Goal: Task Accomplishment & Management: Manage account settings

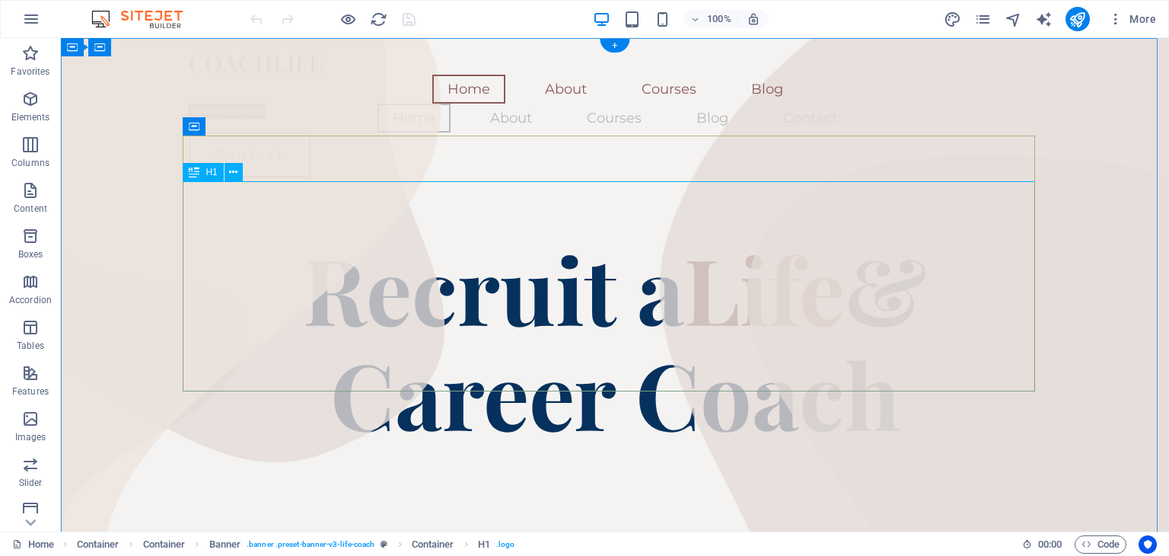
click at [796, 235] on div "Recruit a Life & Career Coach" at bounding box center [615, 340] width 853 height 210
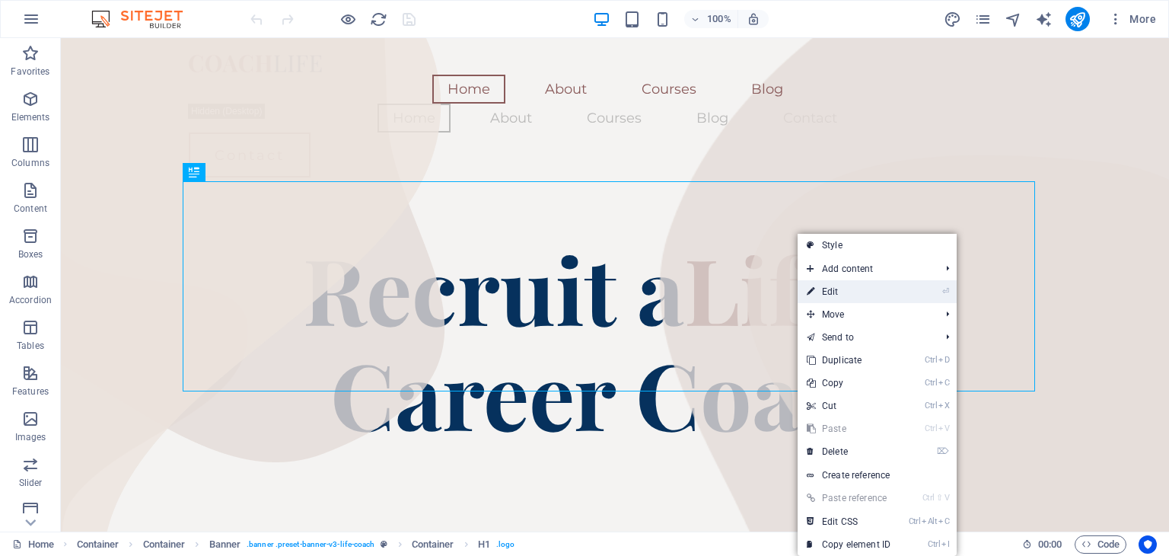
click at [828, 295] on link "⏎ Edit" at bounding box center [849, 291] width 102 height 23
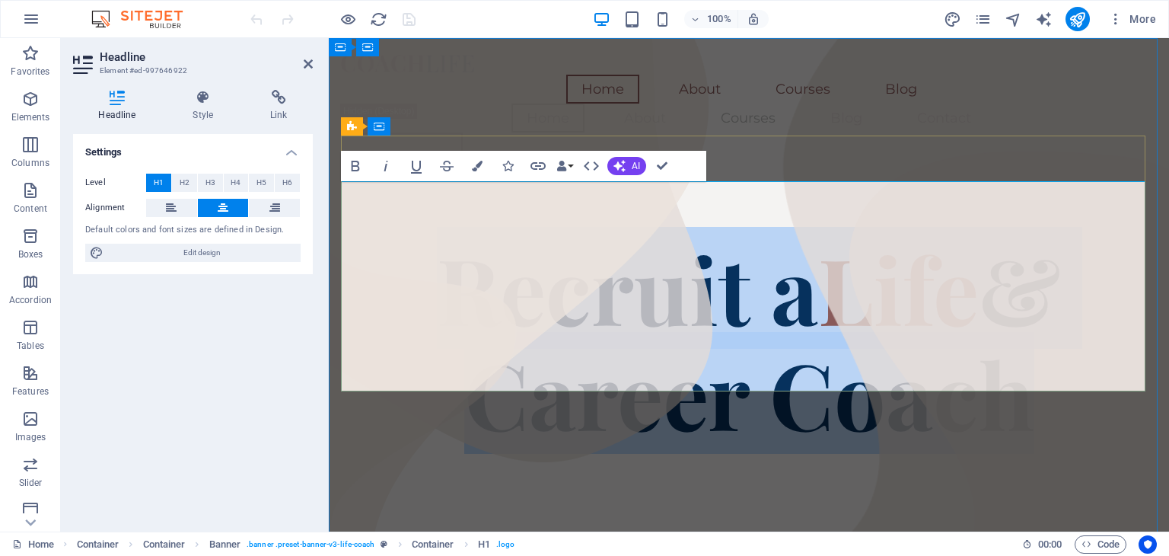
click at [596, 257] on span "Recruit a" at bounding box center [627, 288] width 381 height 122
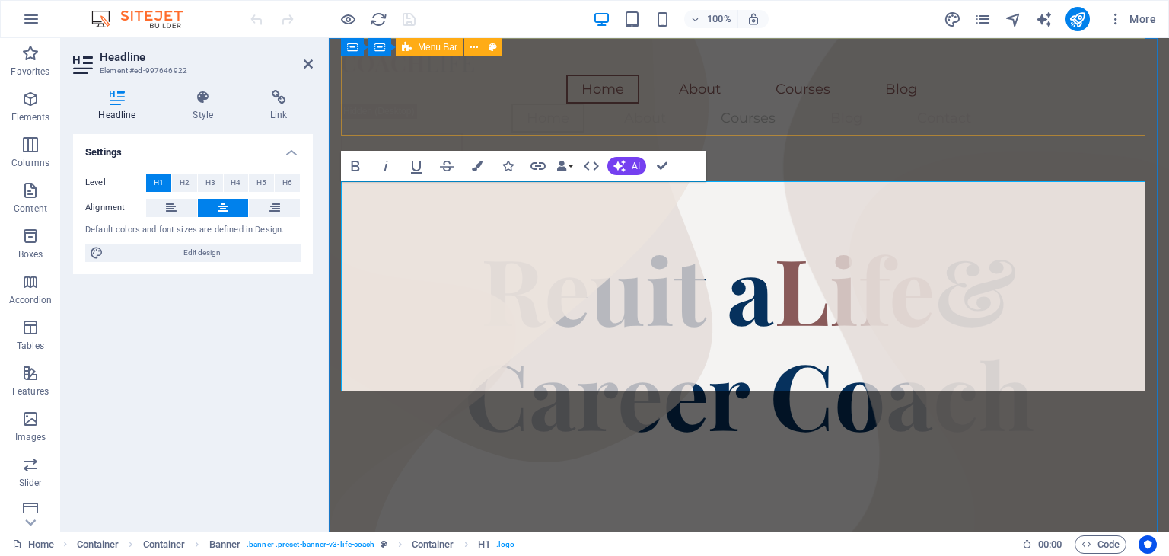
click at [633, 119] on div "Home About Courses Blog Home About Courses Blog Contact Contact Menu" at bounding box center [749, 113] width 816 height 151
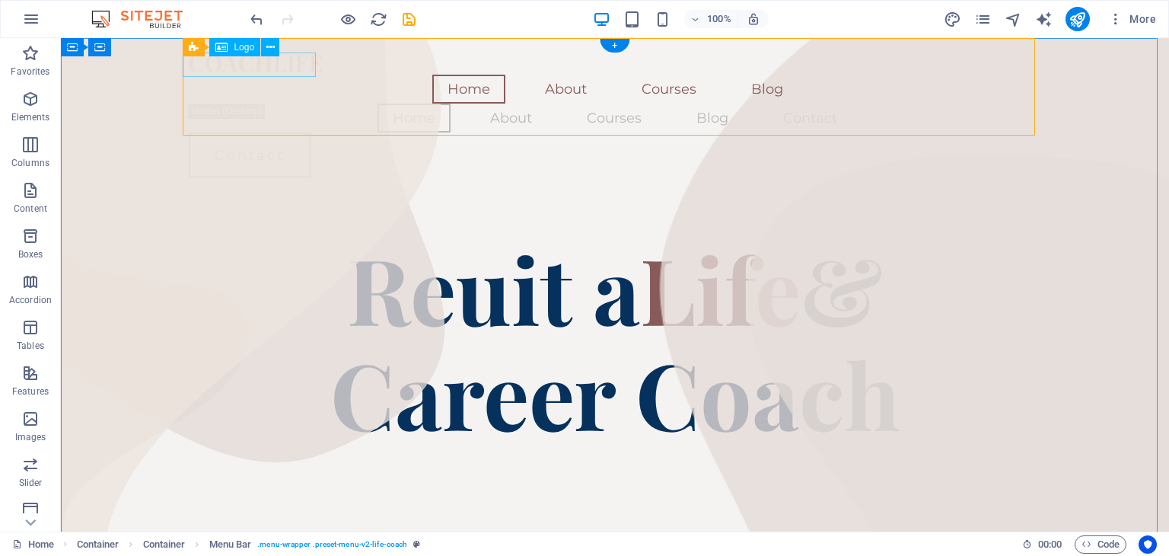
click at [291, 62] on div at bounding box center [615, 62] width 853 height 24
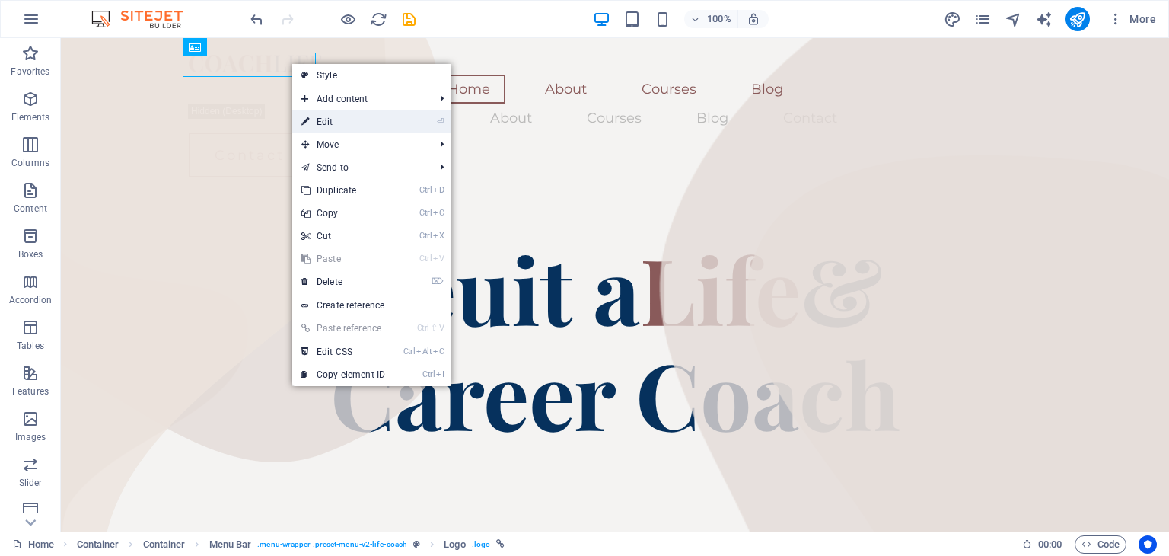
click at [321, 118] on link "⏎ Edit" at bounding box center [343, 121] width 102 height 23
select select "px"
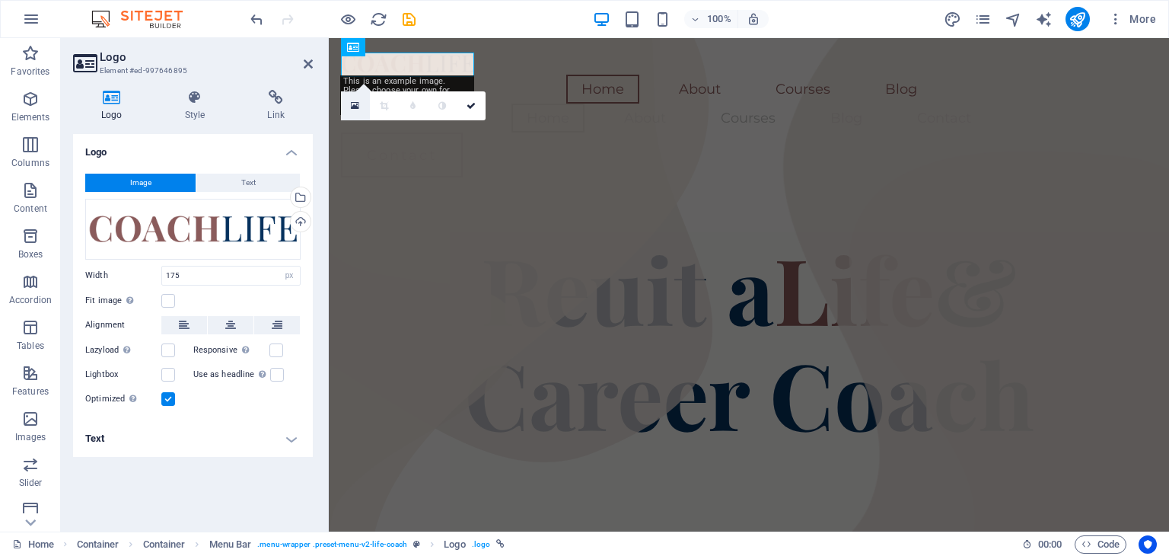
click at [353, 103] on icon at bounding box center [355, 105] width 8 height 11
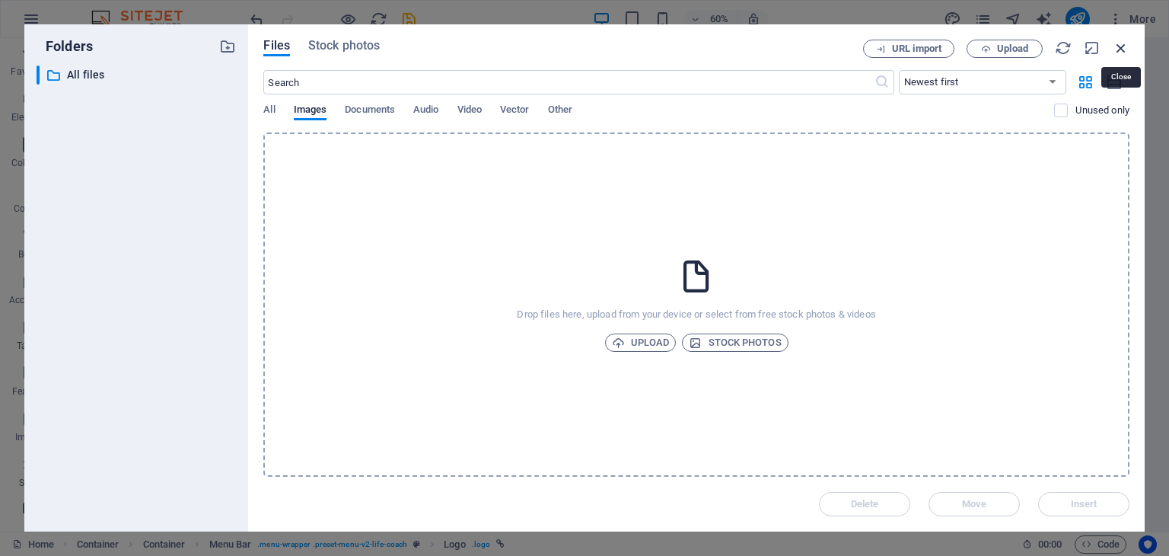
click at [1116, 49] on icon "button" at bounding box center [1121, 48] width 17 height 17
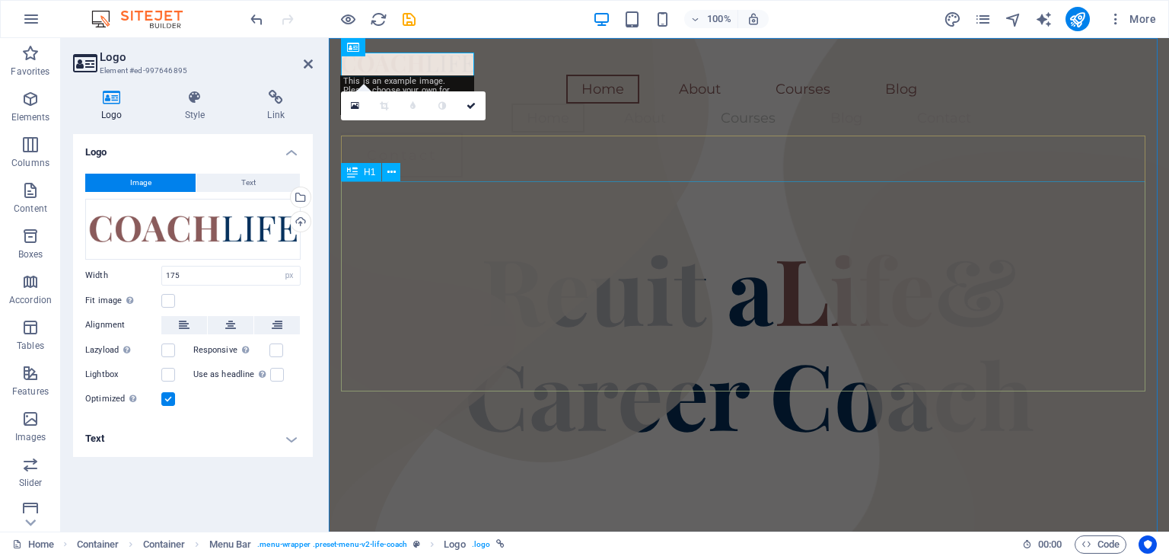
click at [967, 349] on div "Reuit a Life & Career Coach" at bounding box center [749, 340] width 816 height 210
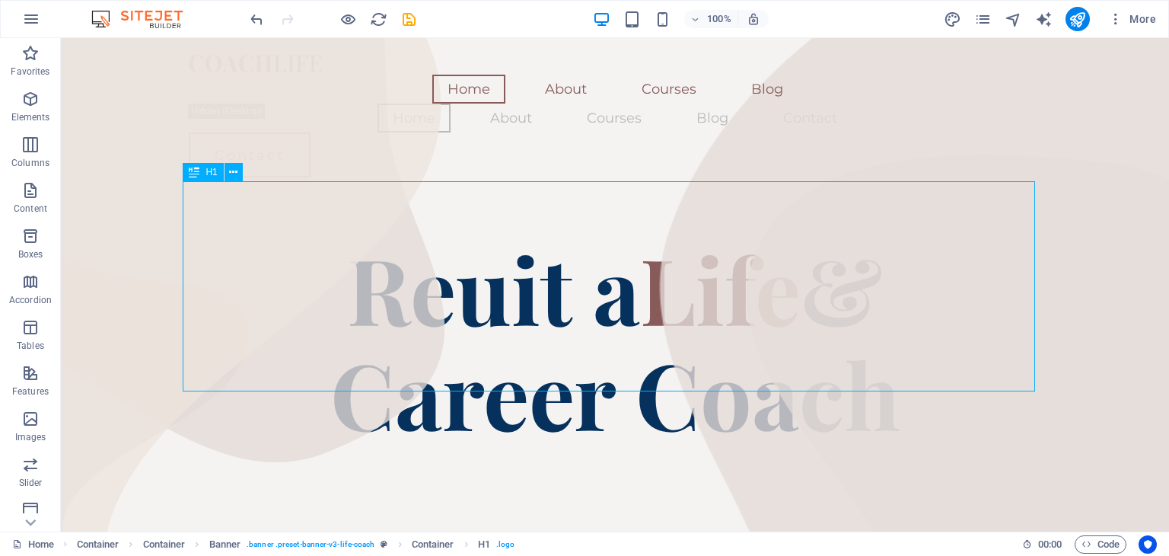
click at [967, 349] on div "Reuit a Life & Career Coach" at bounding box center [615, 340] width 853 height 210
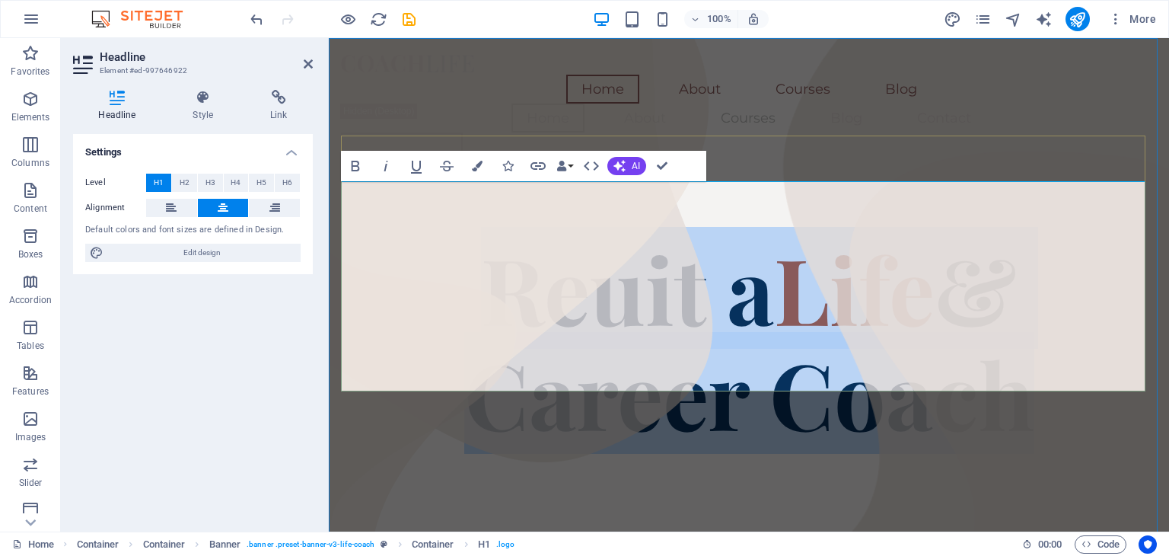
click at [746, 235] on span "Reuit a" at bounding box center [627, 288] width 293 height 122
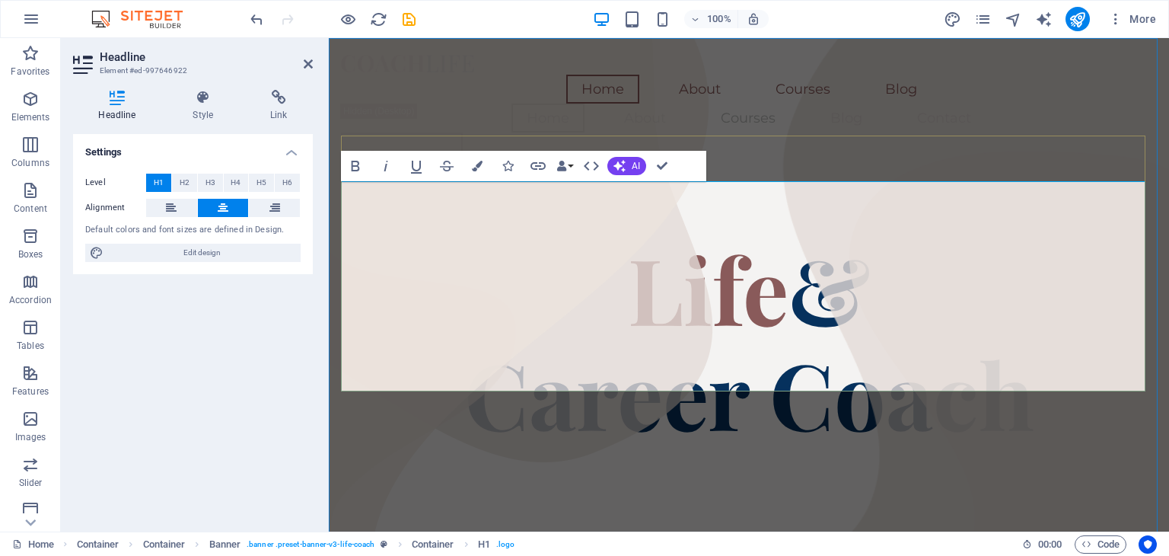
drag, startPoint x: 814, startPoint y: 238, endPoint x: 786, endPoint y: 232, distance: 28.1
click at [786, 235] on h1 "​ Life & Career Coach" at bounding box center [749, 340] width 816 height 210
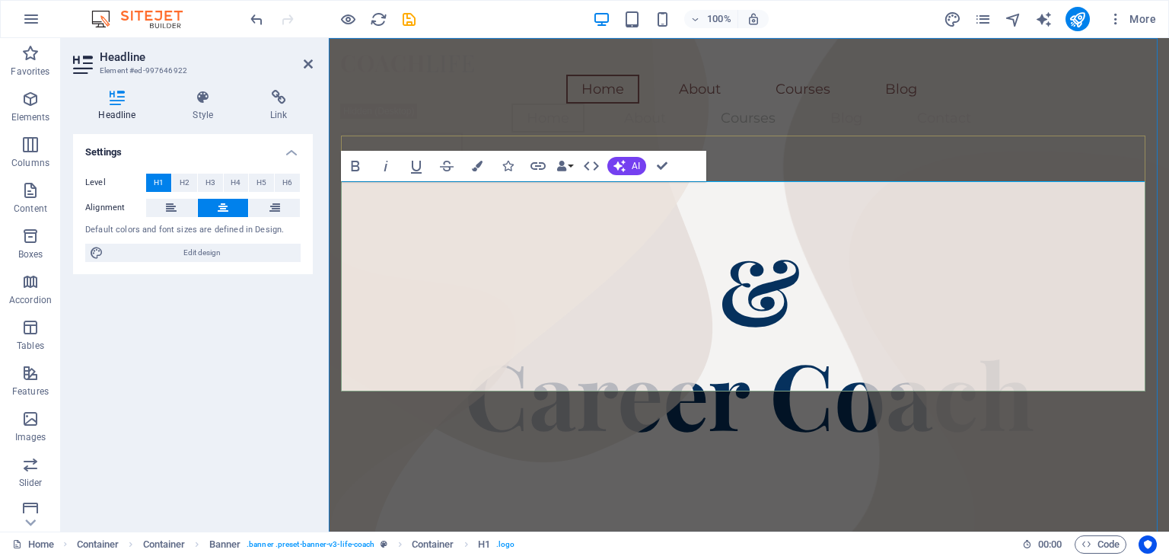
click at [1022, 343] on span "& Career Coach" at bounding box center [749, 340] width 570 height 227
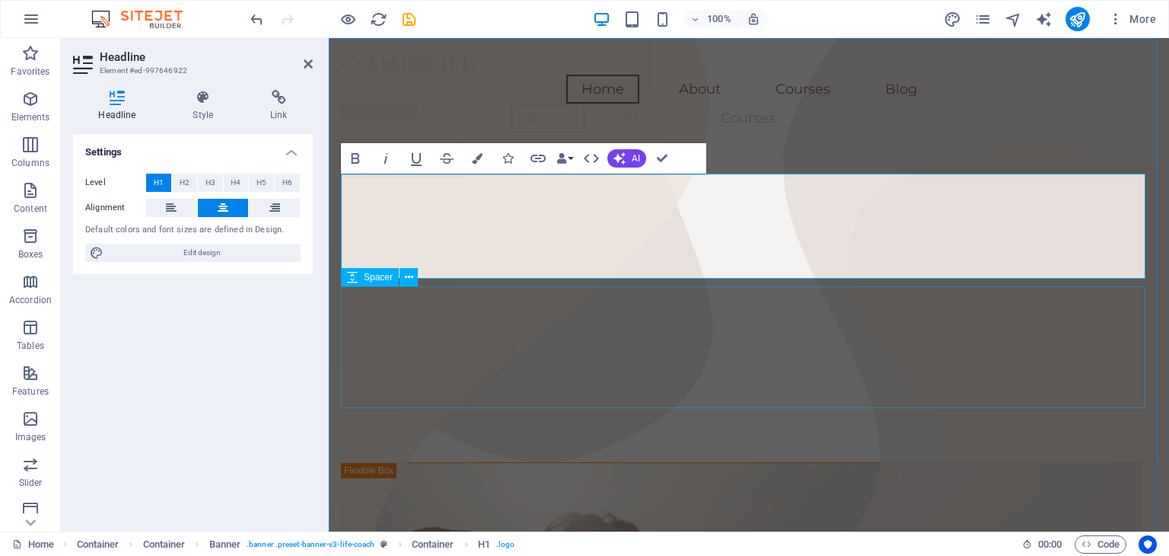
scroll to position [8, 0]
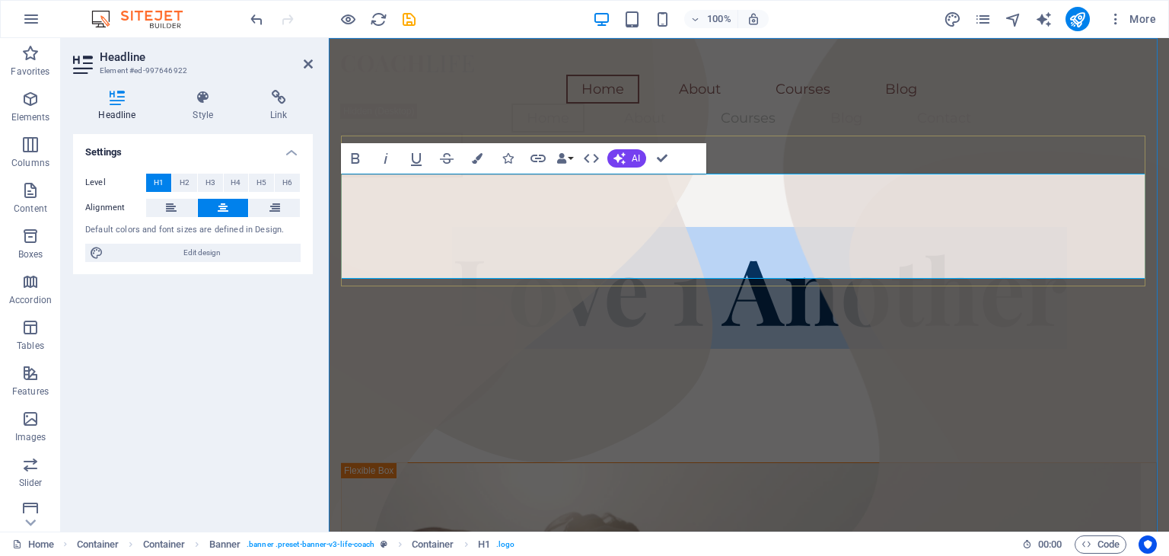
drag, startPoint x: 1063, startPoint y: 229, endPoint x: 451, endPoint y: 250, distance: 611.7
click at [451, 250] on h1 "Love 1 Another" at bounding box center [749, 287] width 816 height 105
click at [596, 158] on icon "button" at bounding box center [591, 158] width 18 height 18
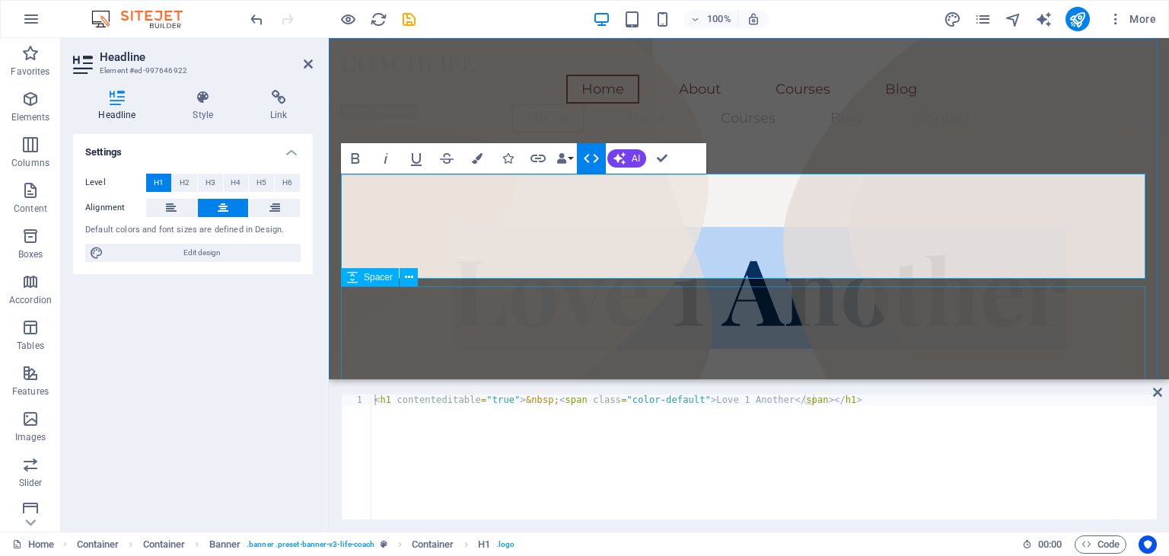
click at [707, 343] on div at bounding box center [749, 401] width 816 height 122
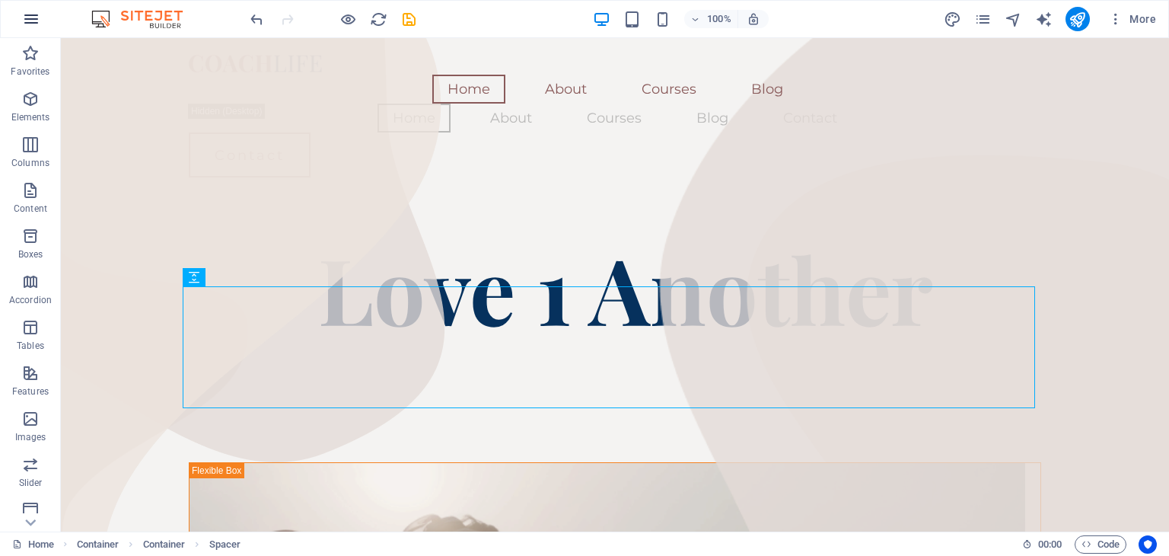
click at [32, 12] on icon "button" at bounding box center [31, 19] width 18 height 18
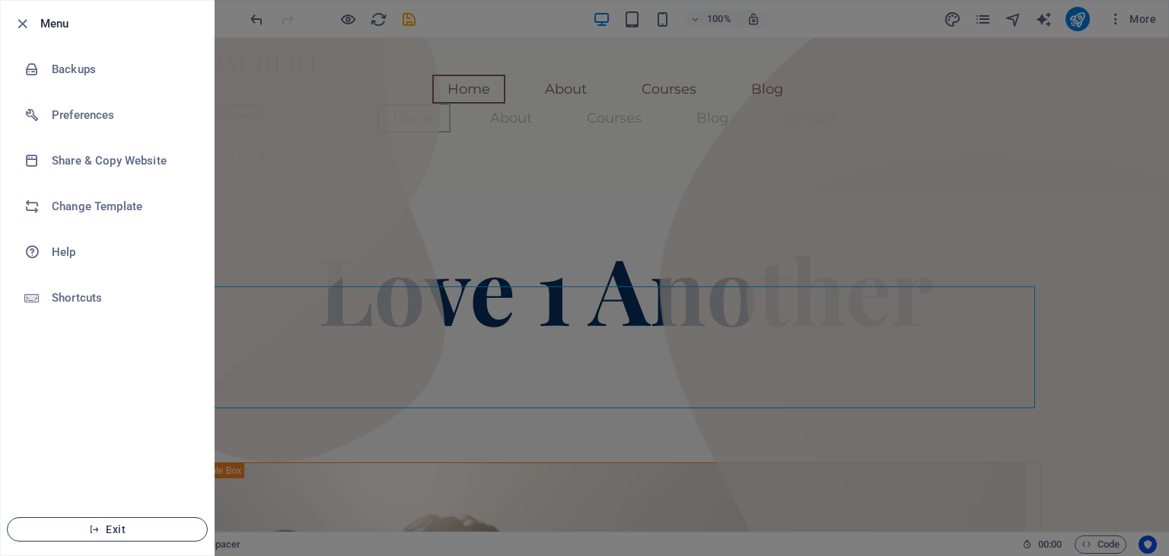
click at [121, 531] on span "Exit" at bounding box center [107, 529] width 175 height 12
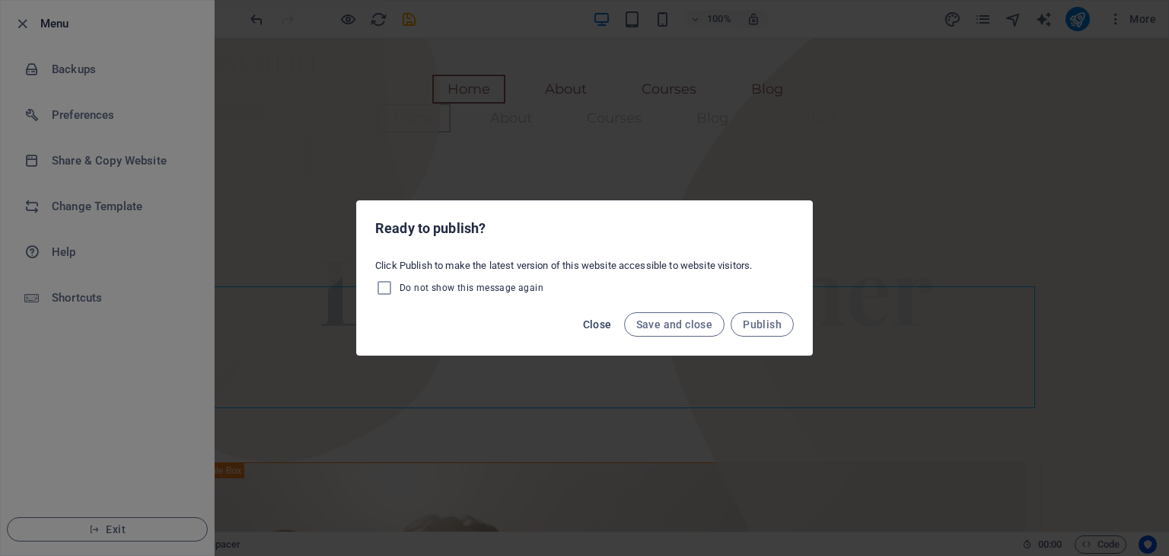
click at [585, 322] on span "Close" at bounding box center [597, 324] width 29 height 12
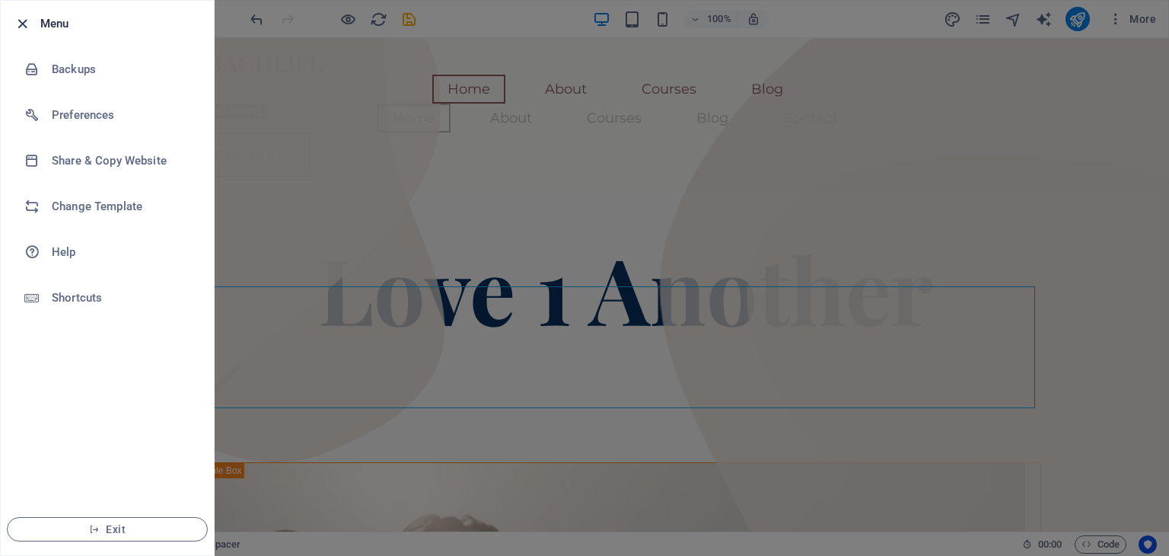
click at [22, 26] on icon "button" at bounding box center [23, 24] width 18 height 18
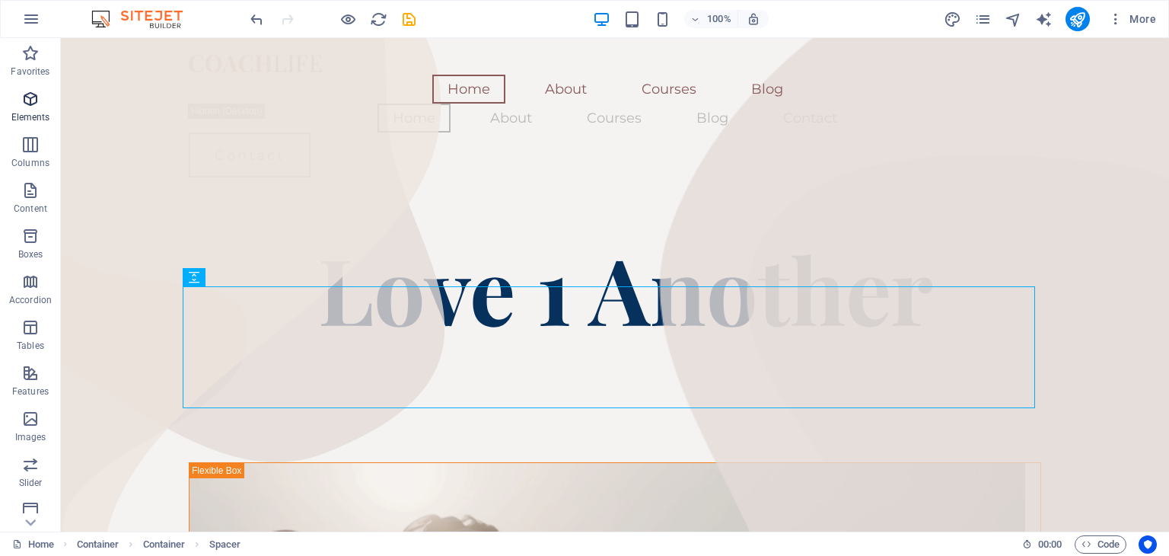
click at [24, 93] on icon "button" at bounding box center [30, 99] width 18 height 18
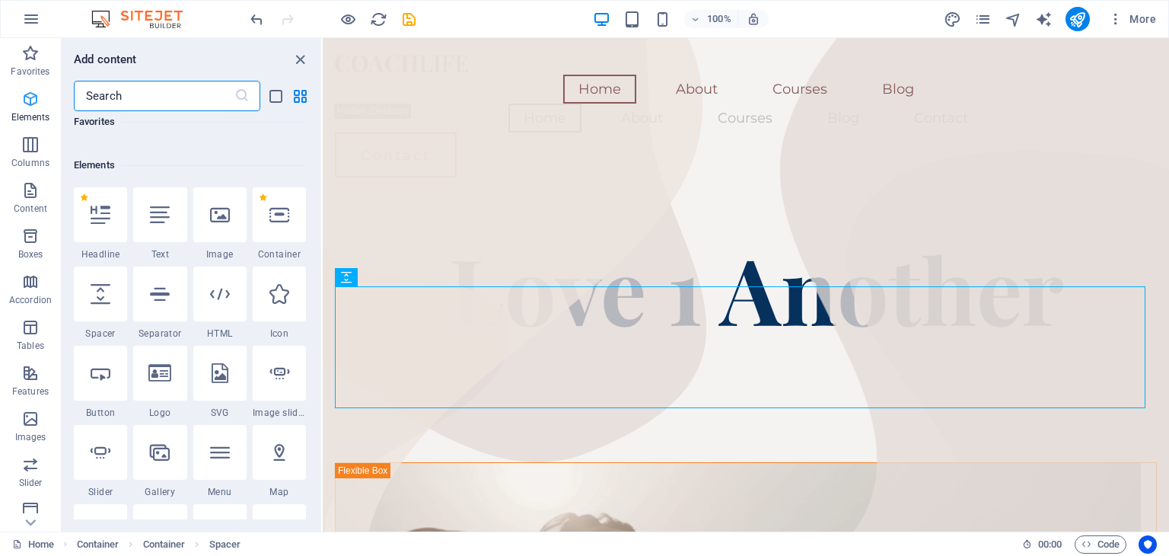
scroll to position [161, 0]
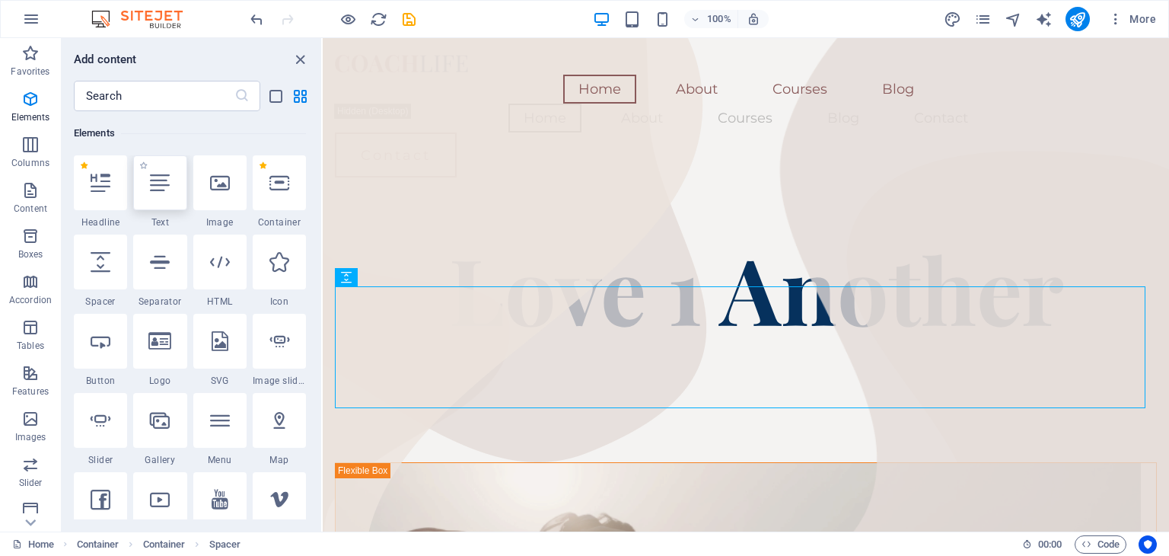
click at [163, 182] on icon at bounding box center [160, 183] width 20 height 20
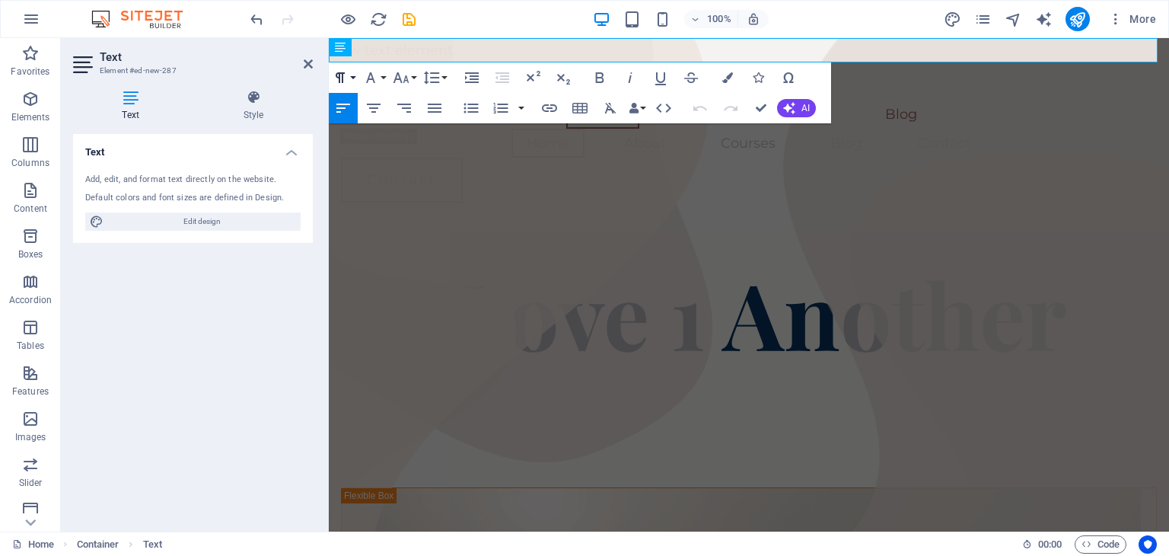
click at [354, 72] on button "Paragraph Format" at bounding box center [343, 77] width 29 height 30
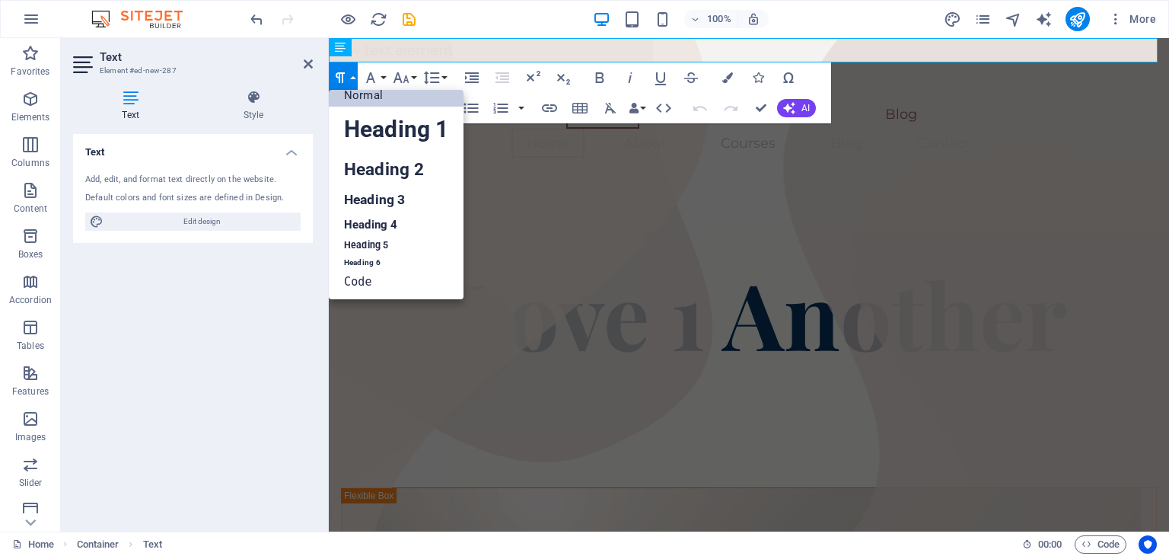
scroll to position [12, 0]
click at [359, 169] on link "Heading 2" at bounding box center [396, 169] width 135 height 34
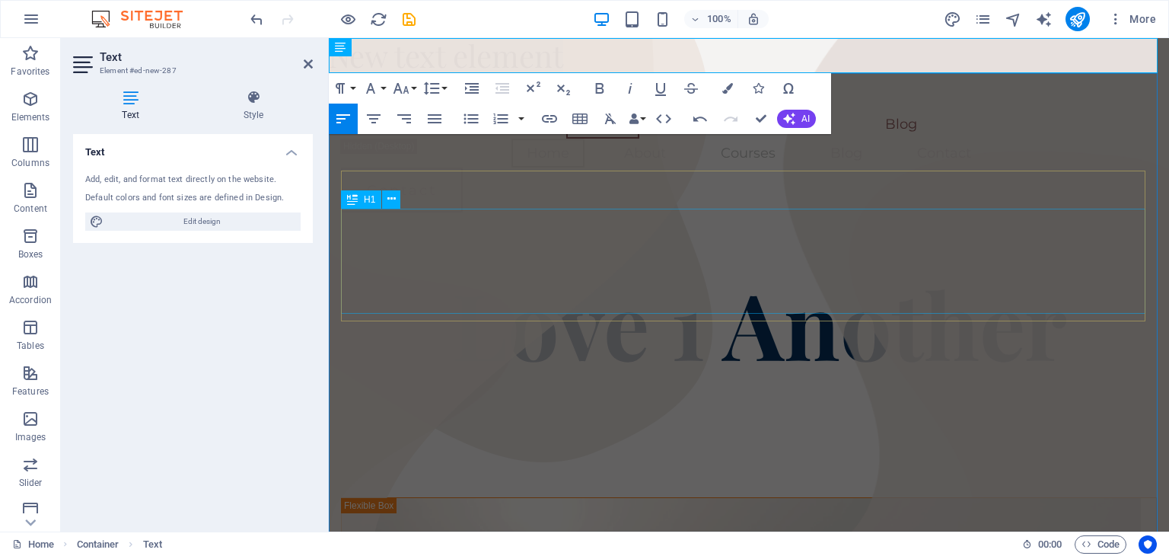
click at [789, 270] on div "Love 1 Another" at bounding box center [749, 322] width 816 height 105
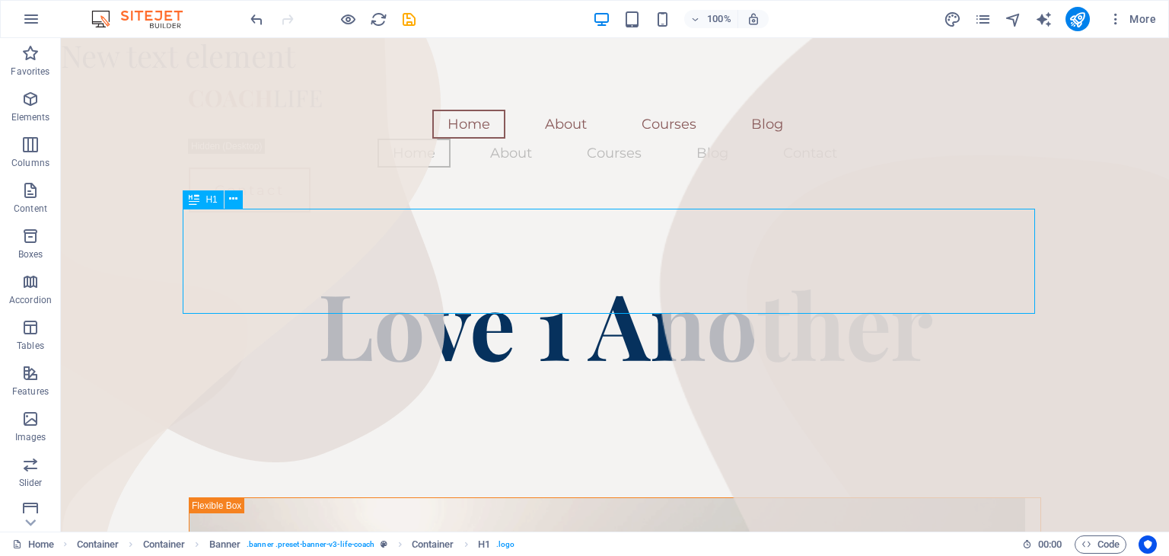
drag, startPoint x: 917, startPoint y: 264, endPoint x: 708, endPoint y: 244, distance: 210.4
click at [708, 270] on div "Love 1 Another" at bounding box center [615, 322] width 853 height 105
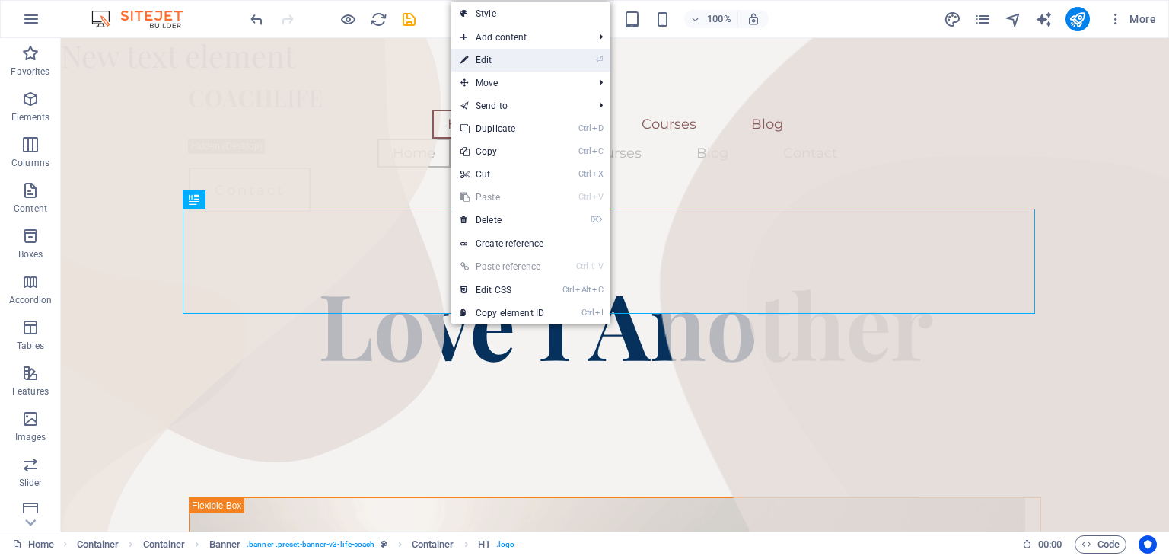
click at [499, 62] on link "⏎ Edit" at bounding box center [502, 60] width 102 height 23
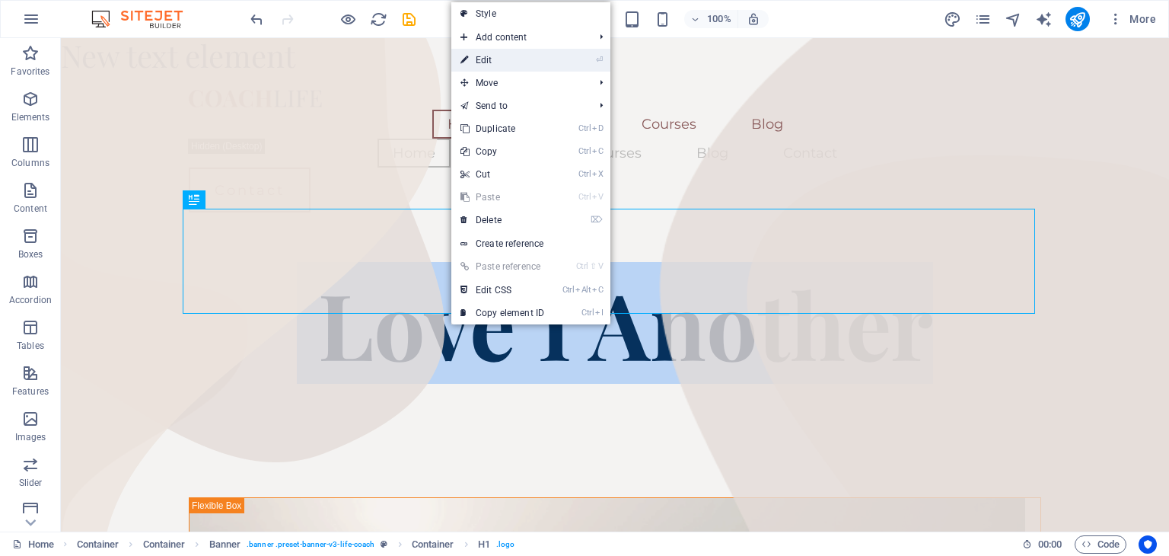
scroll to position [8, 0]
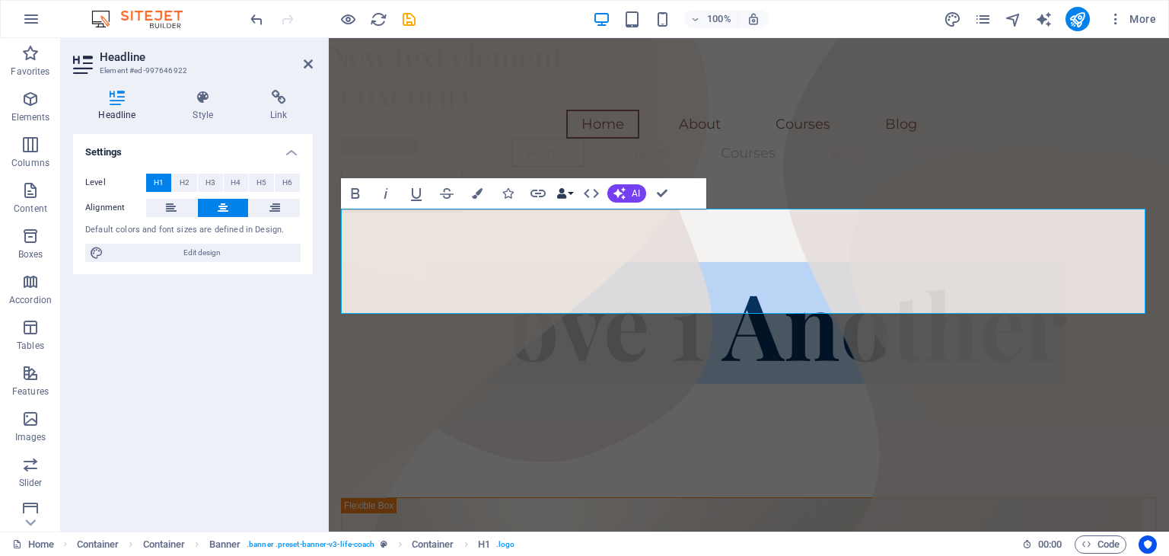
click at [568, 190] on button "Data Bindings" at bounding box center [564, 193] width 21 height 30
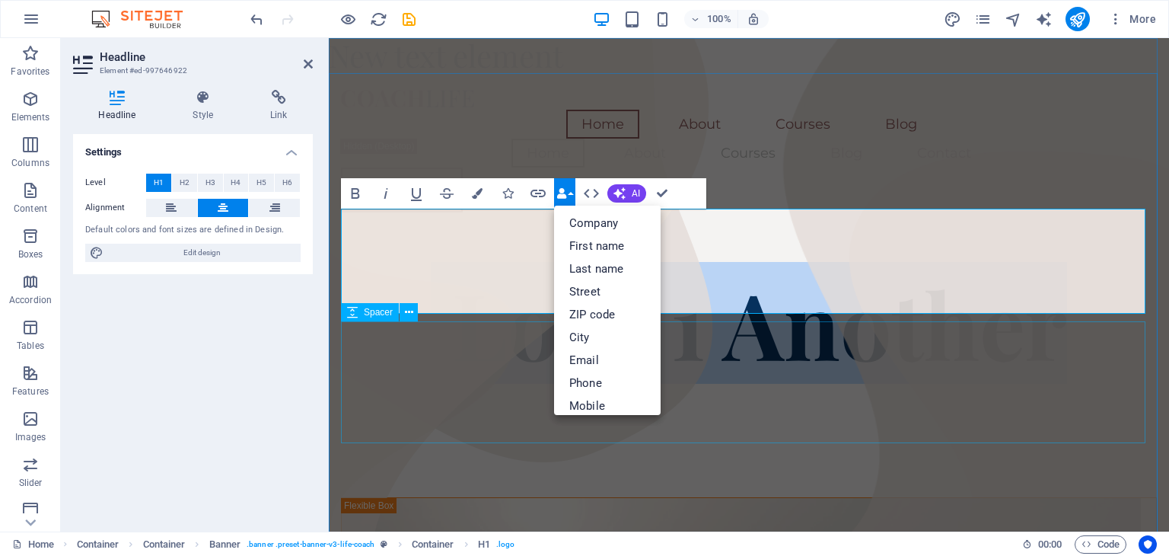
click at [514, 375] on div at bounding box center [749, 436] width 816 height 122
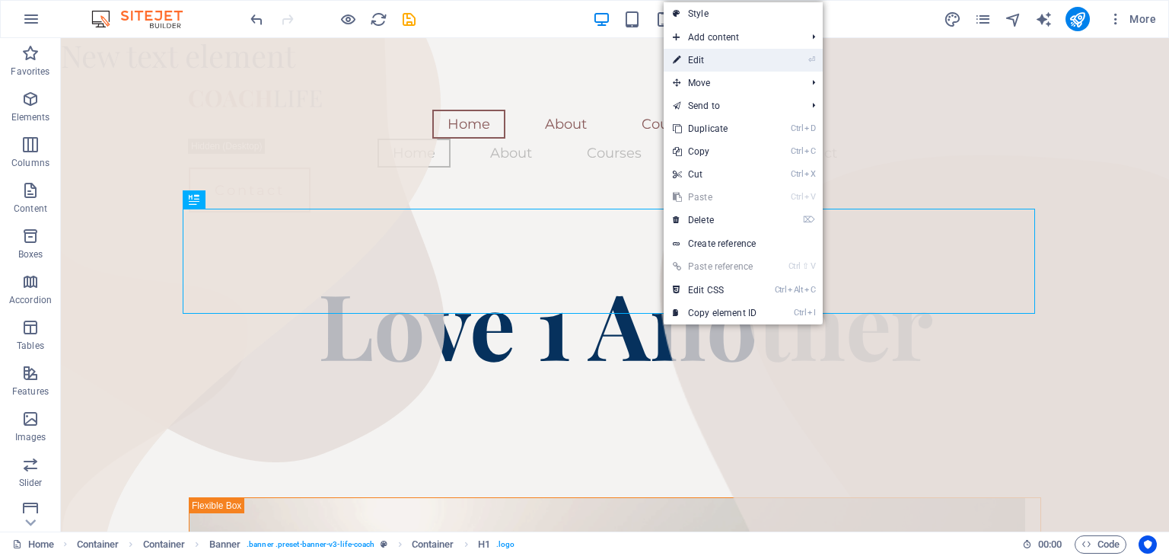
click at [697, 53] on link "⏎ Edit" at bounding box center [715, 60] width 102 height 23
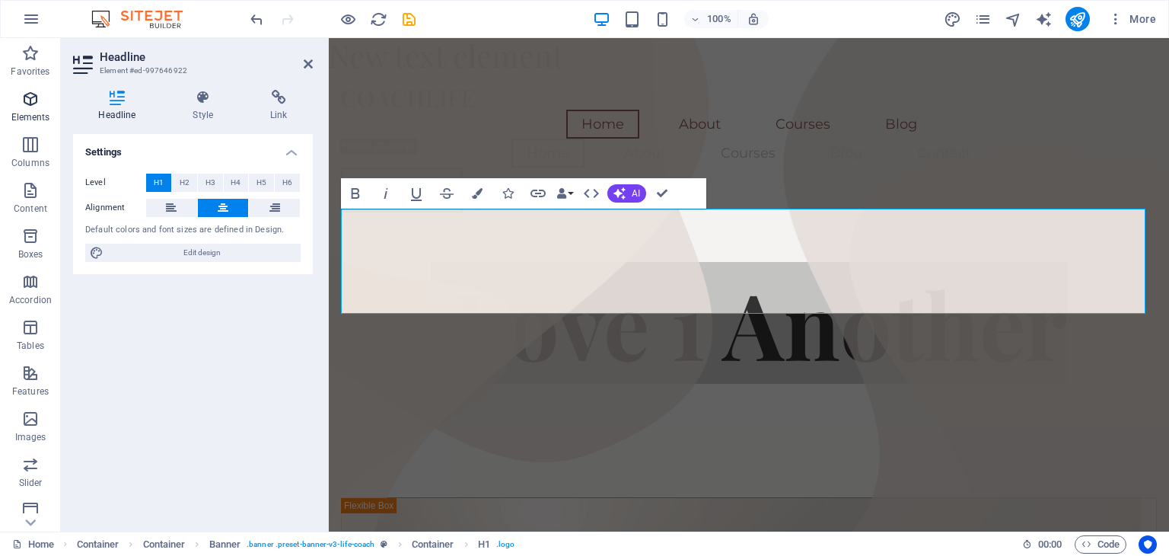
click at [34, 113] on p "Elements" at bounding box center [30, 117] width 39 height 12
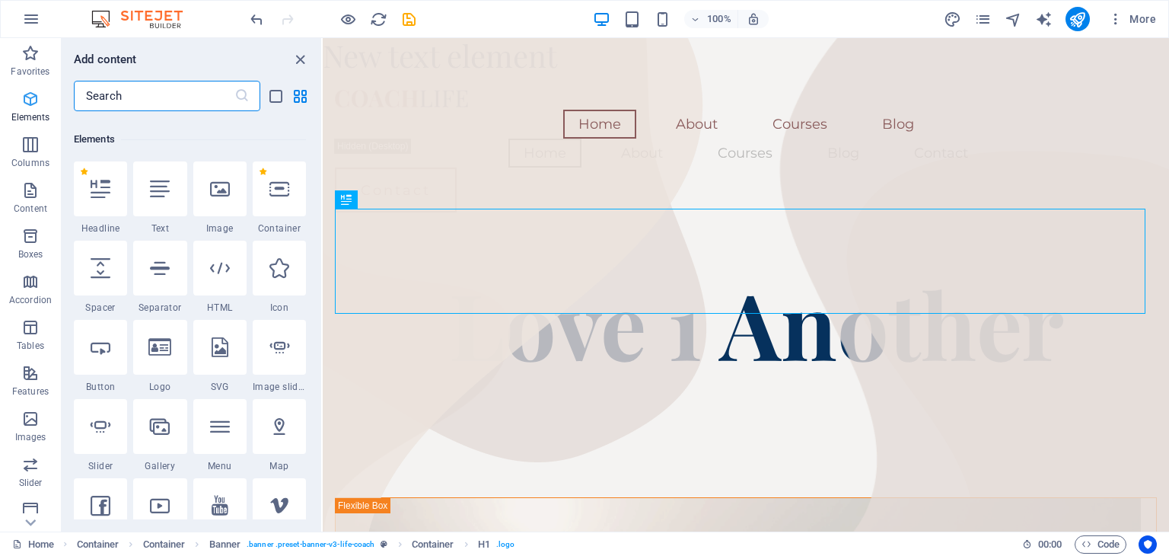
scroll to position [161, 0]
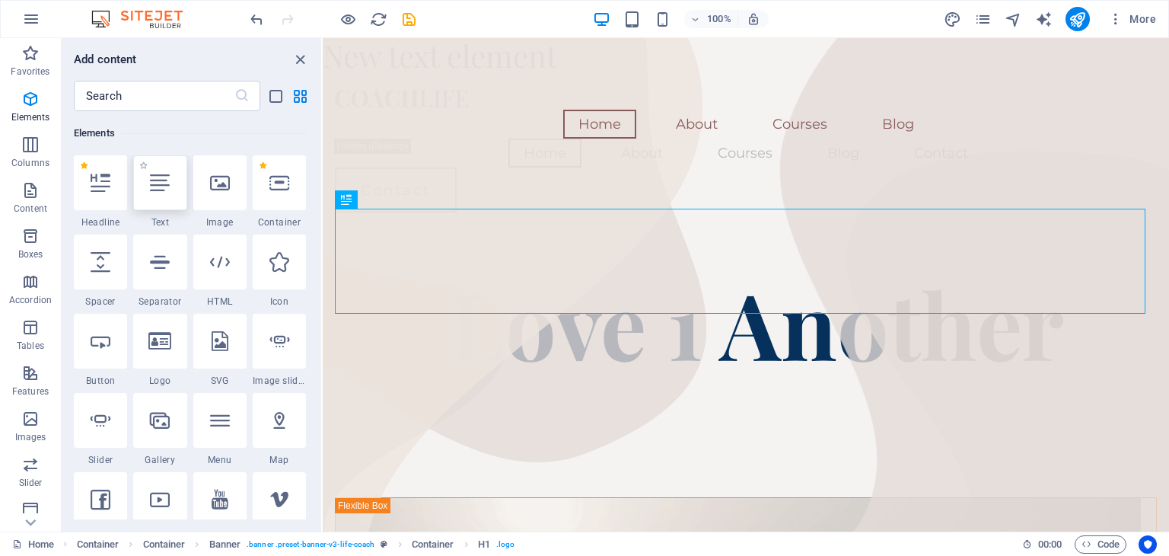
click at [162, 201] on div at bounding box center [159, 182] width 53 height 55
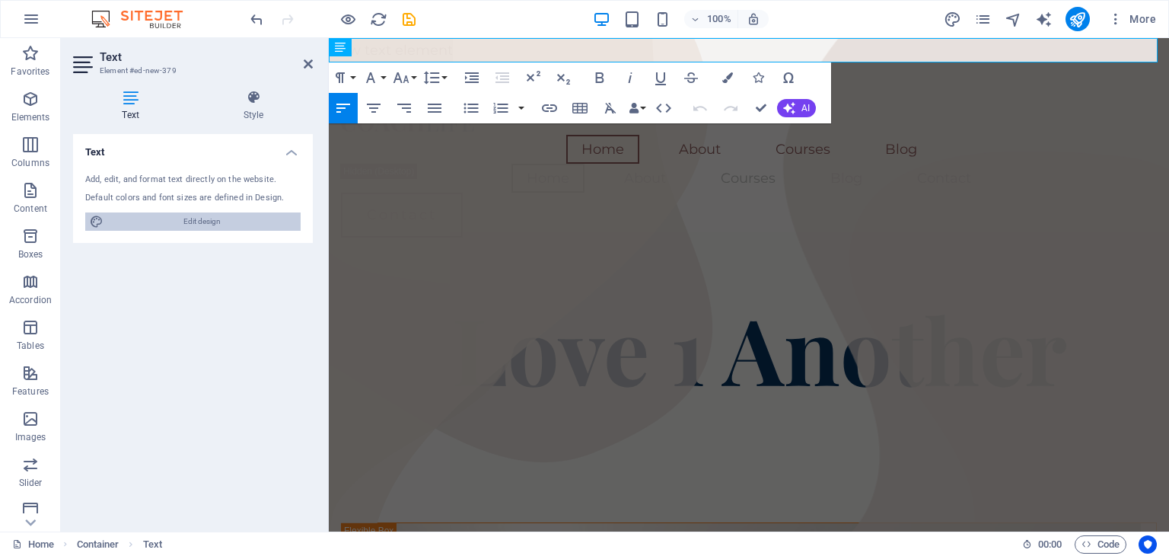
click at [213, 228] on span "Edit design" at bounding box center [202, 221] width 188 height 18
select select "px"
select select "400"
select select "px"
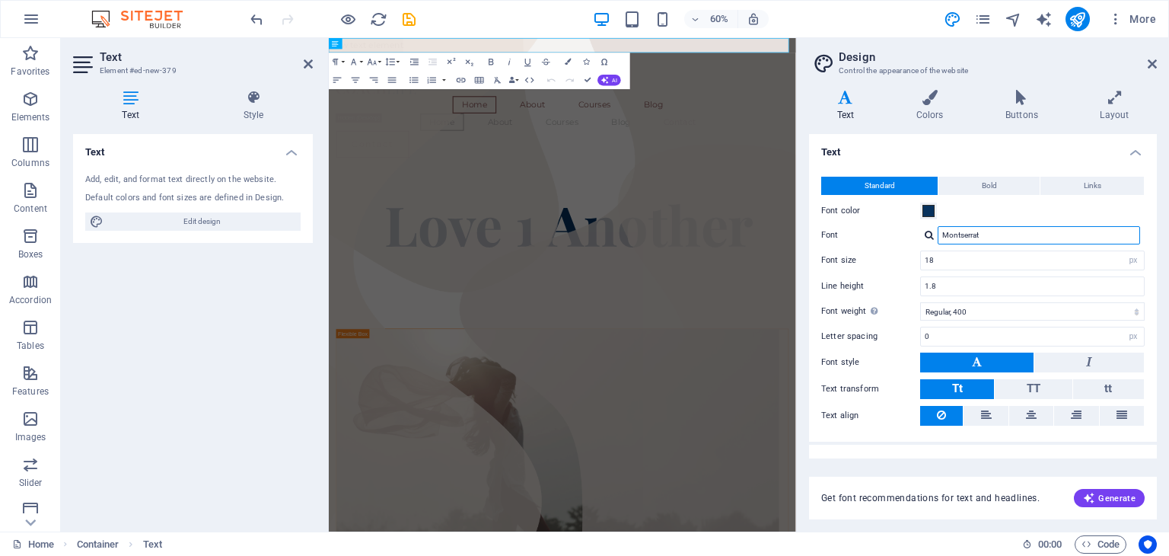
click at [1013, 231] on input "Montserrat" at bounding box center [1039, 235] width 203 height 18
type input "M"
click at [1013, 231] on input "a" at bounding box center [1039, 235] width 203 height 18
type input "arial"
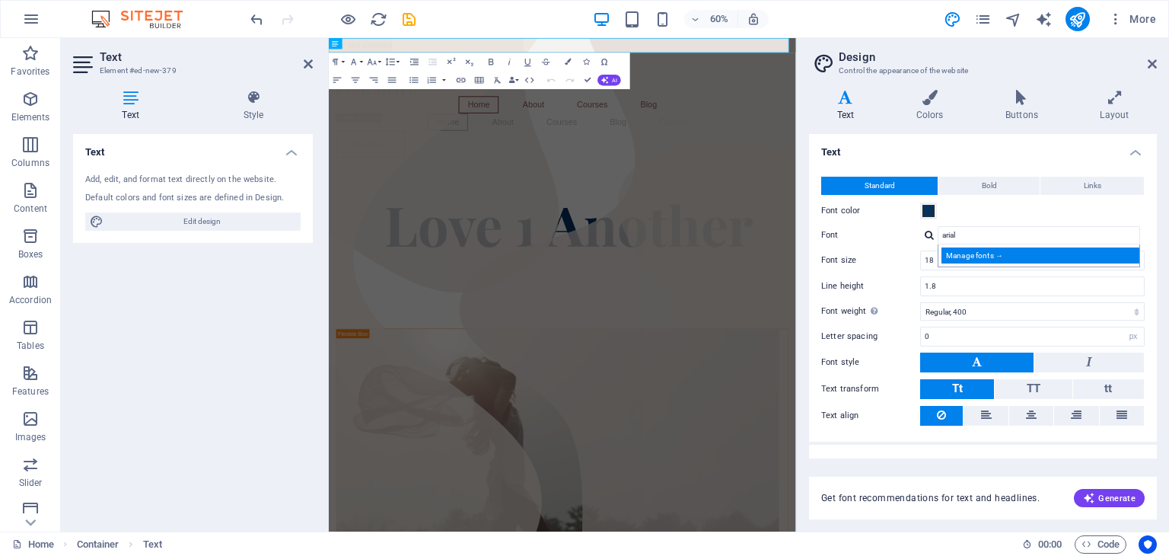
click at [1005, 256] on div "Manage fonts →" at bounding box center [1042, 255] width 201 height 16
select select "popularity"
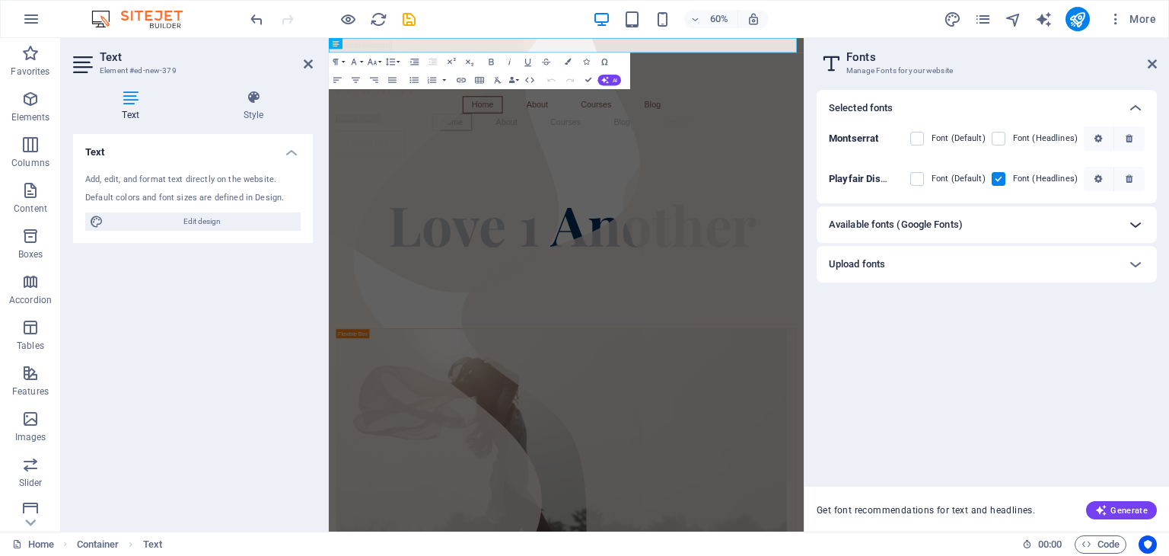
click at [1139, 224] on icon at bounding box center [1136, 224] width 18 height 18
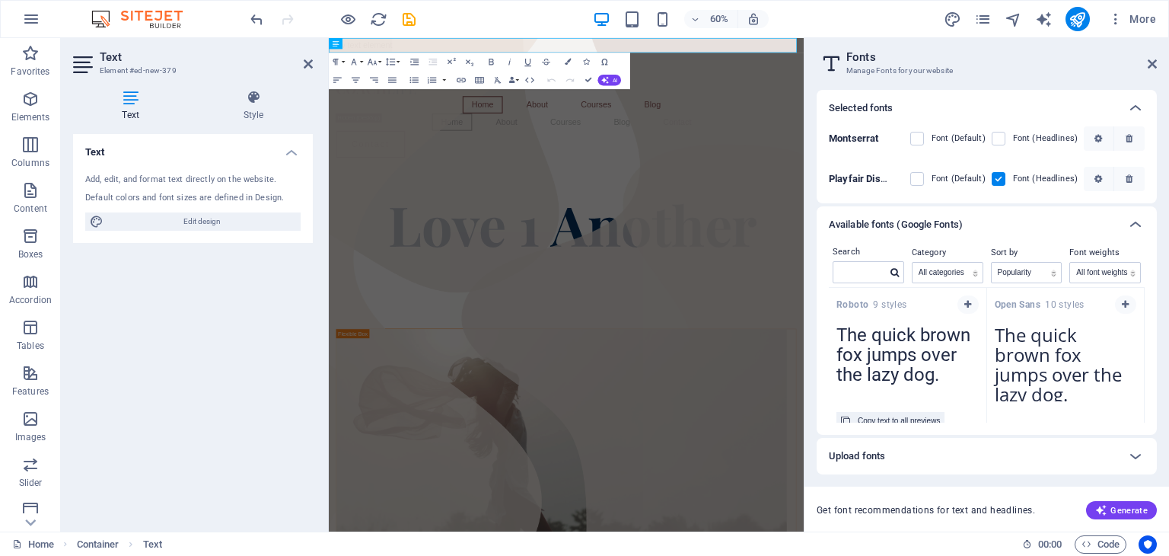
drag, startPoint x: 962, startPoint y: 305, endPoint x: 939, endPoint y: 363, distance: 62.2
click at [1101, 135] on icon "button" at bounding box center [1099, 138] width 8 height 9
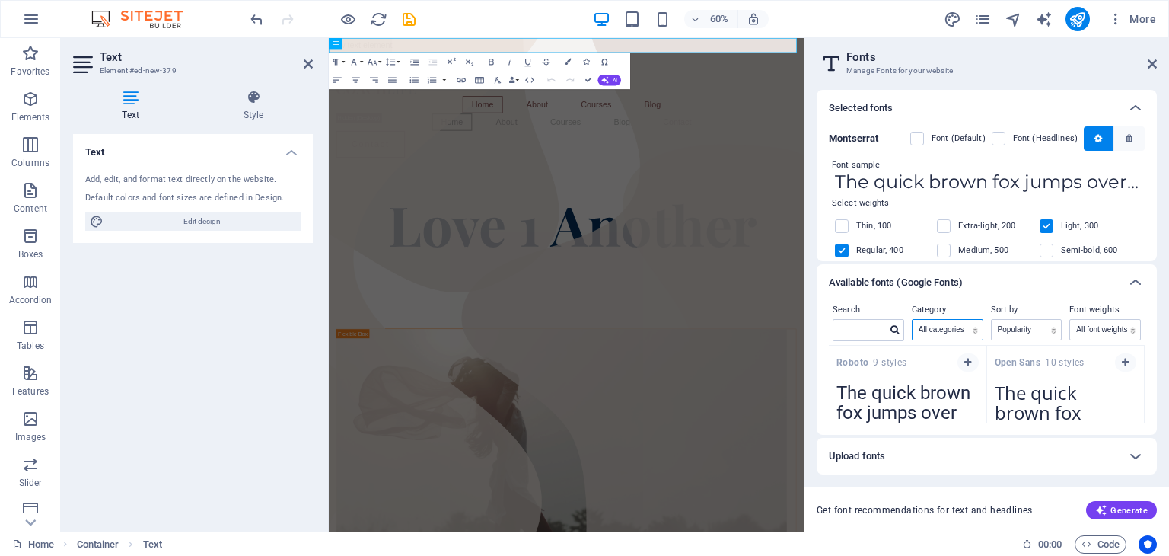
click at [971, 332] on select "All categories serif display monospace sans-serif handwriting" at bounding box center [948, 330] width 70 height 20
drag, startPoint x: 882, startPoint y: 325, endPoint x: 872, endPoint y: 327, distance: 10.0
click at [872, 327] on input "text" at bounding box center [860, 330] width 53 height 20
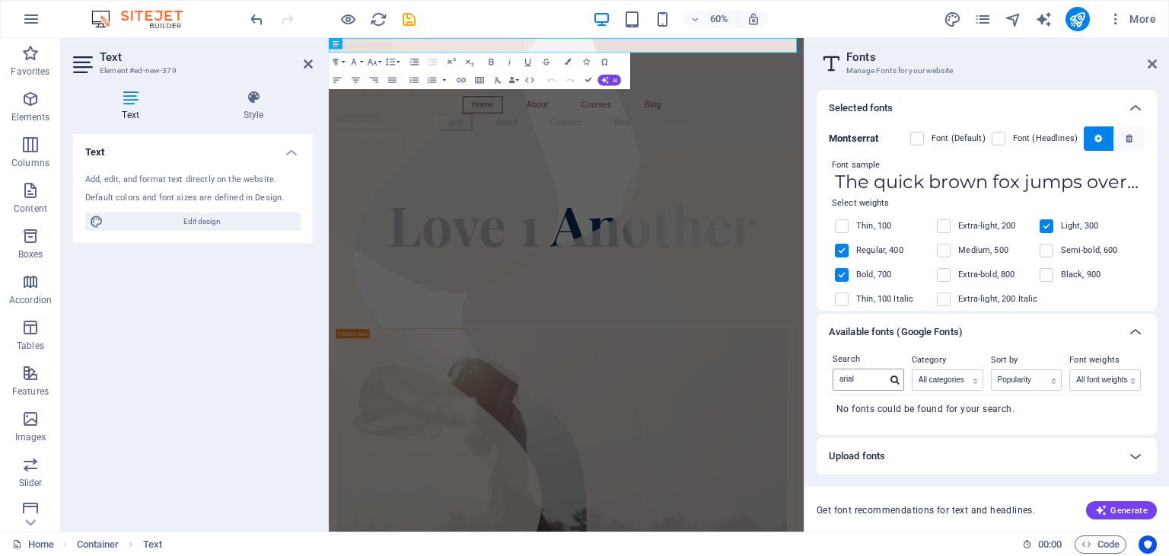
click at [896, 381] on icon at bounding box center [895, 379] width 8 height 9
drag, startPoint x: 920, startPoint y: 461, endPoint x: 895, endPoint y: 454, distance: 25.1
click at [895, 454] on div "Upload fonts" at bounding box center [973, 456] width 289 height 18
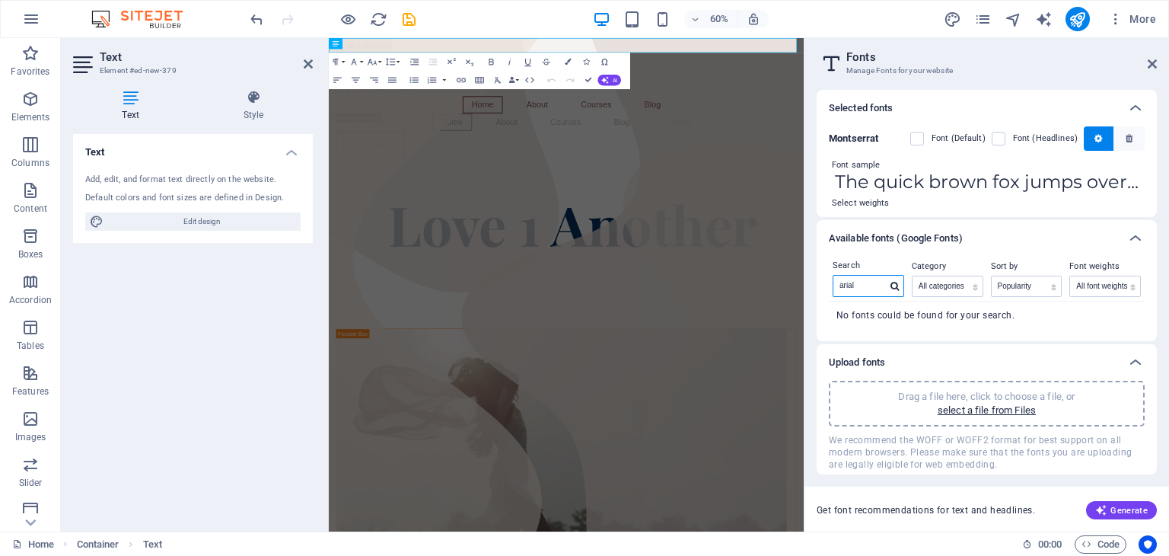
click at [862, 289] on input "arial" at bounding box center [860, 286] width 53 height 20
type input "a"
click at [961, 314] on button "button" at bounding box center [968, 316] width 21 height 18
click at [965, 316] on icon "button" at bounding box center [968, 315] width 7 height 9
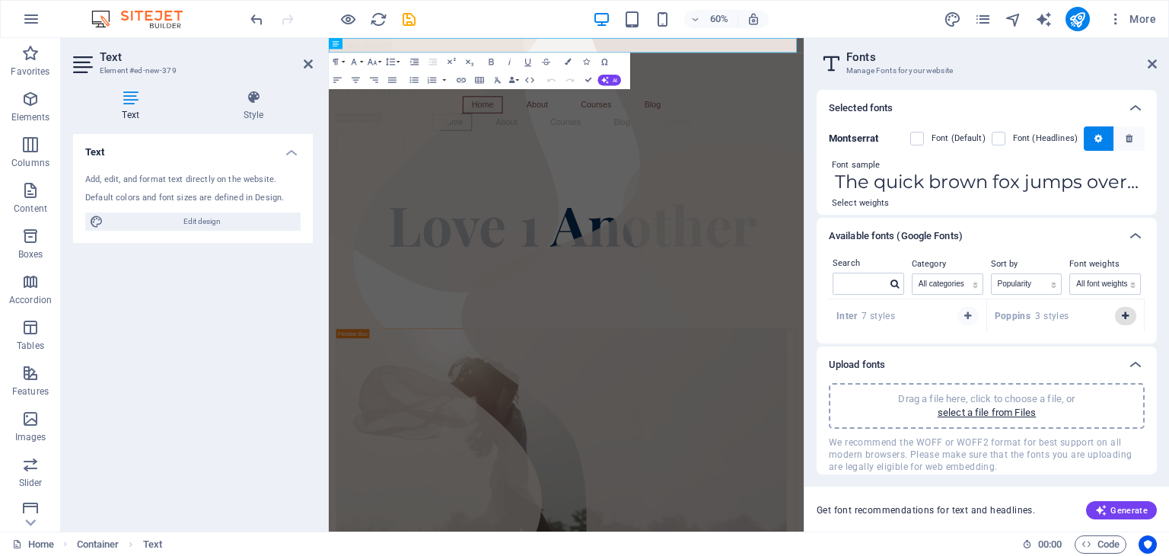
click at [1122, 314] on icon "button" at bounding box center [1125, 315] width 7 height 9
click at [1118, 513] on span "Generate" at bounding box center [1122, 510] width 53 height 12
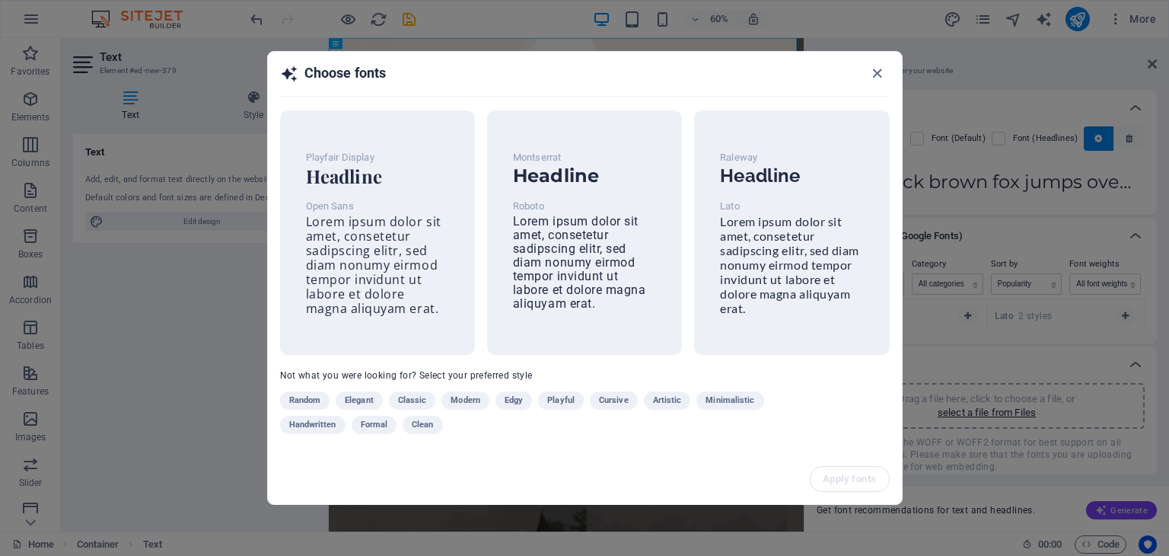
scroll to position [0, 0]
click at [400, 255] on span "Lorem ipsum dolor sit amet, consetetur sadipscing elitr, sed diam nonumy eirmod…" at bounding box center [374, 265] width 136 height 104
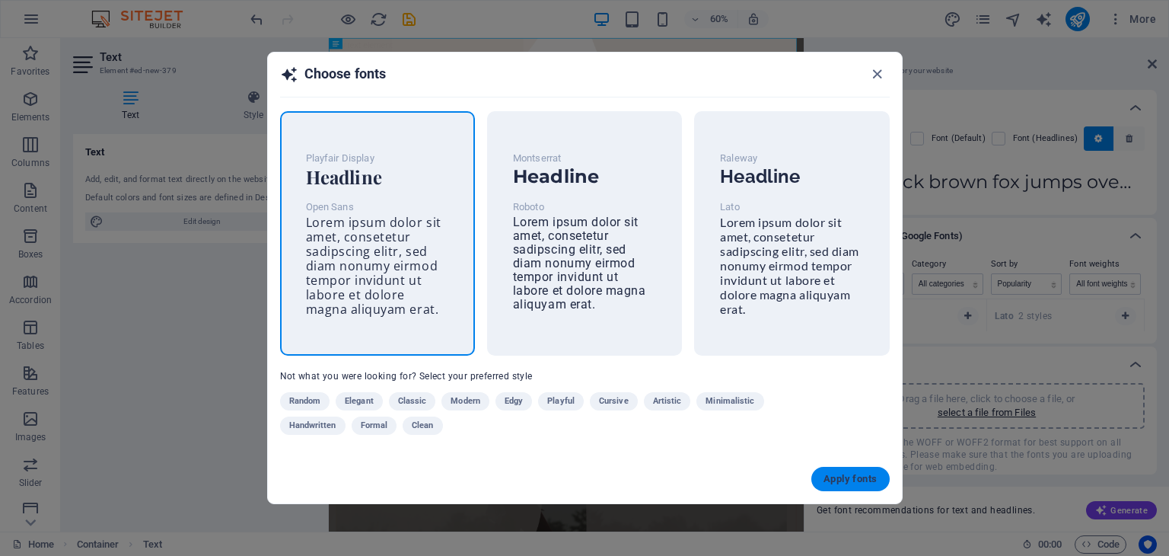
click at [844, 480] on span "Apply fonts" at bounding box center [850, 479] width 53 height 12
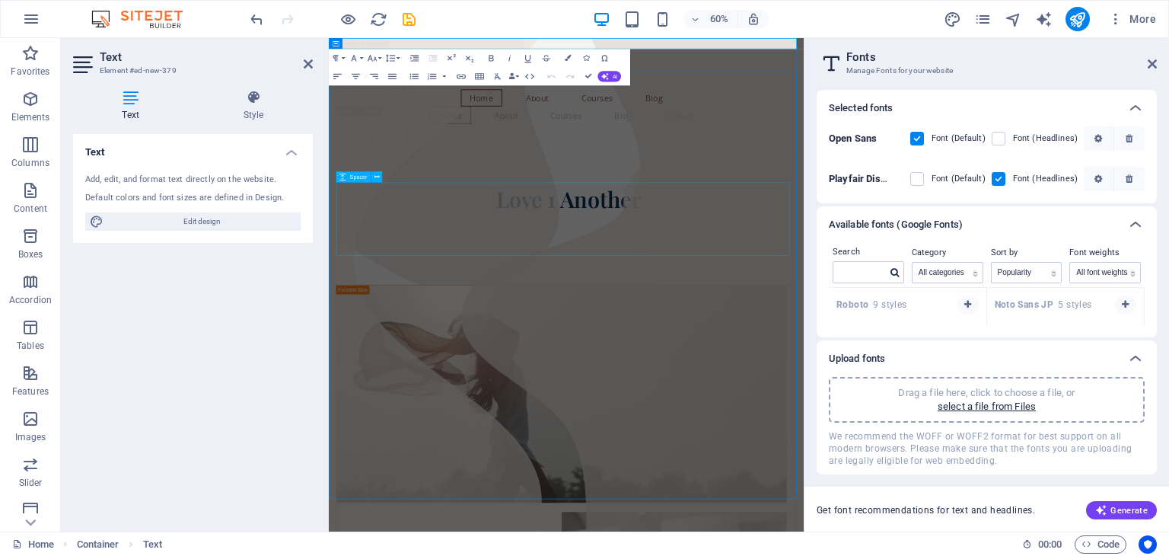
click at [1076, 332] on div at bounding box center [724, 388] width 767 height 122
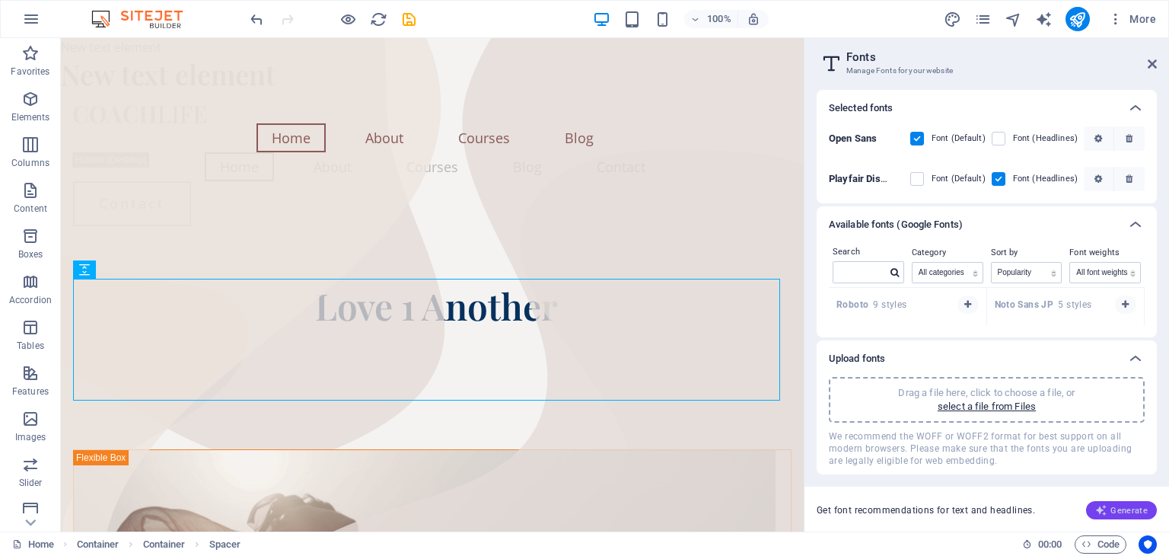
click at [1120, 515] on span "Generate" at bounding box center [1122, 510] width 53 height 12
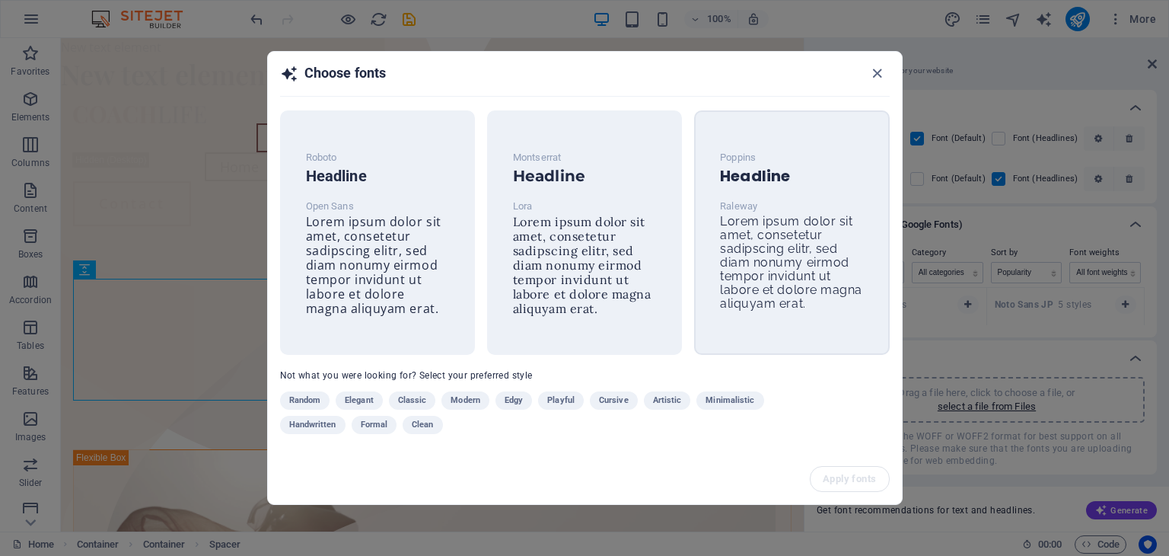
click at [803, 226] on span "Lorem ipsum dolor sit amet, consetetur sadipscing elitr, sed diam nonumy eirmod…" at bounding box center [791, 262] width 142 height 97
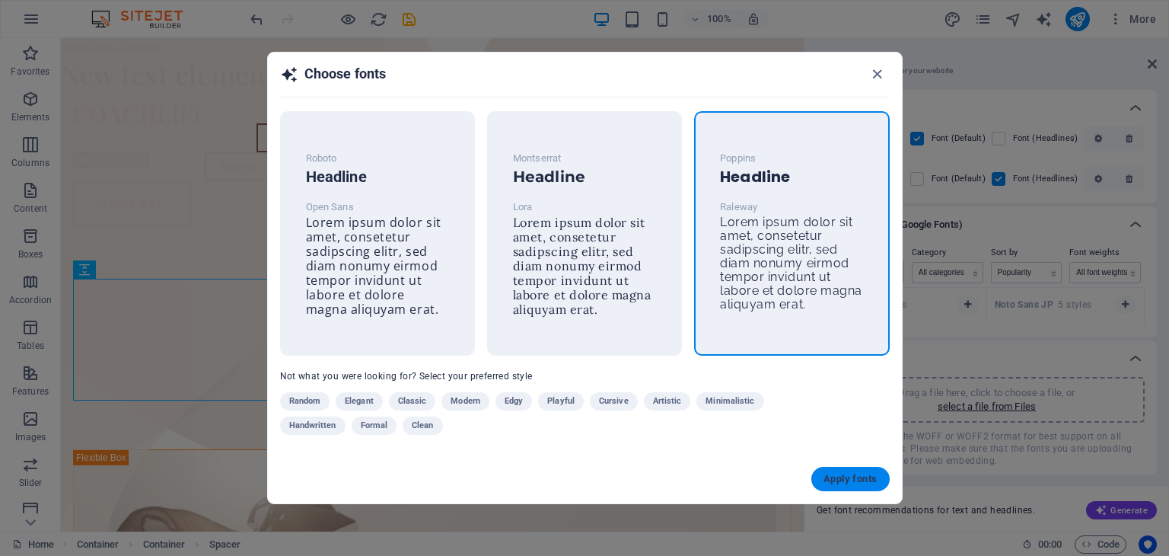
click at [852, 473] on span "Apply fonts" at bounding box center [850, 479] width 53 height 12
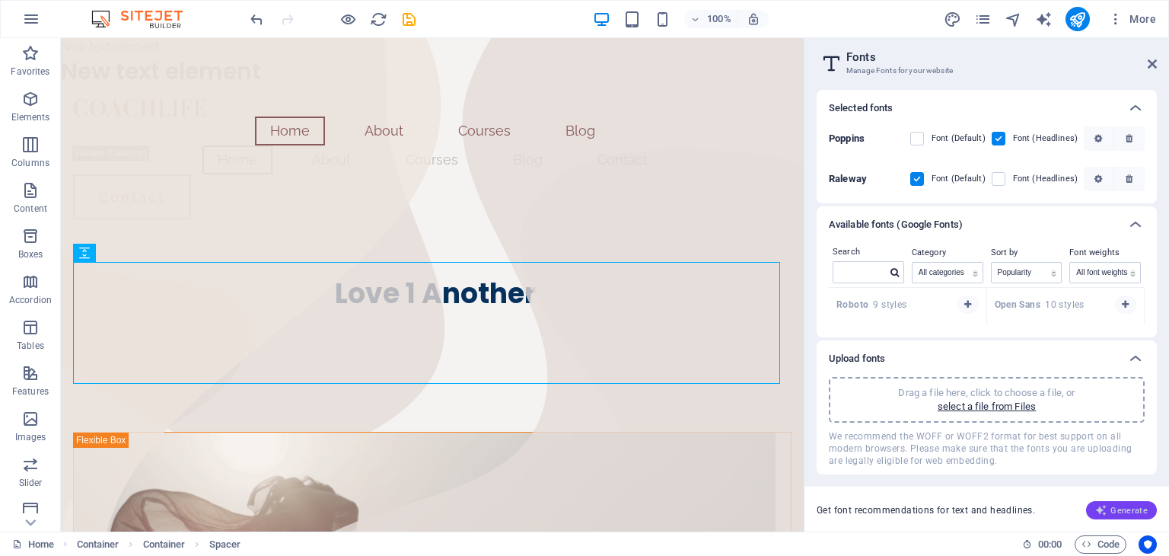
click at [1108, 508] on icon "button" at bounding box center [1102, 510] width 12 height 12
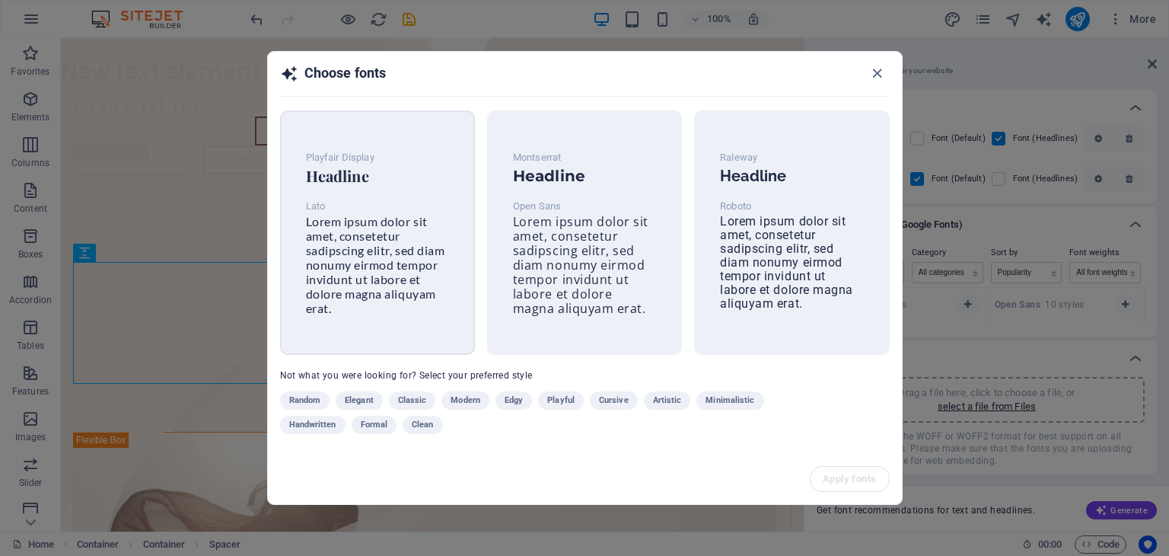
click at [352, 257] on span "Lorem ipsum dolor sit amet, consetetur sadipscing elitr, sed diam nonumy eirmod…" at bounding box center [375, 264] width 139 height 101
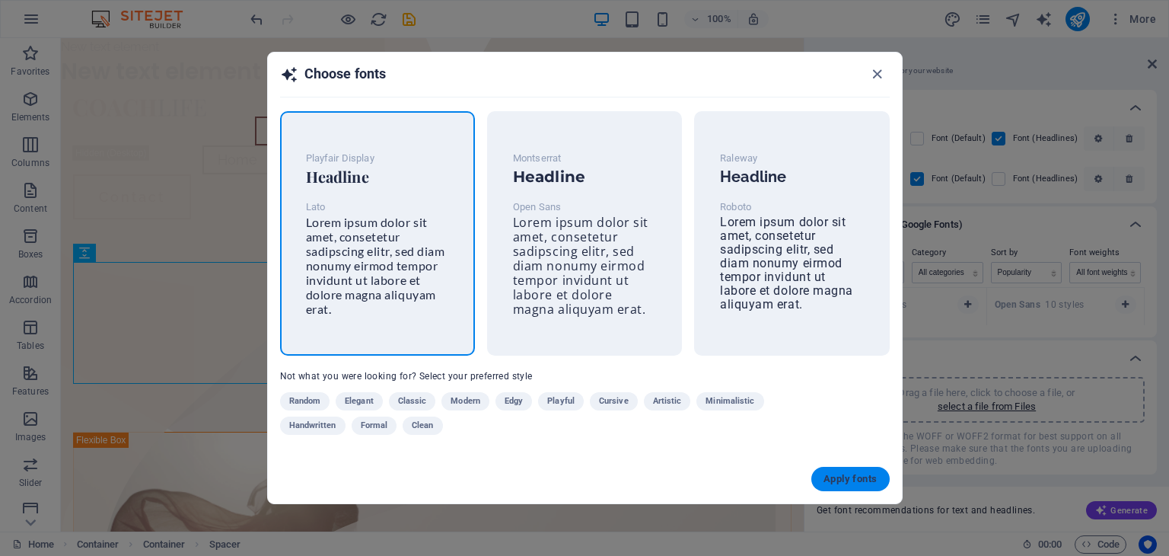
click at [844, 481] on span "Apply fonts" at bounding box center [850, 479] width 53 height 12
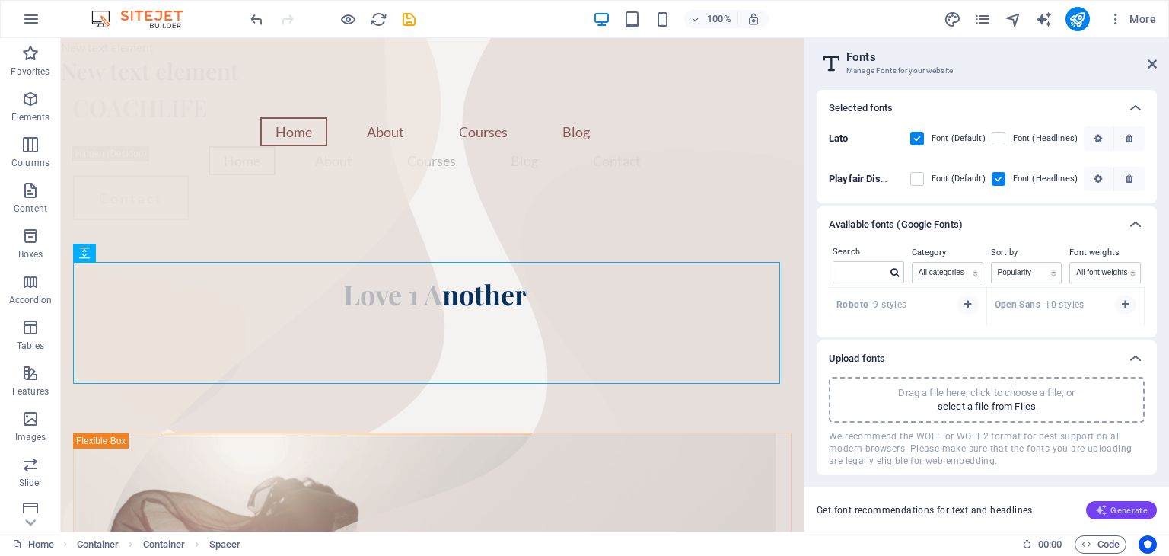
click at [1105, 506] on icon "button" at bounding box center [1102, 510] width 12 height 12
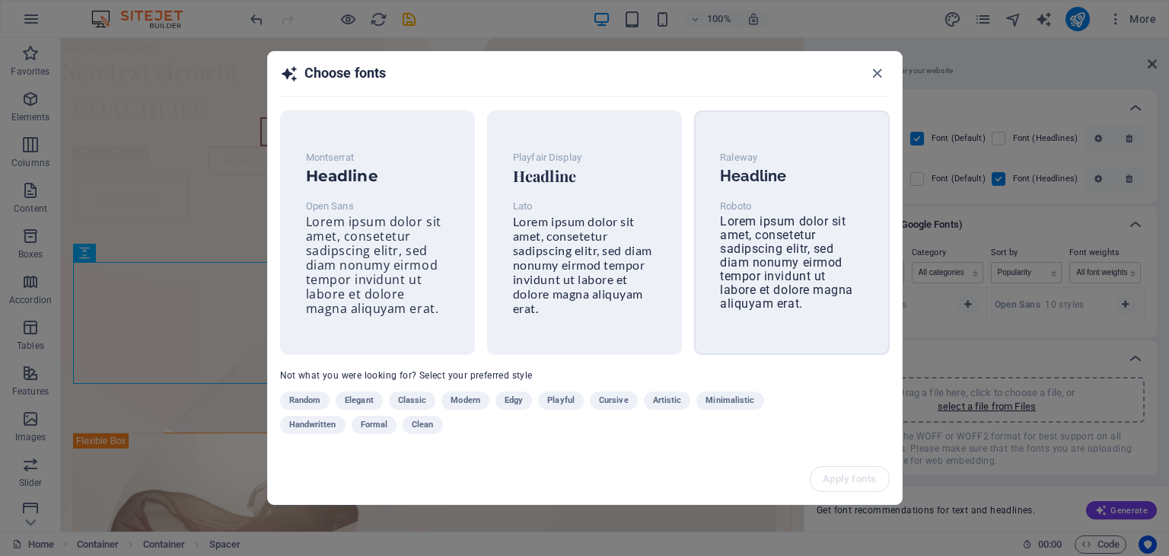
click at [781, 229] on span "Lorem ipsum dolor sit amet, consetetur sadipscing elitr, sed diam nonumy eirmod…" at bounding box center [786, 262] width 133 height 97
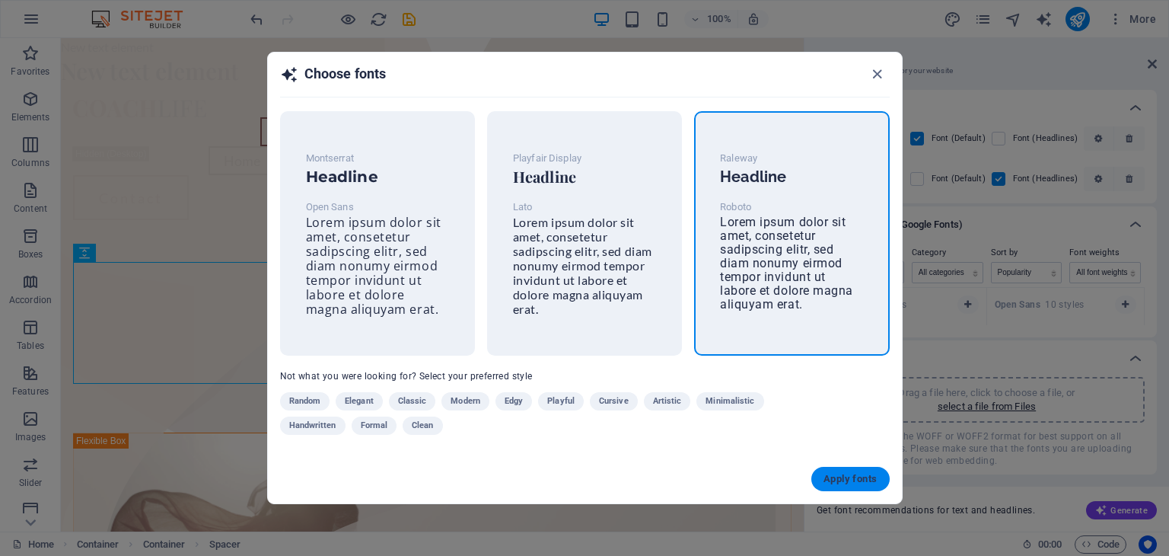
click at [854, 472] on button "Apply fonts" at bounding box center [851, 479] width 78 height 24
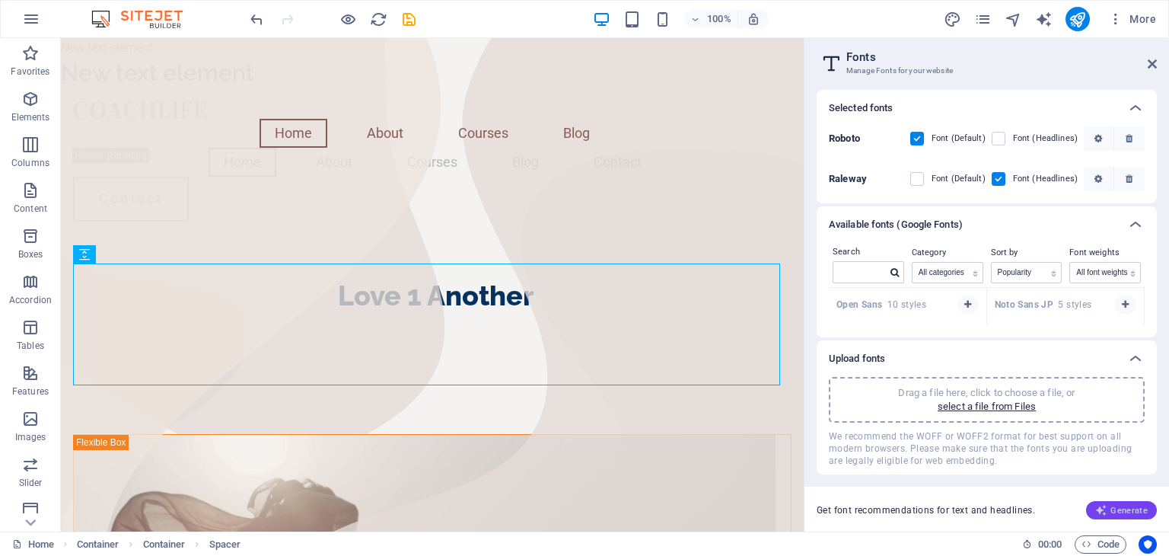
click at [1105, 505] on icon "button" at bounding box center [1102, 510] width 12 height 12
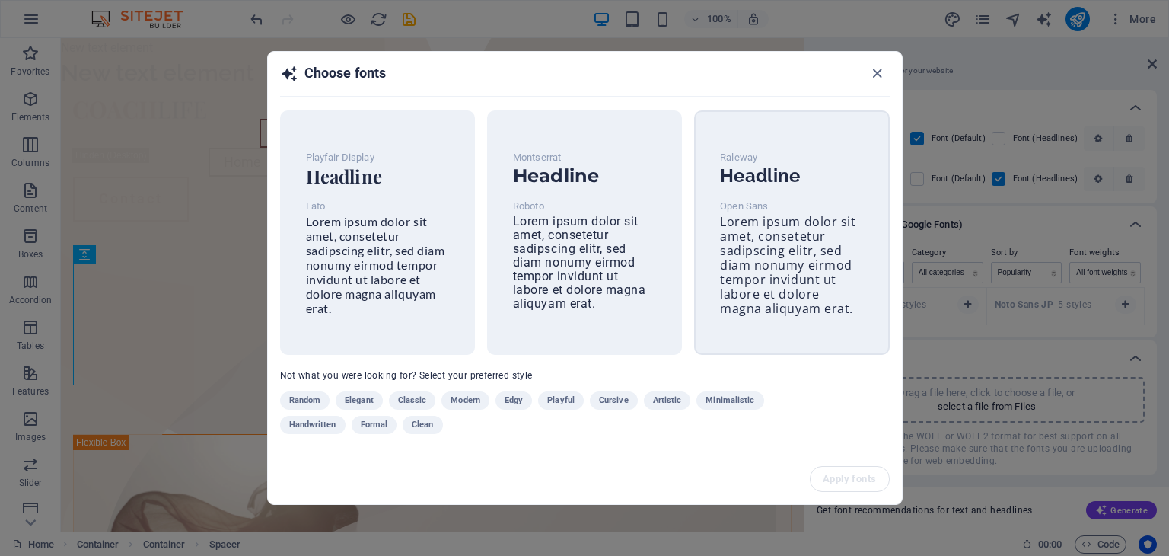
click at [837, 214] on span "Lorem ipsum dolor sit amet, consetetur sadipscing elitr, sed diam nonumy eirmod…" at bounding box center [788, 265] width 136 height 104
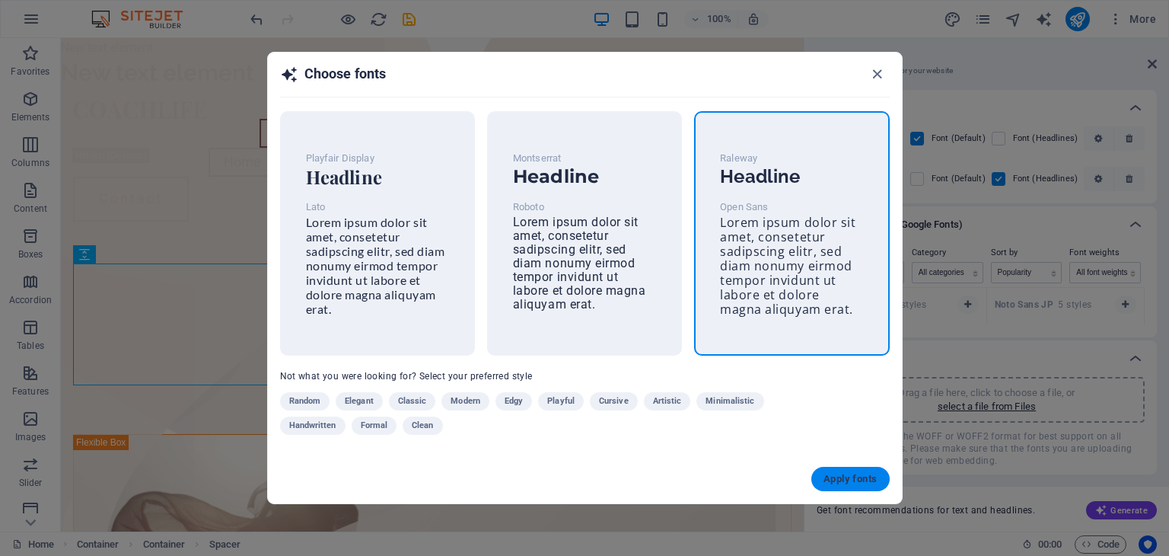
click at [856, 476] on span "Apply fonts" at bounding box center [850, 479] width 53 height 12
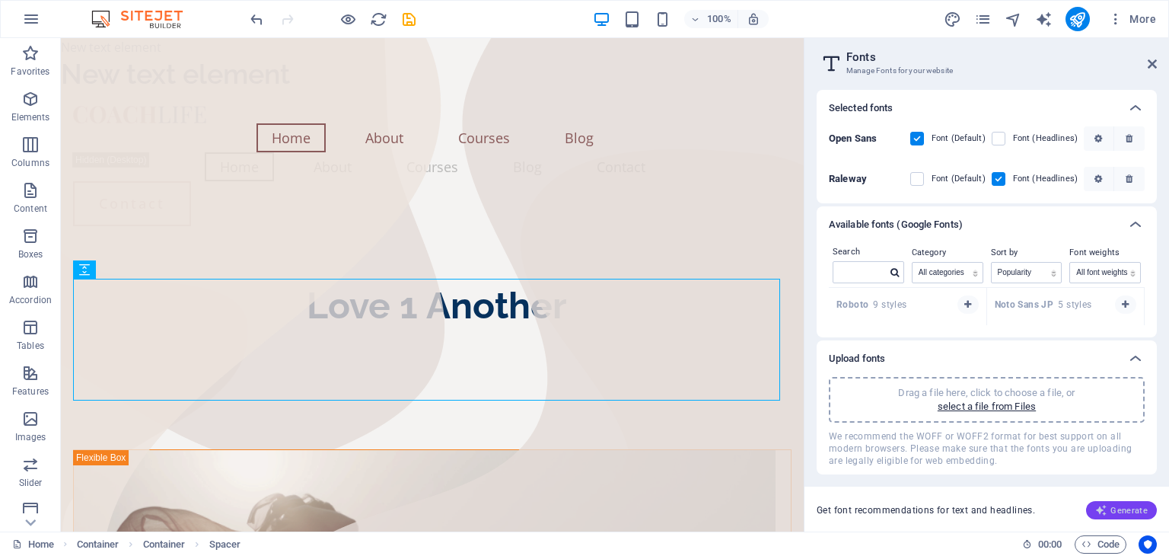
click at [1121, 514] on span "Generate" at bounding box center [1122, 510] width 53 height 12
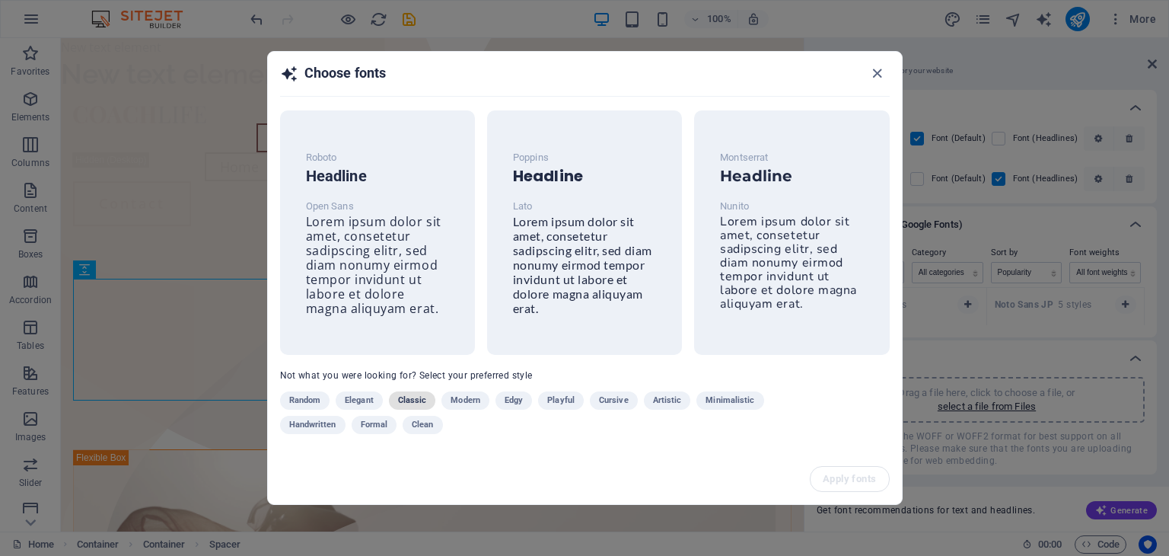
click at [411, 397] on span "Classic" at bounding box center [412, 400] width 29 height 18
drag, startPoint x: 580, startPoint y: 86, endPoint x: 639, endPoint y: 116, distance: 66.4
click at [639, 116] on div "Choose fonts Merriweather Headline Open Sans Lorem ipsum dolor sit amet, conset…" at bounding box center [585, 277] width 636 height 453
click at [451, 85] on h2 "Choose fonts" at bounding box center [585, 80] width 610 height 32
click at [387, 198] on p "Open Sans" at bounding box center [377, 206] width 143 height 18
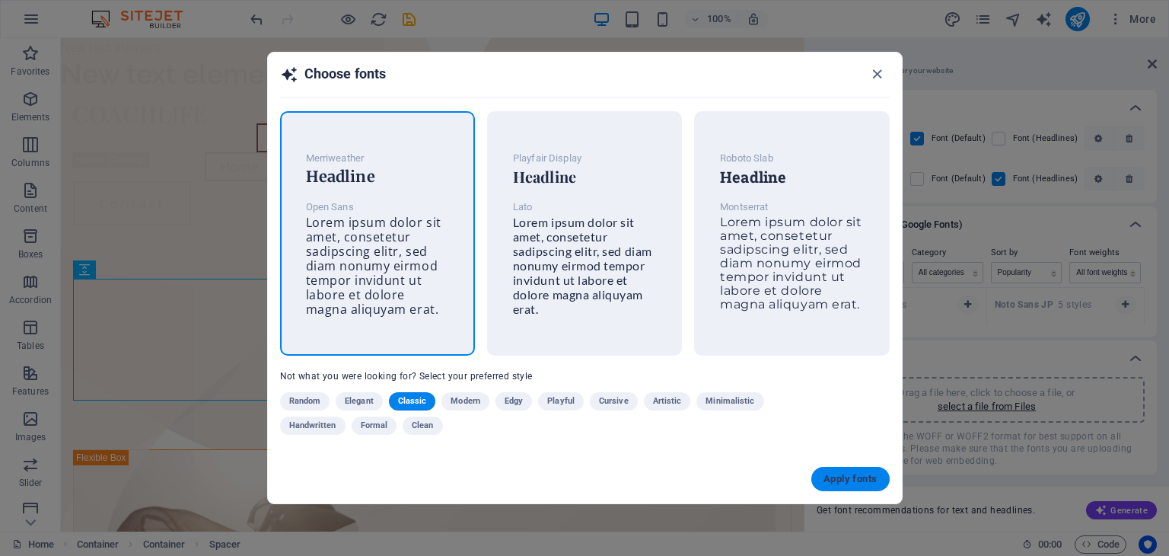
click at [828, 478] on span "Apply fonts" at bounding box center [850, 479] width 53 height 12
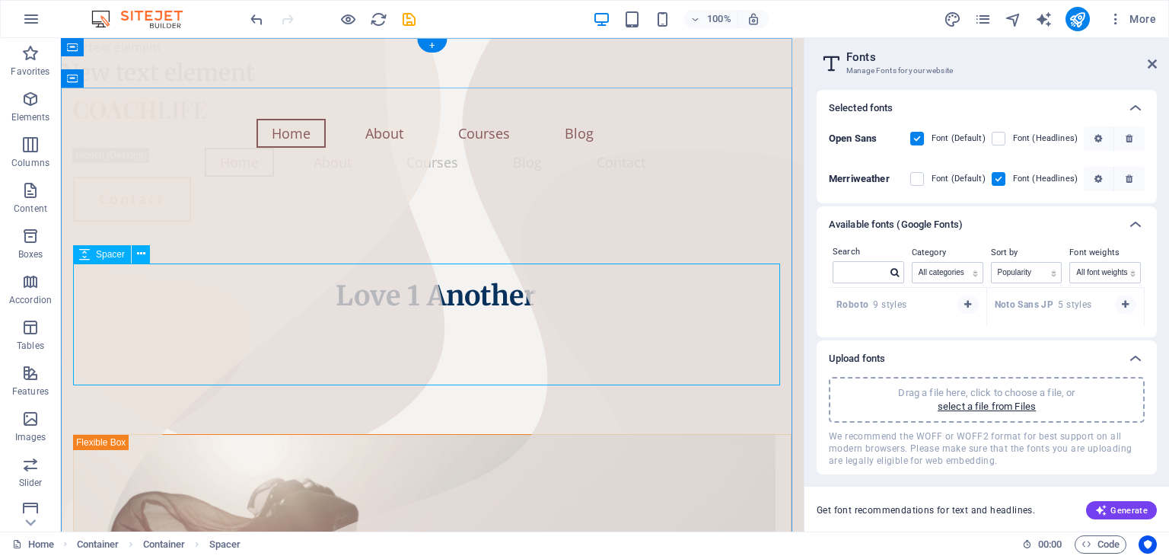
click at [746, 338] on div at bounding box center [432, 373] width 719 height 122
click at [527, 279] on div "Love 1 Another" at bounding box center [432, 295] width 719 height 33
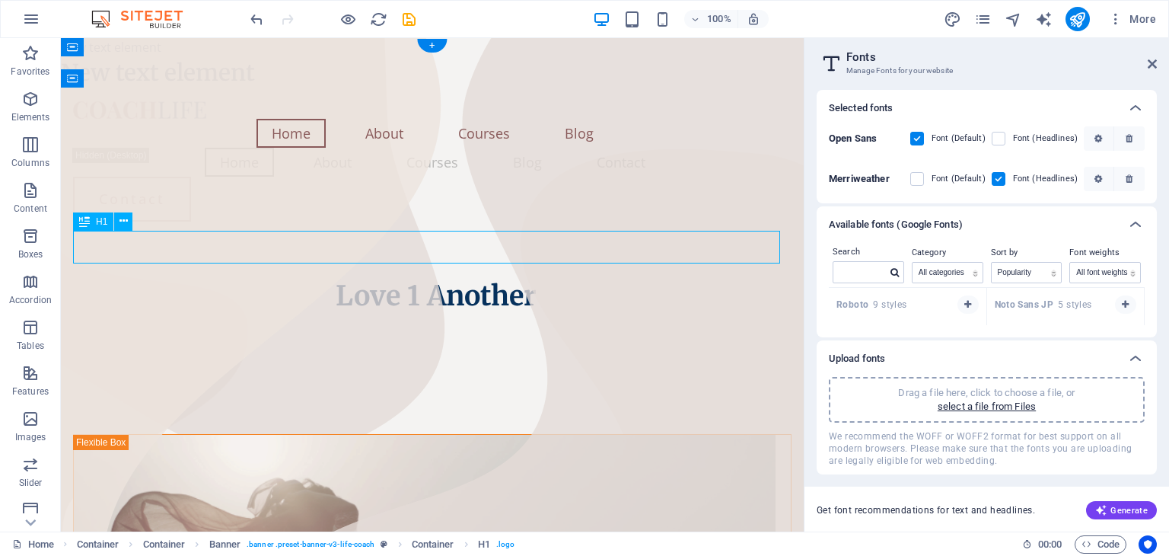
drag, startPoint x: 531, startPoint y: 247, endPoint x: 457, endPoint y: 261, distance: 76.0
click at [457, 279] on div "Love 1 Another" at bounding box center [432, 295] width 719 height 33
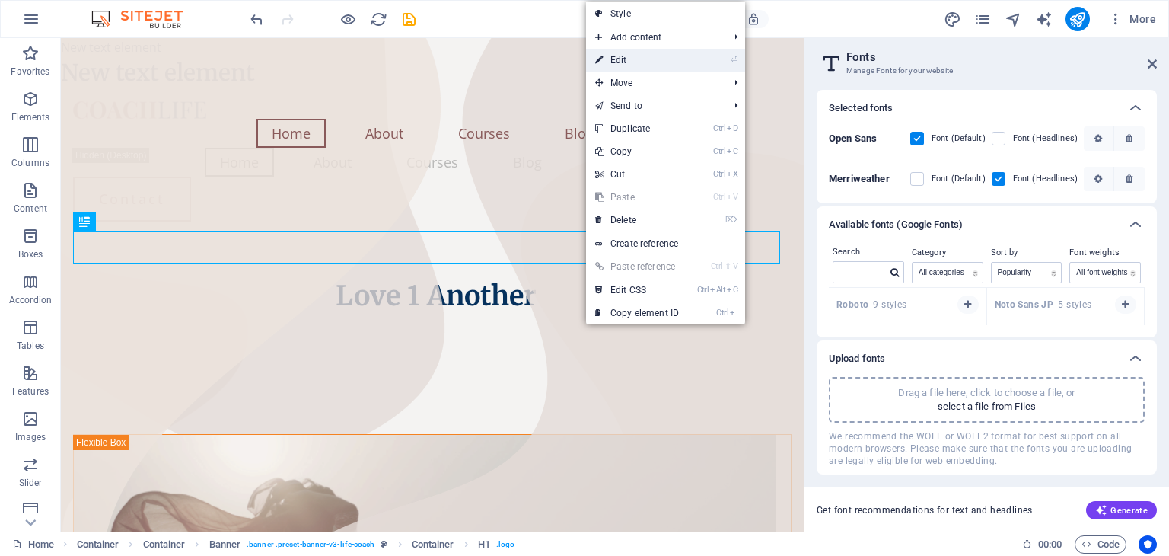
click at [649, 51] on link "⏎ Edit" at bounding box center [637, 60] width 102 height 23
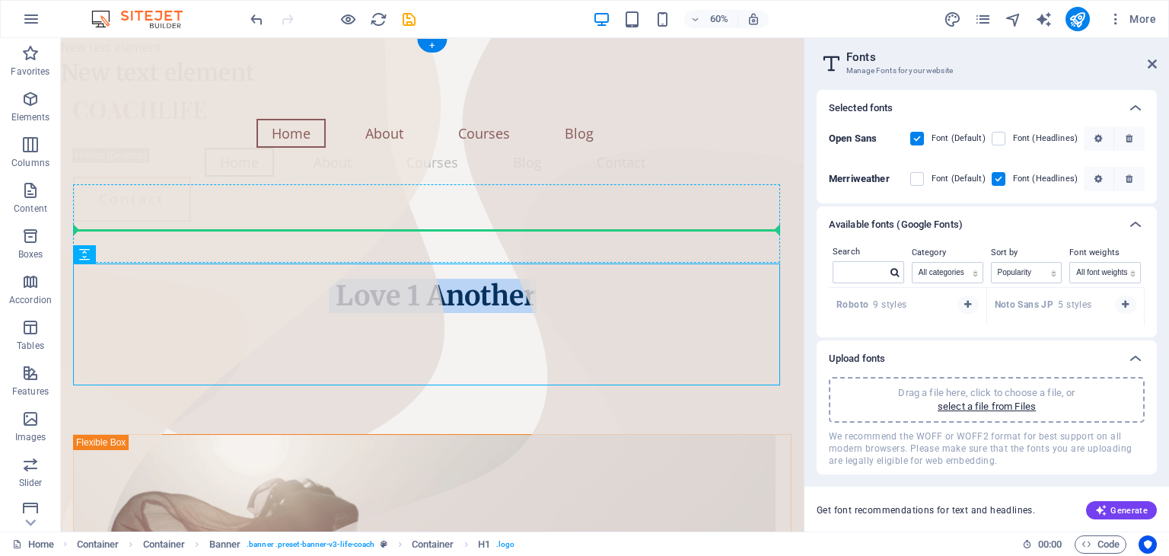
drag, startPoint x: 525, startPoint y: 251, endPoint x: 439, endPoint y: 222, distance: 91.5
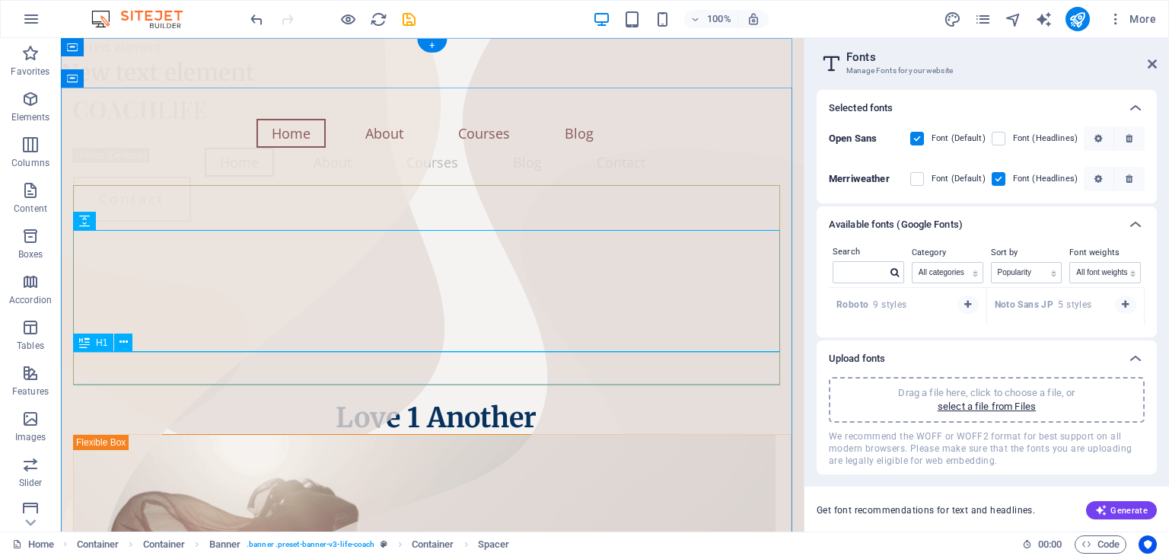
scroll to position [52, 0]
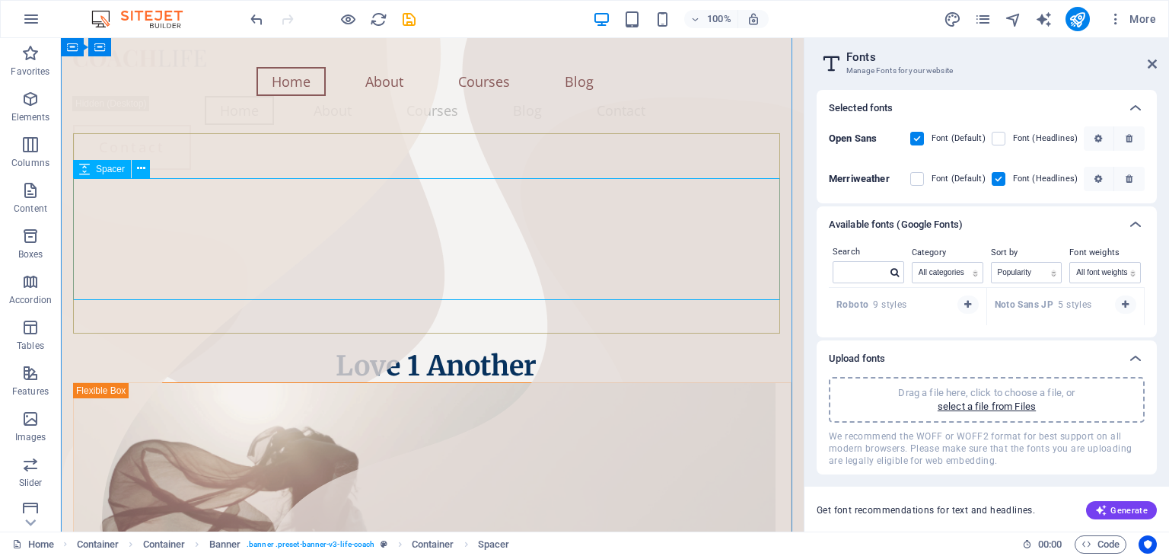
click at [483, 228] on div at bounding box center [432, 289] width 719 height 122
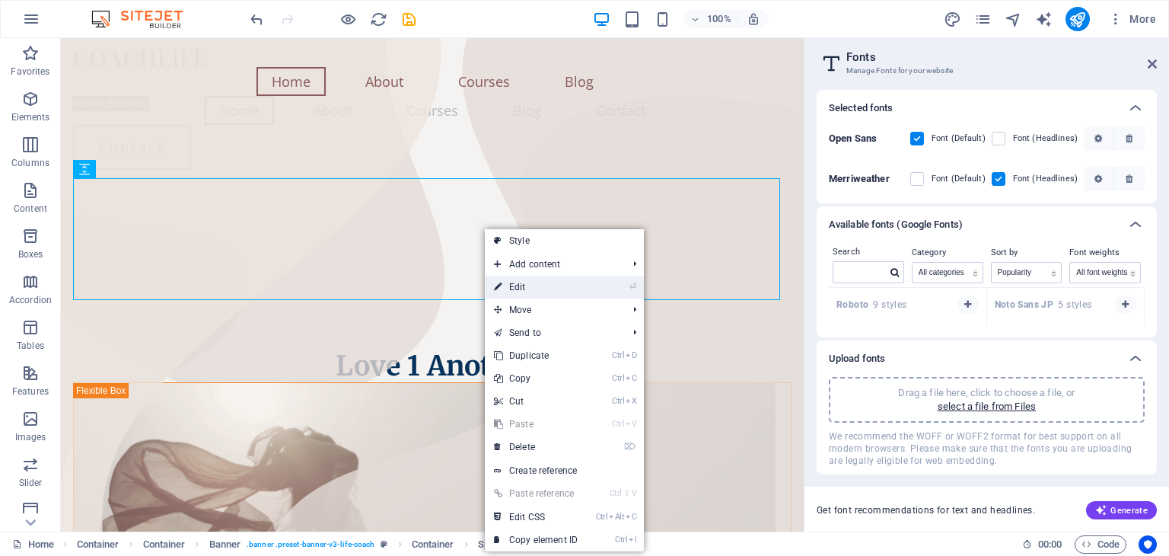
click at [517, 284] on link "⏎ Edit" at bounding box center [536, 287] width 102 height 23
select select "px"
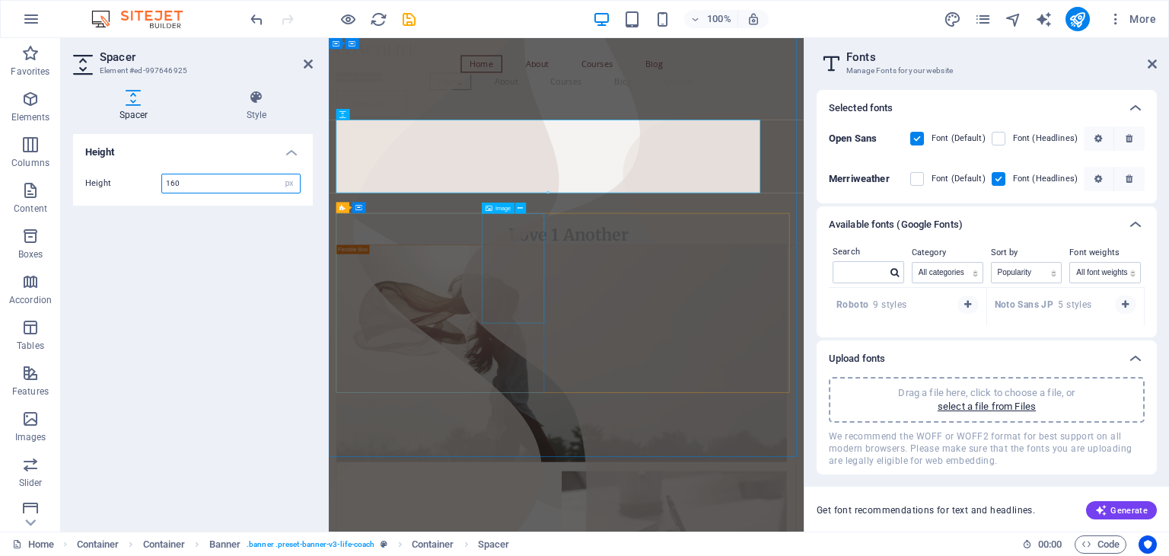
scroll to position [55, 0]
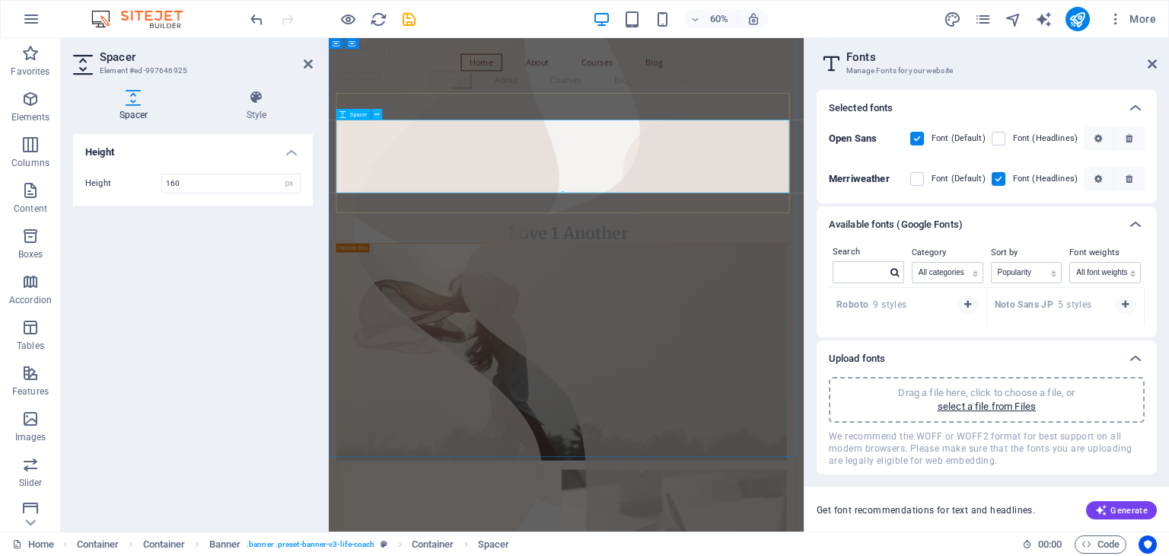
click at [719, 225] on div at bounding box center [724, 286] width 767 height 122
click at [722, 239] on div at bounding box center [724, 286] width 767 height 122
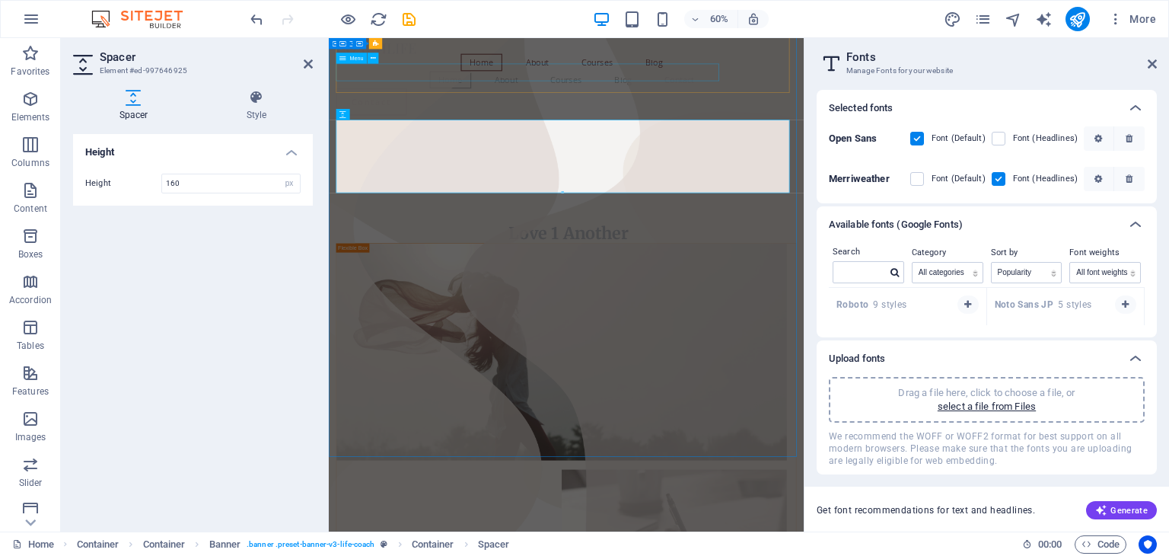
click at [886, 101] on nav "Home About Courses Blog Contact" at bounding box center [724, 107] width 767 height 29
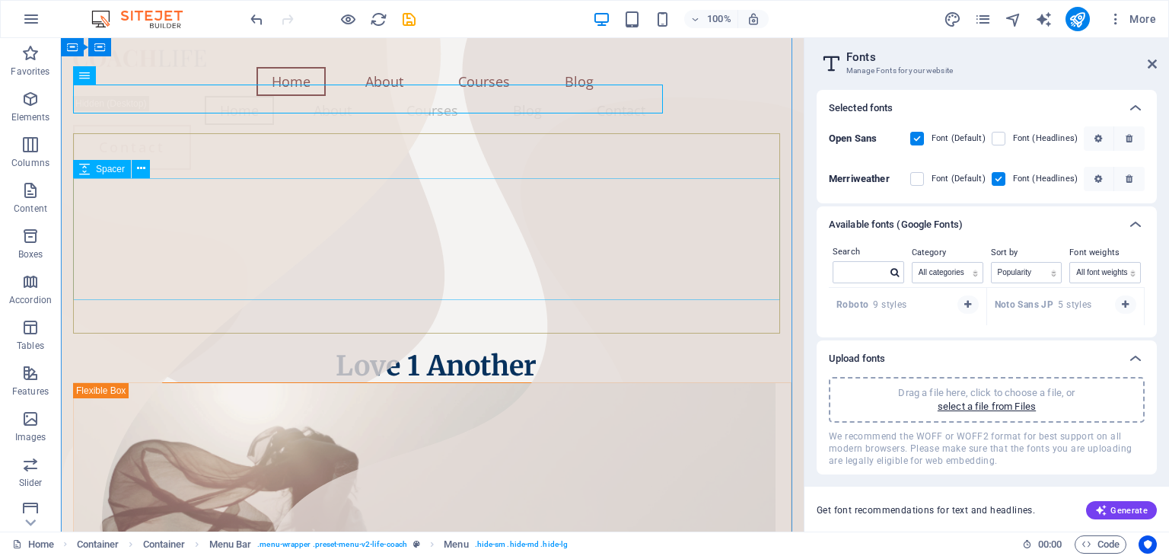
click at [441, 228] on div at bounding box center [432, 289] width 719 height 122
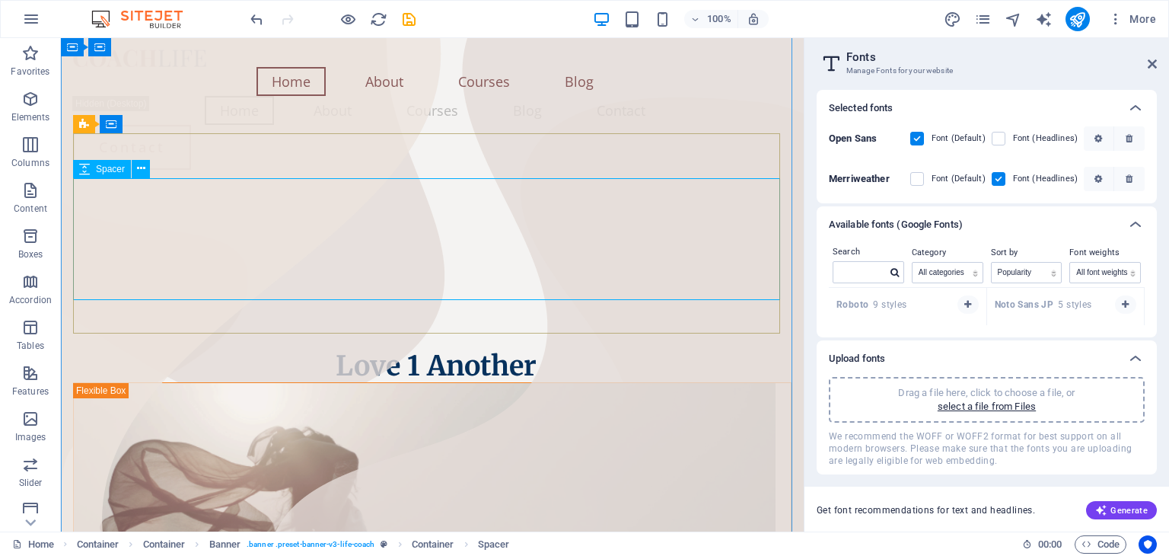
click at [357, 228] on div at bounding box center [432, 289] width 719 height 122
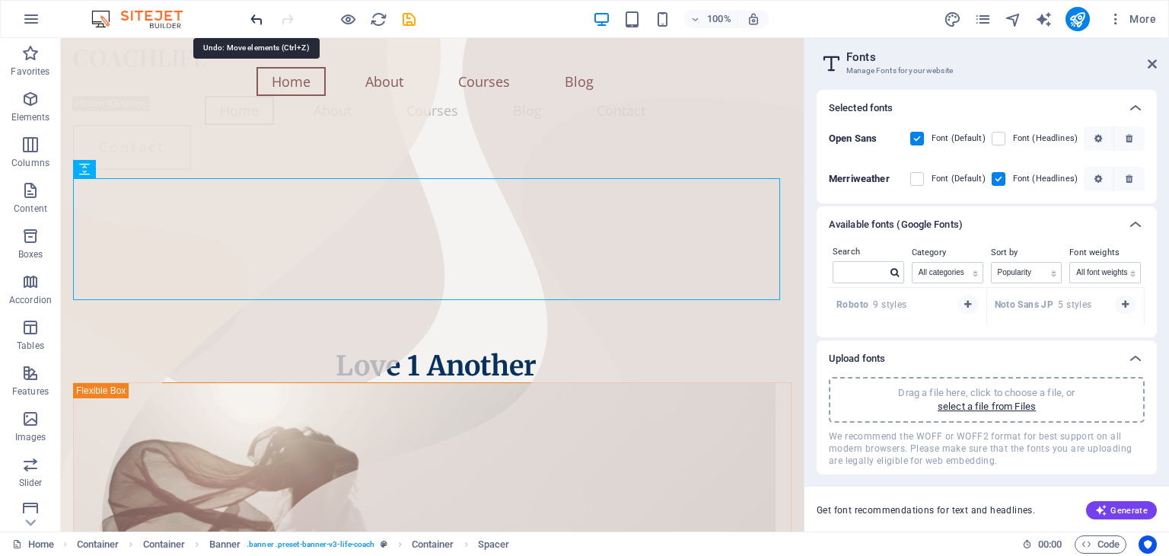
click at [259, 13] on icon "undo" at bounding box center [257, 20] width 18 height 18
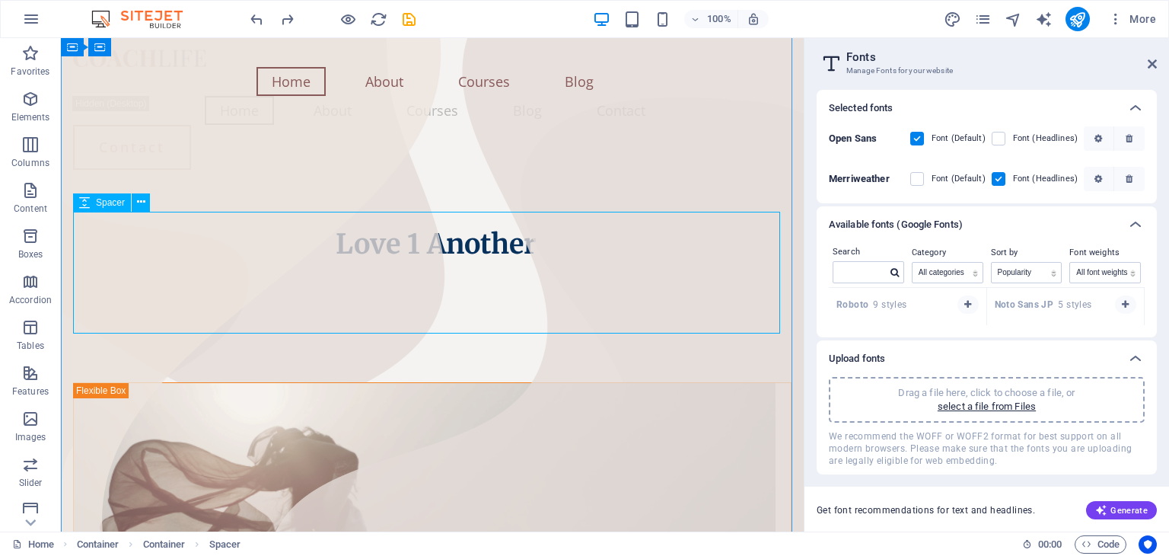
click at [504, 290] on div at bounding box center [432, 321] width 719 height 122
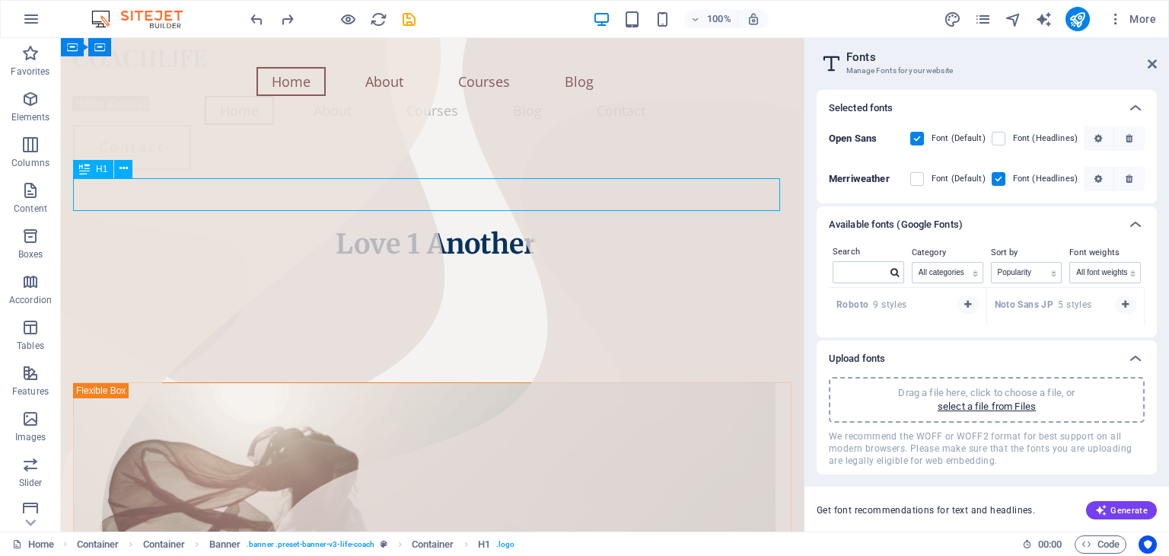
drag, startPoint x: 530, startPoint y: 190, endPoint x: 412, endPoint y: 187, distance: 118.1
click at [412, 228] on div "Love 1 Another" at bounding box center [432, 244] width 719 height 33
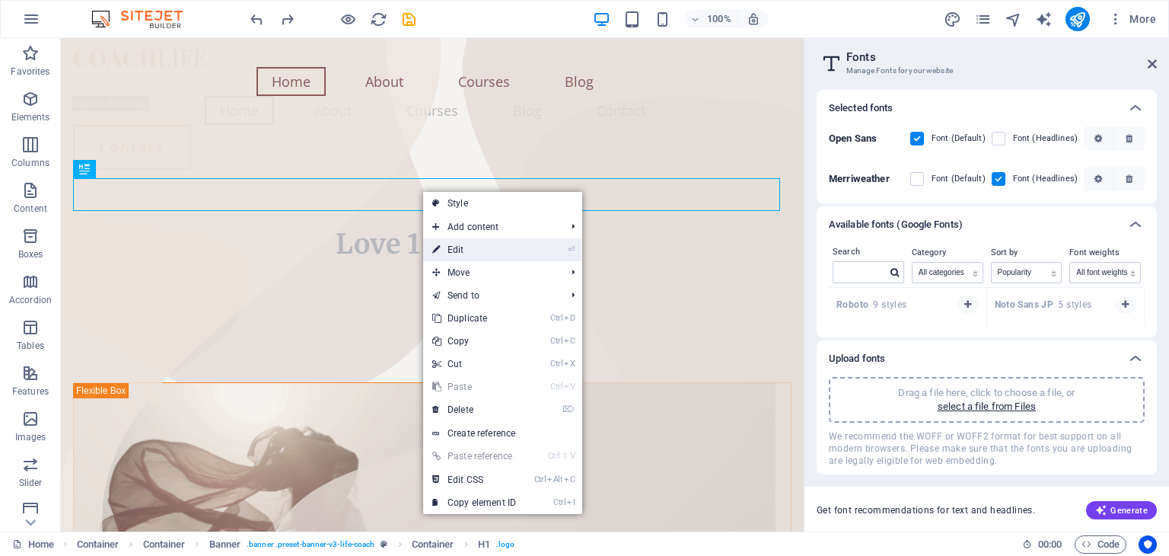
click at [467, 251] on link "⏎ Edit" at bounding box center [474, 249] width 102 height 23
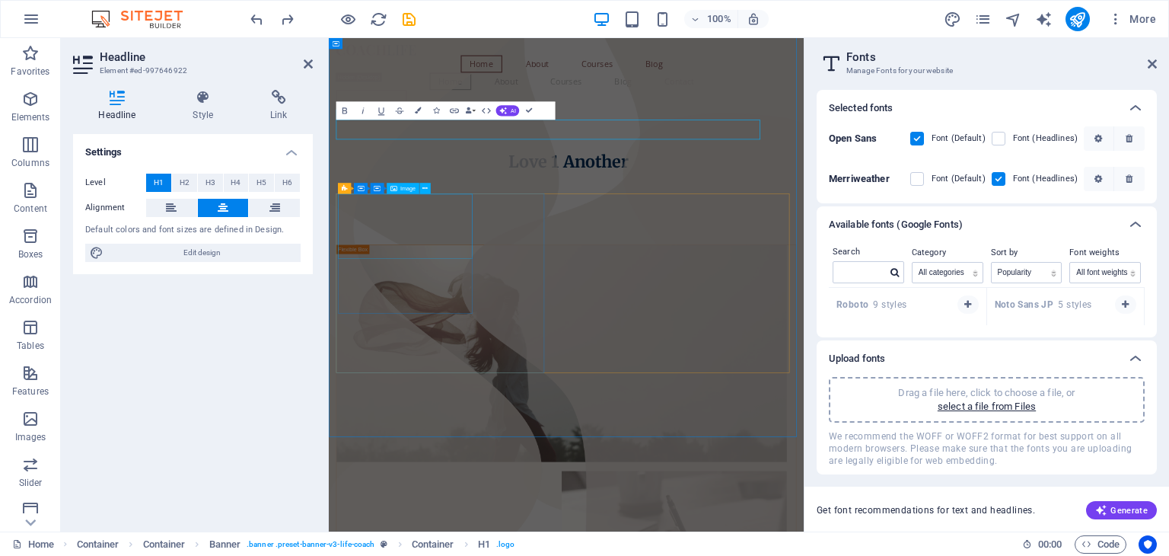
scroll to position [0, 0]
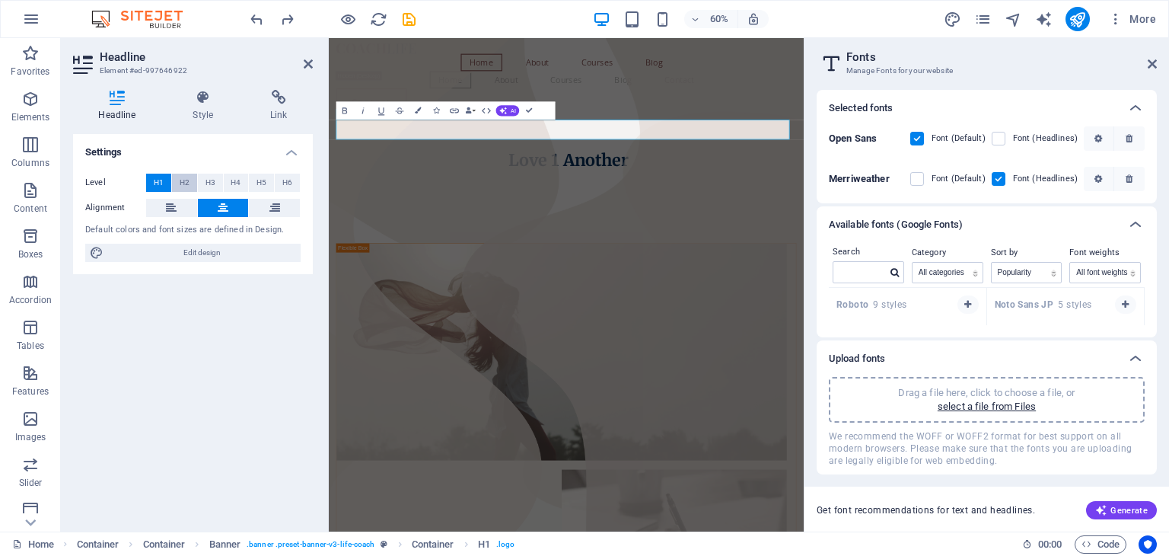
click at [187, 177] on span "H2" at bounding box center [185, 183] width 10 height 18
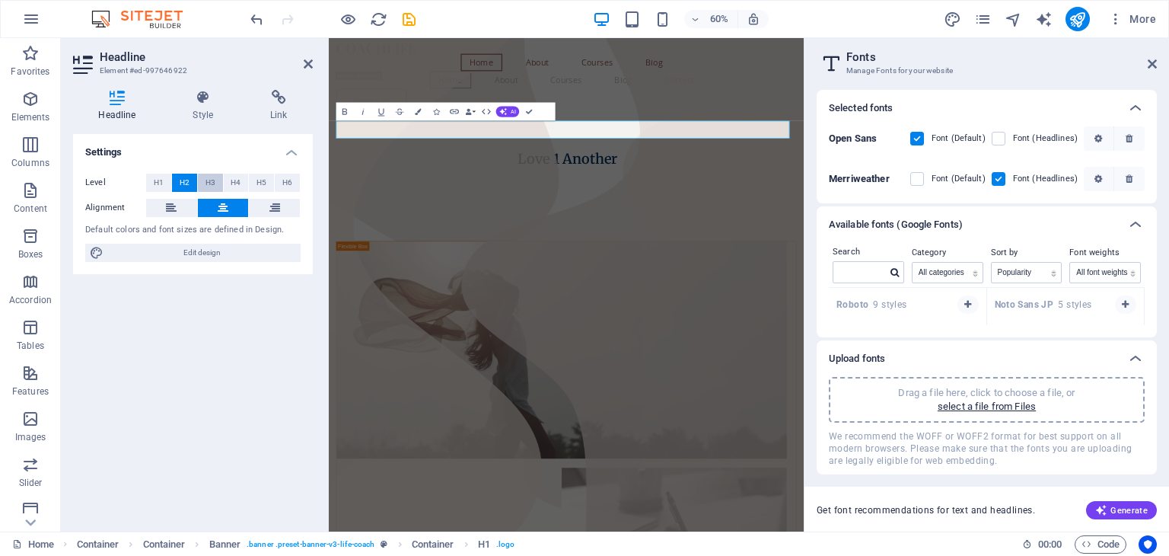
click at [215, 183] on span "H3" at bounding box center [211, 183] width 10 height 18
click at [244, 183] on button "H4" at bounding box center [236, 183] width 25 height 18
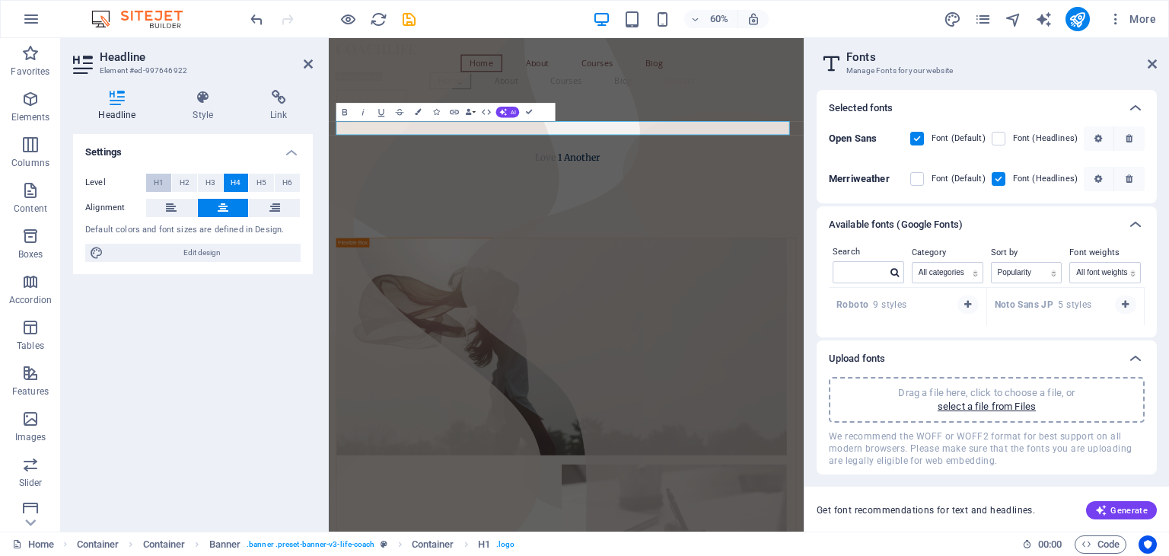
click at [166, 178] on button "H1" at bounding box center [158, 183] width 25 height 18
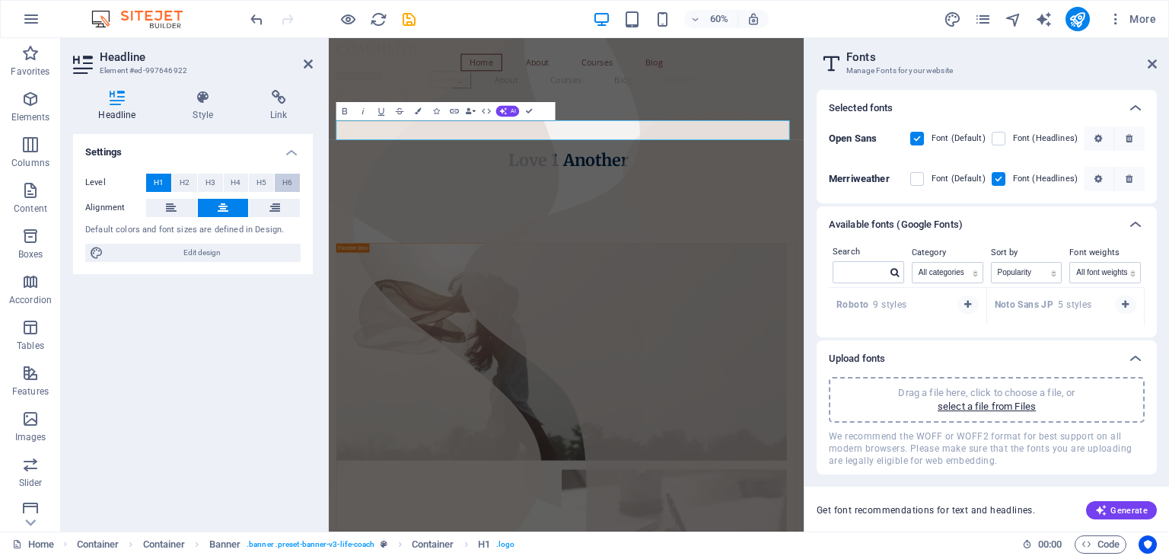
click at [292, 190] on span "H6" at bounding box center [287, 183] width 10 height 18
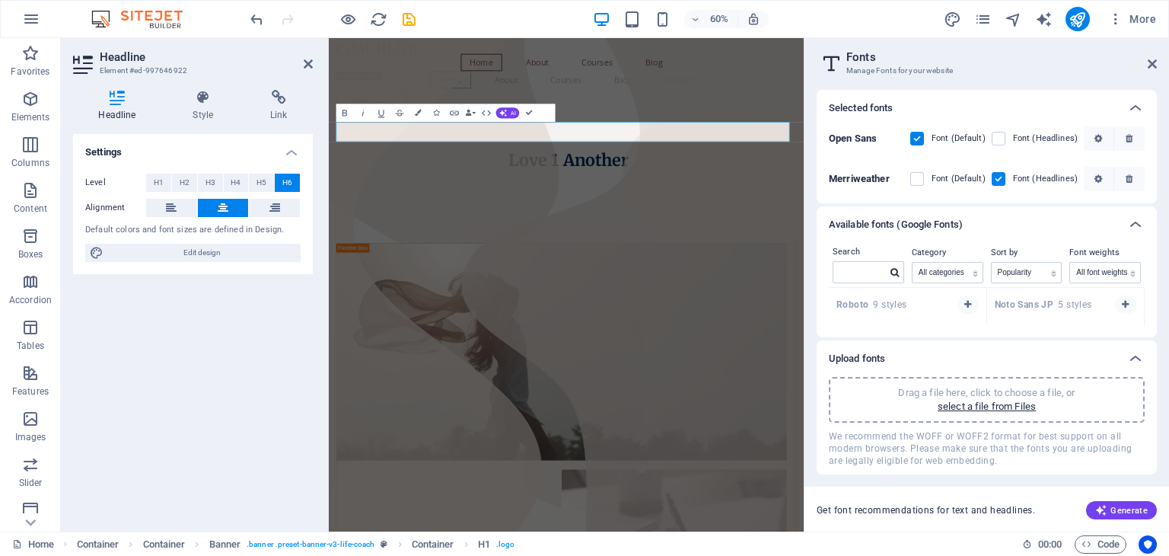
scroll to position [52, 0]
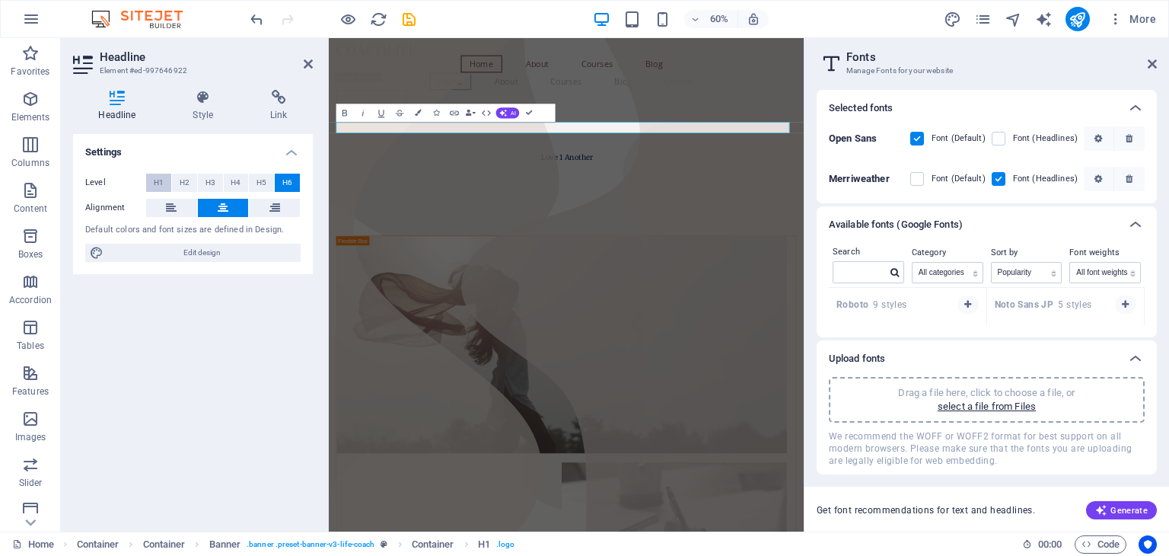
click at [161, 180] on span "H1" at bounding box center [159, 183] width 10 height 18
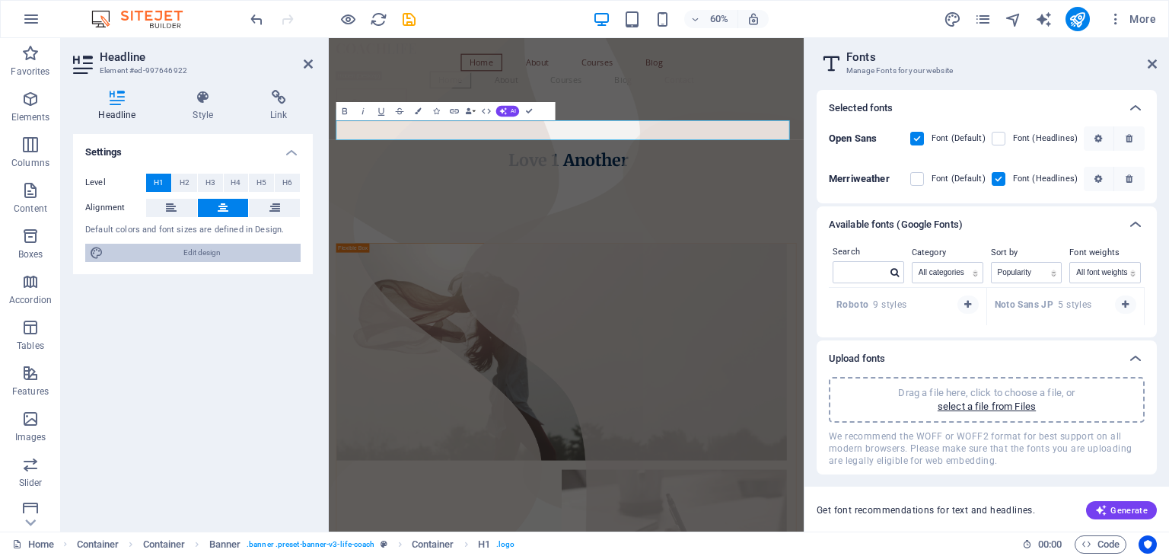
click at [212, 253] on span "Edit design" at bounding box center [202, 253] width 188 height 18
select select "px"
select select "400"
select select "px"
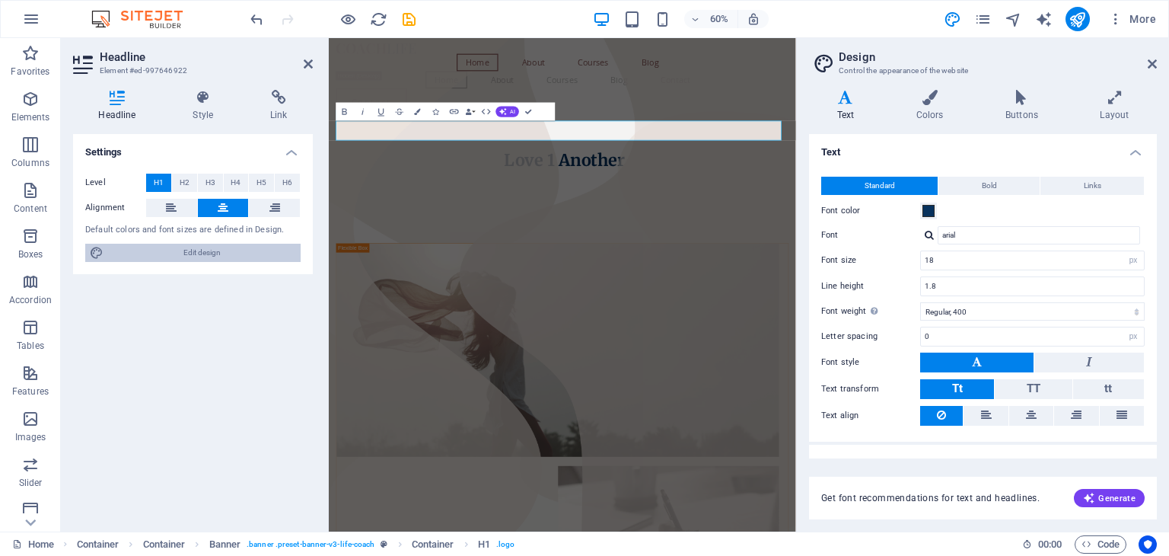
click at [212, 253] on span "Edit design" at bounding box center [202, 253] width 188 height 18
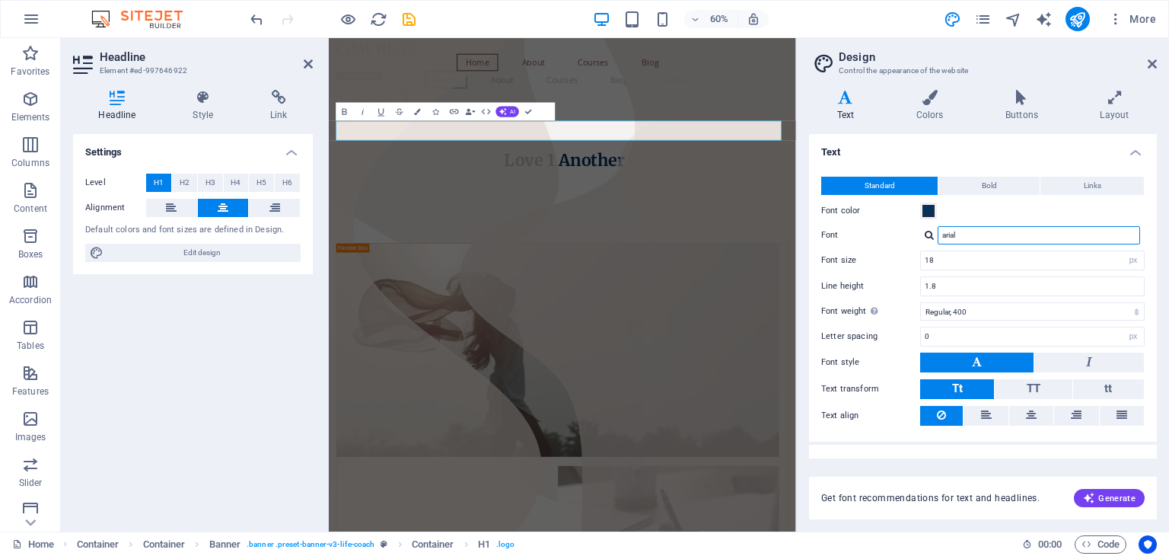
click at [996, 233] on input "arial" at bounding box center [1039, 235] width 203 height 18
type input "a"
click at [996, 233] on input "a" at bounding box center [1039, 235] width 203 height 18
click at [996, 233] on input "Font" at bounding box center [1039, 235] width 203 height 18
type input "16"
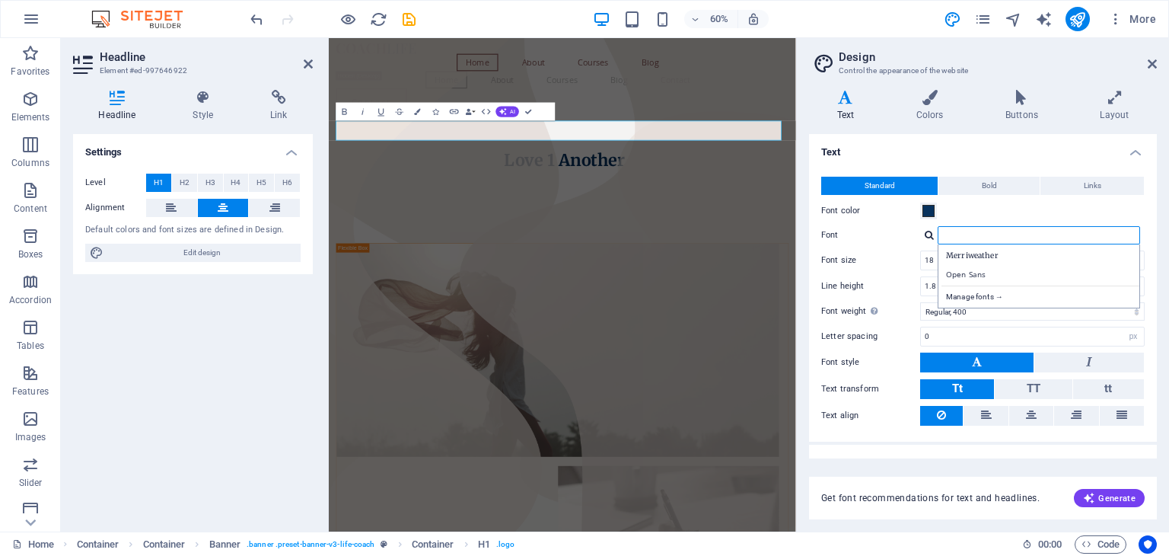
type input "1.6"
click at [845, 257] on label "Font size" at bounding box center [870, 260] width 99 height 8
click at [932, 260] on input "16" at bounding box center [1032, 260] width 223 height 18
click at [940, 269] on div "Merriweather Open Sans Manage fonts →" at bounding box center [1039, 276] width 203 height 64
click at [938, 266] on div "Merriweather Open Sans Manage fonts →" at bounding box center [1039, 276] width 203 height 64
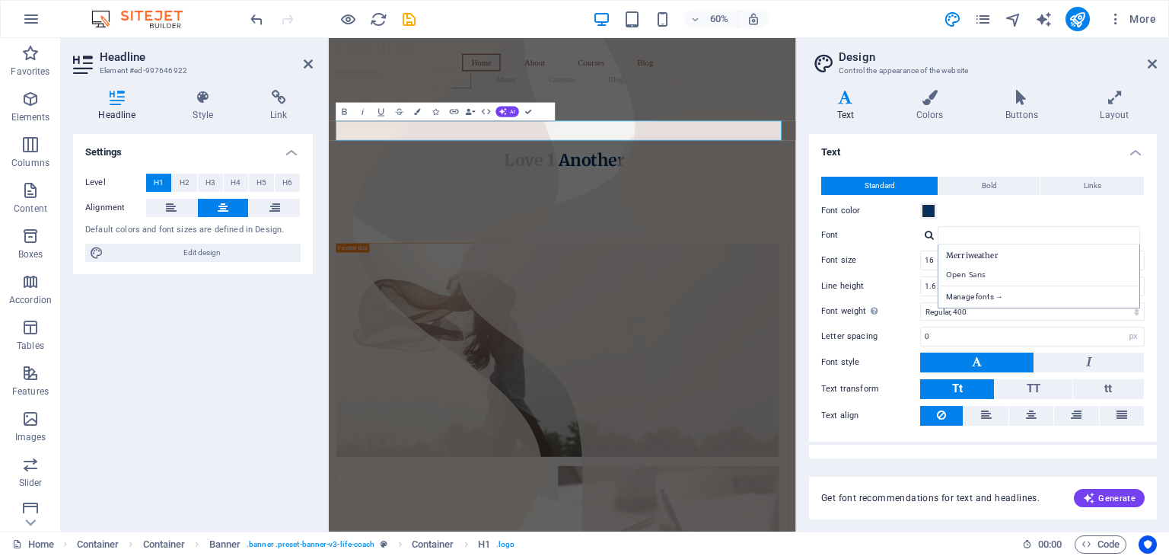
click at [938, 266] on div "Merriweather Open Sans Manage fonts →" at bounding box center [1039, 276] width 203 height 64
click at [935, 261] on input "16" at bounding box center [1032, 260] width 223 height 18
click at [996, 316] on select "Thin, 100 Extra-light, 200 Light, 300 Regular, 400 Medium, 500 Semi-bold, 600 B…" at bounding box center [1032, 311] width 225 height 18
click at [944, 285] on input "1.6" at bounding box center [1032, 286] width 223 height 18
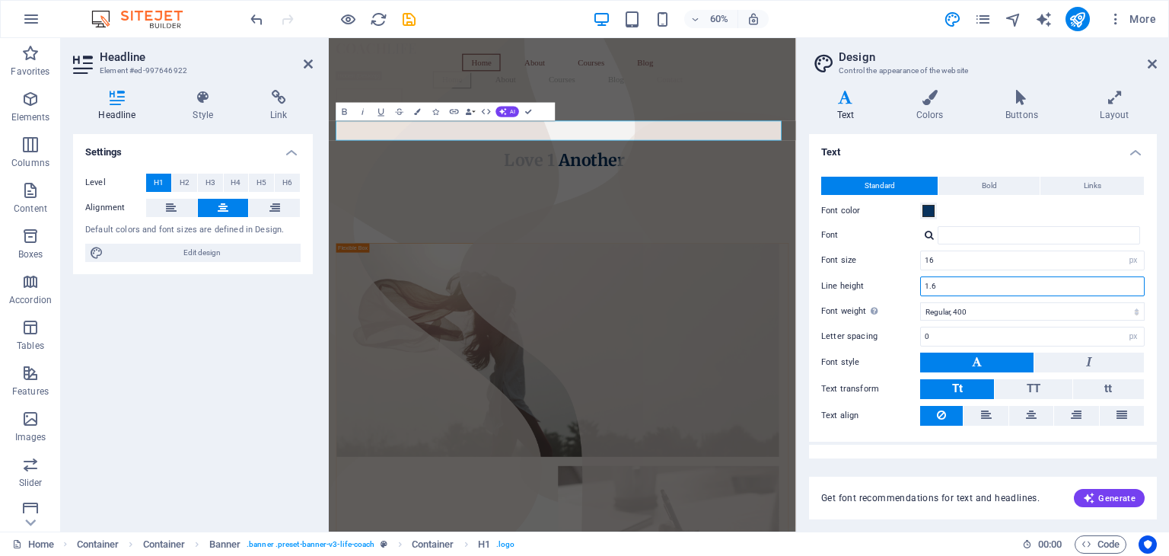
click at [944, 285] on input "1.6" at bounding box center [1032, 286] width 223 height 18
click at [959, 264] on input "16" at bounding box center [1032, 260] width 223 height 18
click at [1130, 263] on select "rem px" at bounding box center [1133, 260] width 21 height 18
click at [1076, 266] on input "16" at bounding box center [1032, 260] width 223 height 18
type input "1"
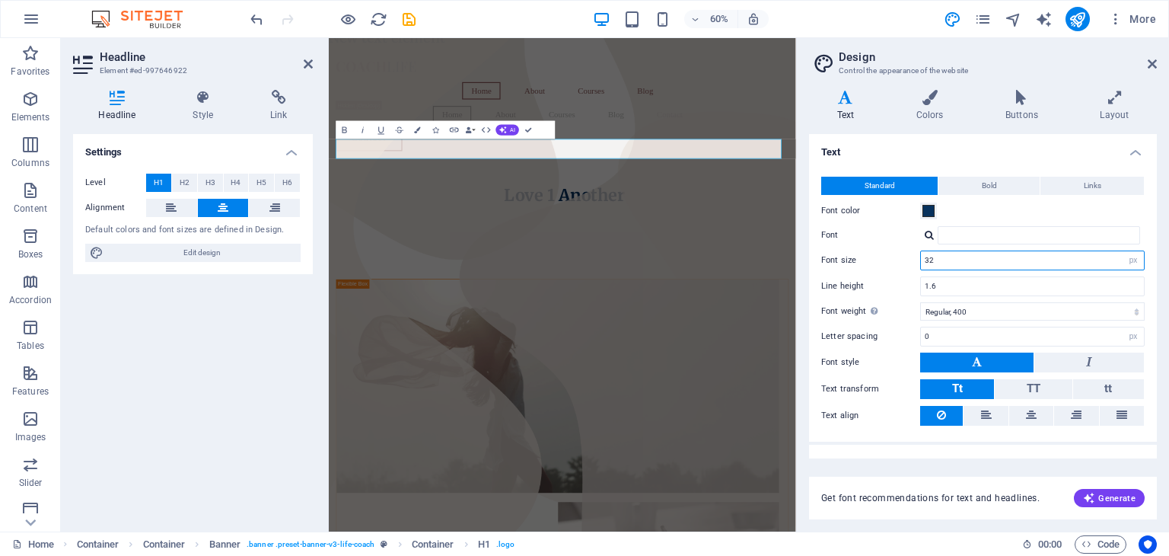
scroll to position [66, 0]
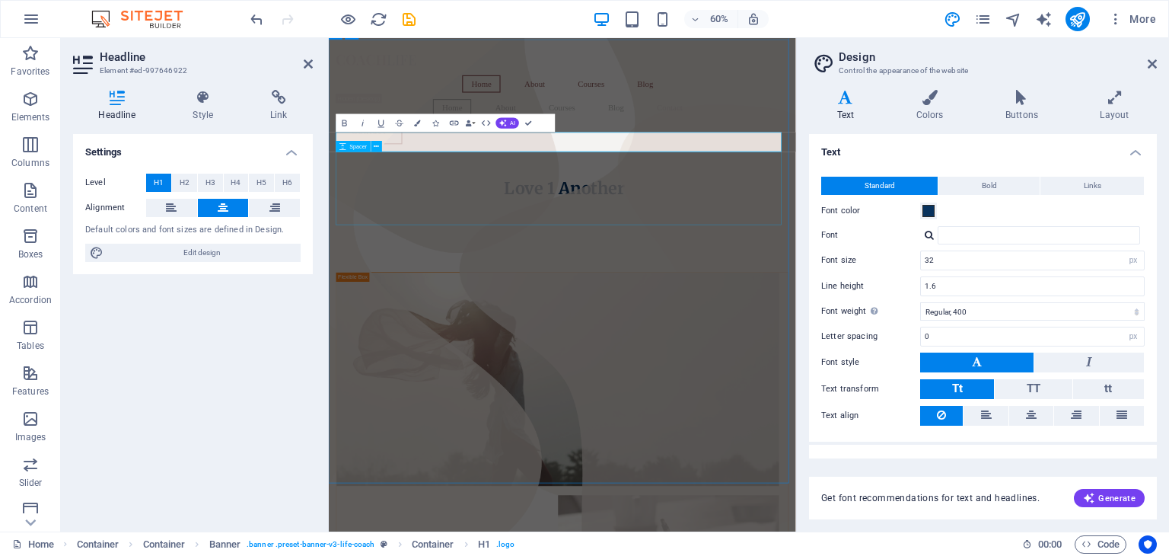
click at [1004, 306] on div at bounding box center [718, 367] width 754 height 122
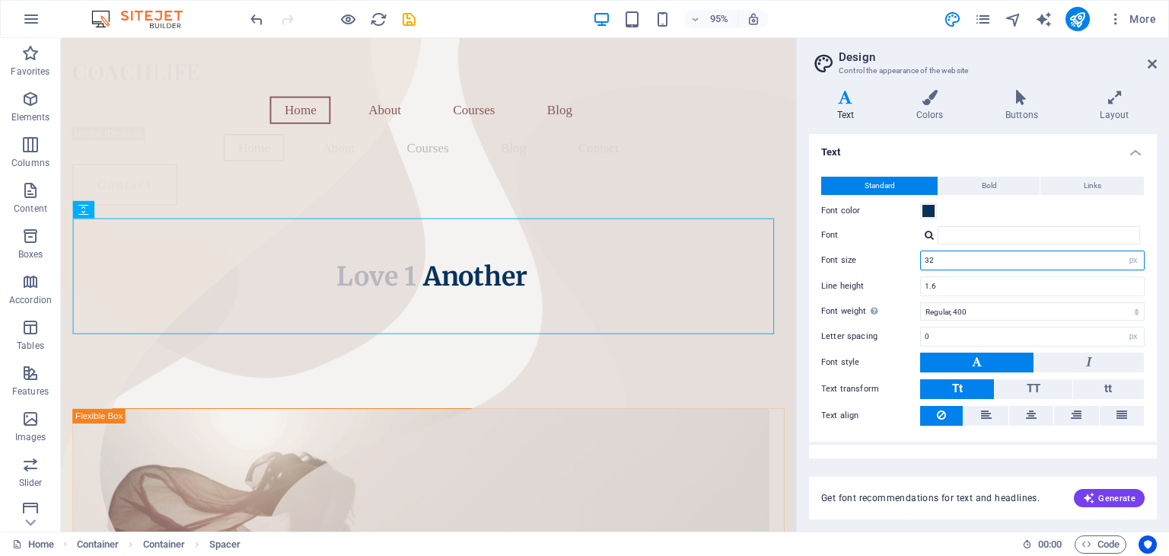
click at [987, 260] on input "32" at bounding box center [1032, 260] width 223 height 18
type input "3"
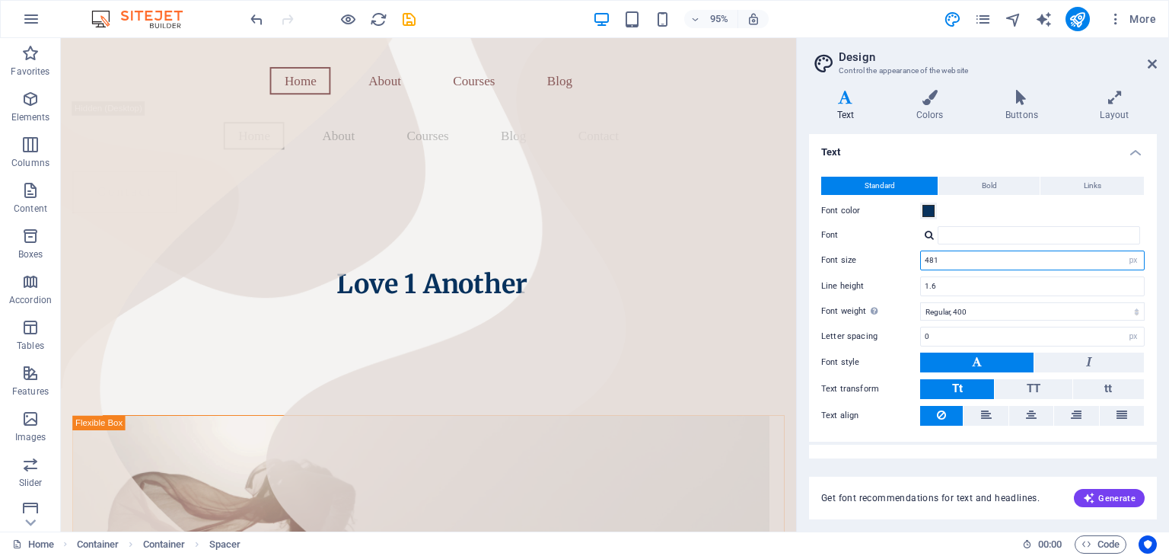
scroll to position [48769, 0]
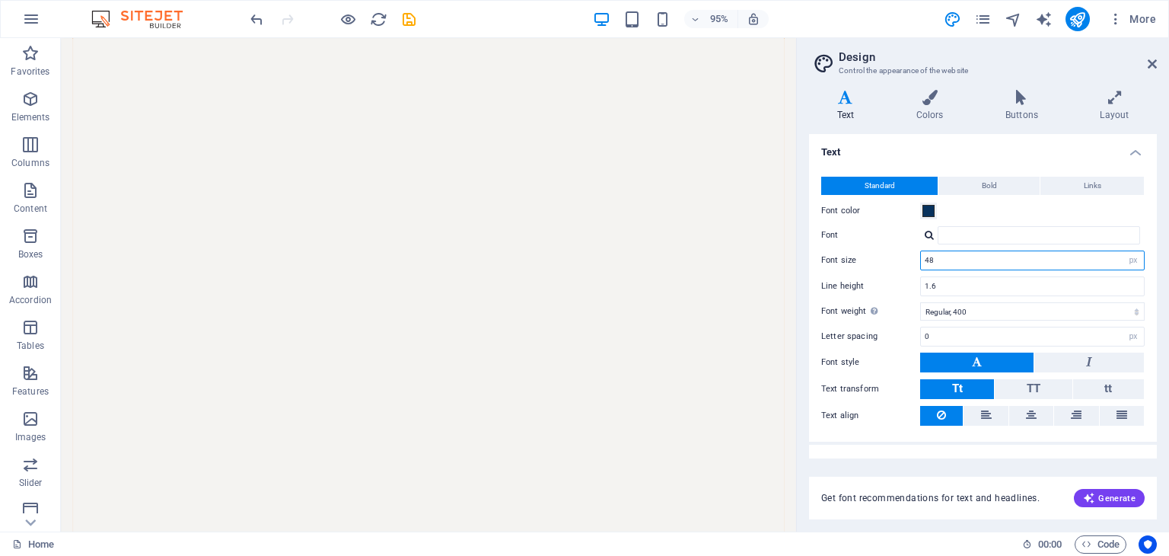
type input "4"
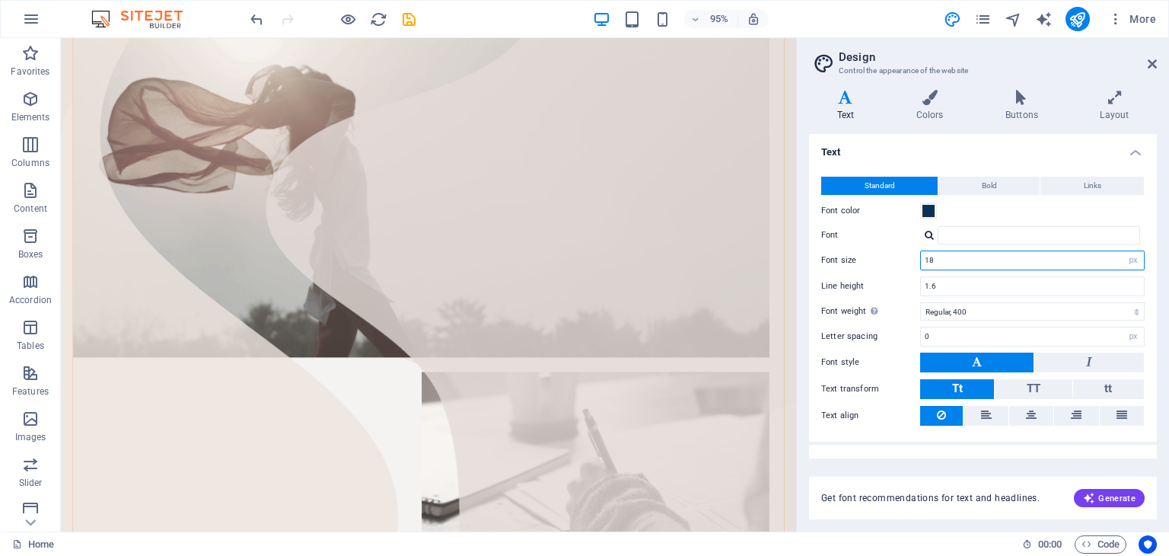
scroll to position [55, 0]
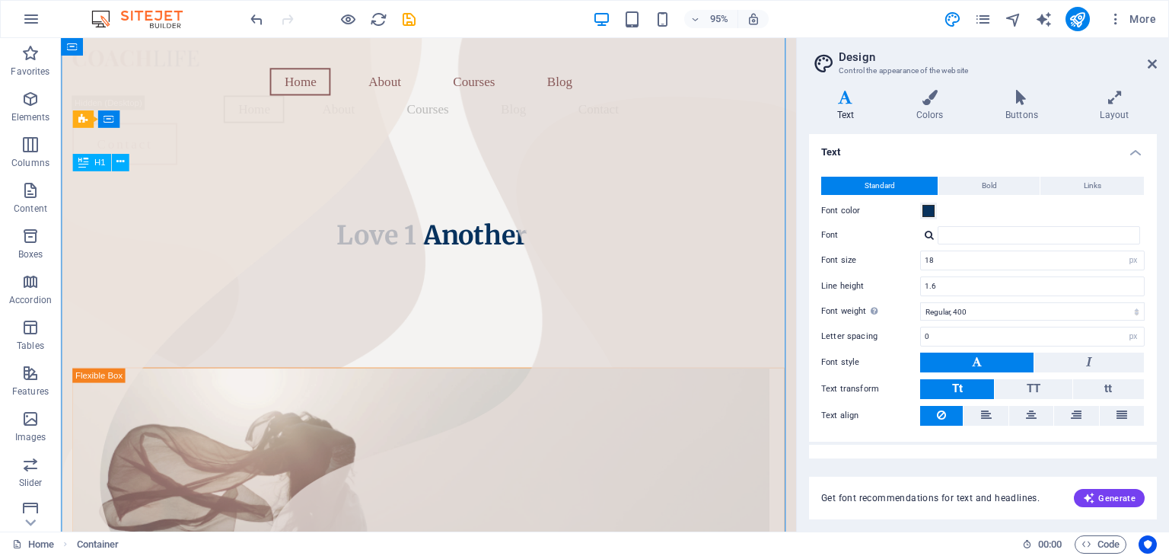
drag, startPoint x: 553, startPoint y: 191, endPoint x: 442, endPoint y: 193, distance: 110.4
click at [442, 229] on div "Love 1 Another" at bounding box center [448, 245] width 750 height 33
click at [375, 229] on div "Love 1 Another" at bounding box center [448, 245] width 750 height 33
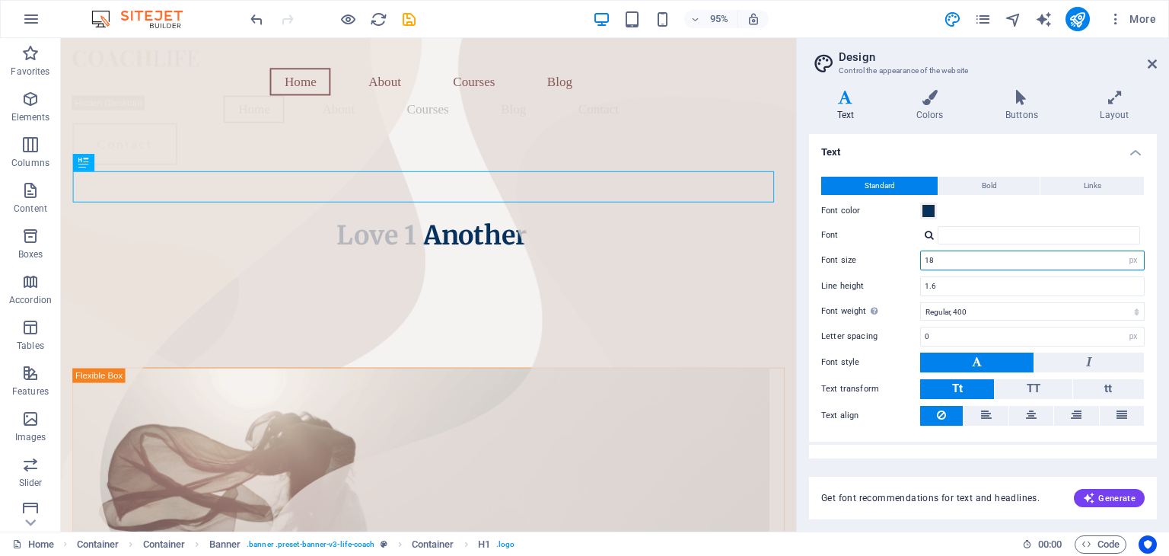
click at [965, 257] on input "18" at bounding box center [1032, 260] width 223 height 18
type input "1"
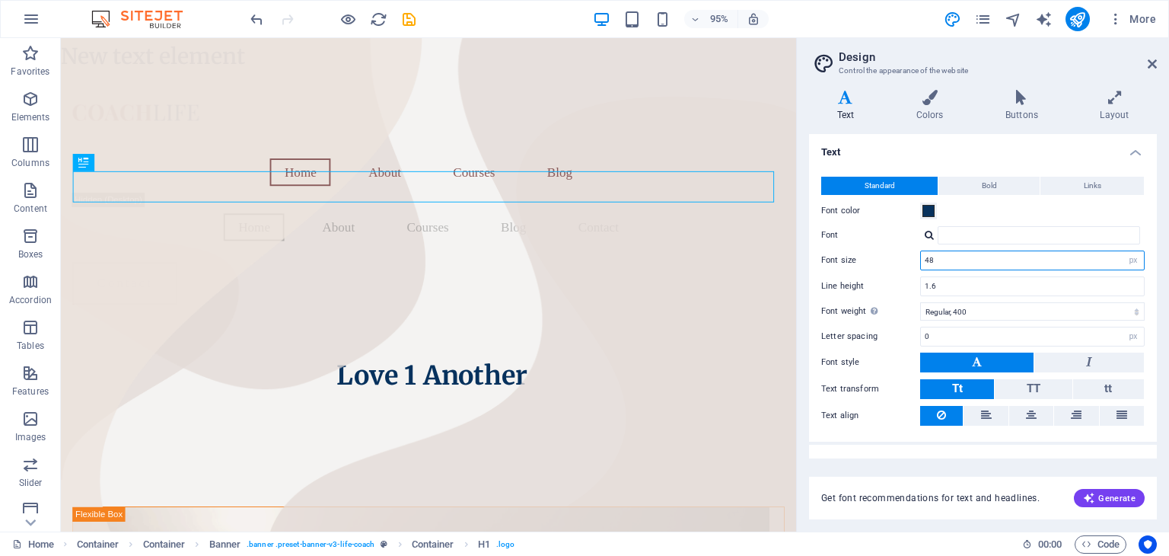
scroll to position [151, 0]
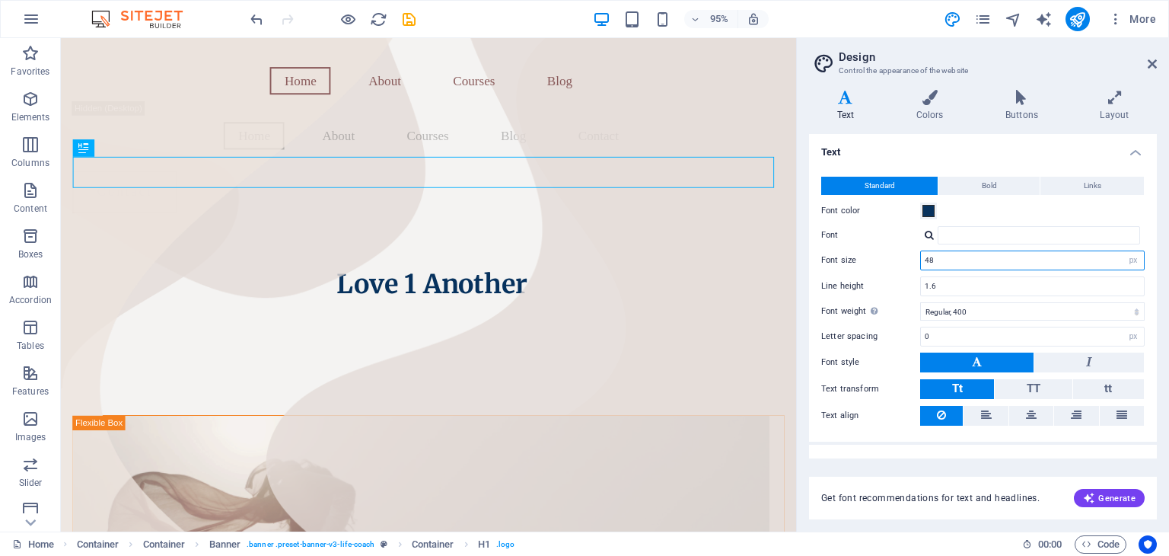
type input "4"
type input "18"
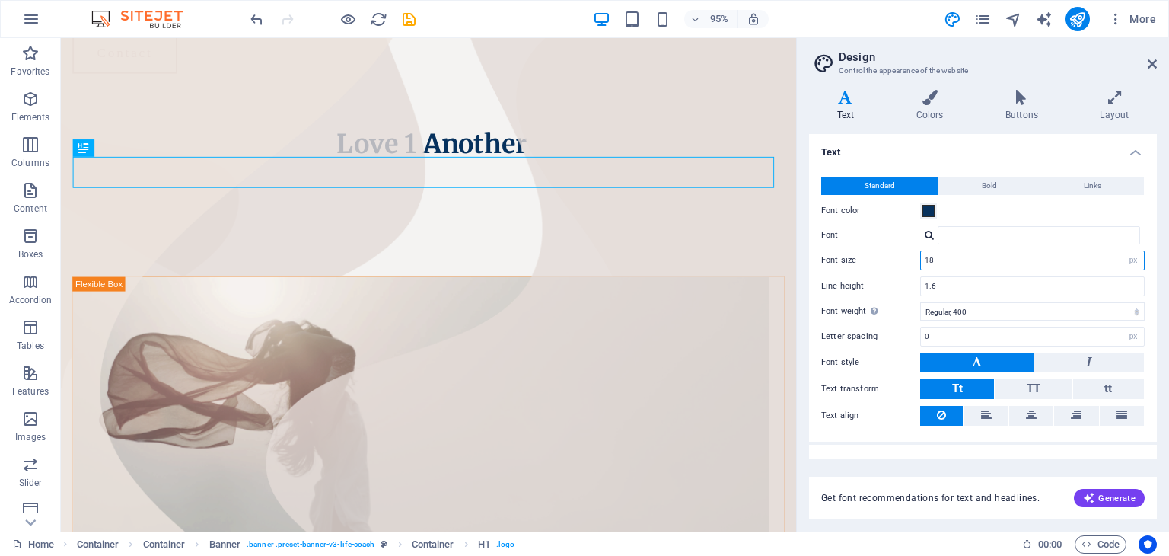
scroll to position [55, 0]
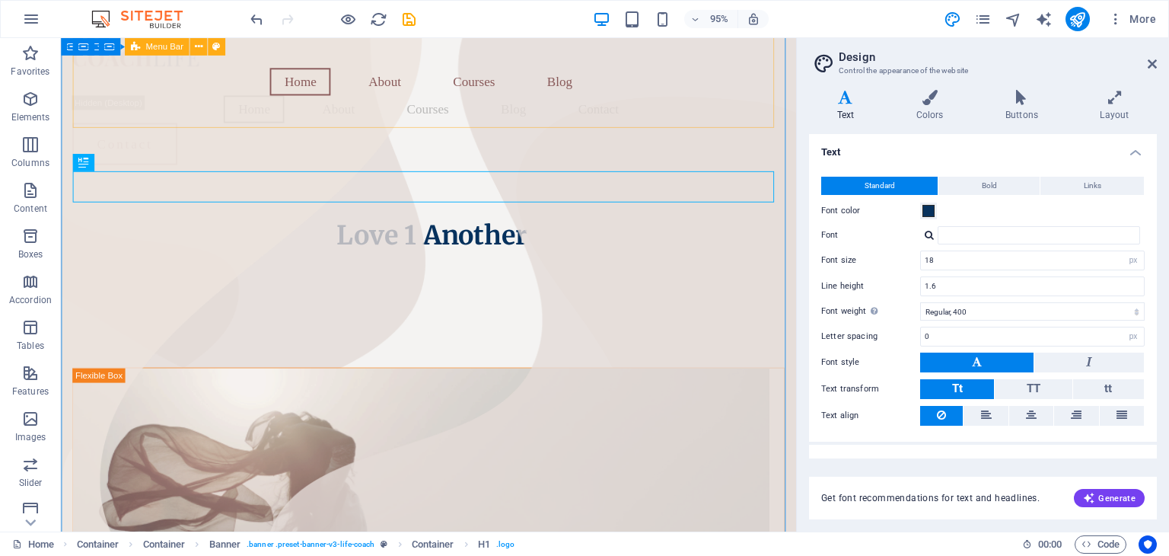
click at [292, 130] on div "Home About Courses Blog Home About Courses Blog Contact Contact Menu" at bounding box center [448, 109] width 750 height 149
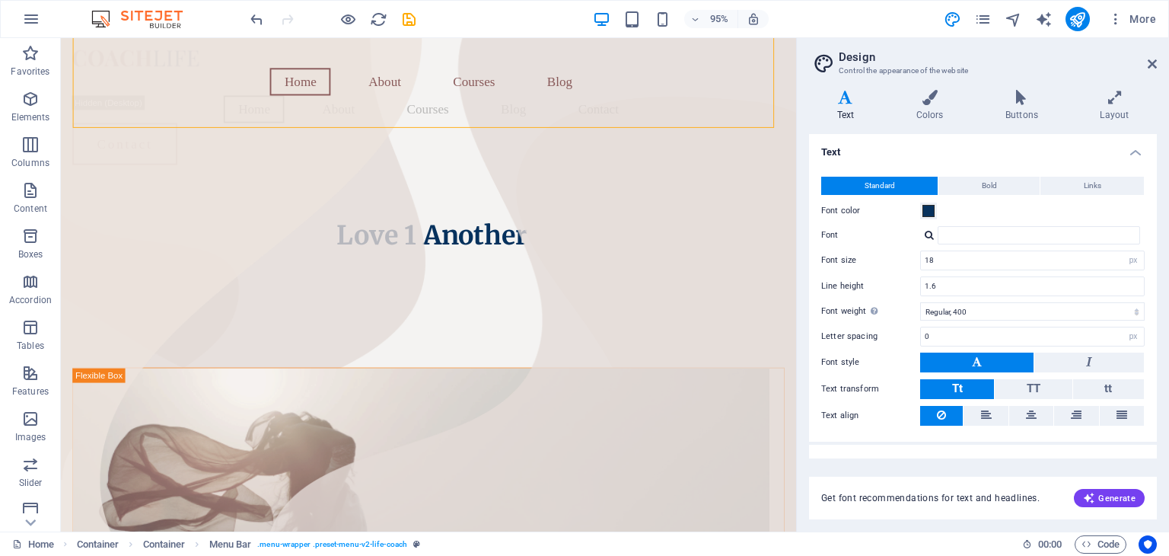
click at [847, 101] on icon at bounding box center [845, 97] width 73 height 15
click at [29, 18] on icon "button" at bounding box center [31, 19] width 18 height 18
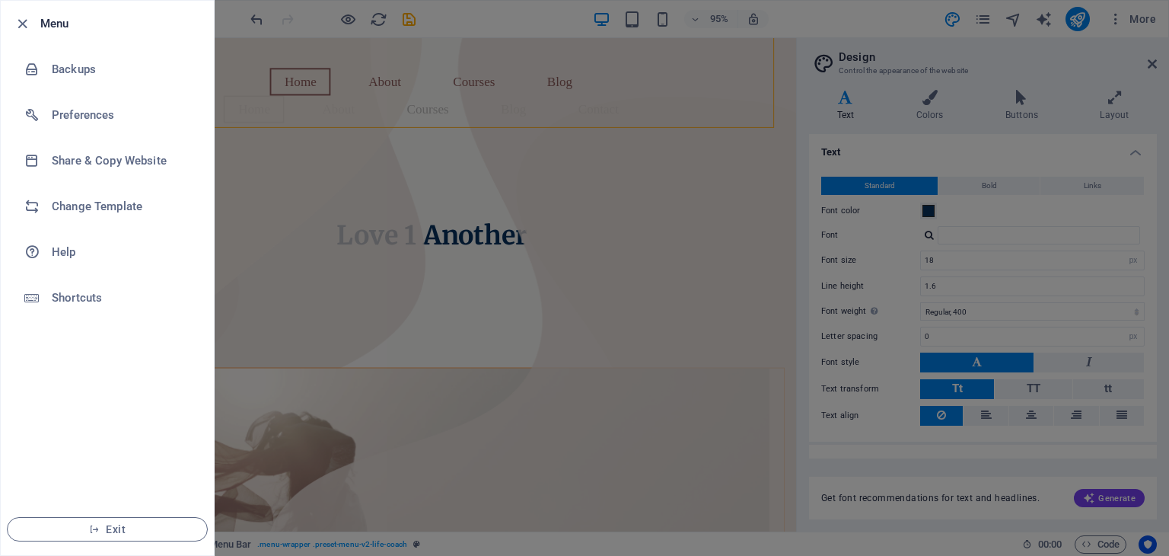
click at [614, 175] on div at bounding box center [584, 278] width 1169 height 556
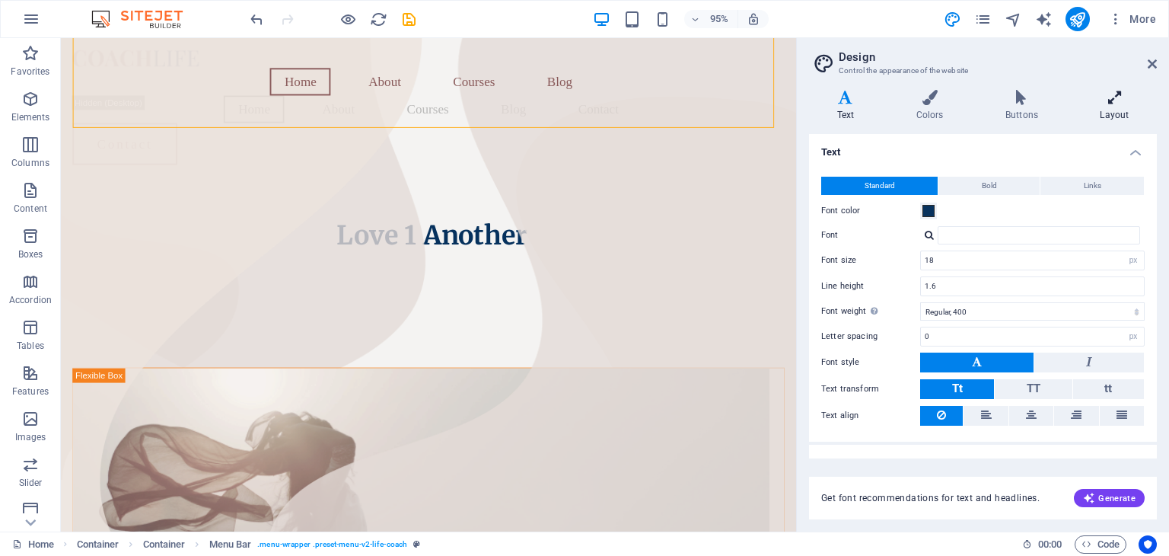
click at [1122, 109] on h4 "Layout" at bounding box center [1115, 106] width 85 height 32
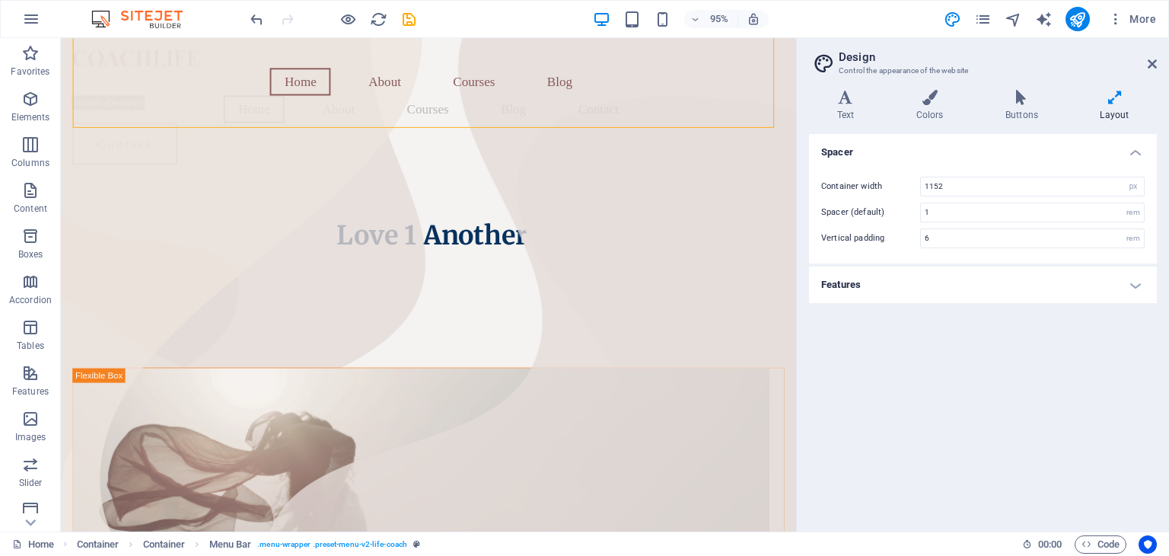
drag, startPoint x: 1122, startPoint y: 109, endPoint x: 1113, endPoint y: 97, distance: 14.6
click at [1113, 97] on icon at bounding box center [1115, 97] width 85 height 15
click at [1122, 113] on h4 "Layout" at bounding box center [1115, 106] width 85 height 32
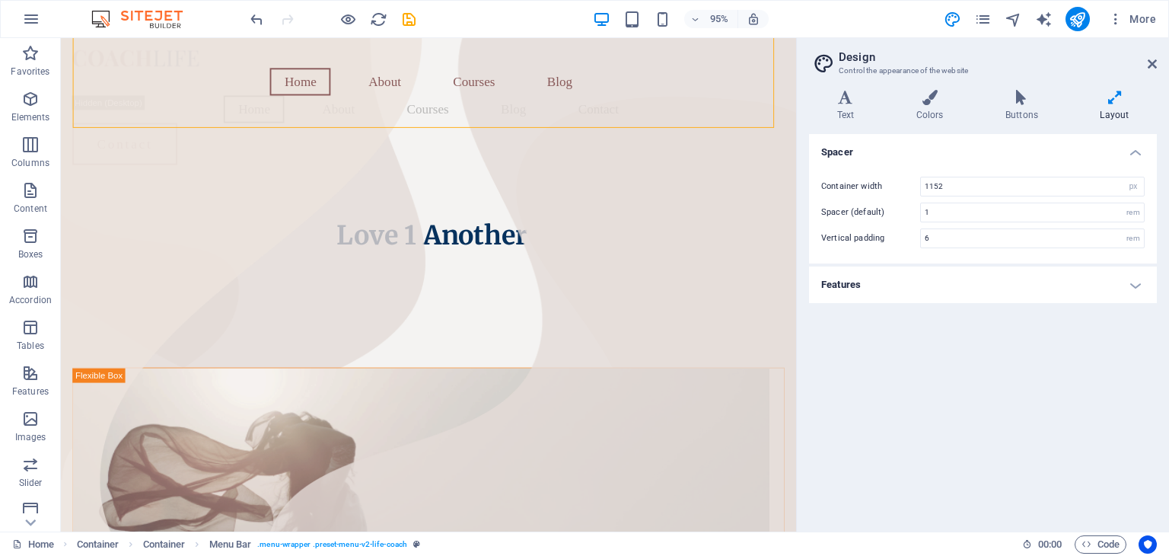
click at [1154, 56] on h2 "Design" at bounding box center [998, 57] width 318 height 14
click at [1153, 62] on icon at bounding box center [1152, 64] width 9 height 12
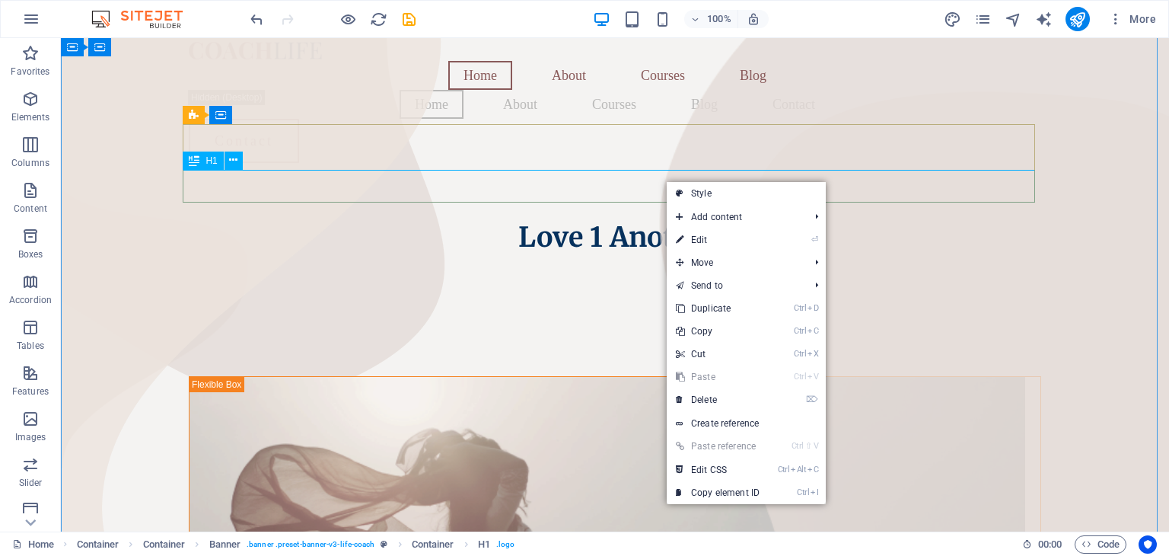
click at [206, 161] on span "H1" at bounding box center [211, 160] width 11 height 9
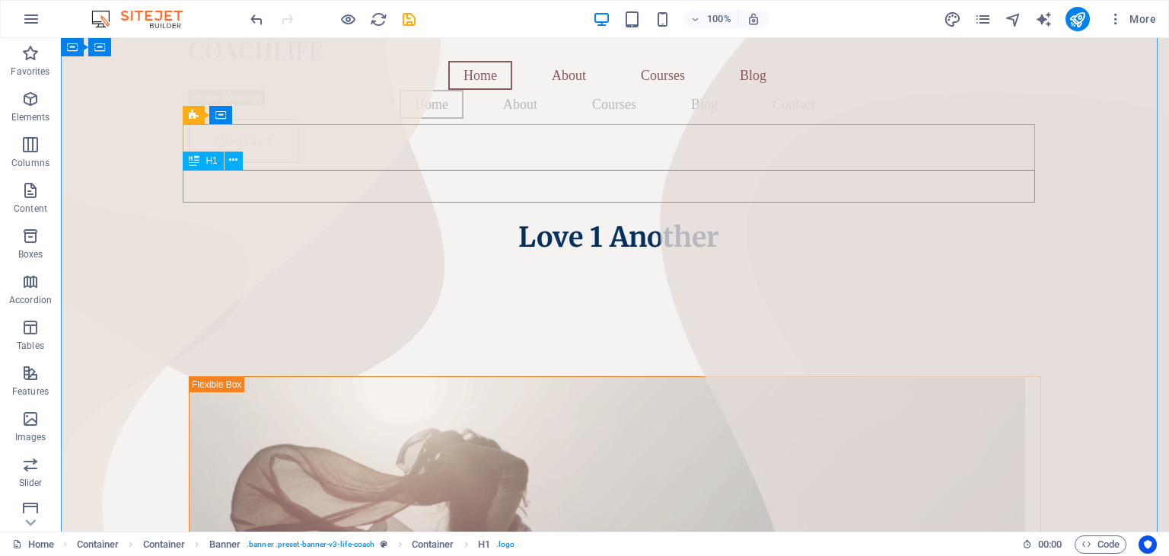
click at [194, 162] on icon at bounding box center [194, 160] width 11 height 18
drag, startPoint x: 194, startPoint y: 162, endPoint x: 199, endPoint y: 153, distance: 10.2
click at [199, 153] on icon at bounding box center [194, 160] width 11 height 18
click at [733, 221] on div "Love 1 Another" at bounding box center [615, 237] width 853 height 33
click at [703, 221] on div "Love 1 Another" at bounding box center [615, 237] width 853 height 33
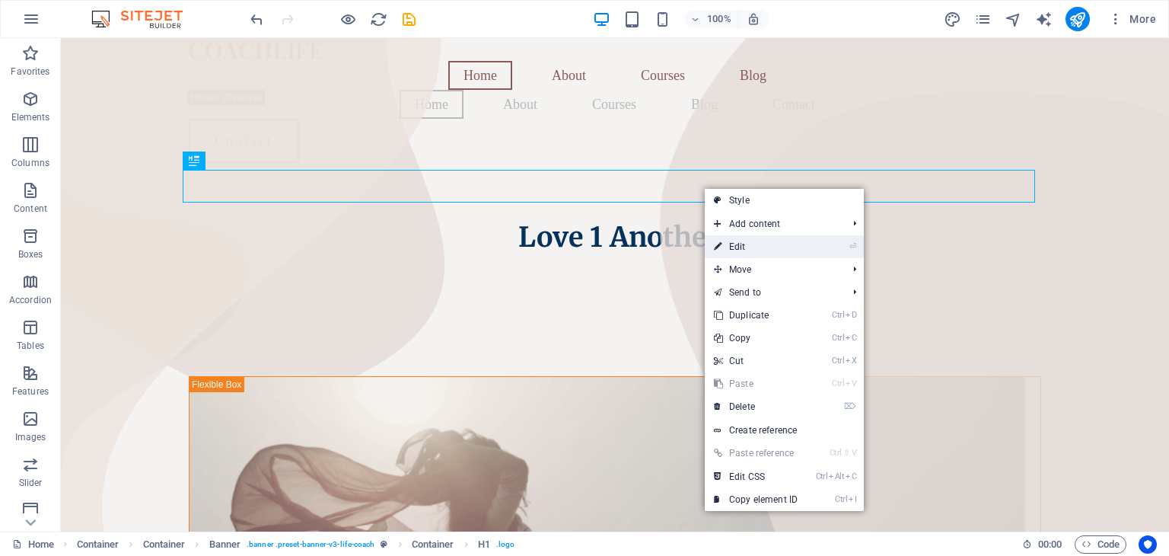
click at [746, 247] on link "⏎ Edit" at bounding box center [756, 246] width 102 height 23
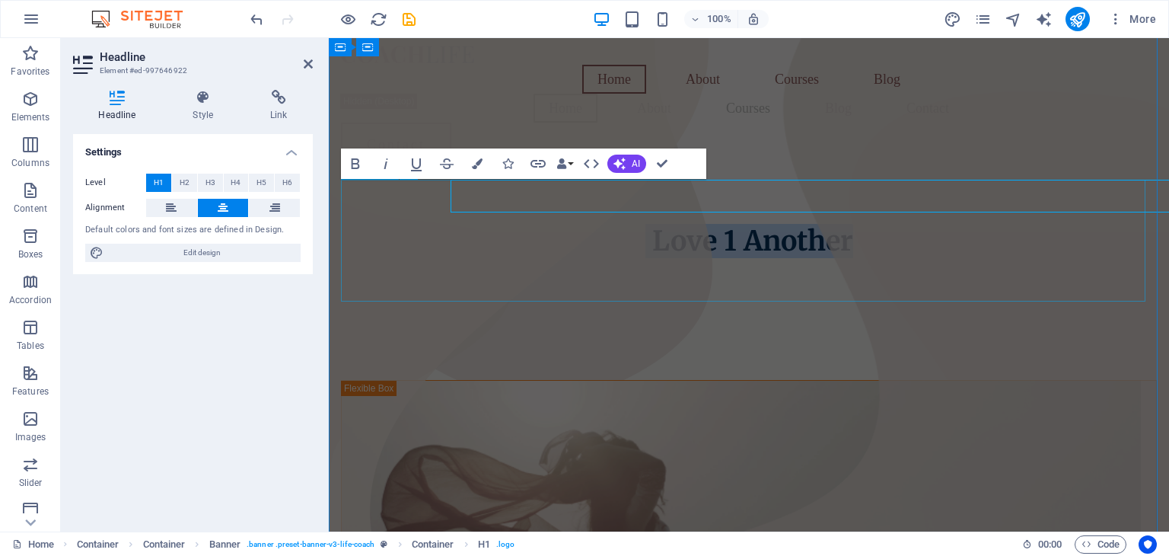
scroll to position [0, 0]
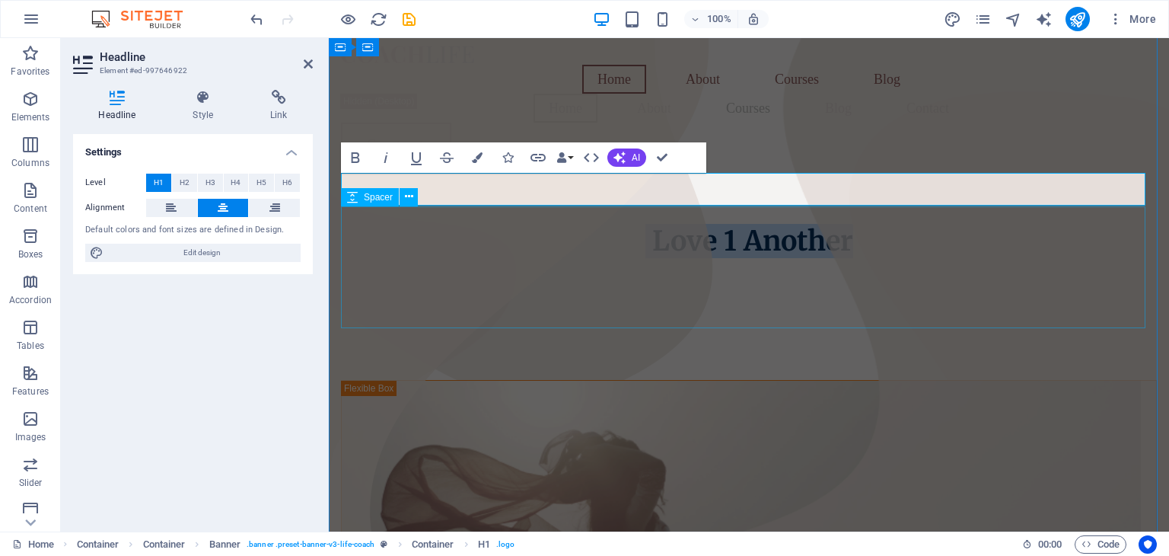
click at [962, 260] on div at bounding box center [749, 319] width 816 height 122
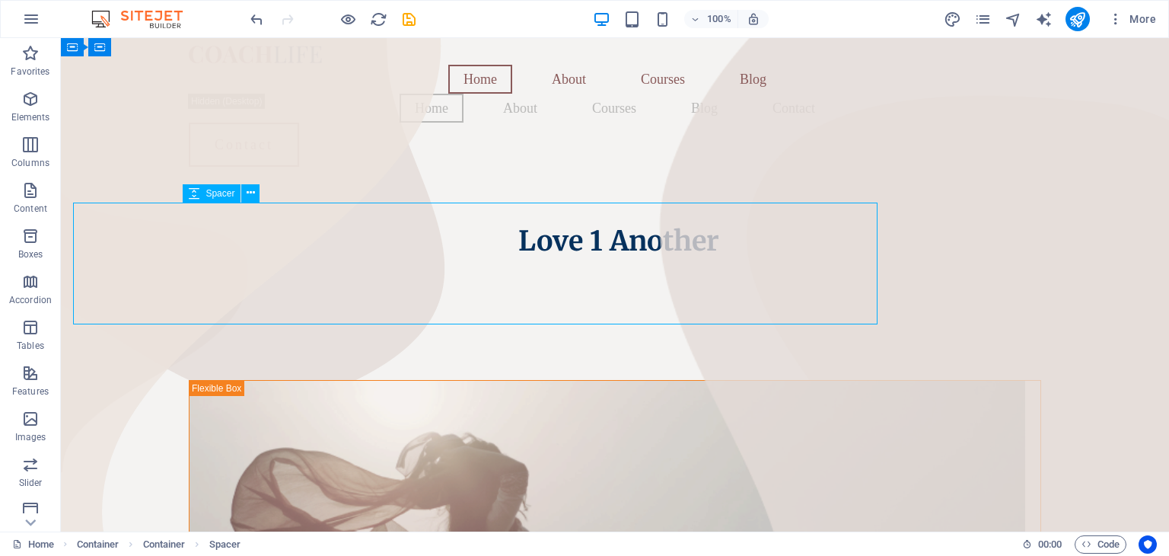
scroll to position [63, 0]
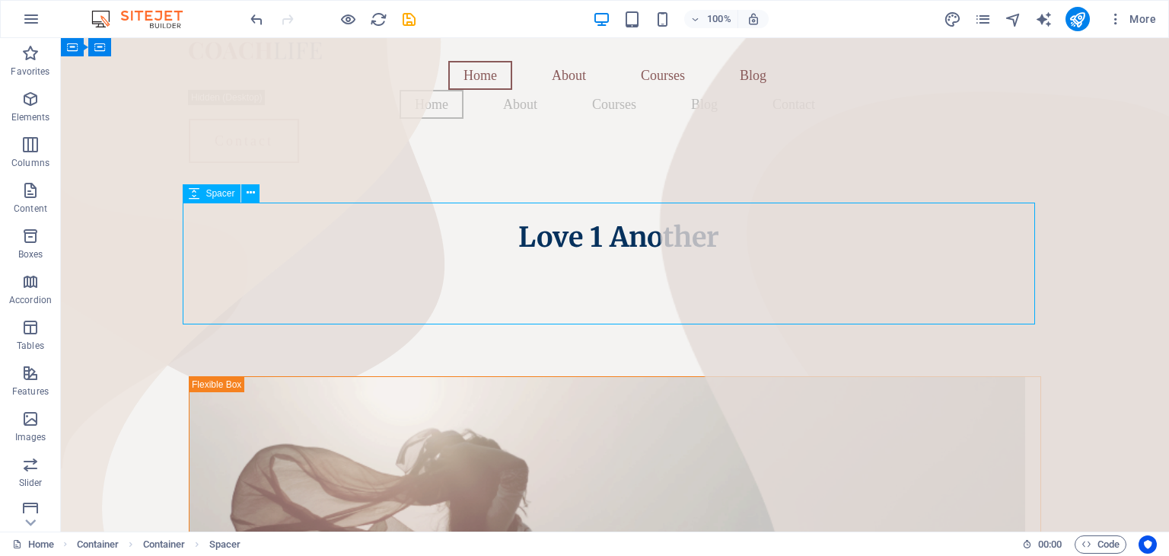
click at [903, 254] on div at bounding box center [615, 315] width 853 height 122
click at [1147, 18] on span "More" at bounding box center [1132, 18] width 48 height 15
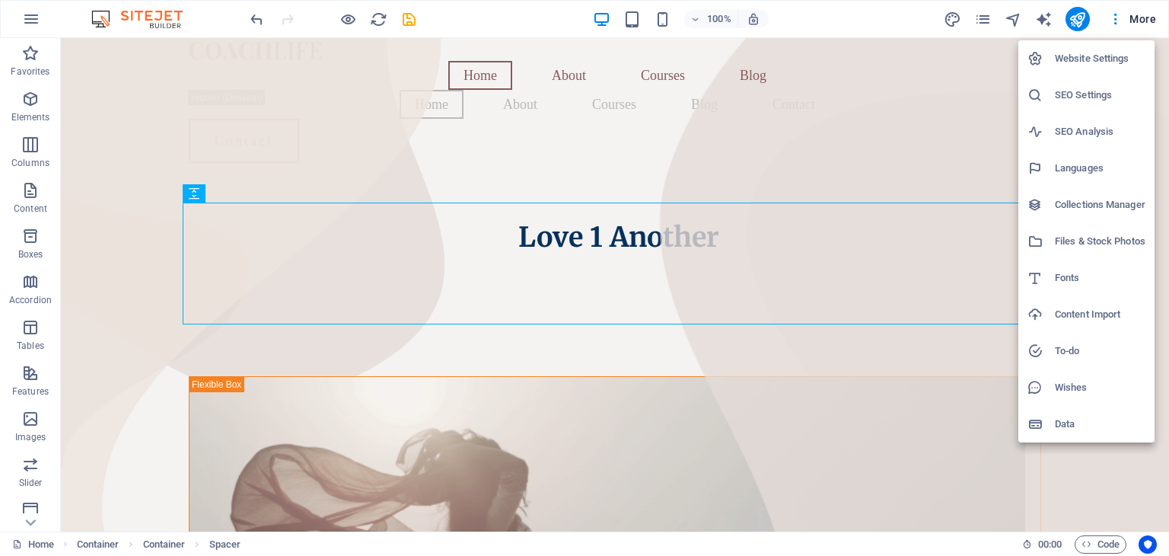
click at [1072, 277] on h6 "Fonts" at bounding box center [1100, 278] width 91 height 18
select select "popularity"
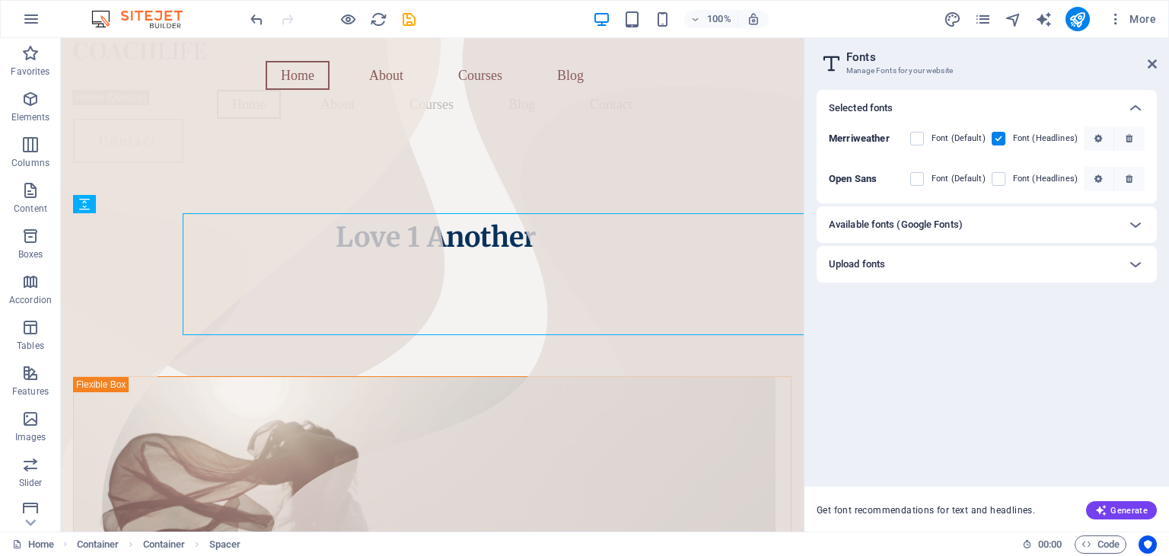
scroll to position [52, 0]
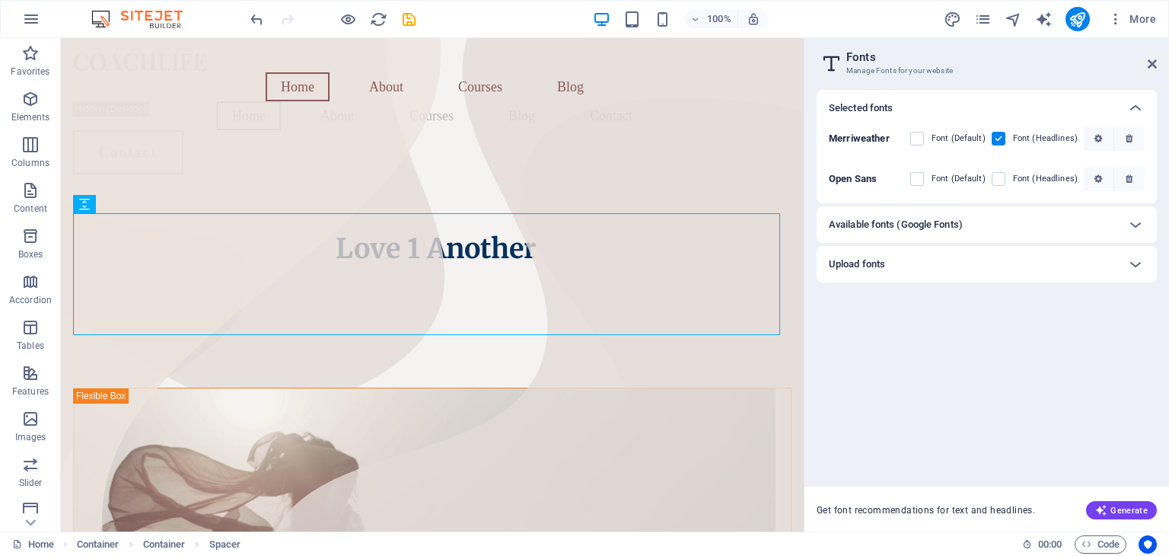
click at [920, 130] on div "Font (Default)" at bounding box center [948, 138] width 75 height 18
click at [923, 139] on label at bounding box center [918, 139] width 14 height 14
click at [0, 0] on input "checkbox" at bounding box center [0, 0] width 0 height 0
click at [1005, 135] on label at bounding box center [999, 139] width 14 height 14
click at [0, 0] on input "checkbox" at bounding box center [0, 0] width 0 height 0
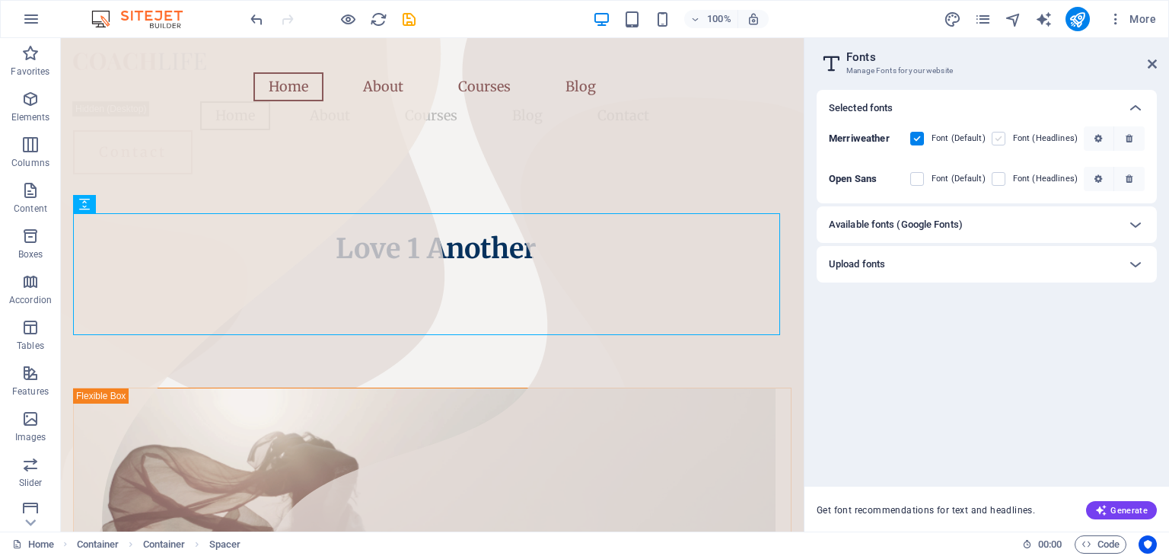
scroll to position [0, 0]
click at [1005, 135] on label at bounding box center [999, 139] width 14 height 14
click at [0, 0] on input "checkbox" at bounding box center [0, 0] width 0 height 0
click at [919, 140] on label at bounding box center [918, 139] width 14 height 14
click at [0, 0] on input "checkbox" at bounding box center [0, 0] width 0 height 0
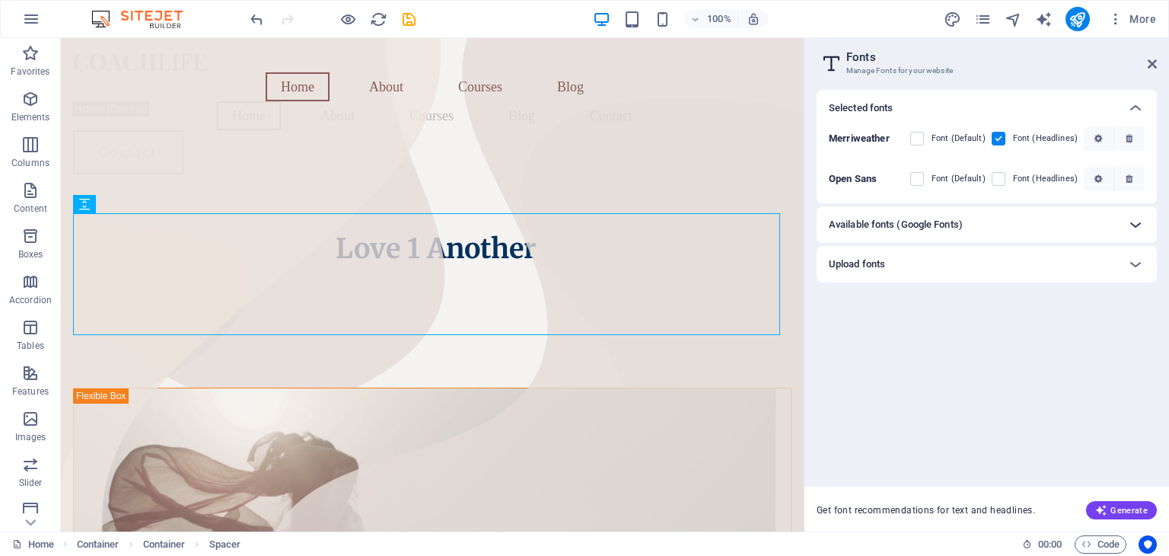
click at [1134, 226] on icon at bounding box center [1136, 224] width 18 height 18
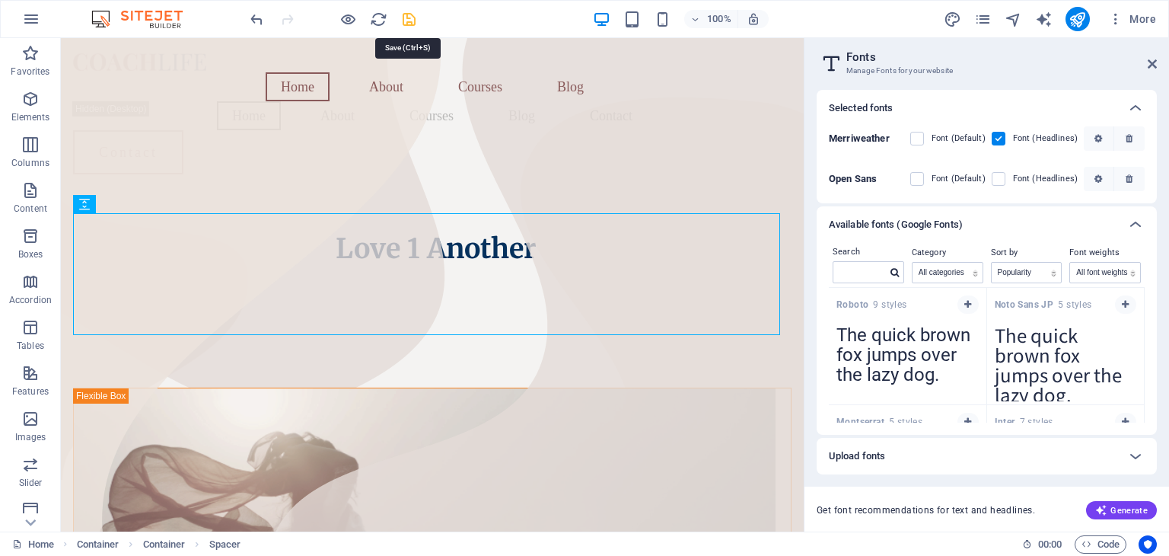
click at [410, 18] on icon "save" at bounding box center [409, 20] width 18 height 18
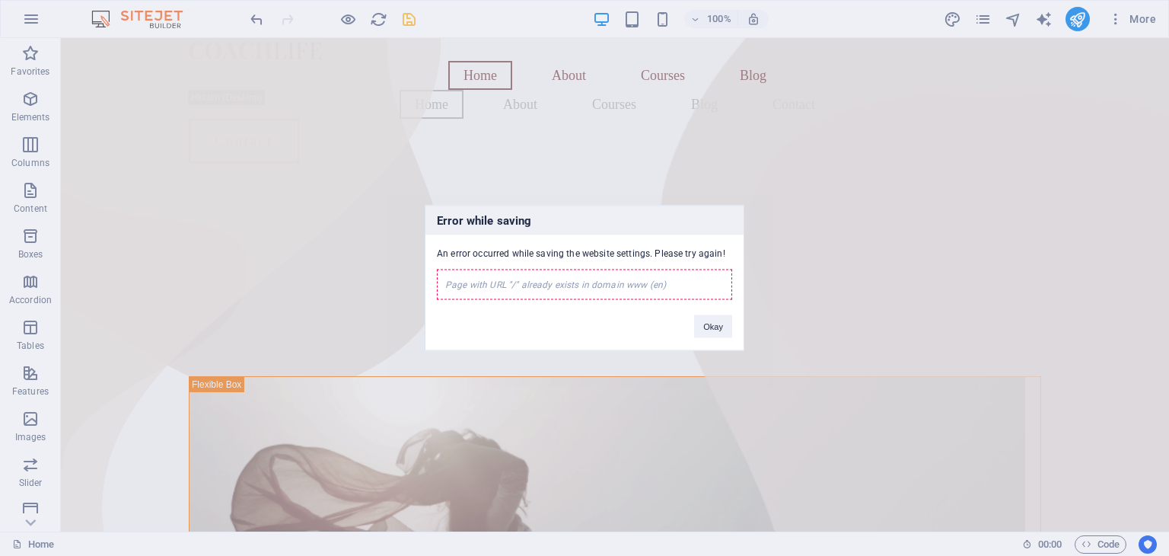
click at [898, 276] on div "Error while saving An error occurred while saving the website settings. Please …" at bounding box center [584, 278] width 1169 height 556
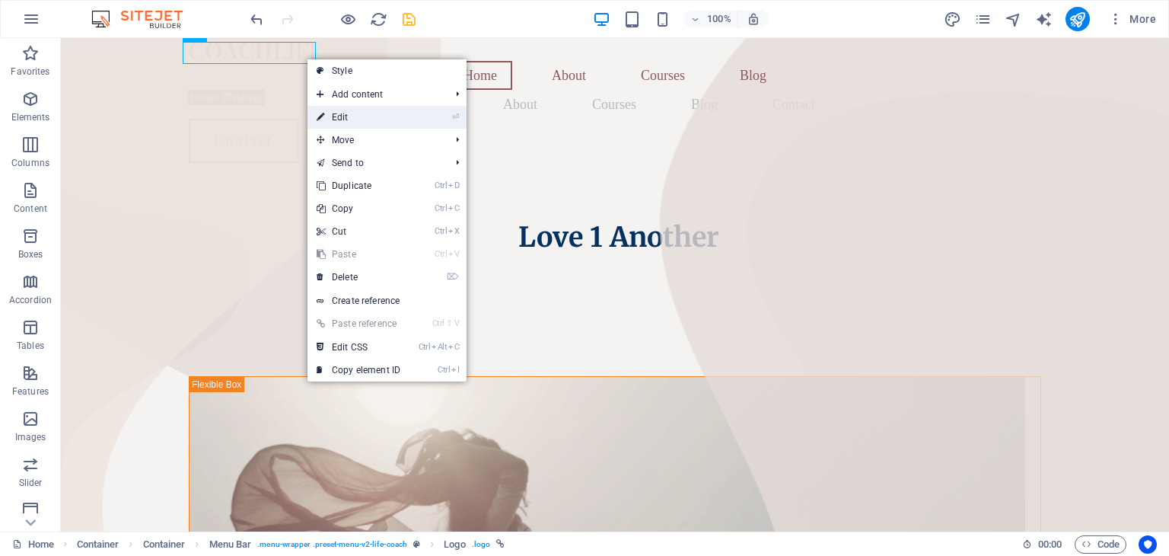
click at [344, 116] on link "⏎ Edit" at bounding box center [359, 117] width 102 height 23
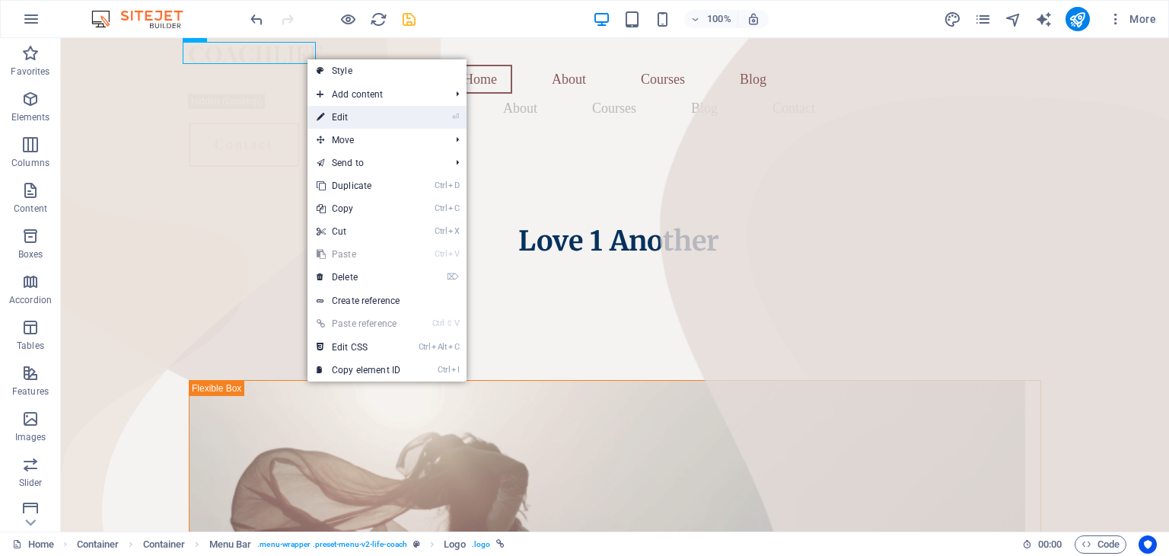
select select "px"
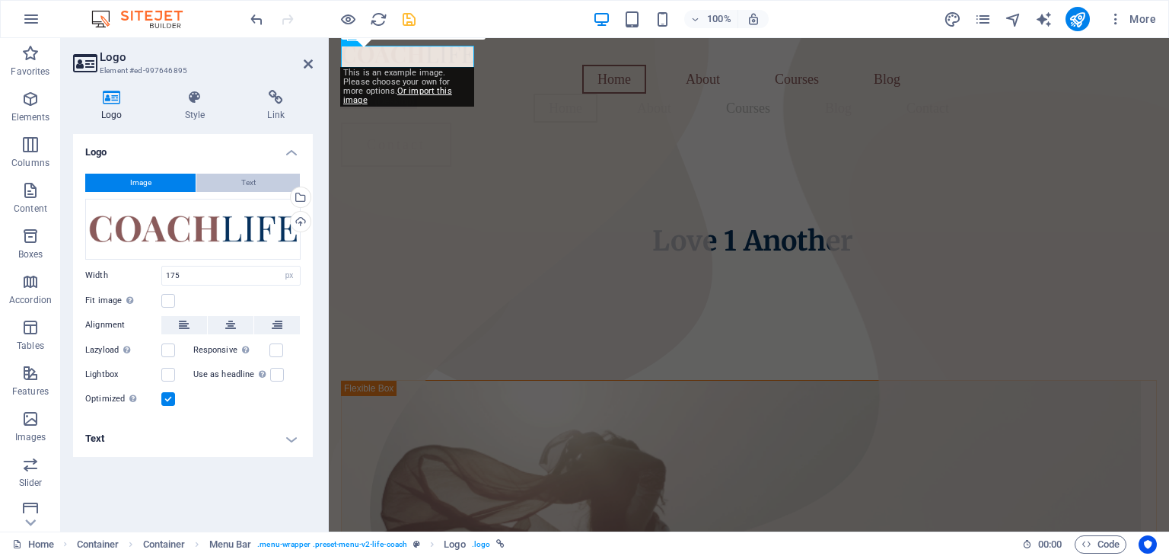
click at [240, 177] on button "Text" at bounding box center [248, 183] width 104 height 18
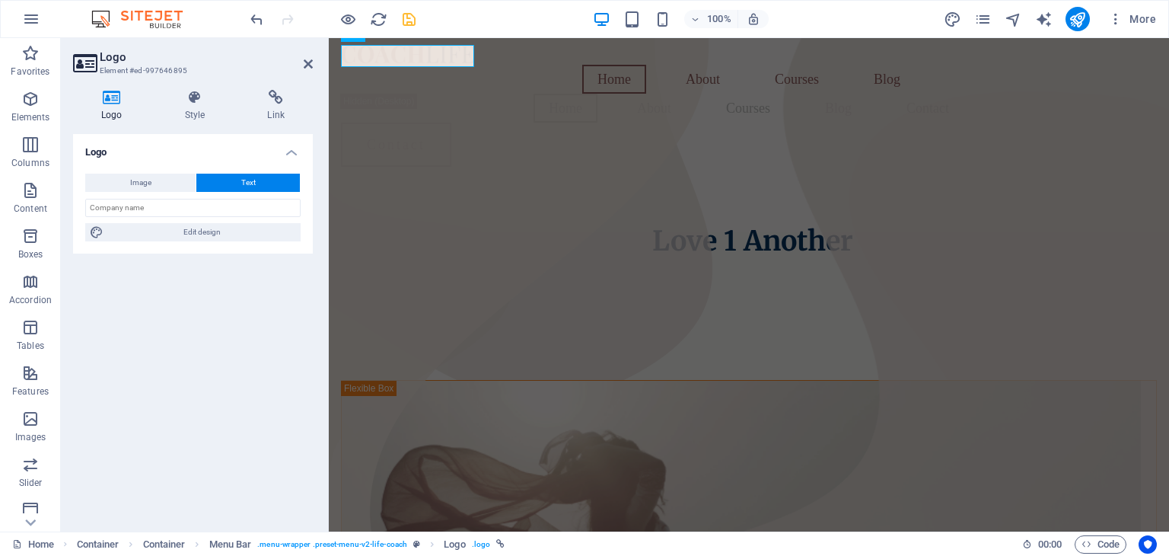
scroll to position [60, 0]
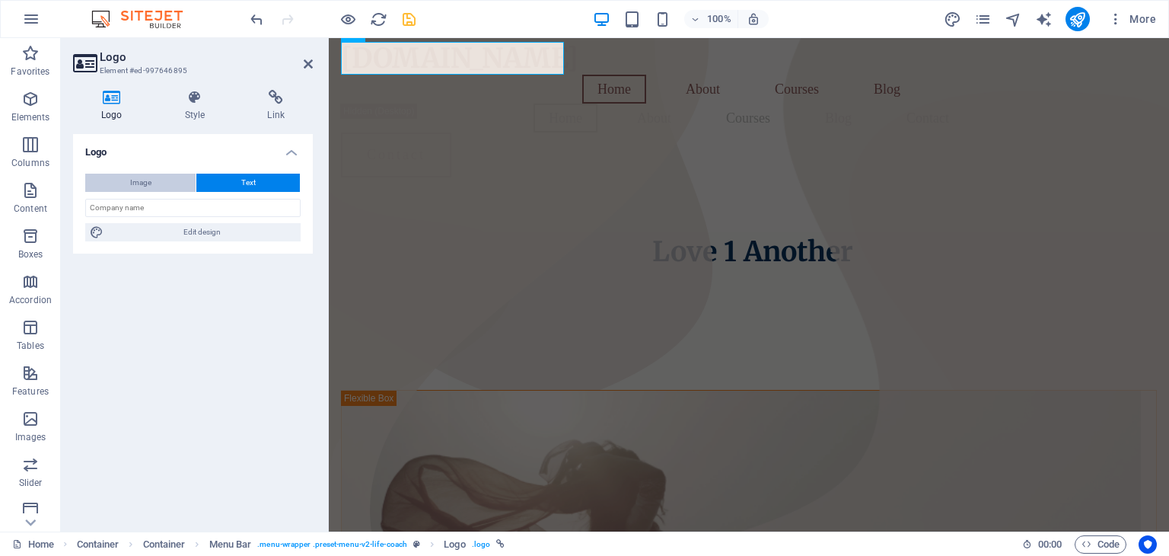
click at [133, 179] on span "Image" at bounding box center [140, 183] width 21 height 18
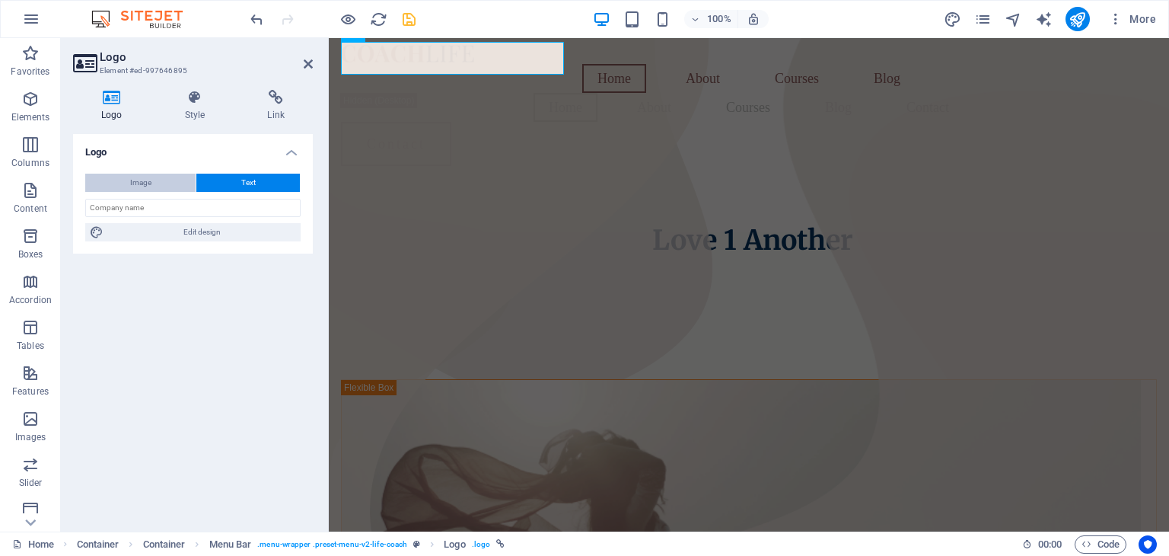
scroll to position [59, 0]
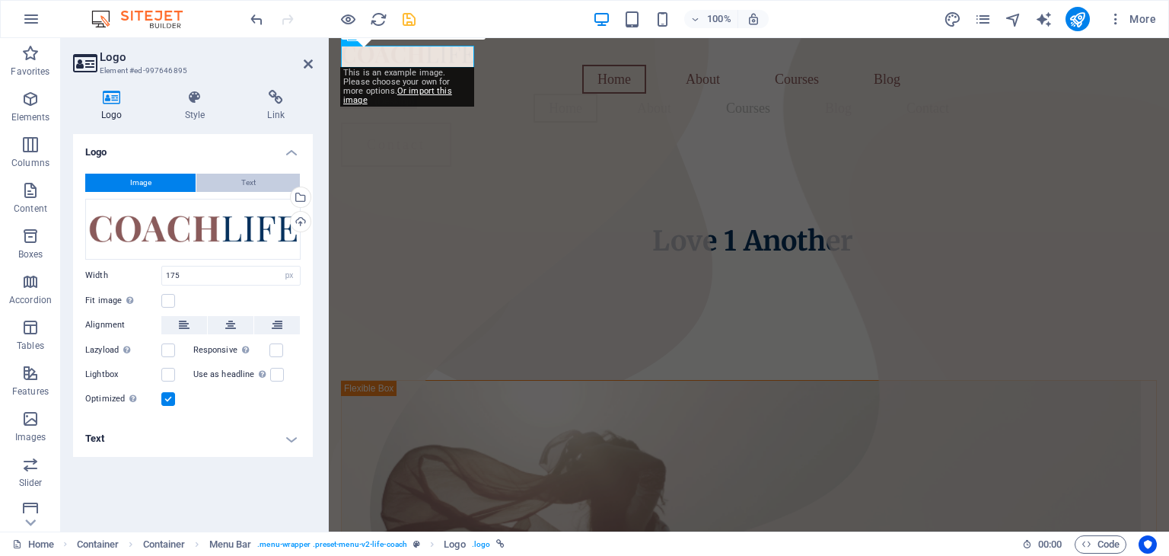
click at [244, 186] on span "Text" at bounding box center [248, 183] width 14 height 18
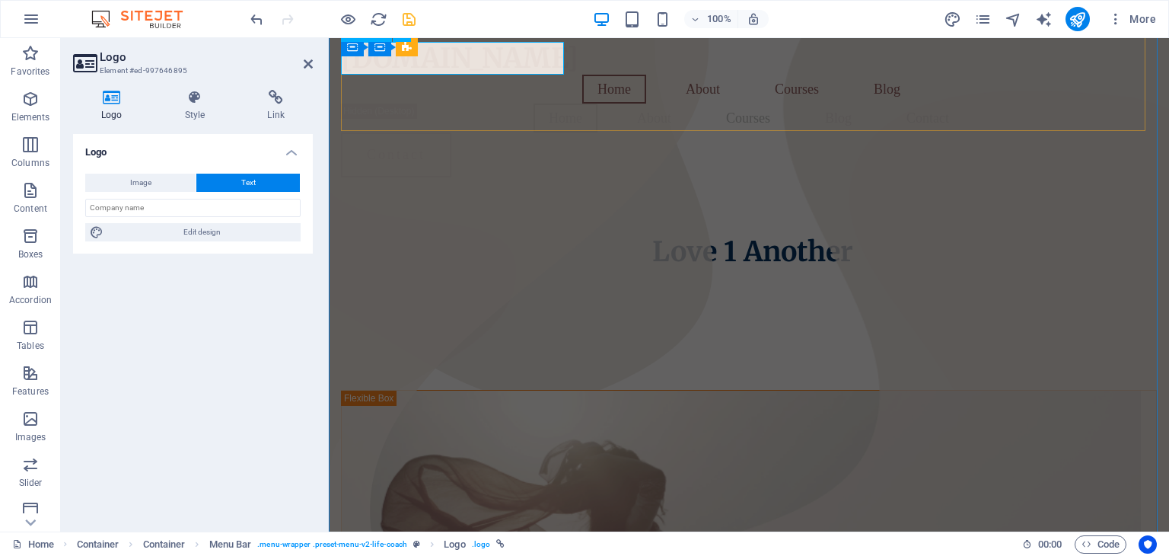
click at [554, 59] on div "[DOMAIN_NAME]" at bounding box center [749, 58] width 816 height 33
click at [536, 51] on div "[DOMAIN_NAME]" at bounding box center [749, 58] width 816 height 33
click at [388, 72] on div "[DOMAIN_NAME]" at bounding box center [749, 58] width 816 height 33
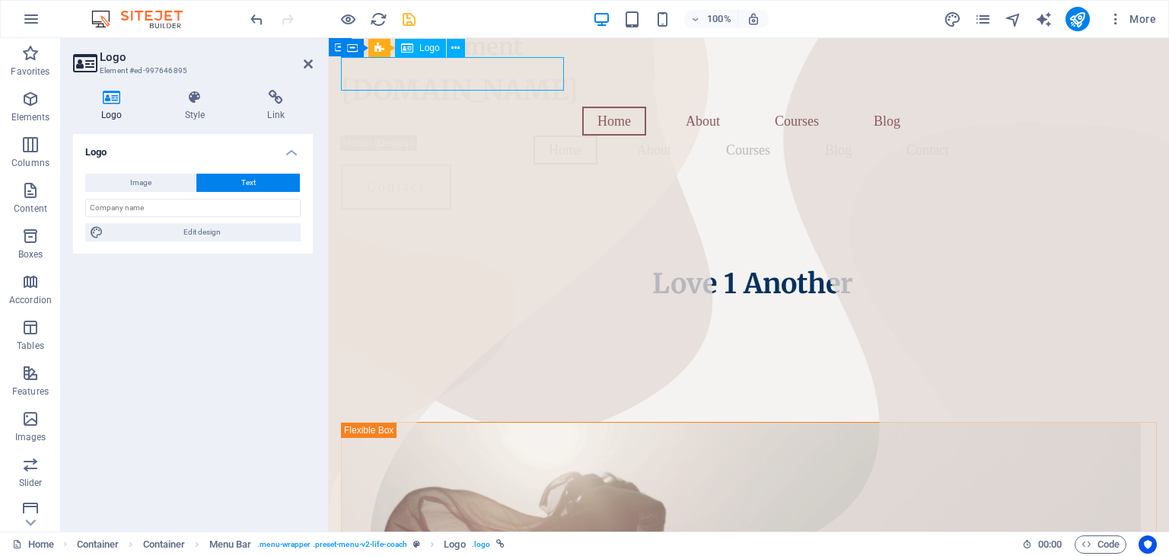
scroll to position [0, 0]
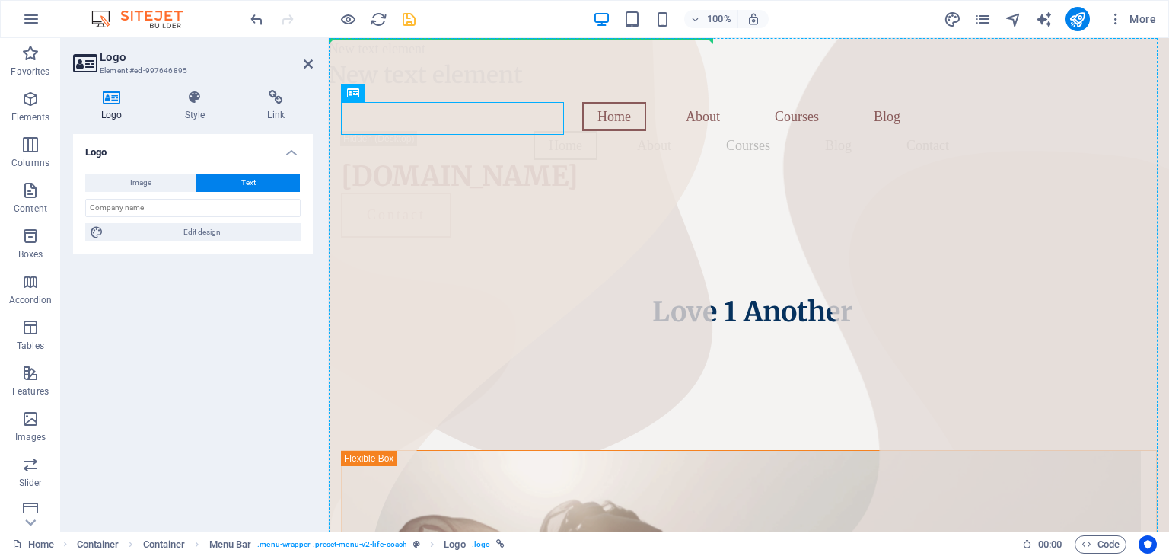
drag, startPoint x: 388, startPoint y: 72, endPoint x: 624, endPoint y: 257, distance: 299.3
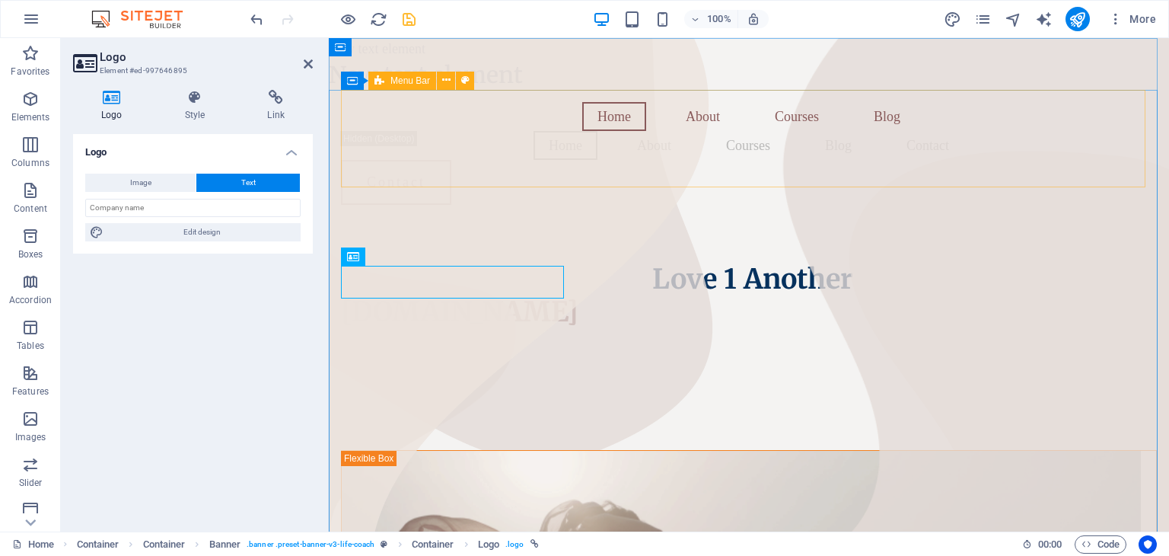
click at [512, 177] on div "Home About Courses Blog Home About Courses Blog Contact Contact Menu" at bounding box center [749, 153] width 816 height 127
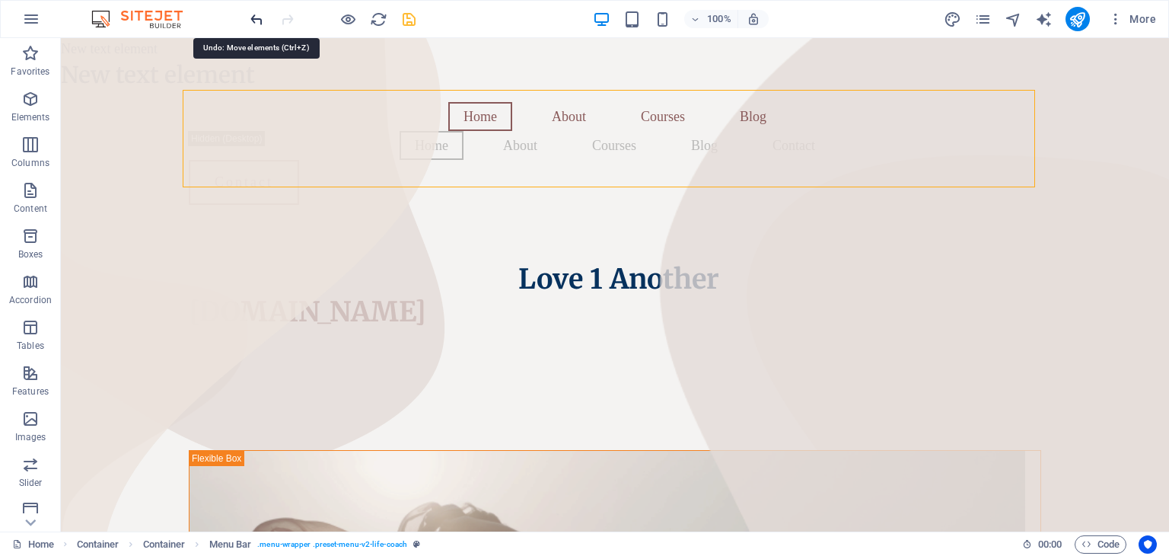
click at [261, 27] on icon "undo" at bounding box center [257, 20] width 18 height 18
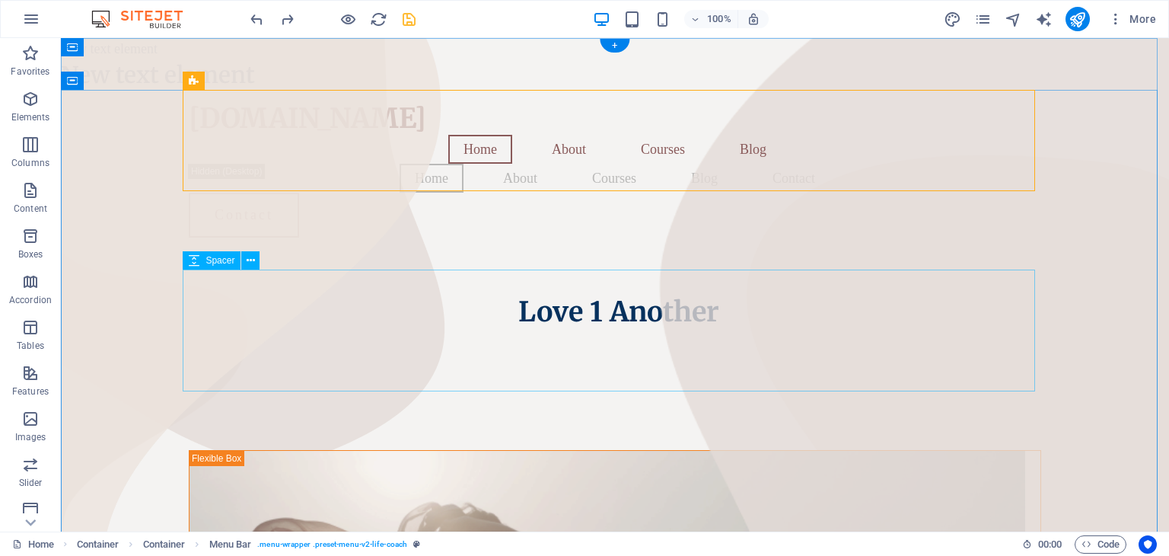
click at [910, 339] on div at bounding box center [615, 389] width 853 height 122
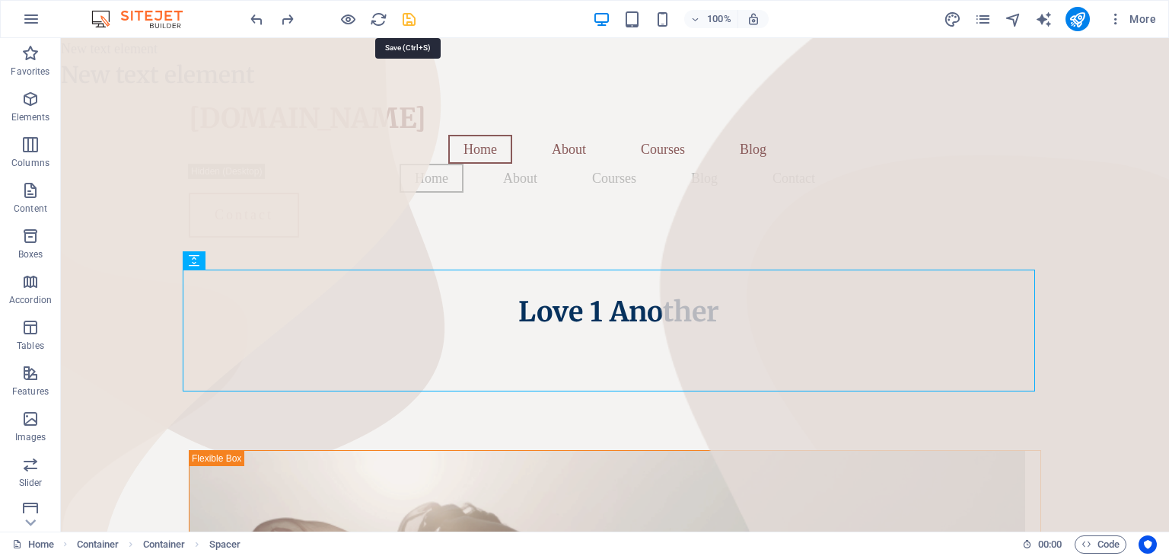
click at [411, 18] on icon "save" at bounding box center [409, 20] width 18 height 18
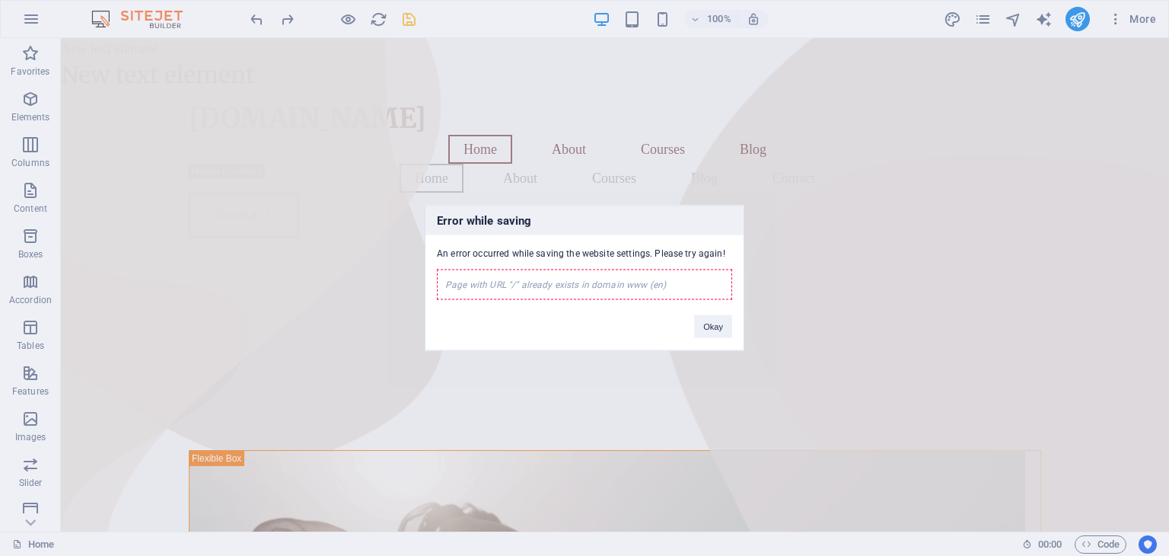
click at [734, 327] on div "Okay" at bounding box center [713, 319] width 61 height 39
click at [724, 330] on button "Okay" at bounding box center [713, 326] width 38 height 23
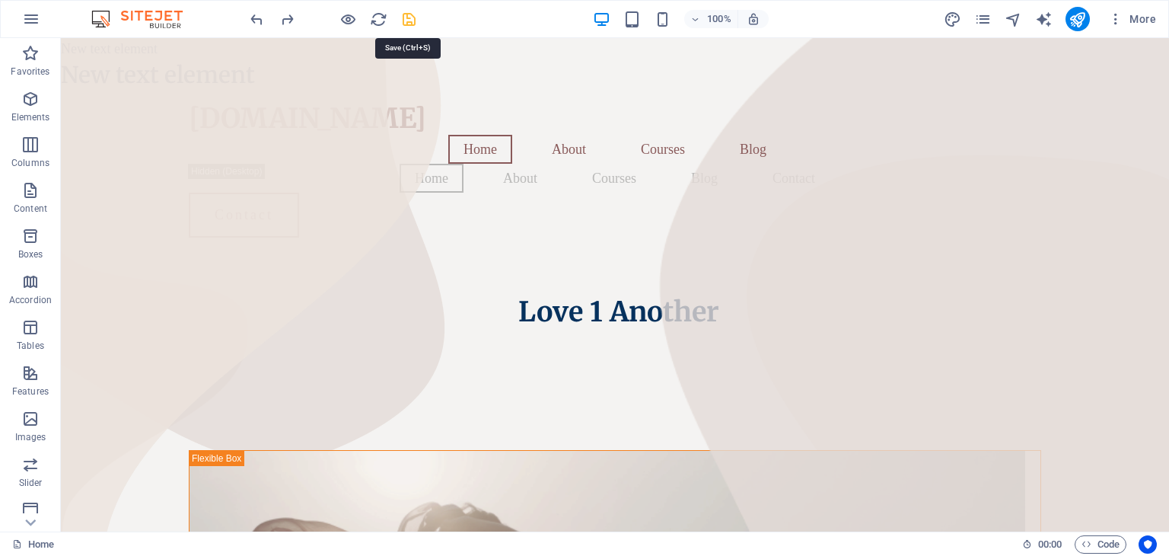
click at [407, 13] on icon "save" at bounding box center [409, 20] width 18 height 18
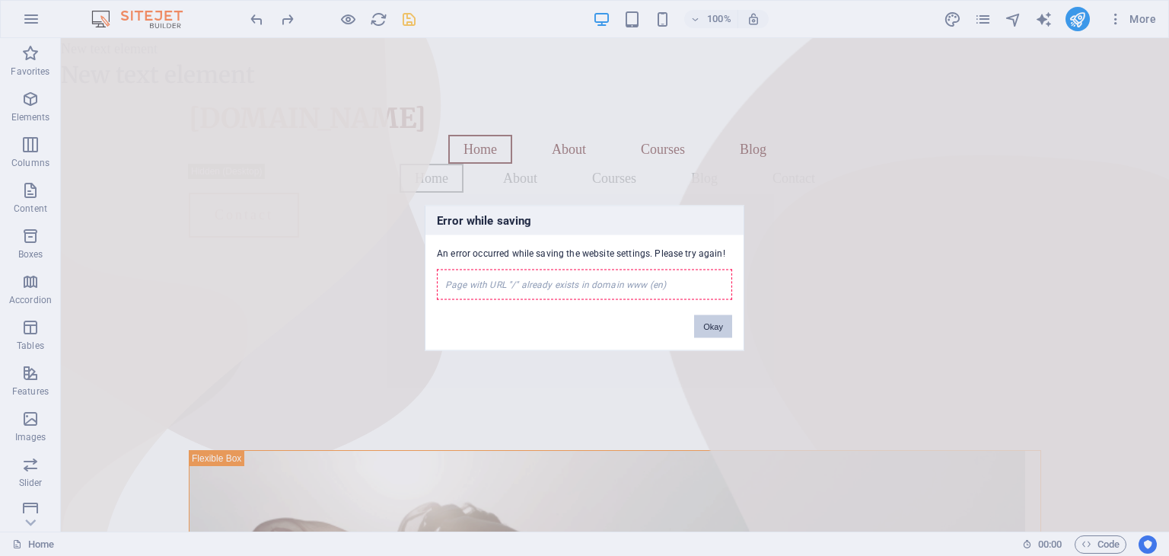
click at [717, 322] on button "Okay" at bounding box center [713, 326] width 38 height 23
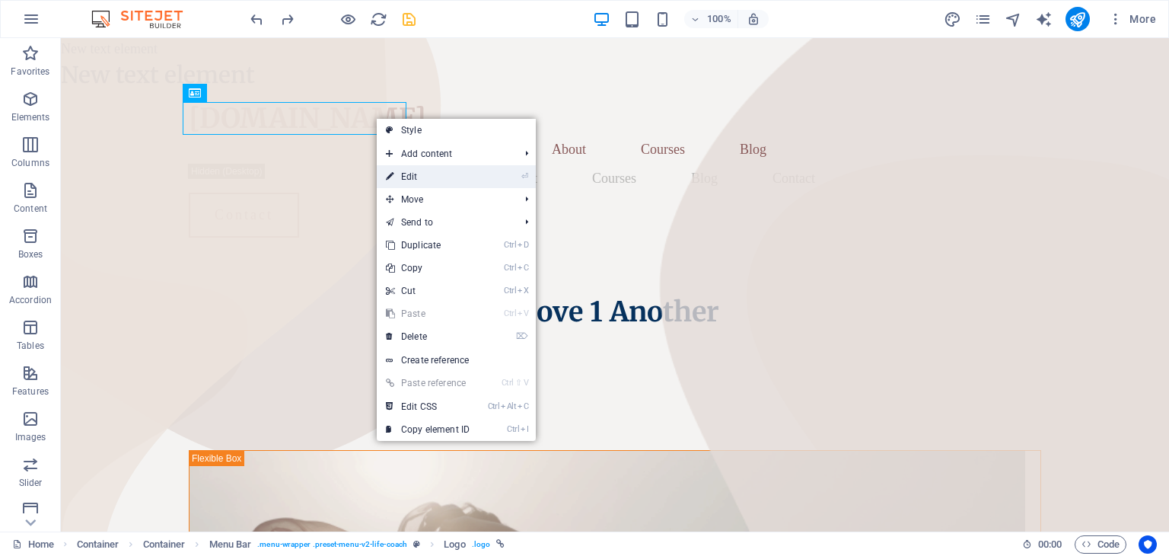
click at [399, 174] on link "⏎ Edit" at bounding box center [428, 176] width 102 height 23
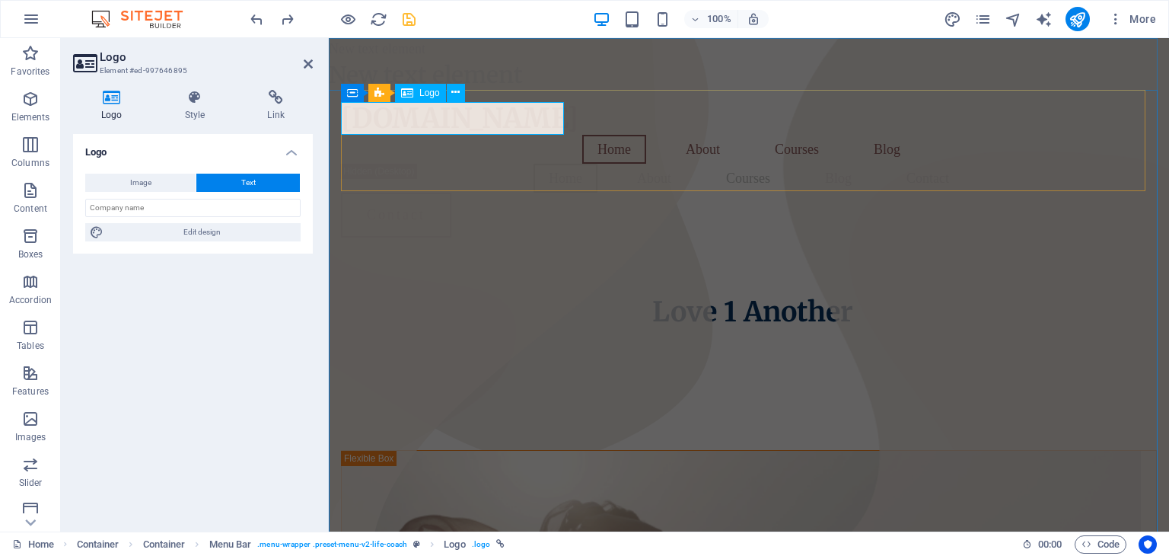
click at [555, 116] on div "[DOMAIN_NAME]" at bounding box center [749, 118] width 816 height 33
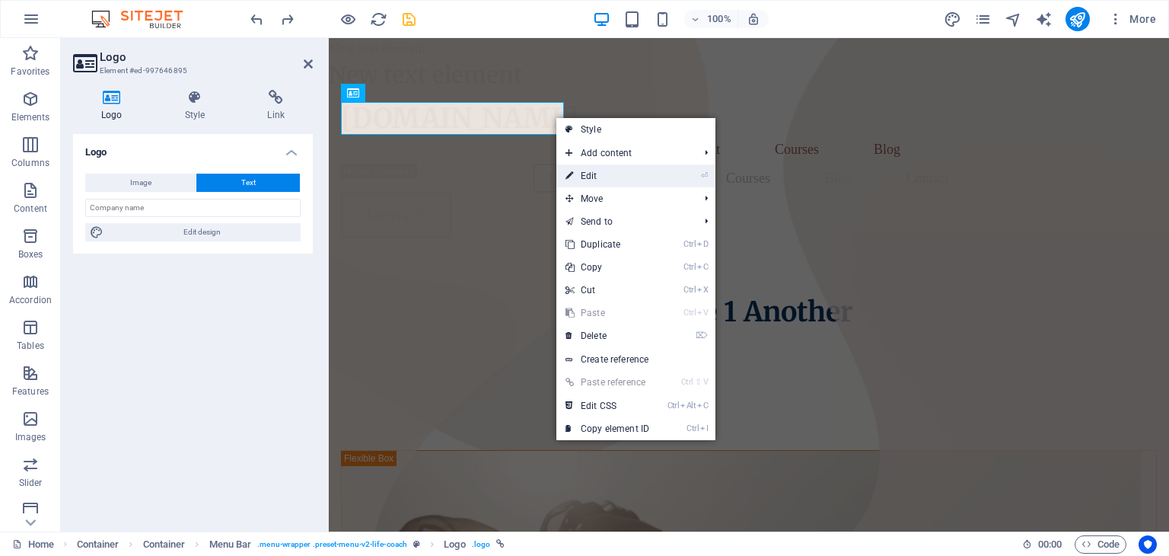
click at [569, 176] on icon at bounding box center [570, 175] width 8 height 23
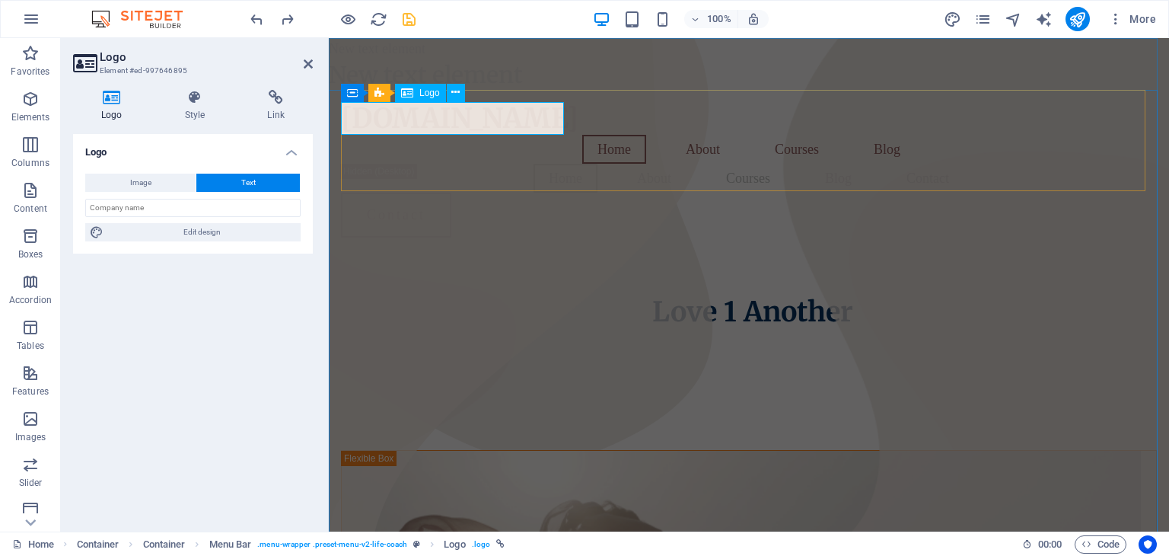
click at [545, 116] on div "[DOMAIN_NAME]" at bounding box center [749, 118] width 816 height 33
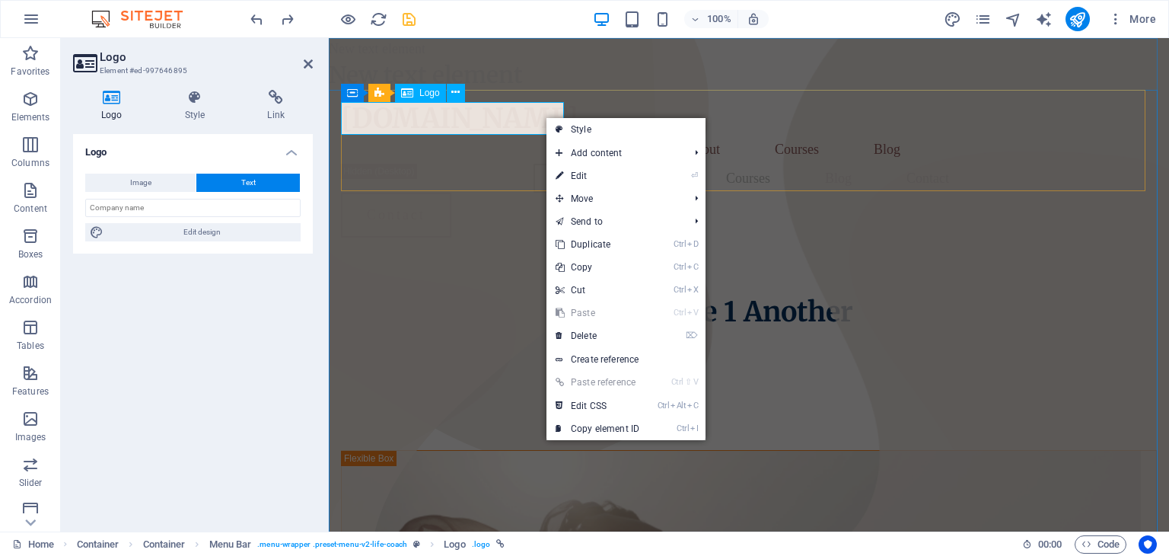
click at [518, 118] on div "[DOMAIN_NAME]" at bounding box center [749, 118] width 816 height 33
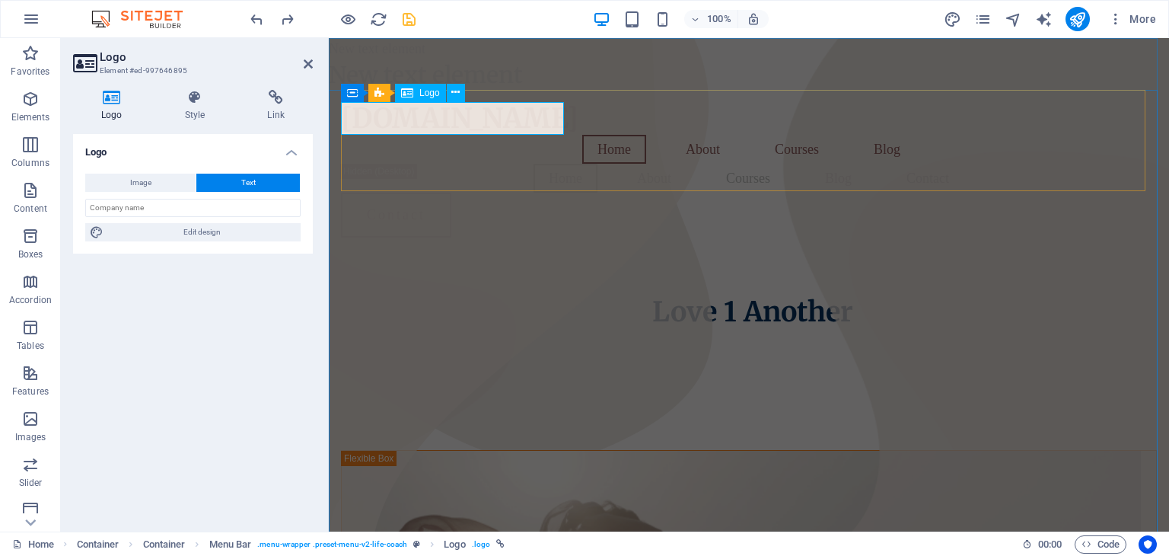
click at [414, 104] on div "[DOMAIN_NAME]" at bounding box center [749, 118] width 816 height 33
click at [423, 100] on div "Logo" at bounding box center [420, 93] width 51 height 18
click at [448, 113] on div "[DOMAIN_NAME]" at bounding box center [749, 118] width 816 height 33
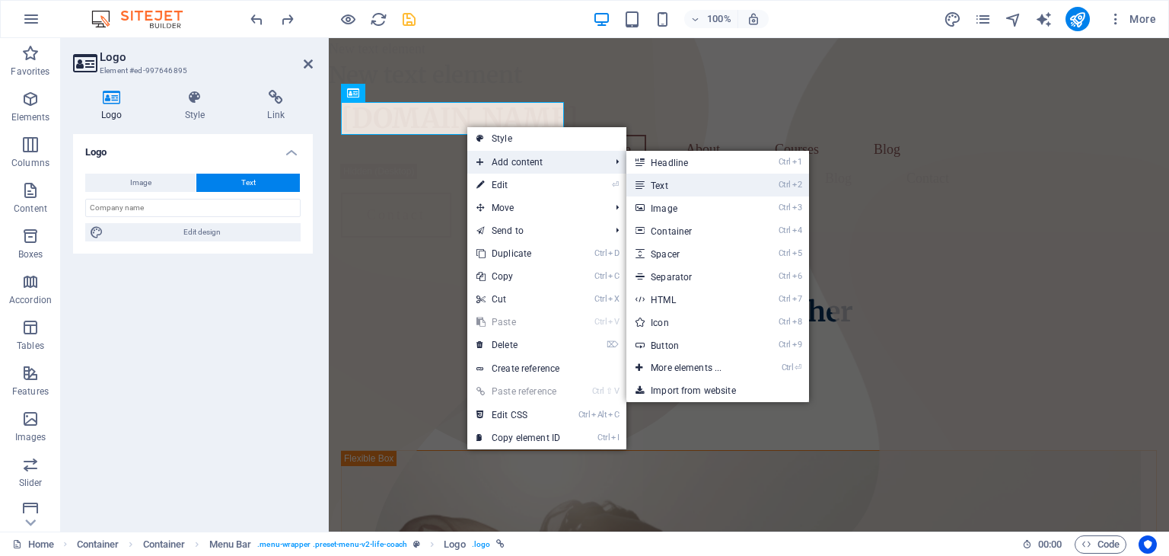
click at [682, 189] on link "Ctrl 2 Text" at bounding box center [690, 185] width 126 height 23
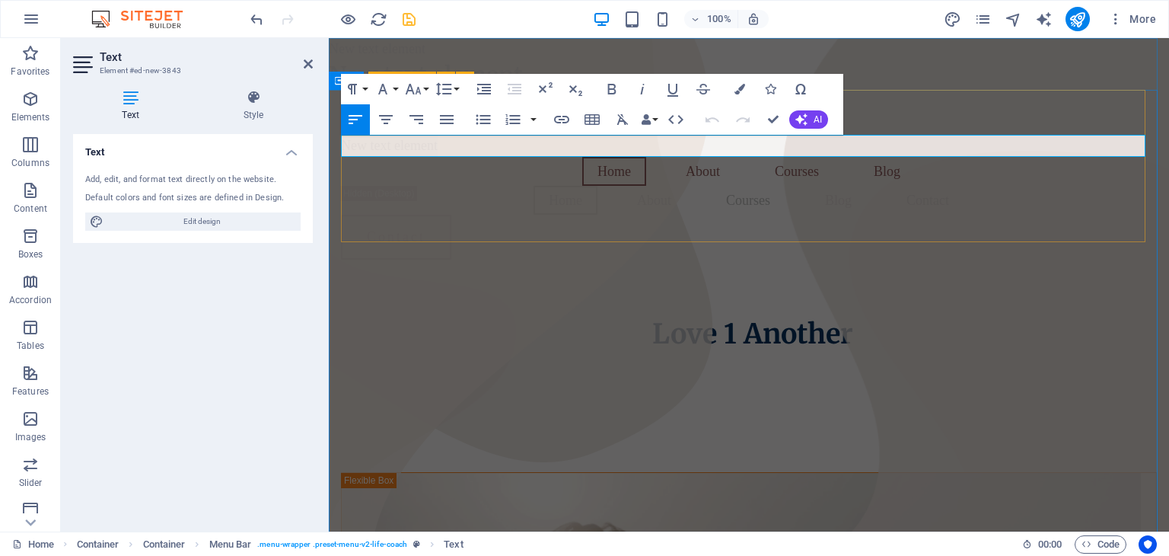
click at [870, 91] on div "love1another.life New text element Home About Courses Blog Home About Courses B…" at bounding box center [749, 181] width 816 height 182
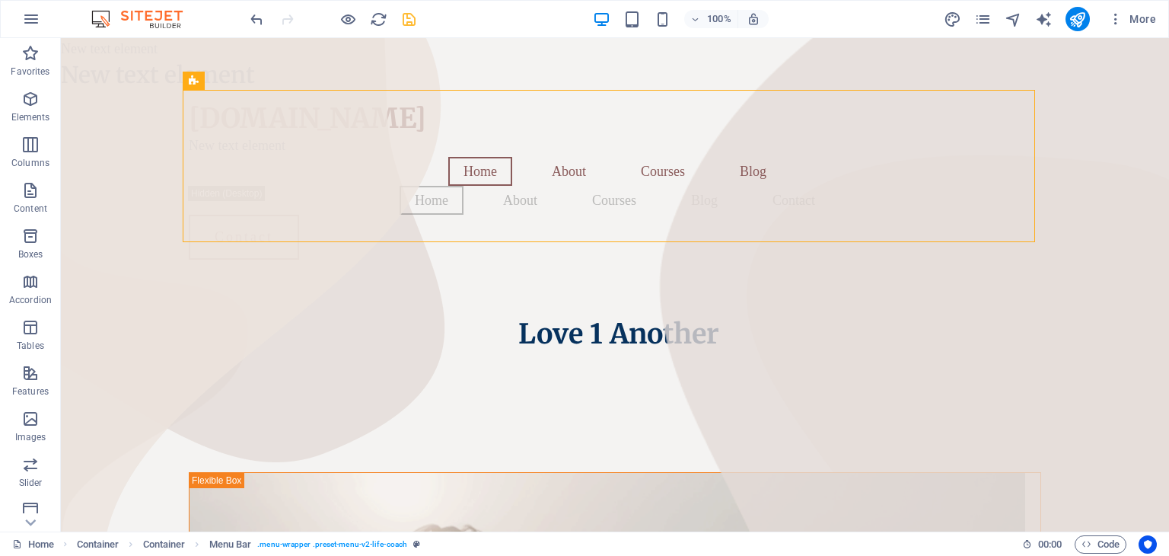
click at [365, 28] on div at bounding box center [332, 19] width 171 height 24
click at [410, 24] on icon "save" at bounding box center [409, 20] width 18 height 18
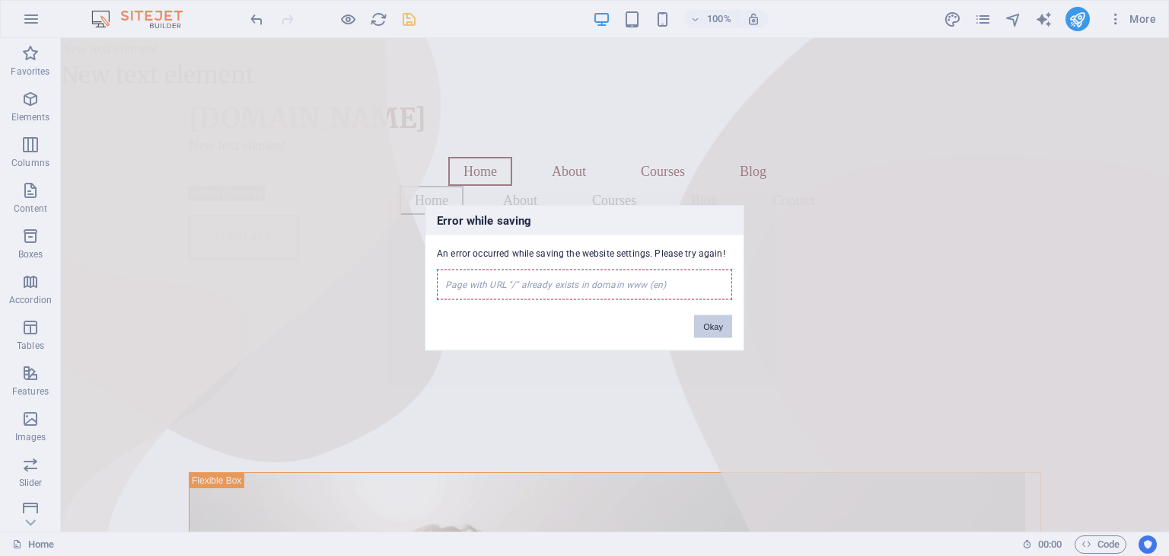
click at [726, 325] on button "Okay" at bounding box center [713, 326] width 38 height 23
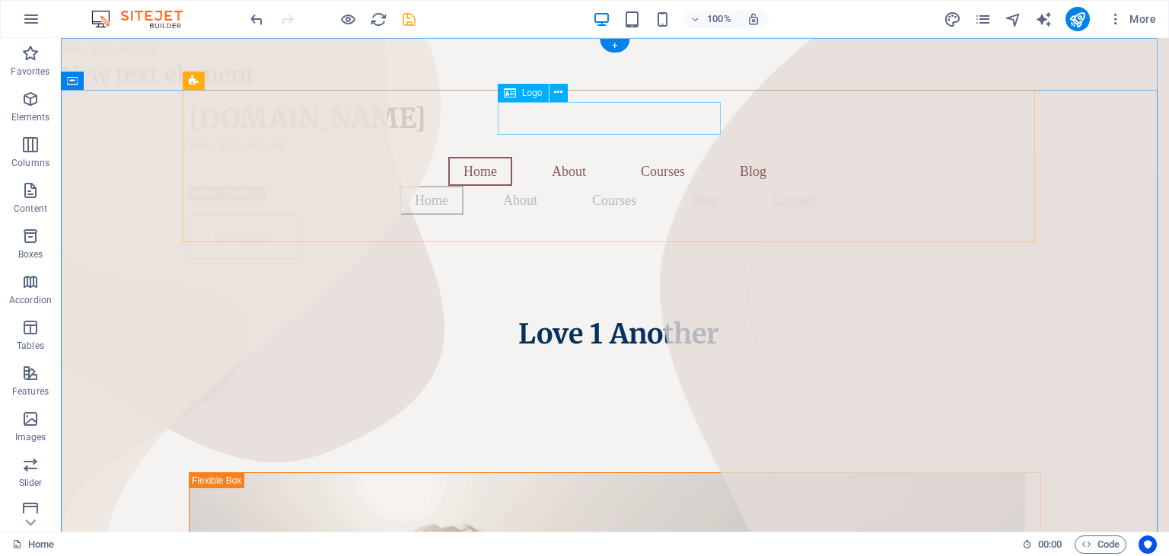
click at [706, 118] on div "[DOMAIN_NAME]" at bounding box center [615, 118] width 853 height 33
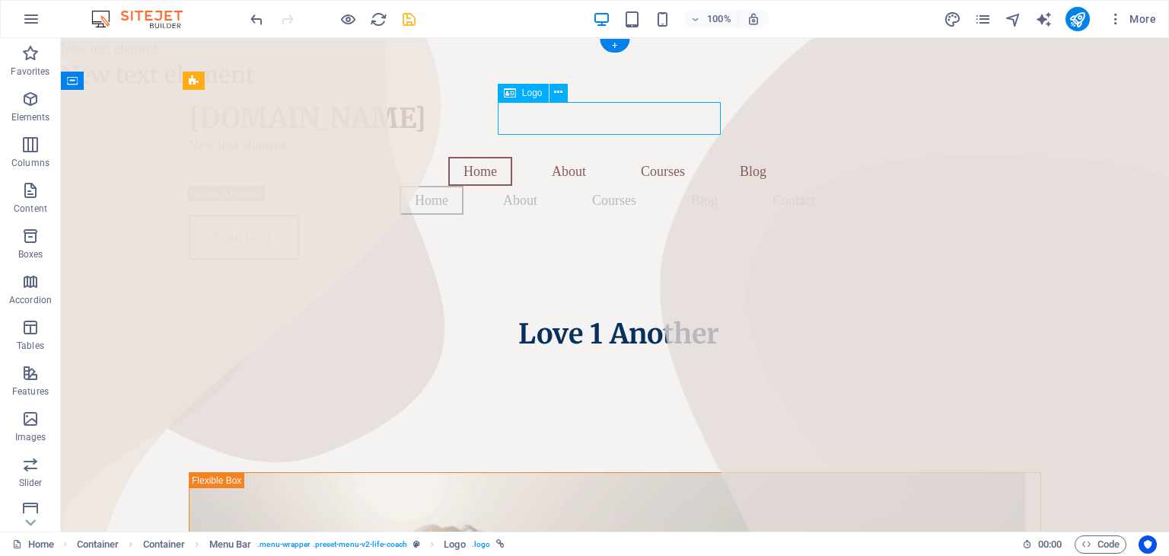
click at [706, 118] on div "[DOMAIN_NAME]" at bounding box center [615, 118] width 853 height 33
click at [585, 120] on div "[DOMAIN_NAME]" at bounding box center [615, 118] width 853 height 33
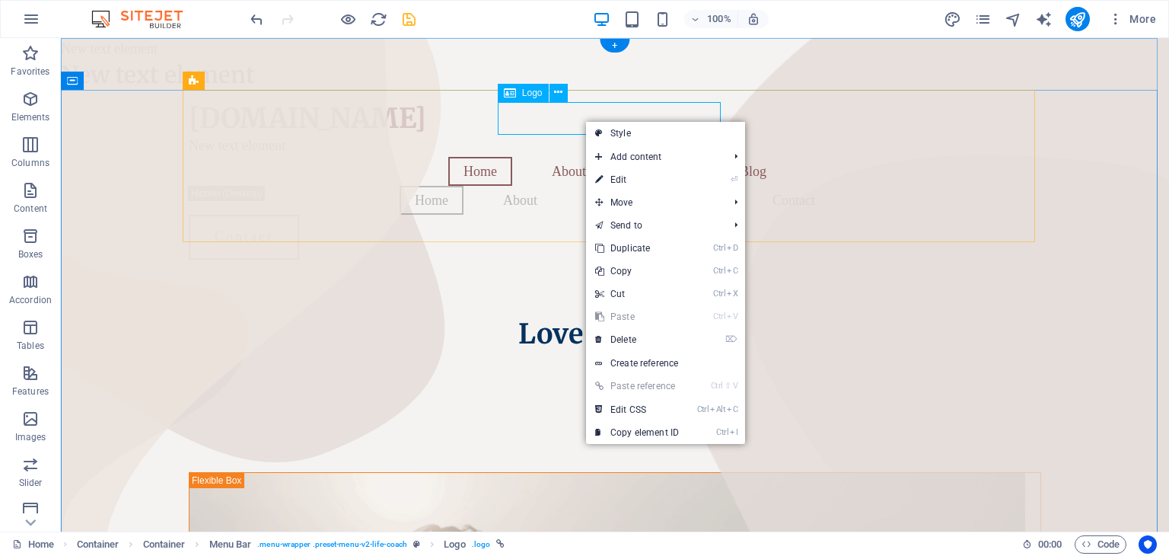
click at [585, 120] on div "[DOMAIN_NAME]" at bounding box center [615, 118] width 853 height 33
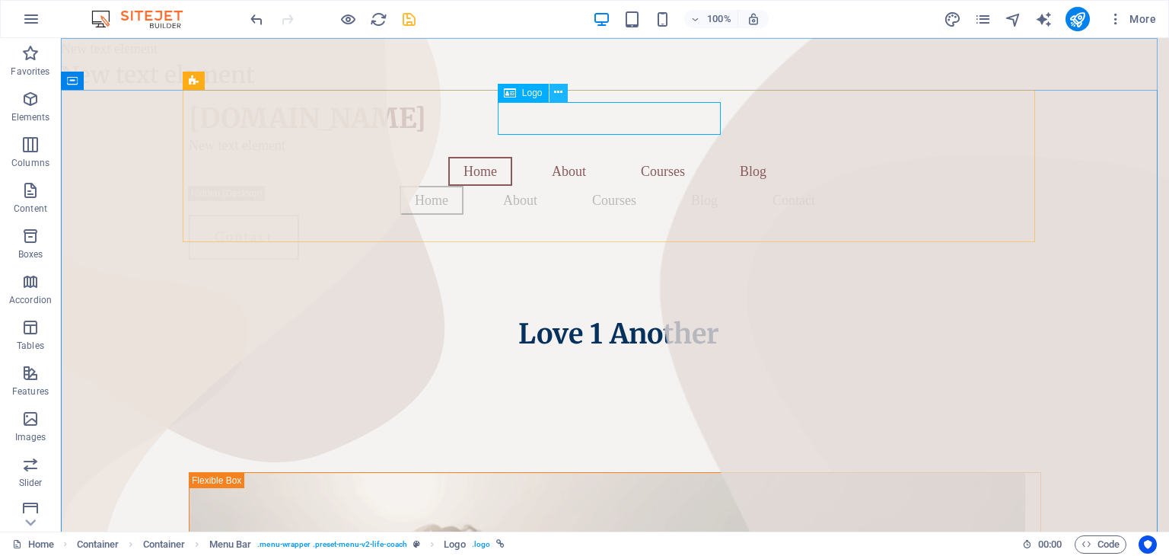
click at [558, 93] on icon at bounding box center [558, 93] width 8 height 16
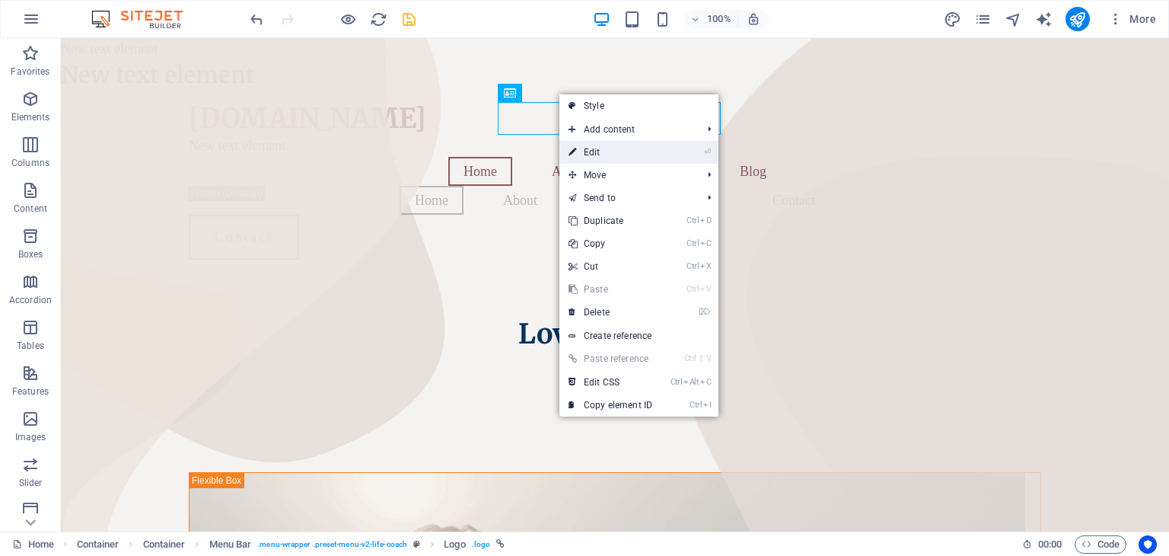
click at [600, 151] on link "⏎ Edit" at bounding box center [611, 152] width 102 height 23
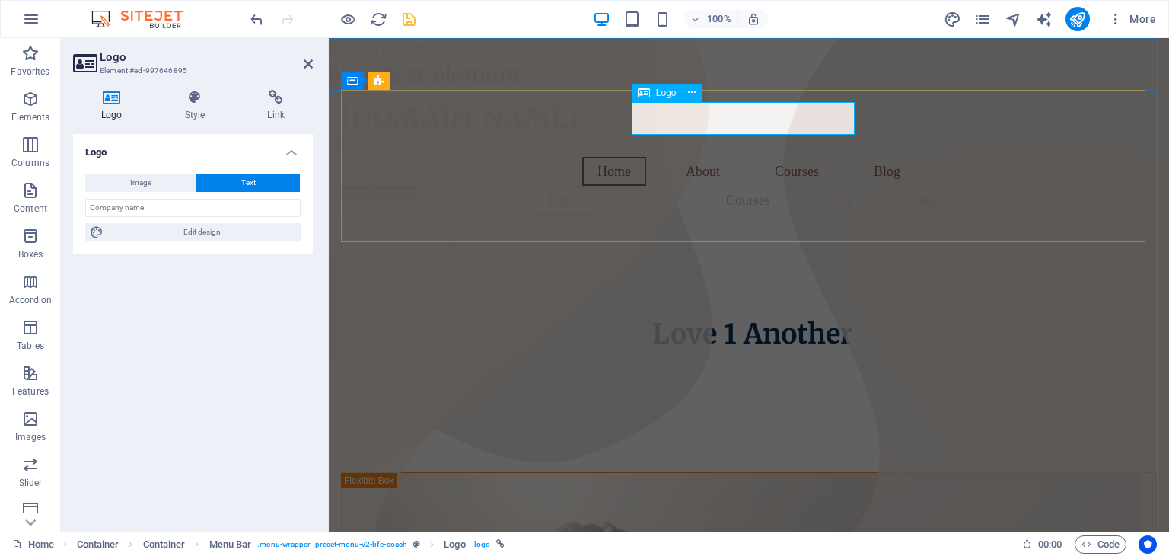
click at [733, 123] on div "[DOMAIN_NAME]" at bounding box center [749, 118] width 816 height 33
click at [737, 116] on div "[DOMAIN_NAME]" at bounding box center [749, 118] width 816 height 33
click at [738, 124] on div "[DOMAIN_NAME]" at bounding box center [749, 118] width 816 height 33
click at [159, 189] on button "Image" at bounding box center [140, 183] width 110 height 18
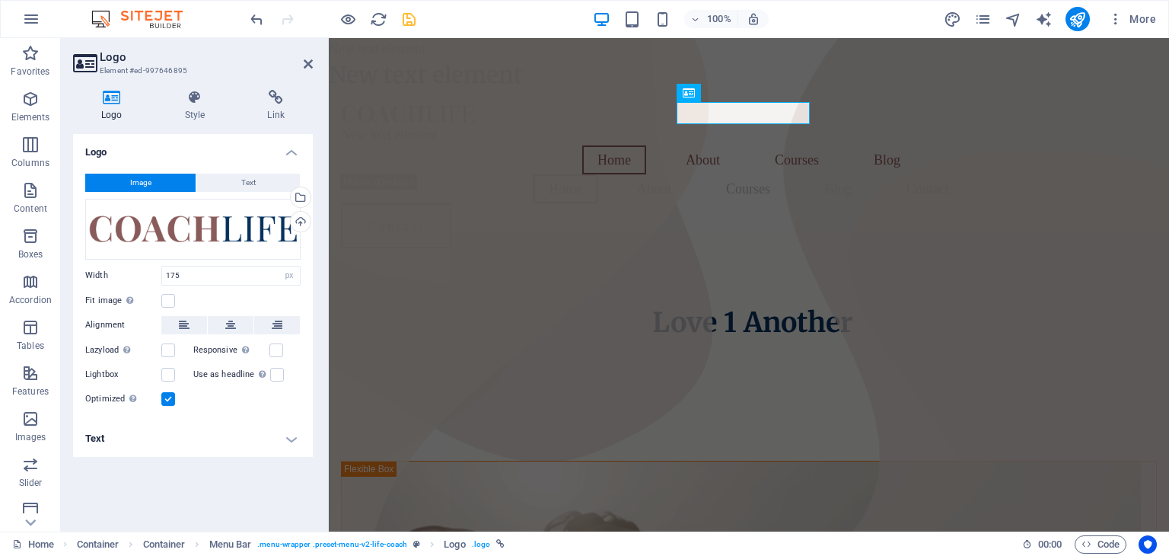
click at [159, 189] on button "Image" at bounding box center [140, 183] width 110 height 18
click at [260, 187] on button "Text" at bounding box center [248, 183] width 104 height 18
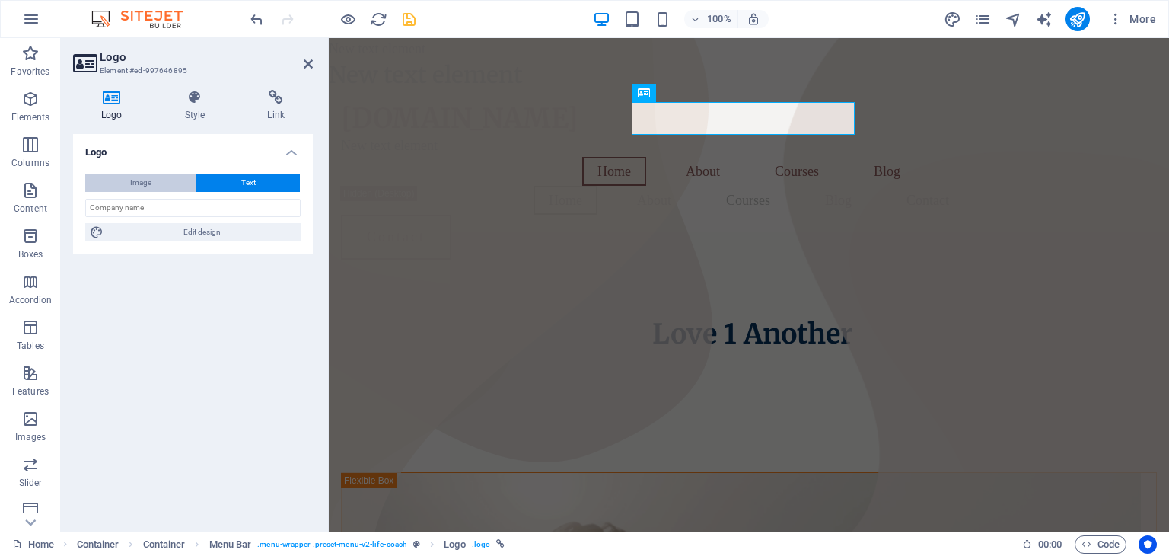
click at [147, 178] on span "Image" at bounding box center [140, 183] width 21 height 18
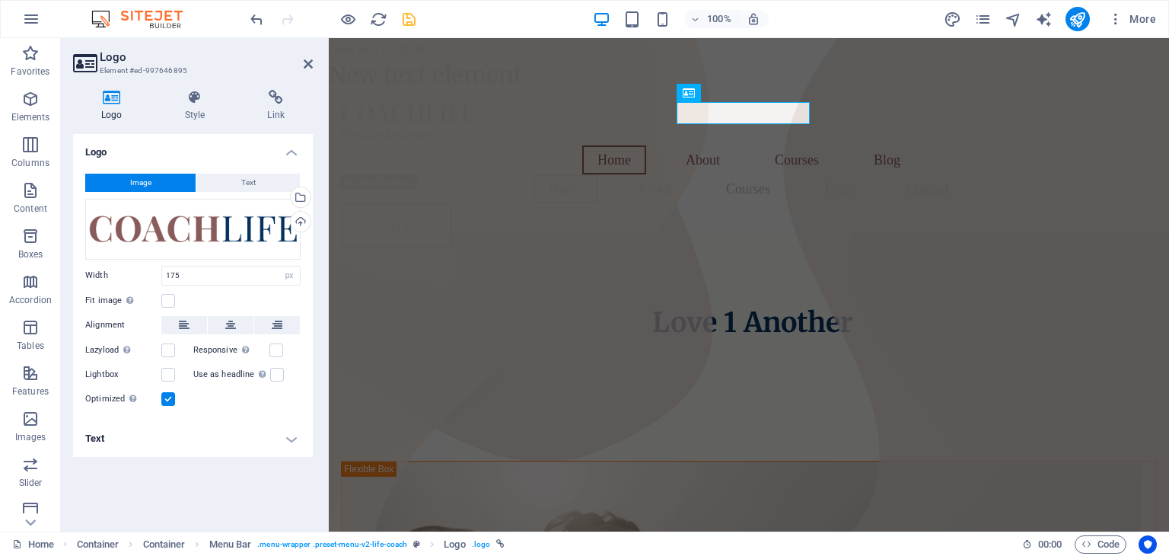
click at [147, 178] on span "Image" at bounding box center [140, 183] width 21 height 18
click at [241, 185] on span "Text" at bounding box center [248, 183] width 14 height 18
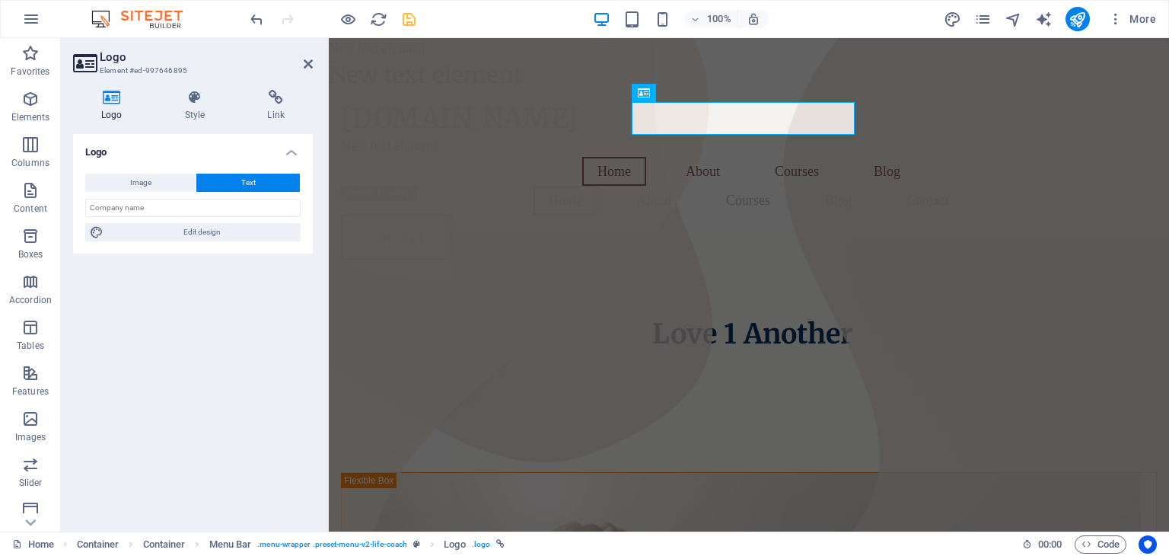
click at [110, 105] on h4 "Logo" at bounding box center [115, 106] width 84 height 32
click at [150, 182] on span "Image" at bounding box center [140, 183] width 21 height 18
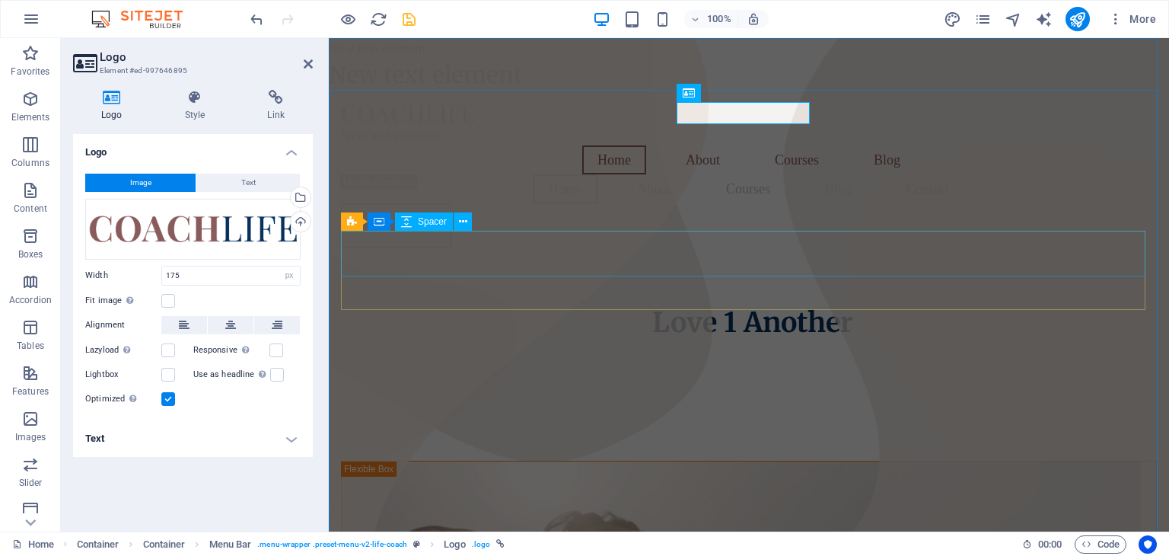
click at [546, 260] on div at bounding box center [749, 283] width 816 height 46
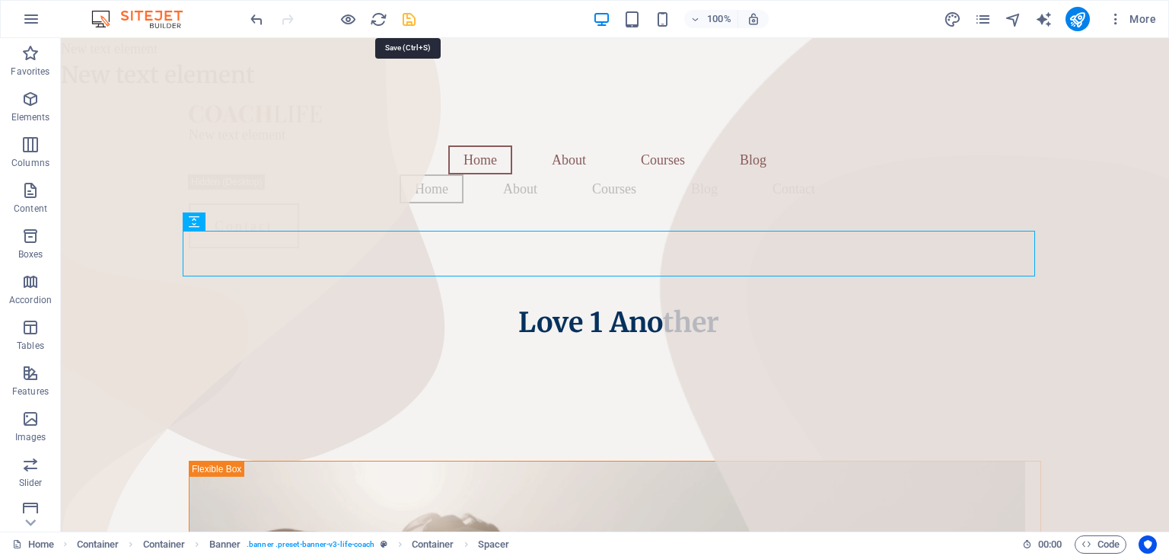
click at [410, 22] on icon "save" at bounding box center [409, 20] width 18 height 18
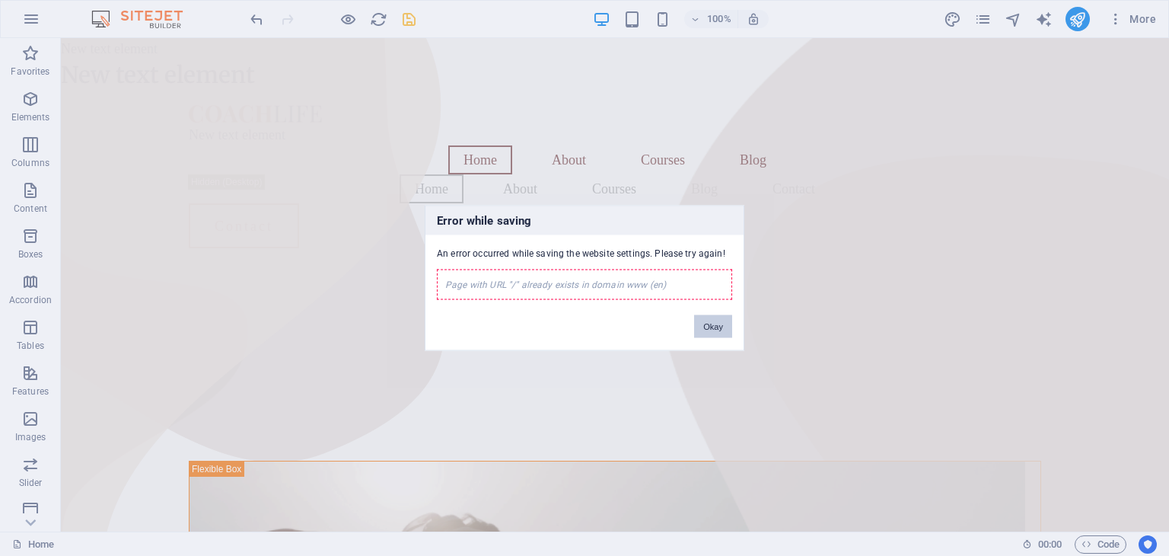
click at [713, 330] on button "Okay" at bounding box center [713, 326] width 38 height 23
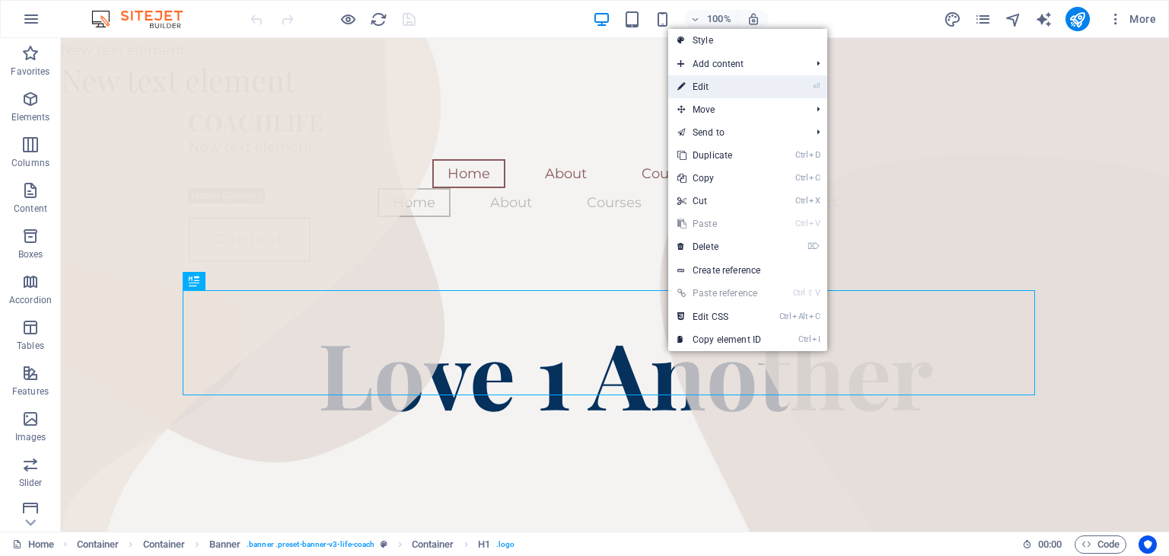
click at [725, 89] on link "⏎ Edit" at bounding box center [719, 86] width 102 height 23
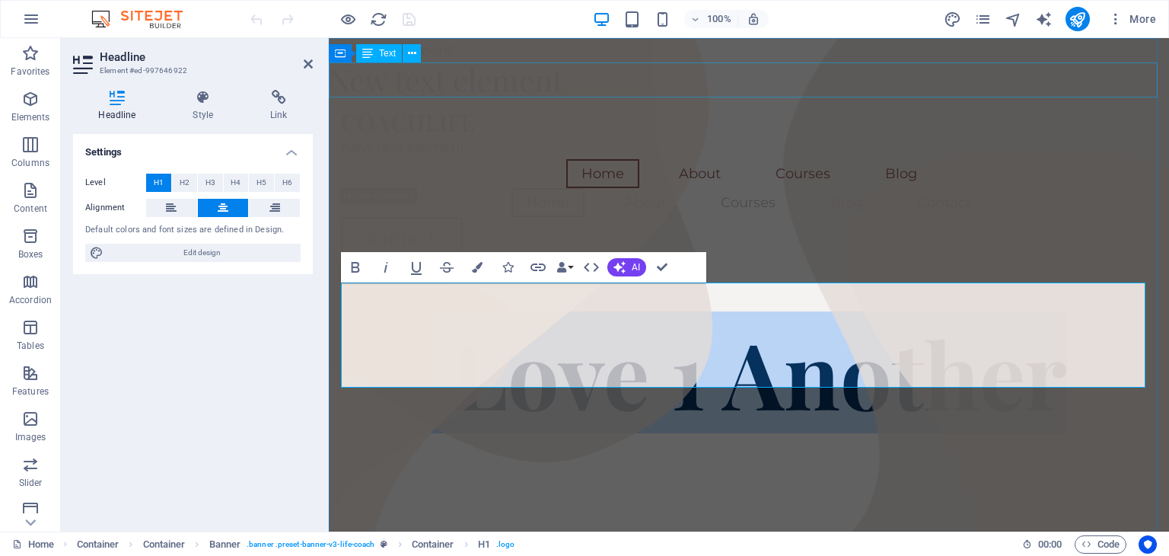
scroll to position [8, 0]
click at [633, 266] on span "AI" at bounding box center [636, 267] width 8 height 9
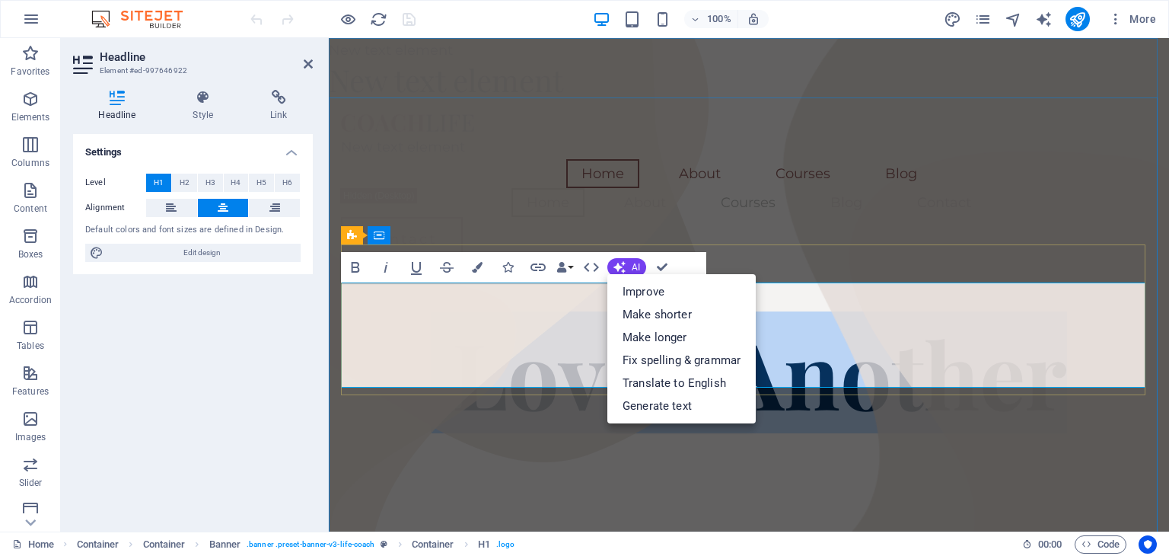
click at [888, 339] on span "Love 1 Another" at bounding box center [759, 372] width 615 height 122
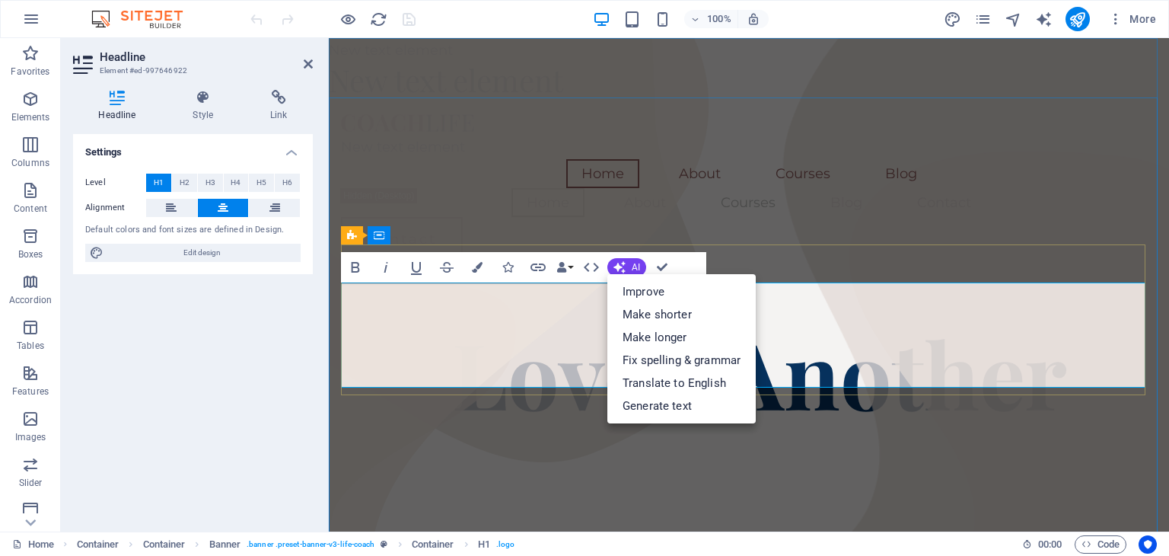
click at [888, 339] on span "Love 1 Another" at bounding box center [759, 372] width 615 height 122
click at [831, 425] on div at bounding box center [749, 486] width 816 height 122
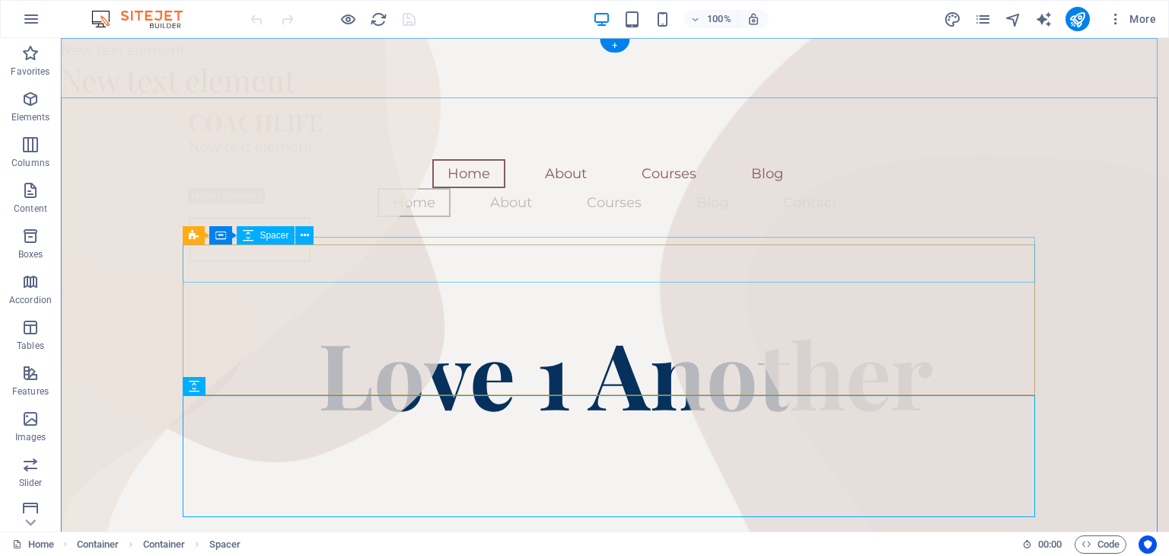
click at [891, 274] on div at bounding box center [615, 297] width 853 height 46
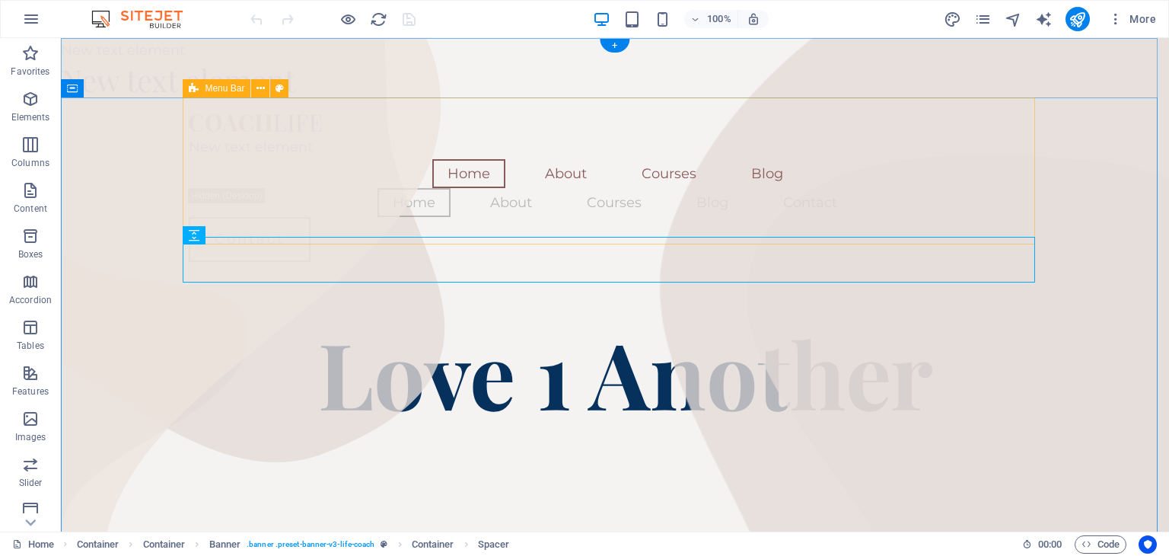
click at [882, 227] on div "New text element Home About Courses Blog Home About Courses Blog Contact Contac…" at bounding box center [615, 185] width 853 height 177
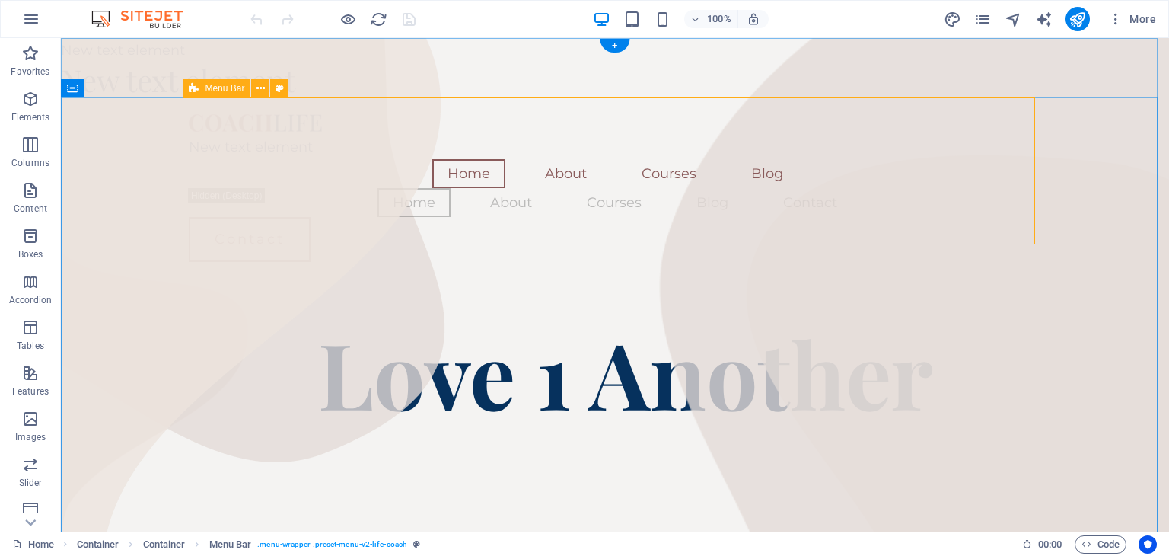
click at [716, 226] on div "New text element Home About Courses Blog Home About Courses Blog Contact Contac…" at bounding box center [615, 185] width 853 height 177
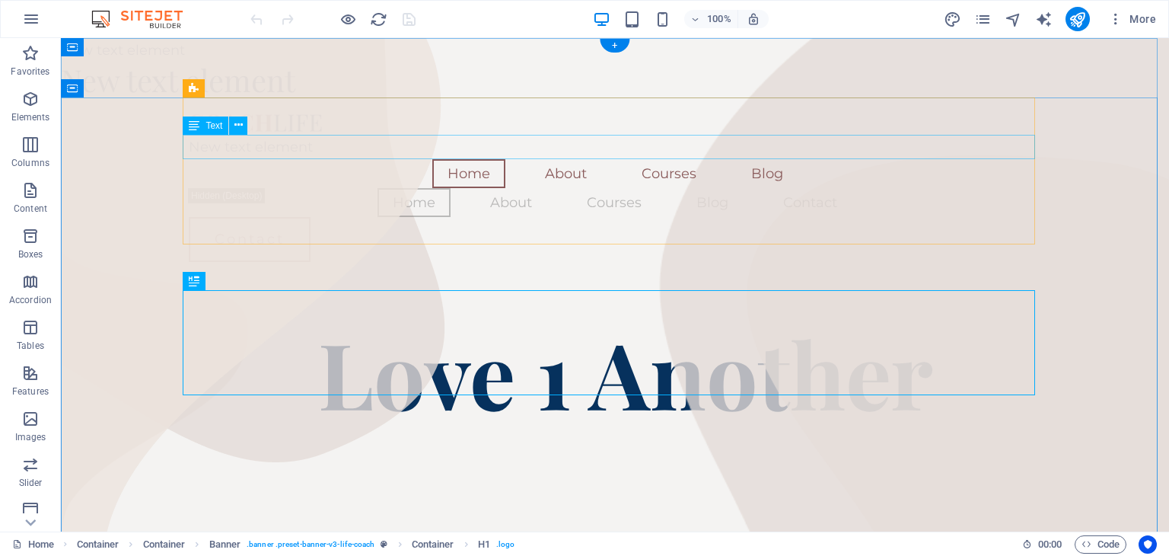
click at [637, 143] on div "New text element" at bounding box center [615, 147] width 853 height 24
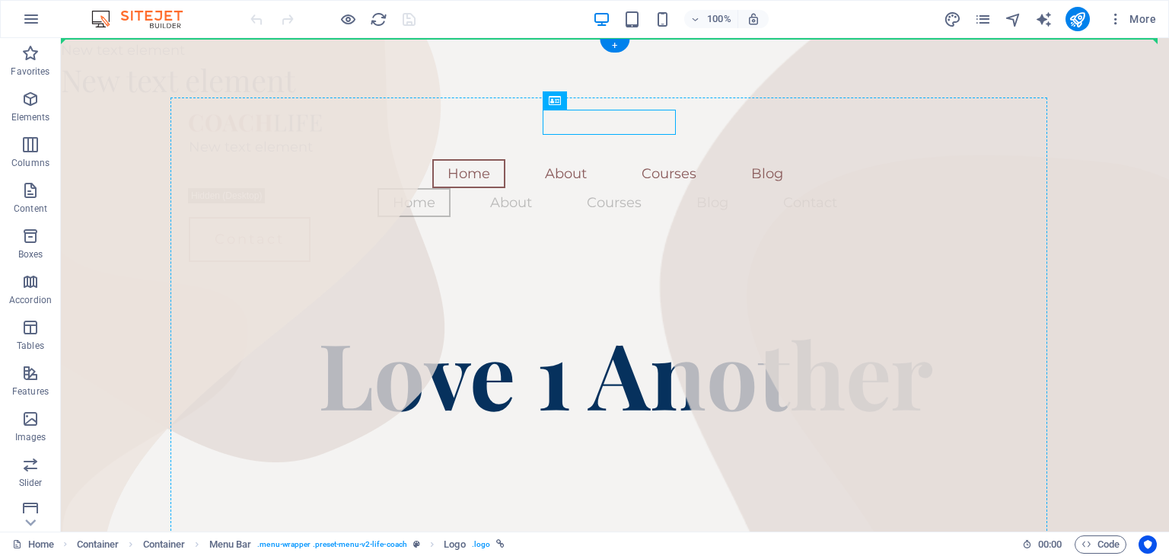
drag, startPoint x: 632, startPoint y: 123, endPoint x: 532, endPoint y: 123, distance: 99.7
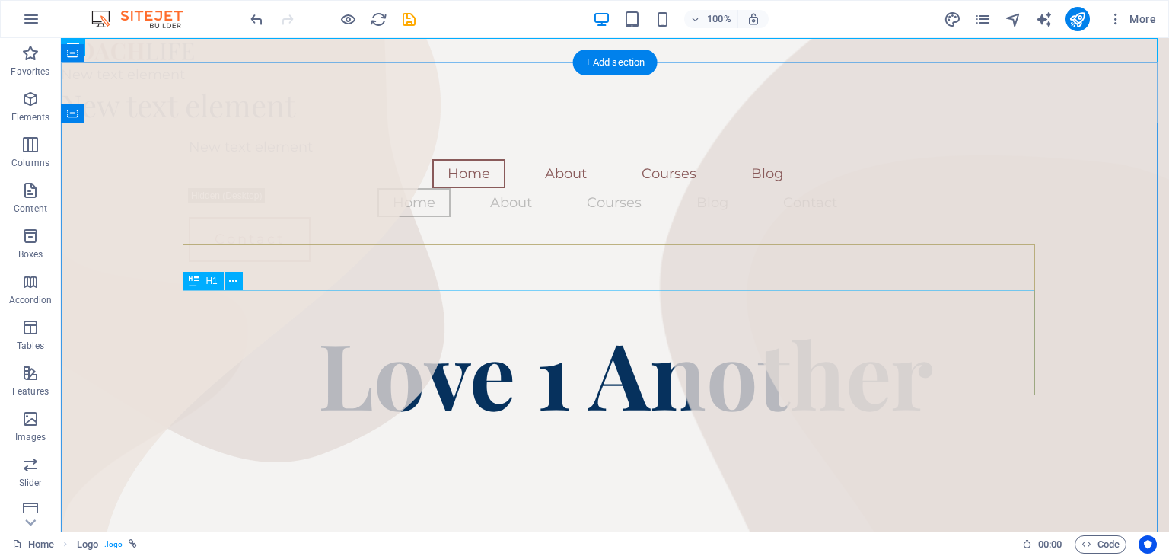
click at [646, 320] on div "Love 1 Another" at bounding box center [615, 372] width 853 height 105
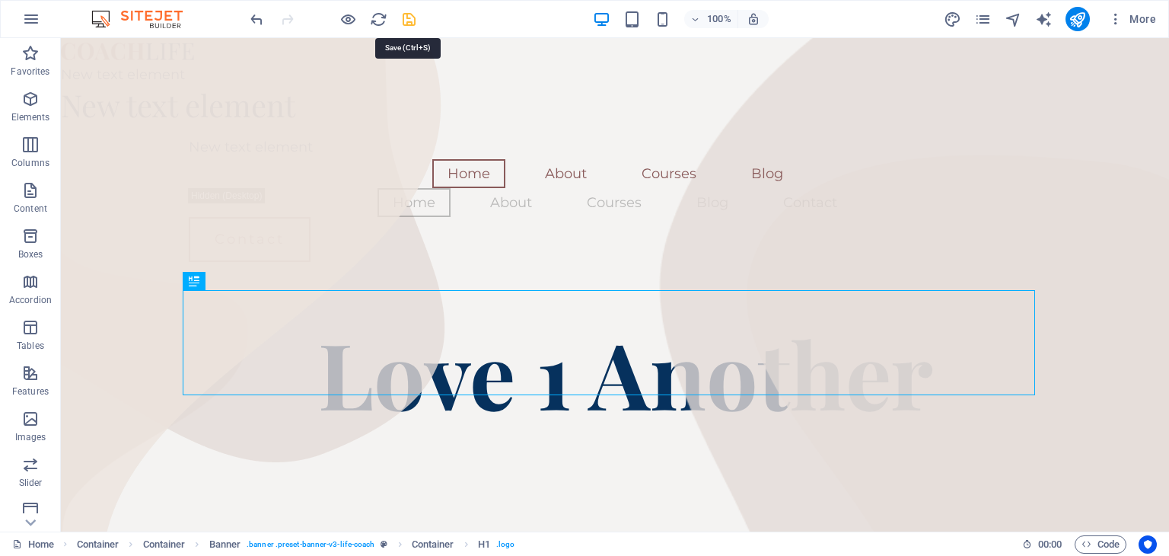
click at [414, 18] on icon "save" at bounding box center [409, 20] width 18 height 18
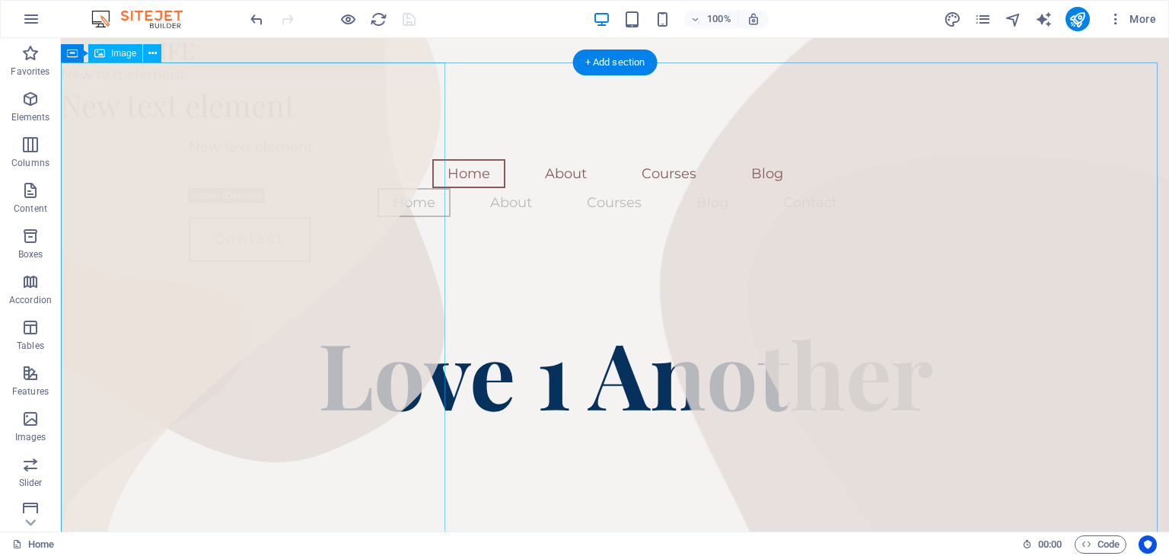
click at [265, 101] on figure at bounding box center [253, 351] width 384 height 626
click at [214, 107] on figure at bounding box center [253, 351] width 384 height 626
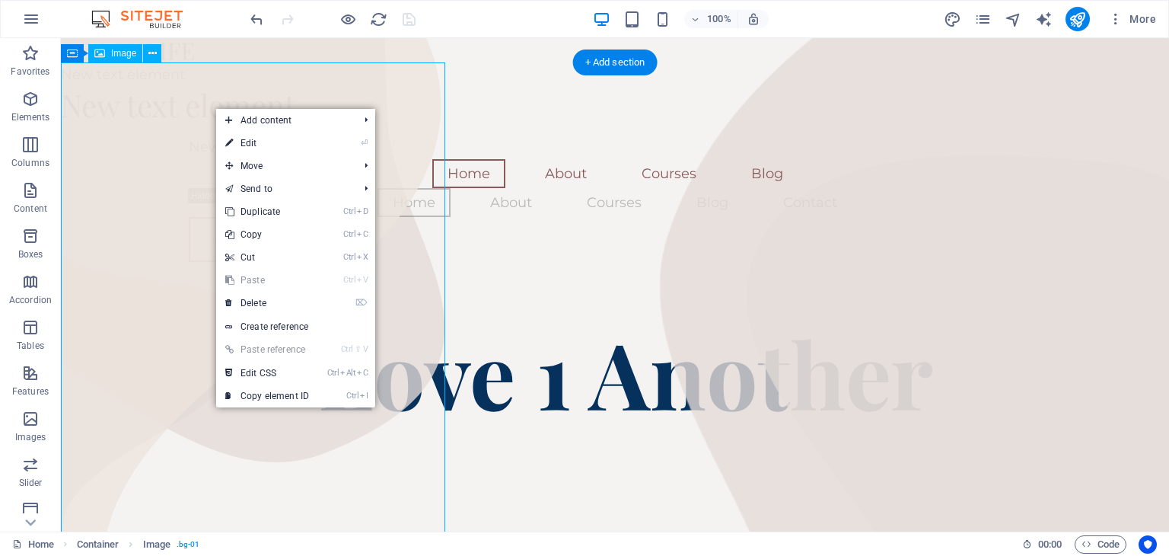
click at [206, 107] on figure at bounding box center [253, 351] width 384 height 626
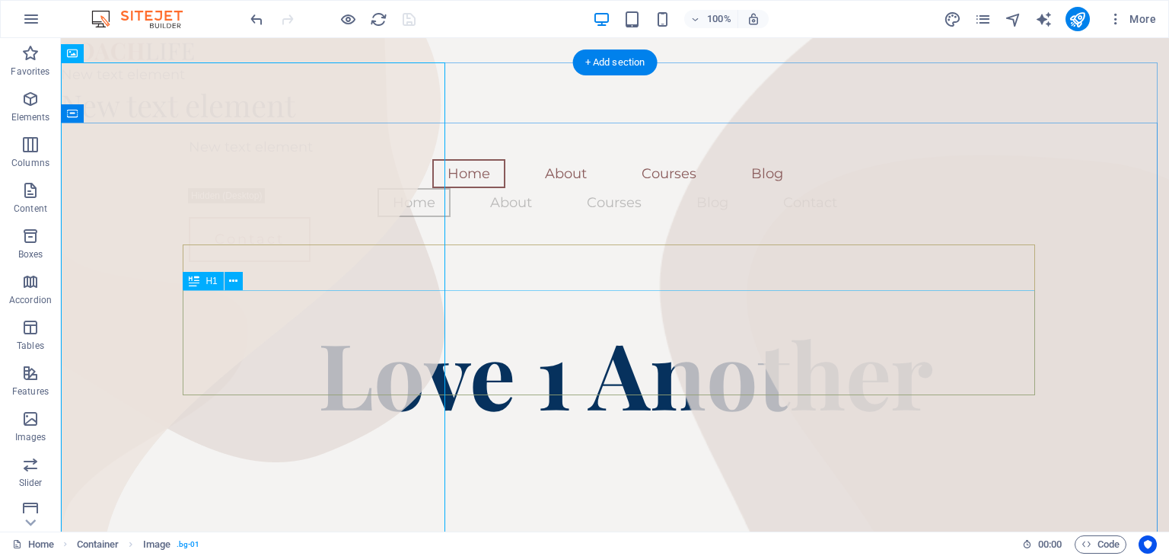
click at [606, 350] on div "Love 1 Another" at bounding box center [615, 372] width 853 height 105
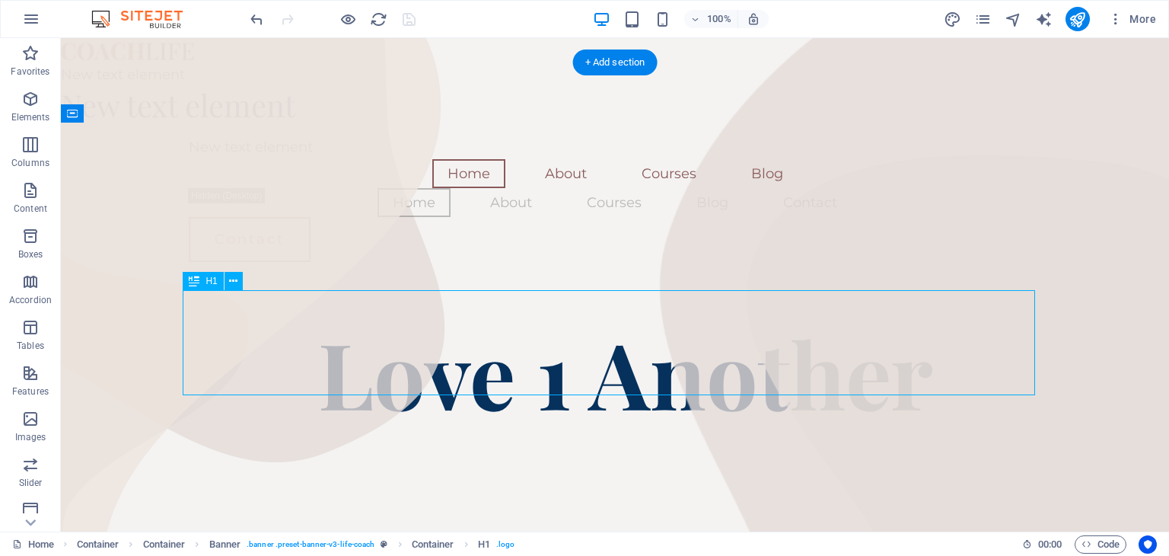
click at [606, 350] on div "Love 1 Another" at bounding box center [615, 372] width 853 height 105
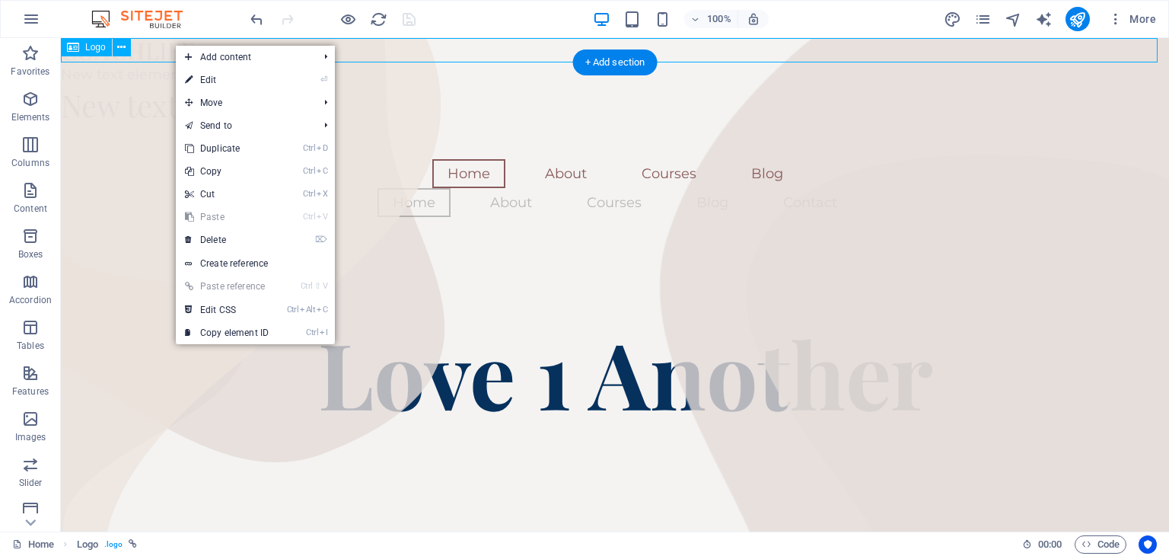
click at [174, 44] on div at bounding box center [615, 50] width 1108 height 24
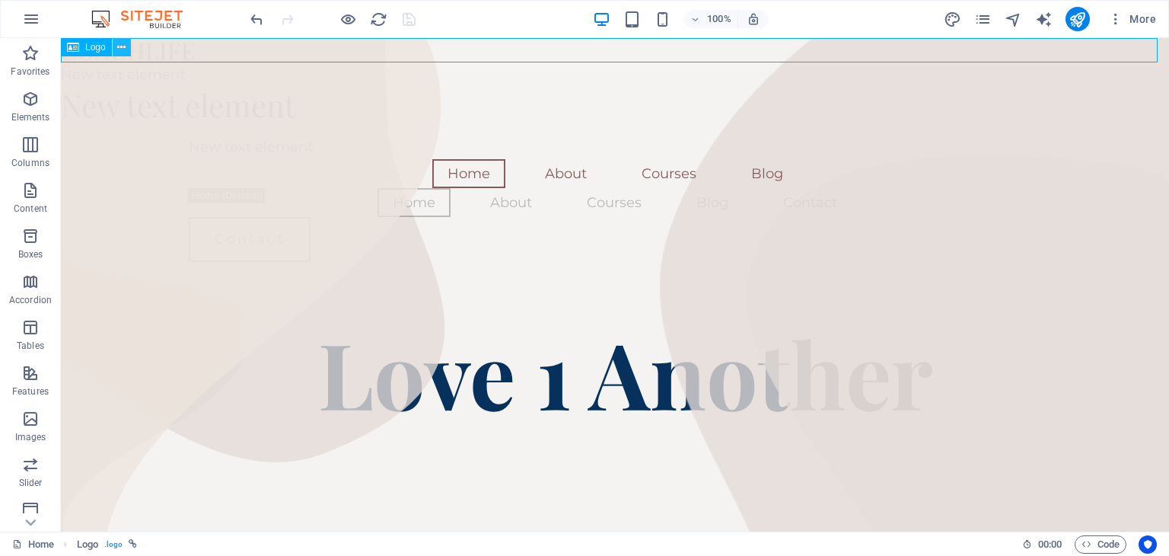
click at [125, 46] on icon at bounding box center [121, 48] width 8 height 16
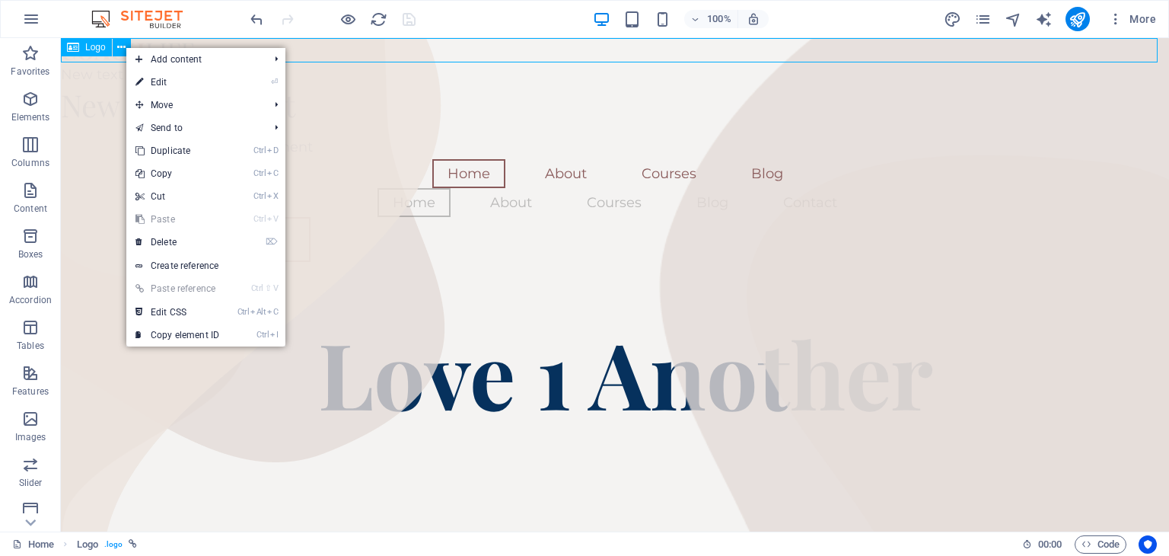
click at [100, 48] on span "Logo" at bounding box center [95, 47] width 21 height 9
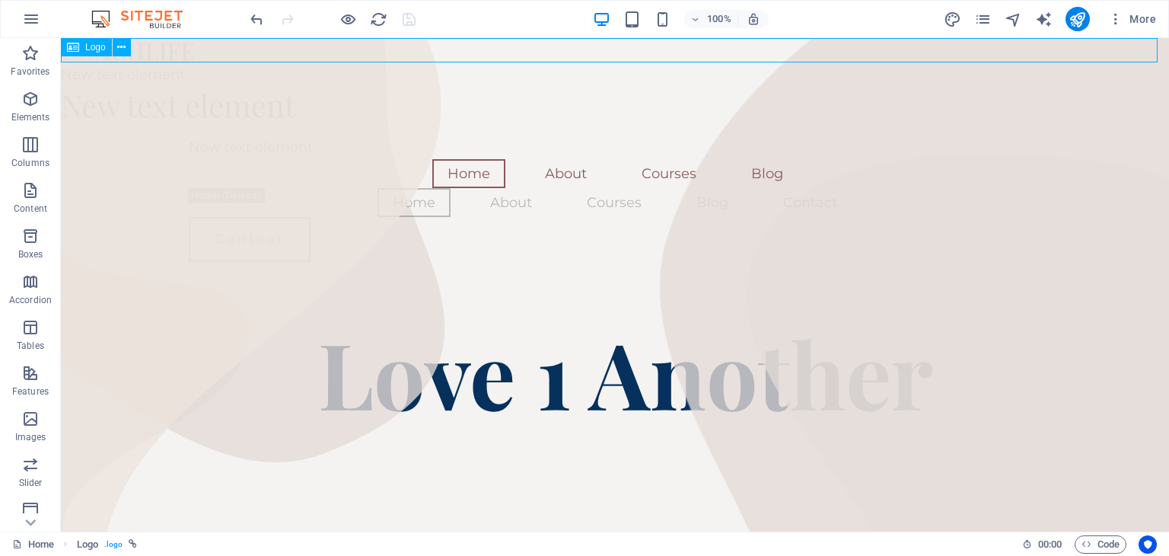
click at [107, 58] on div at bounding box center [615, 50] width 1108 height 24
click at [124, 51] on icon at bounding box center [121, 48] width 8 height 16
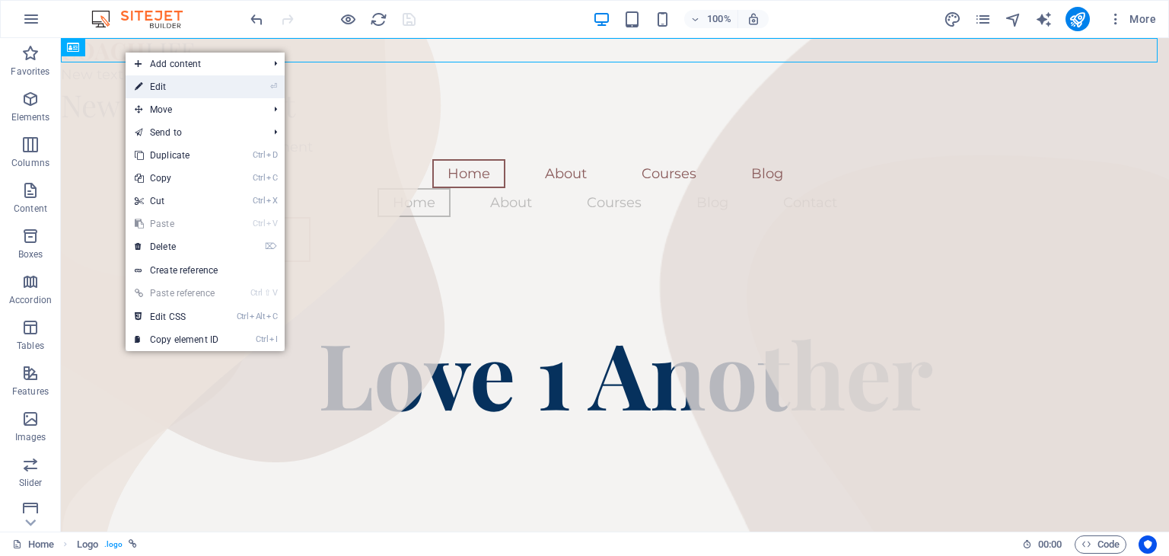
click at [155, 83] on link "⏎ Edit" at bounding box center [177, 86] width 102 height 23
select select "px"
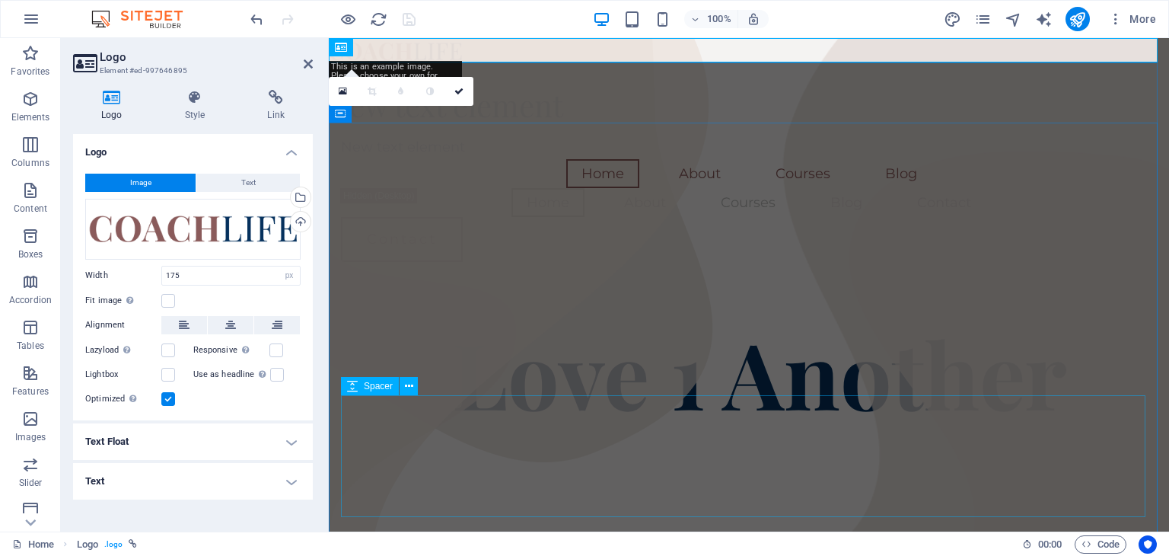
click at [473, 442] on div at bounding box center [749, 486] width 816 height 122
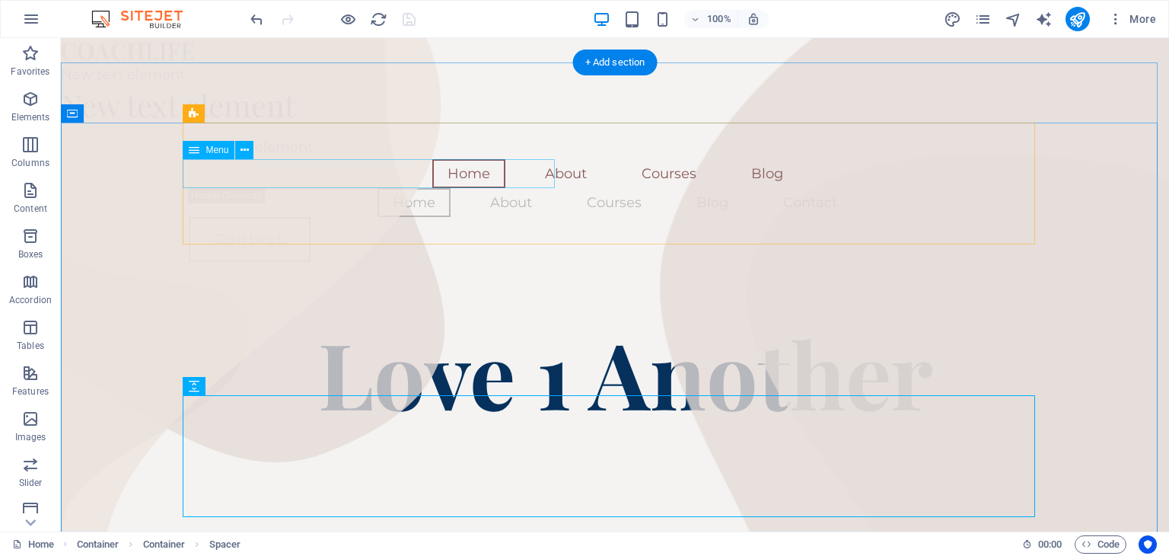
click at [231, 171] on nav "Home About Courses Blog" at bounding box center [615, 173] width 853 height 29
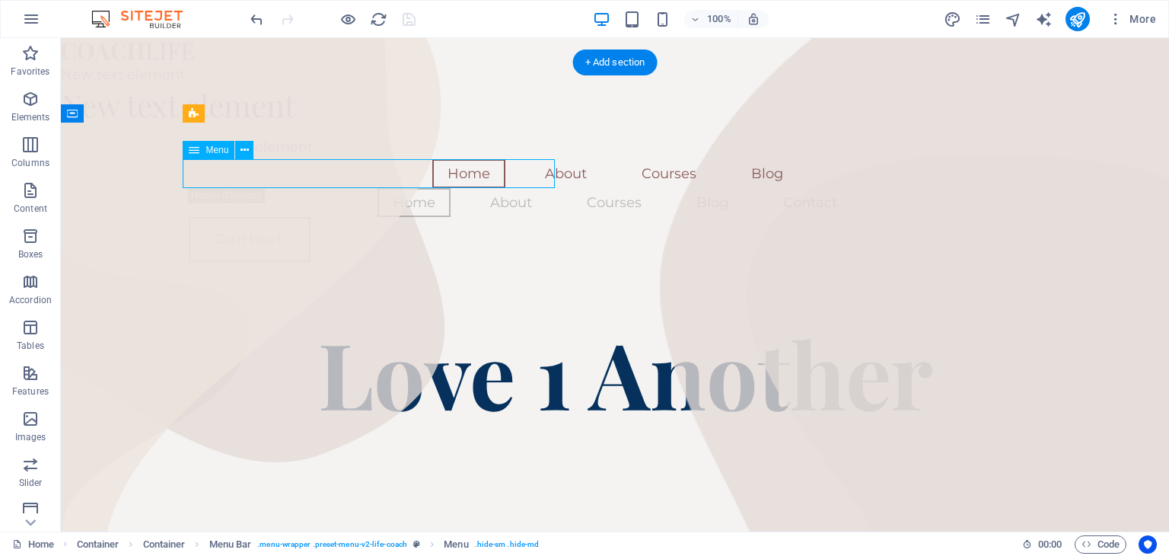
click at [231, 171] on nav "Home About Courses Blog" at bounding box center [615, 173] width 853 height 29
click at [287, 178] on nav "Home About Courses Blog" at bounding box center [615, 173] width 853 height 29
select select
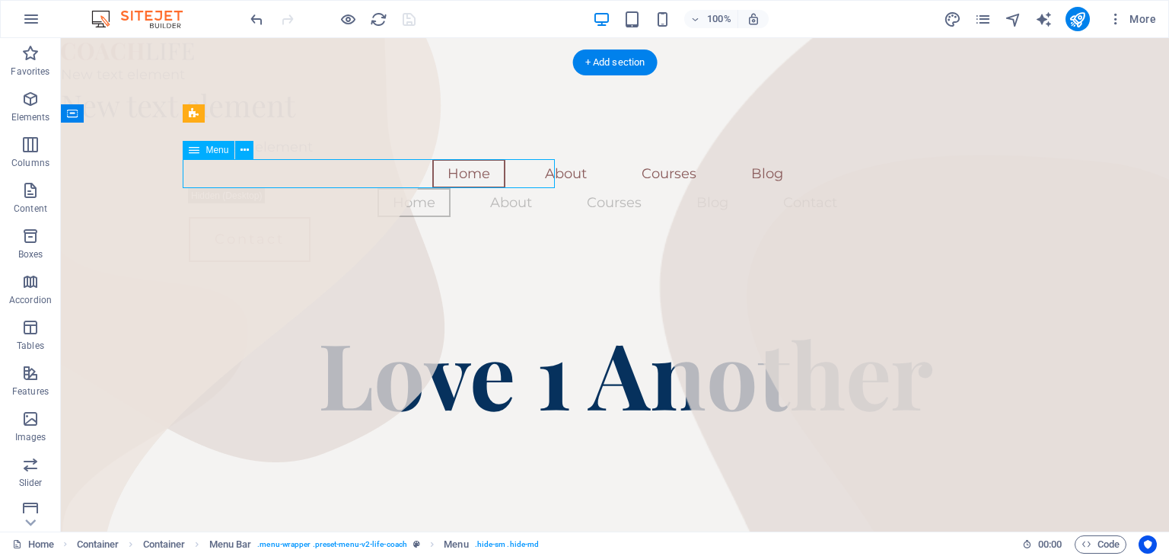
select select "2"
select select
select select "5"
select select
select select "7"
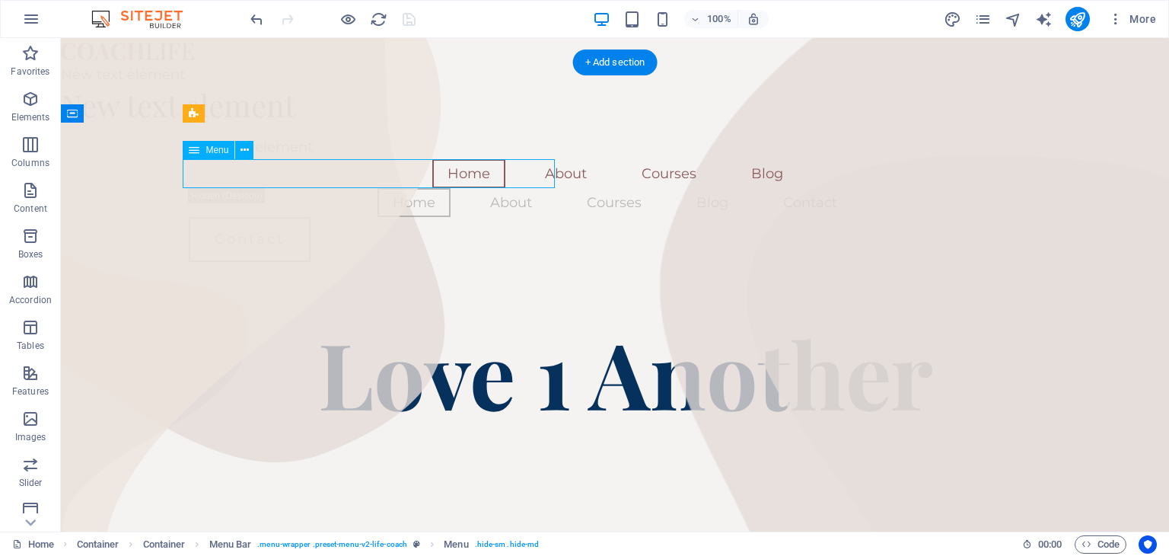
select select
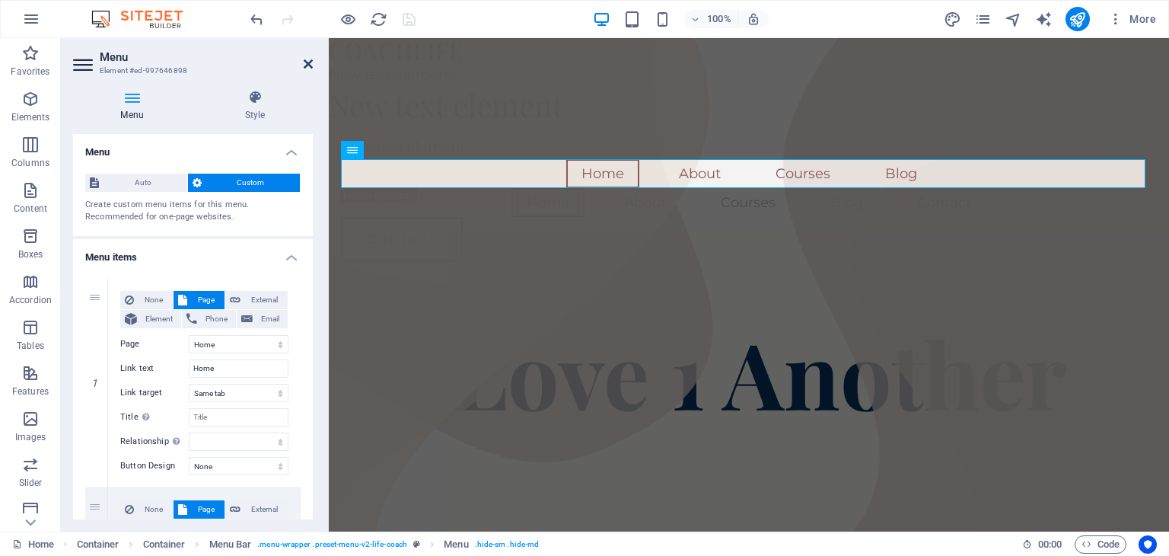
click at [305, 59] on icon at bounding box center [308, 64] width 9 height 12
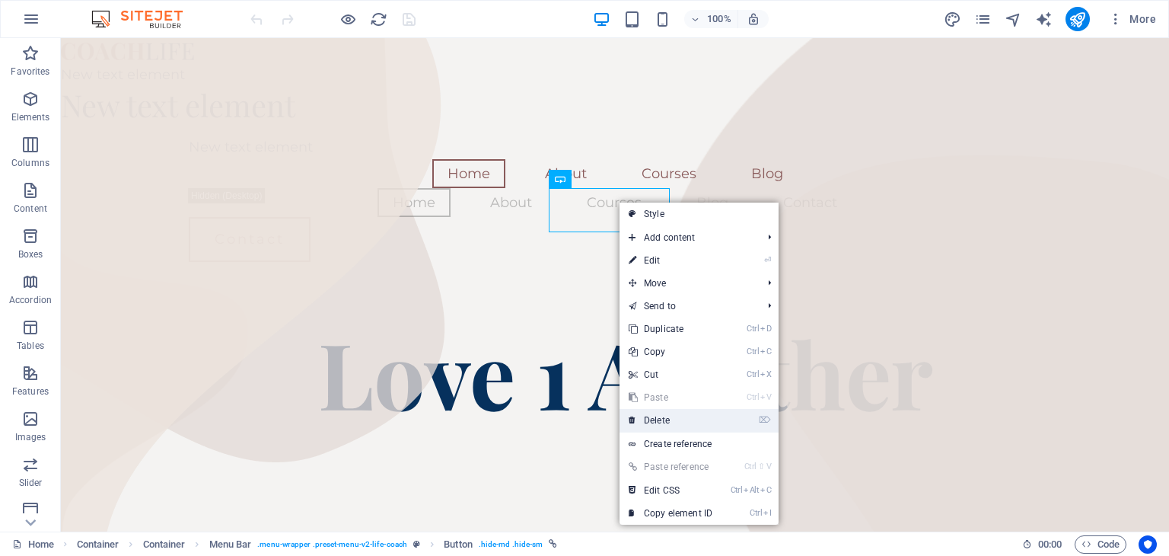
click at [670, 416] on link "⌦ Delete" at bounding box center [671, 420] width 102 height 23
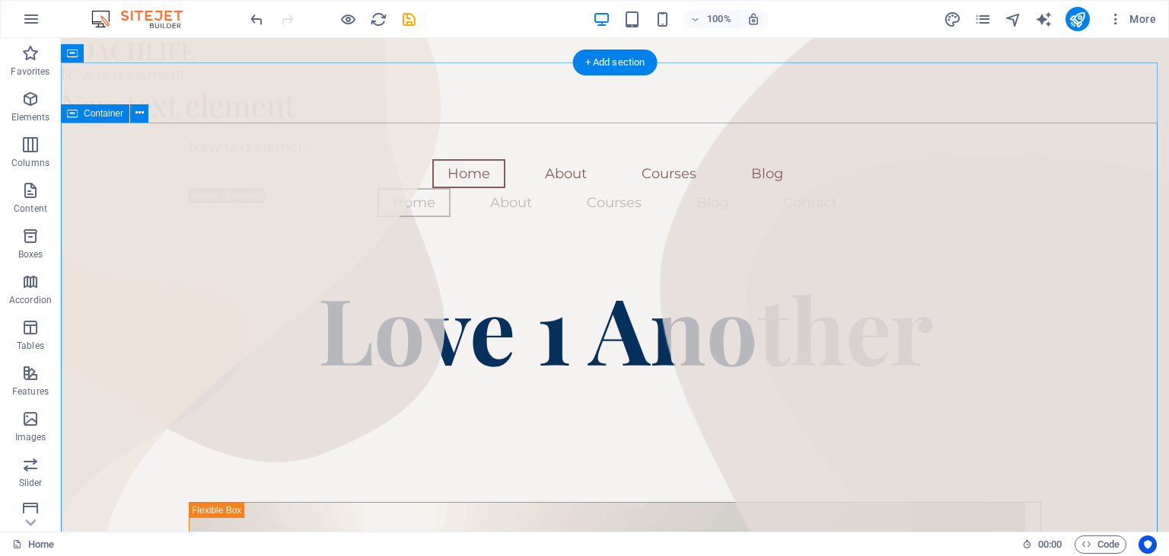
click at [216, 174] on nav "Home About Courses Blog" at bounding box center [615, 173] width 853 height 29
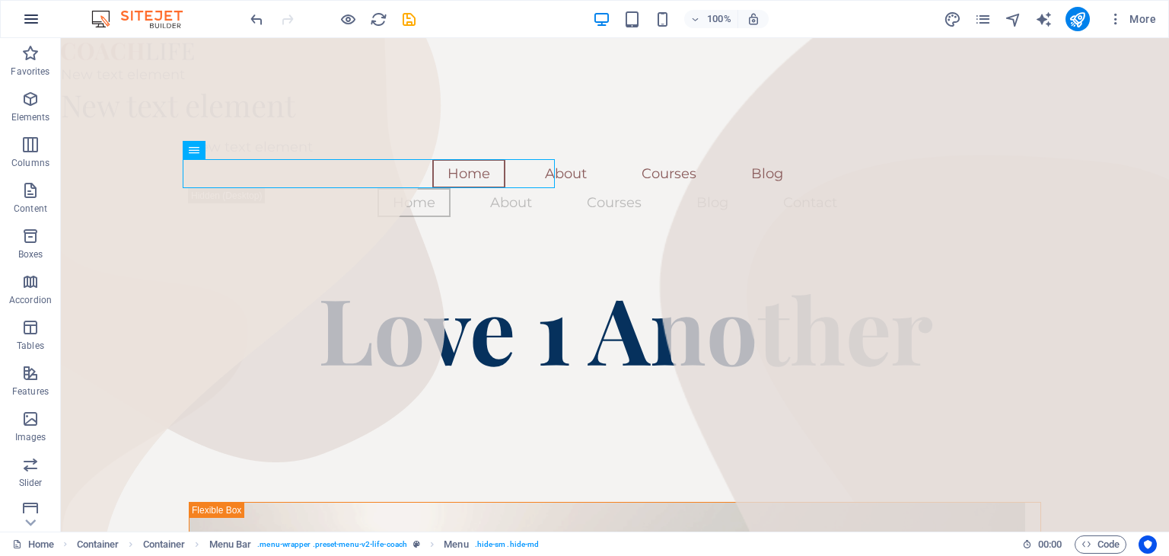
click at [30, 18] on icon "button" at bounding box center [31, 19] width 18 height 18
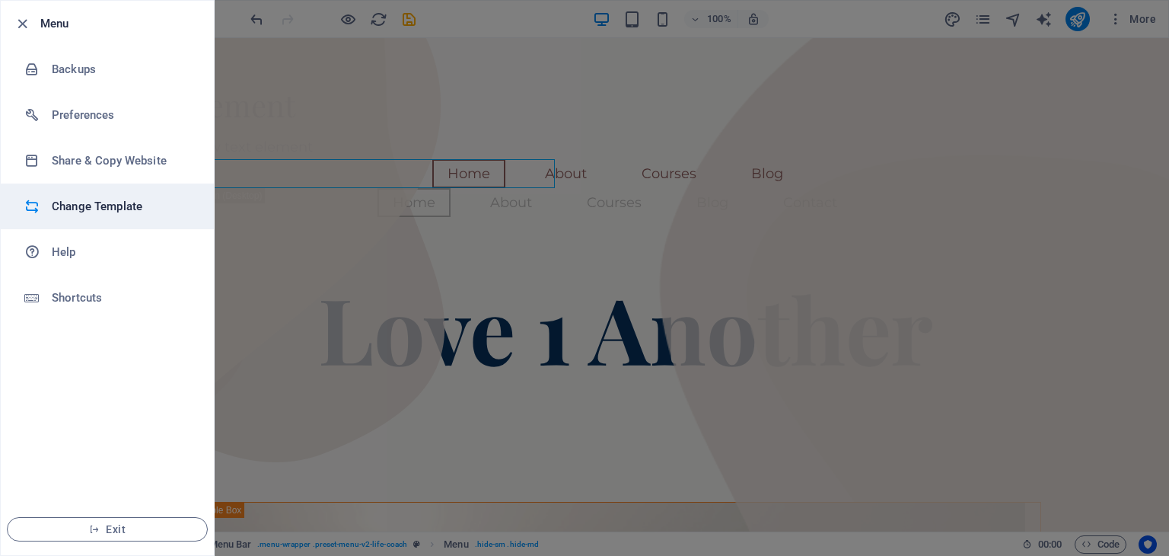
click at [121, 205] on h6 "Change Template" at bounding box center [122, 206] width 141 height 18
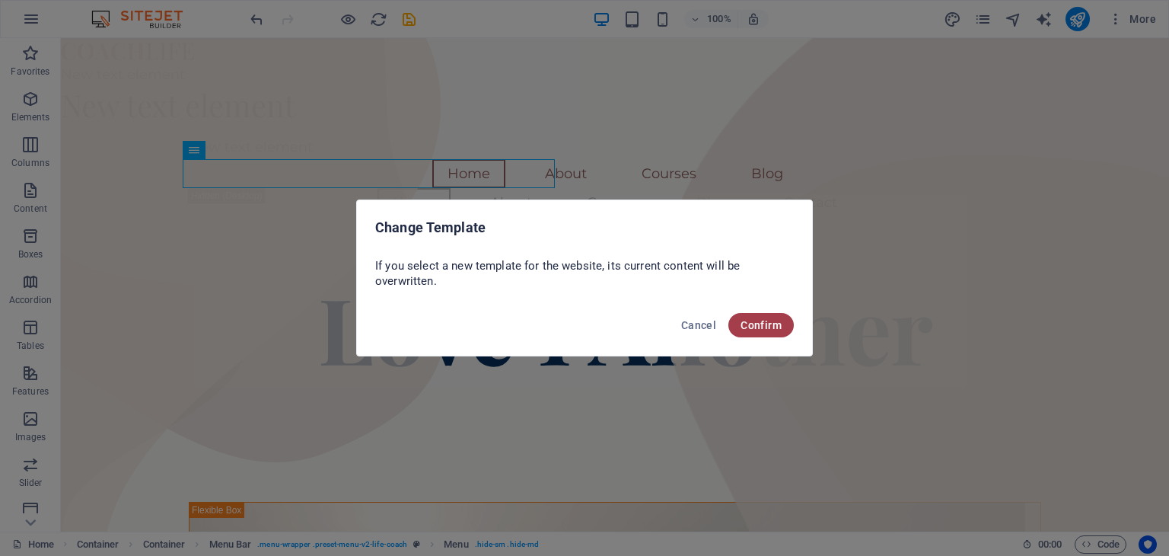
click at [765, 326] on span "Confirm" at bounding box center [761, 325] width 41 height 12
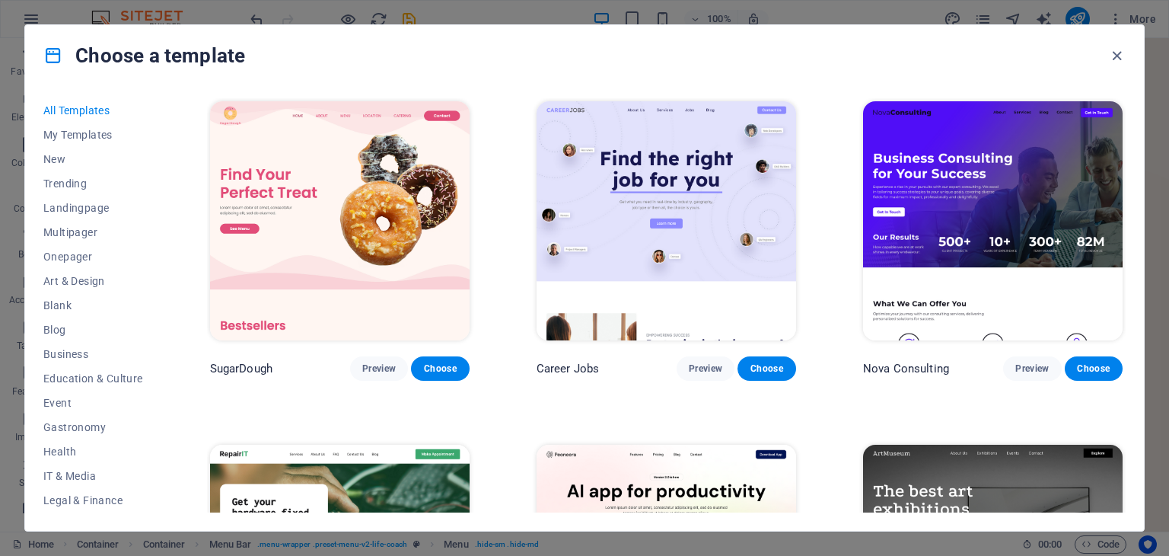
drag, startPoint x: 1162, startPoint y: 79, endPoint x: 1161, endPoint y: 98, distance: 19.1
click at [1161, 98] on div "Choose a template All Templates My Templates New Trending Landingpage Multipage…" at bounding box center [584, 278] width 1169 height 556
drag, startPoint x: 1156, startPoint y: 107, endPoint x: 1163, endPoint y: 103, distance: 8.9
click at [1163, 103] on div "Choose a template All Templates My Templates New Trending Landingpage Multipage…" at bounding box center [584, 278] width 1169 height 556
drag, startPoint x: 1163, startPoint y: 103, endPoint x: 1118, endPoint y: 58, distance: 64.1
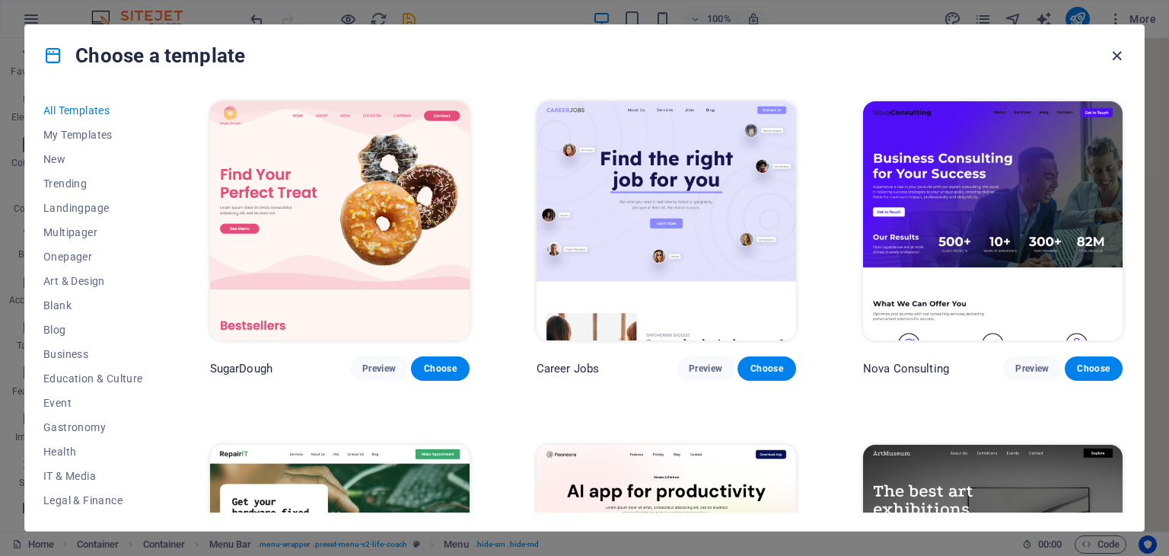
click at [1118, 58] on icon "button" at bounding box center [1117, 56] width 18 height 18
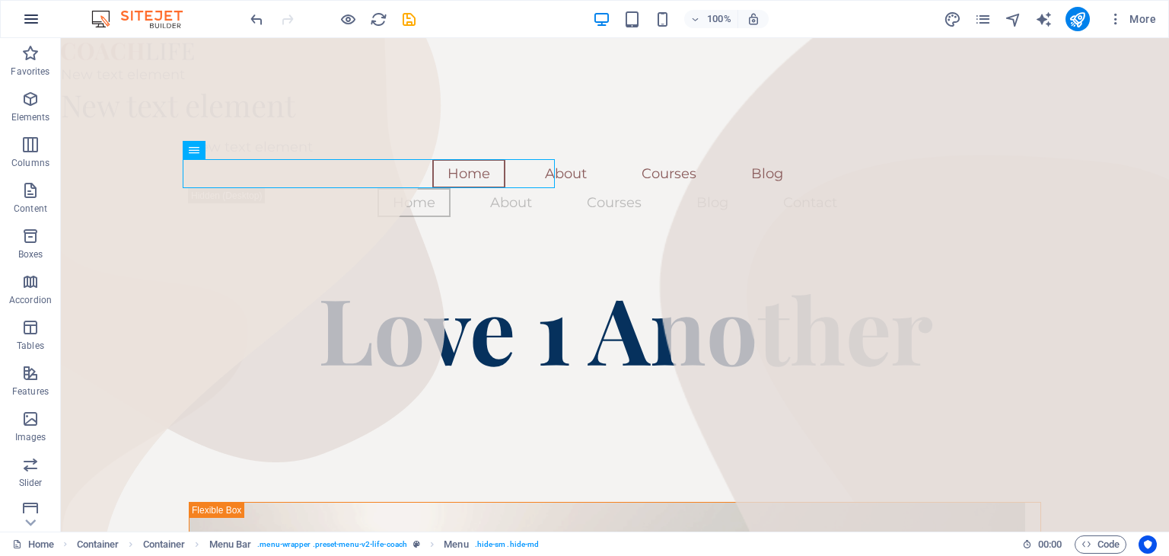
click at [30, 24] on icon "button" at bounding box center [31, 19] width 18 height 18
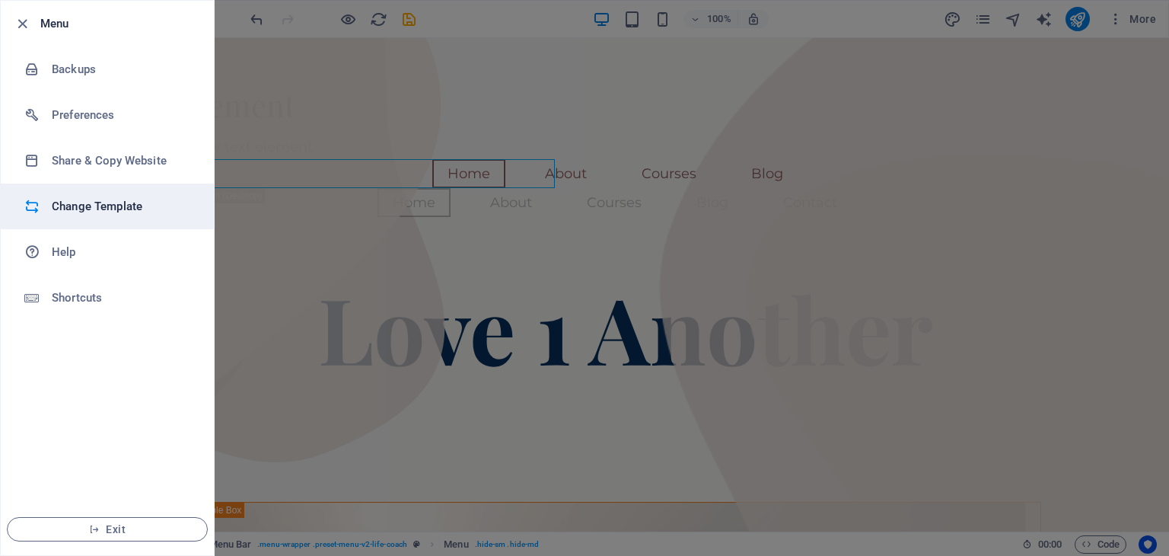
click at [78, 201] on h6 "Change Template" at bounding box center [122, 206] width 141 height 18
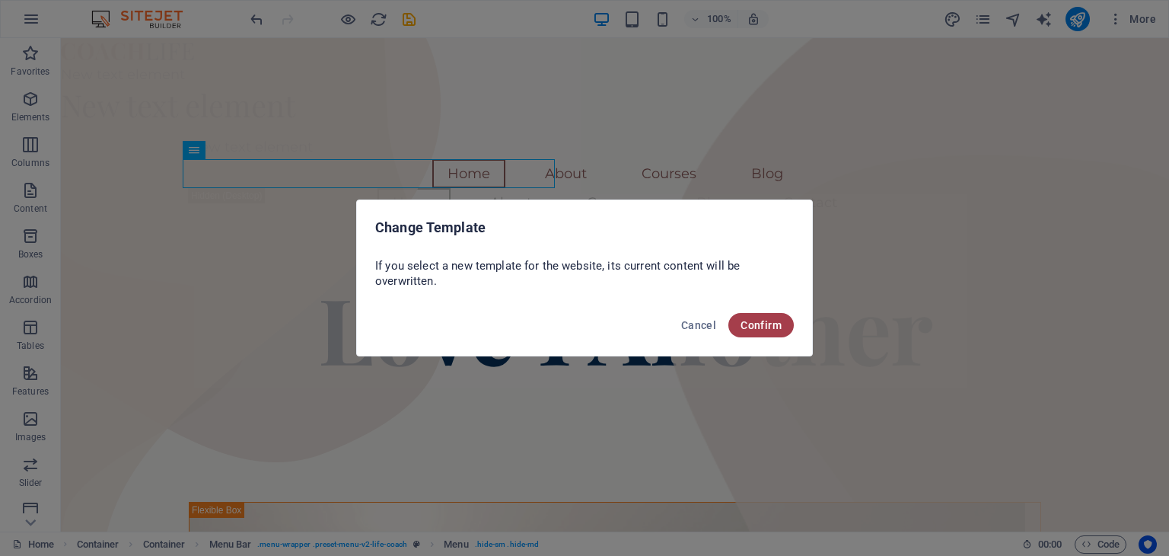
click at [769, 333] on button "Confirm" at bounding box center [761, 325] width 65 height 24
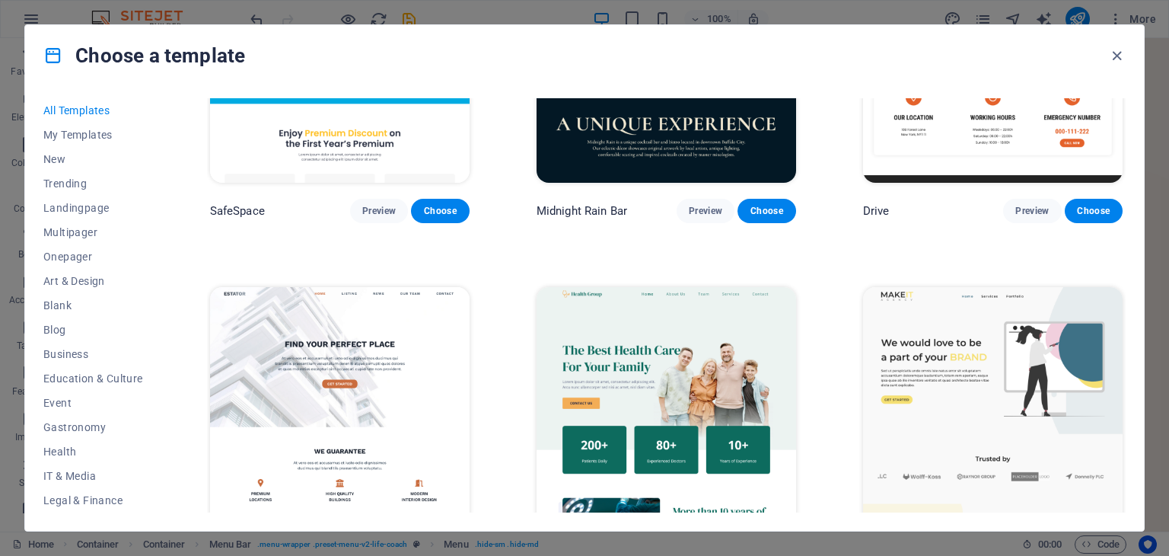
scroll to position [3392, 0]
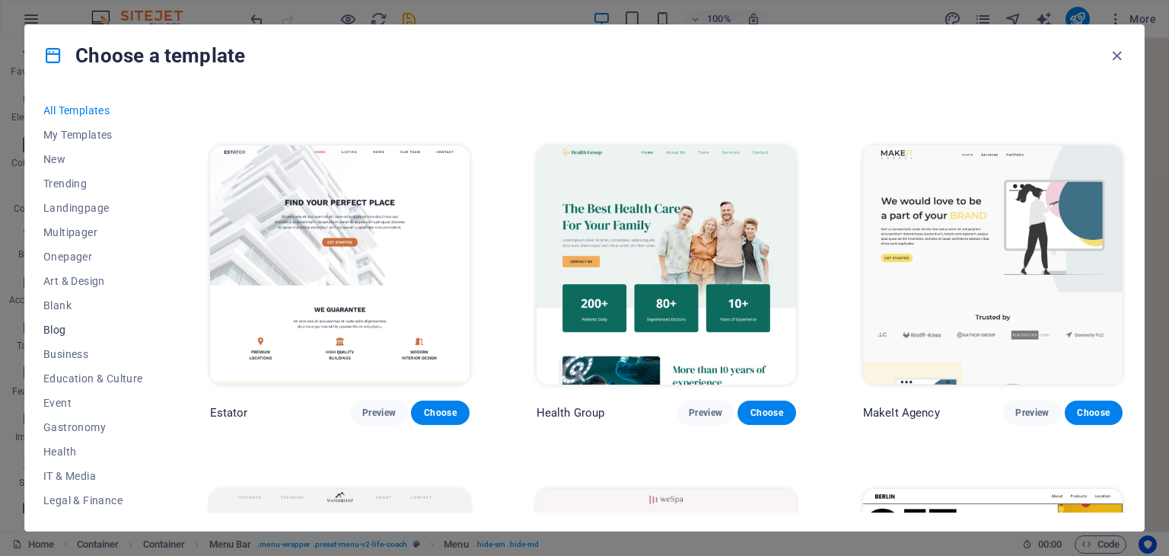
click at [64, 331] on span "Blog" at bounding box center [93, 330] width 100 height 12
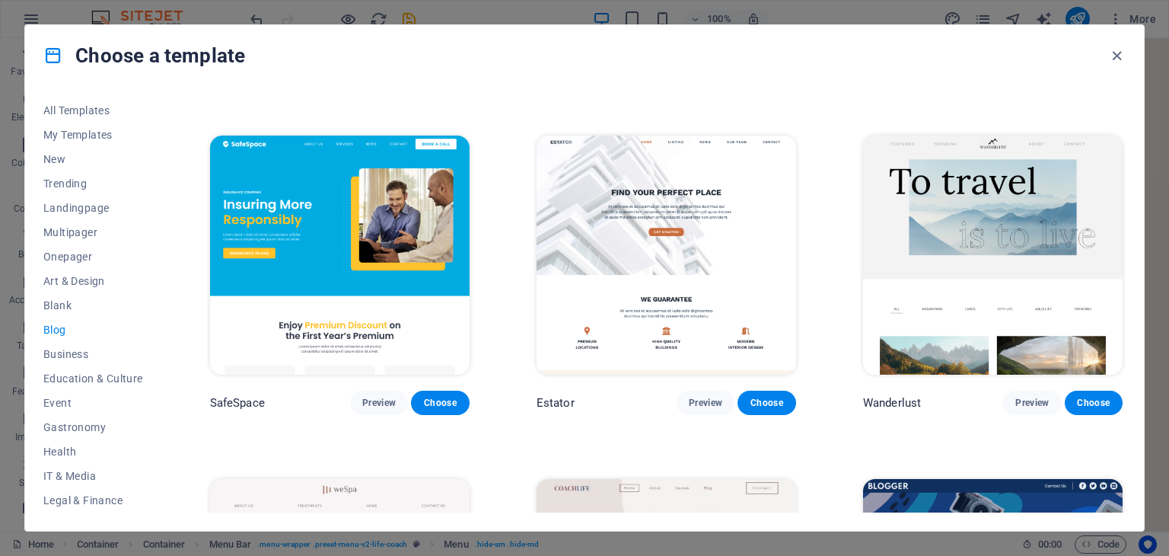
drag, startPoint x: 1127, startPoint y: 269, endPoint x: 1130, endPoint y: 278, distance: 8.7
click at [1130, 278] on div "All Templates My Templates New Trending Landingpage Multipager Onepager Art & D…" at bounding box center [584, 308] width 1119 height 445
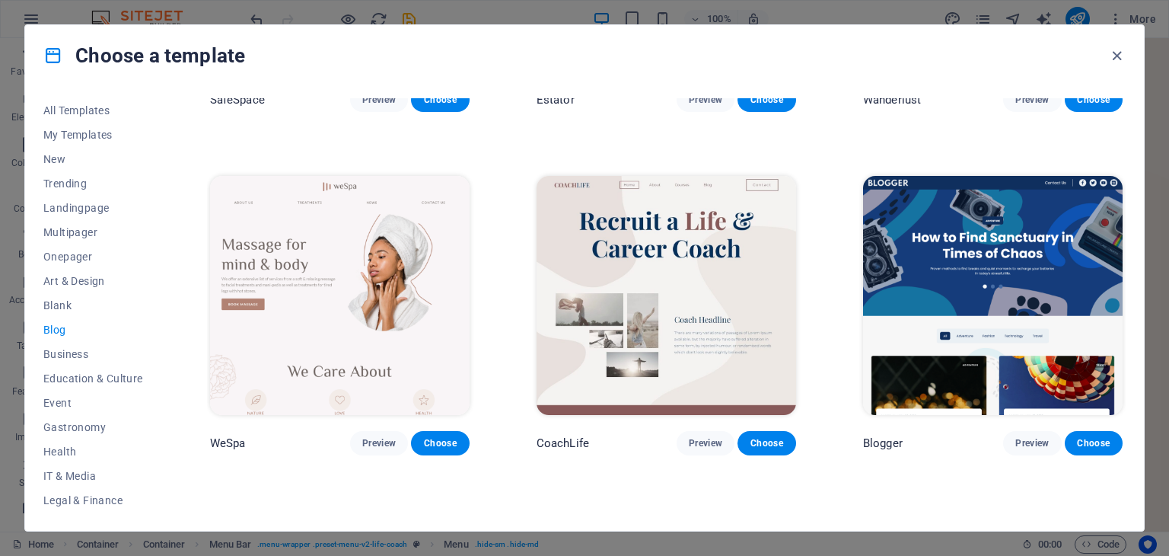
scroll to position [1312, 0]
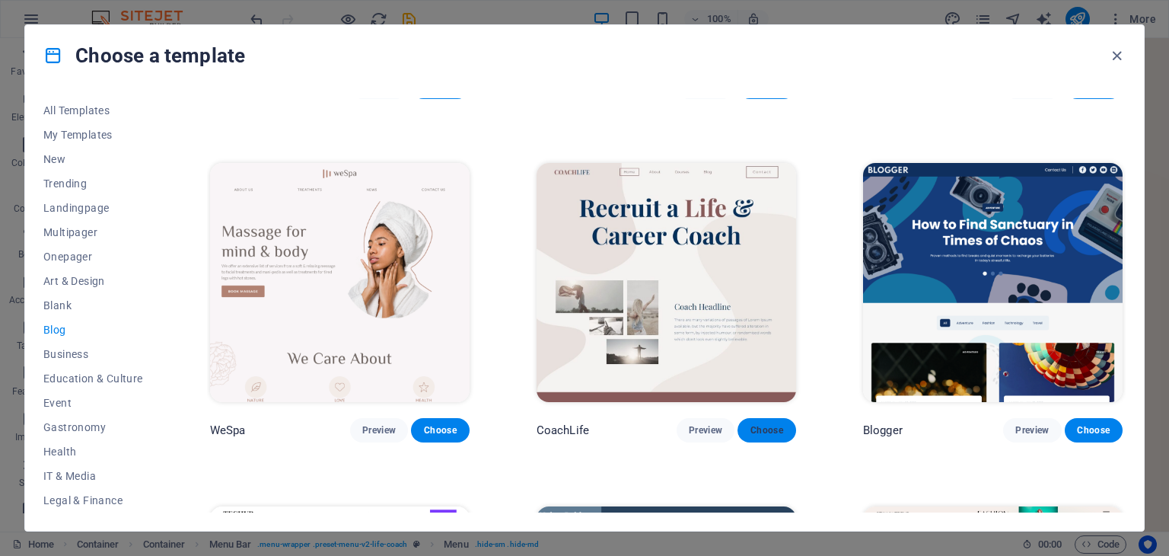
click at [779, 429] on button "Choose" at bounding box center [767, 430] width 58 height 24
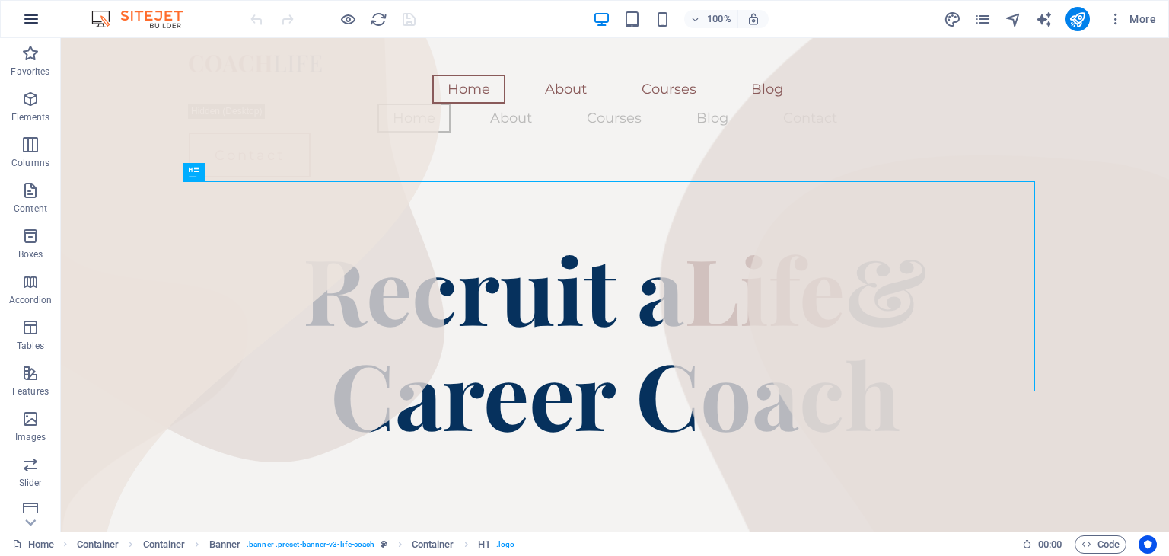
click at [30, 21] on icon "button" at bounding box center [31, 19] width 18 height 18
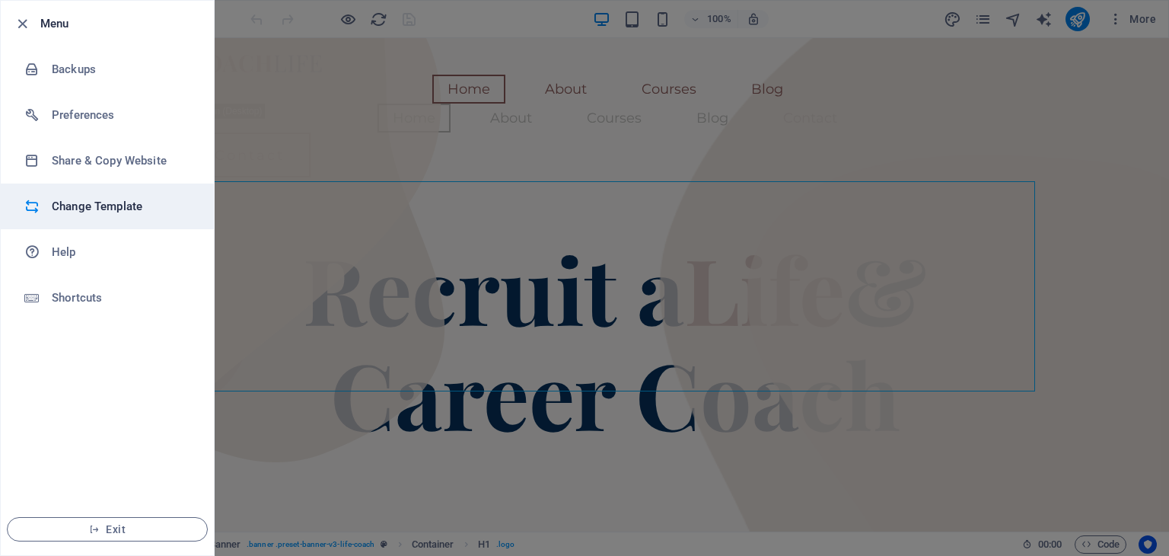
click at [139, 206] on h6 "Change Template" at bounding box center [122, 206] width 141 height 18
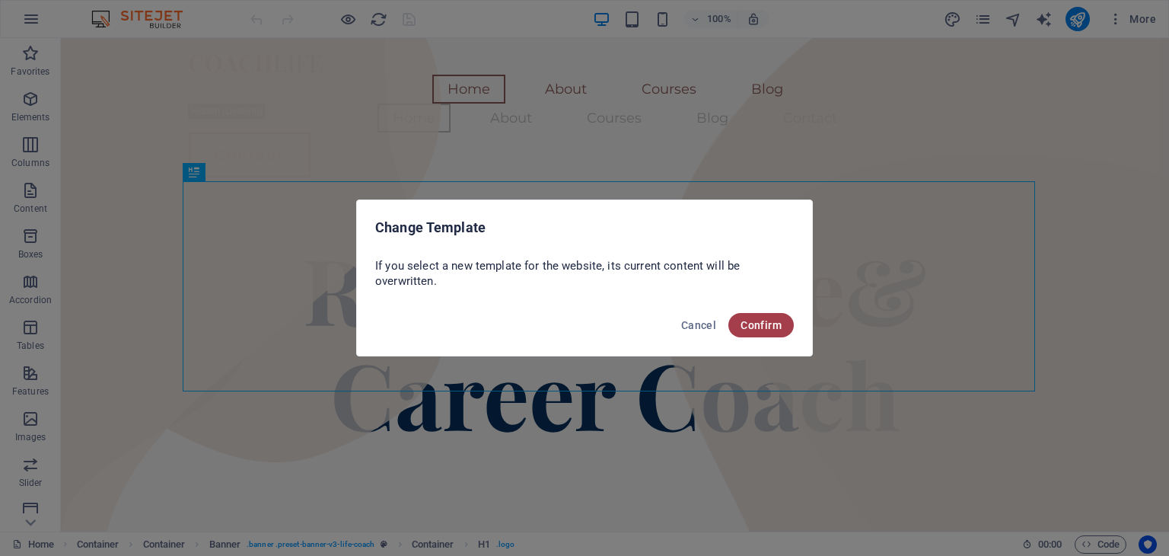
click at [751, 328] on span "Confirm" at bounding box center [761, 325] width 41 height 12
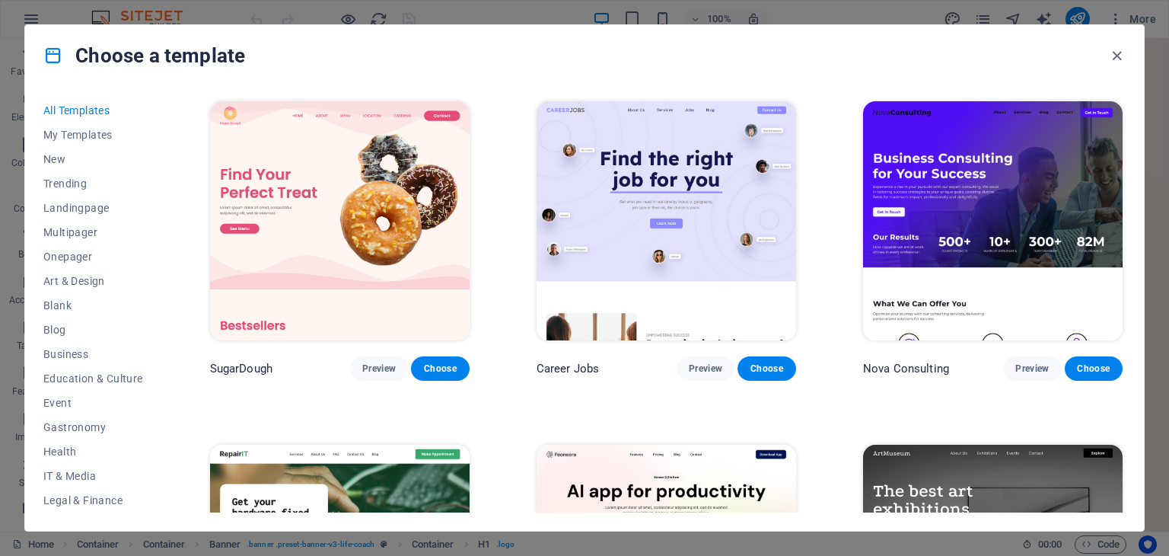
click at [387, 196] on img at bounding box center [340, 220] width 260 height 239
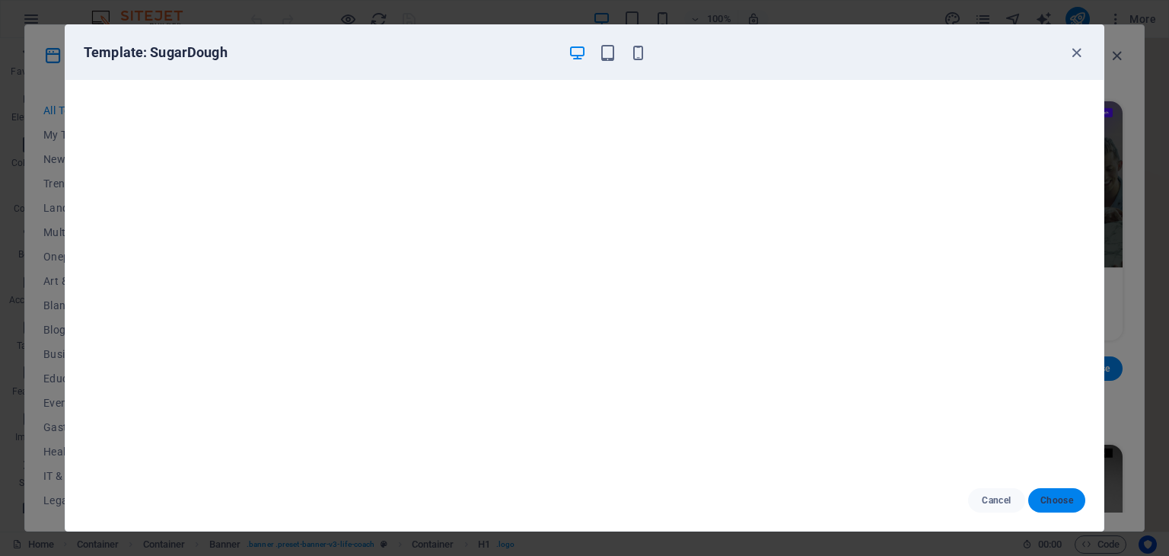
click at [1057, 499] on span "Choose" at bounding box center [1057, 500] width 33 height 12
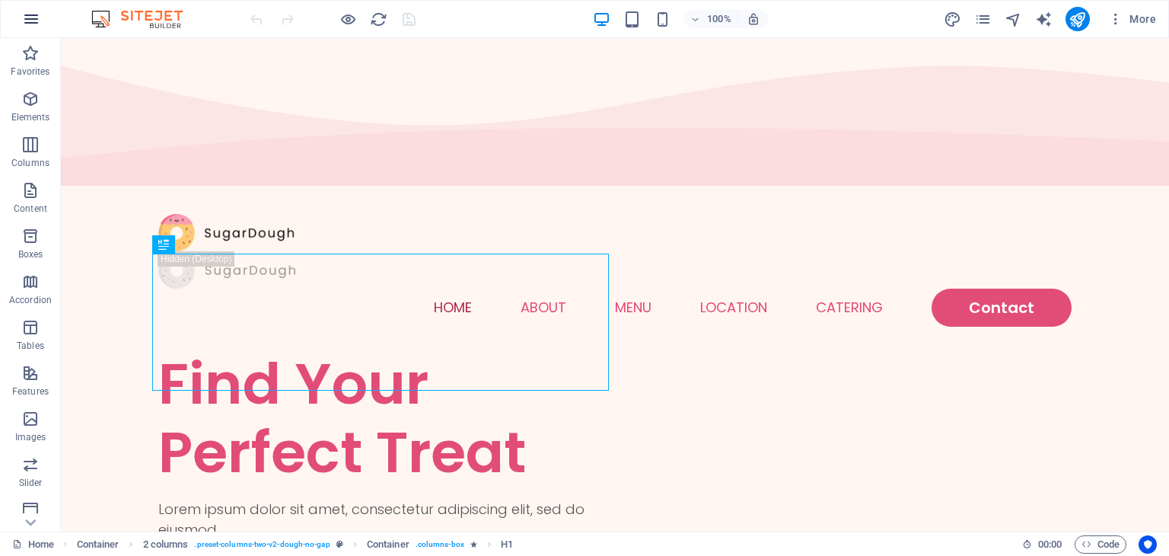
drag, startPoint x: 37, startPoint y: 10, endPoint x: 33, endPoint y: 21, distance: 11.1
click at [33, 21] on icon "button" at bounding box center [31, 19] width 18 height 18
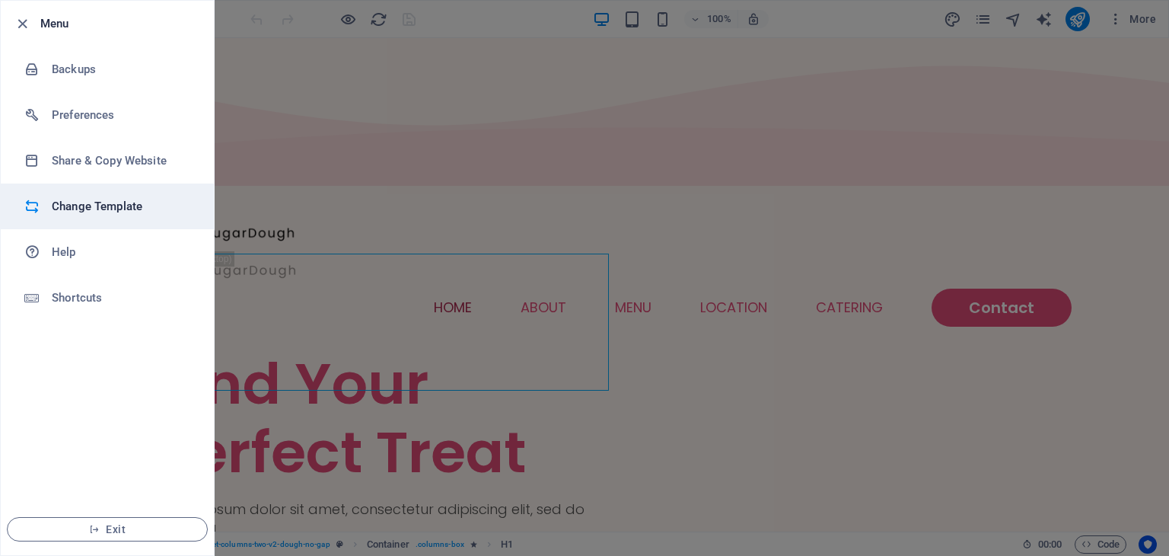
click at [116, 207] on h6 "Change Template" at bounding box center [122, 206] width 141 height 18
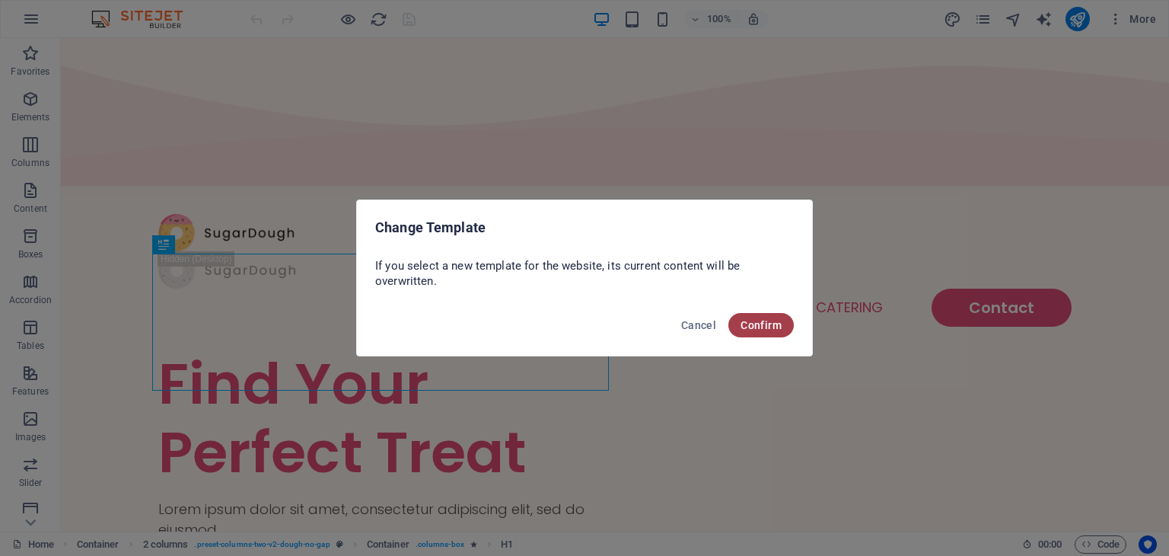
click at [759, 327] on span "Confirm" at bounding box center [761, 325] width 41 height 12
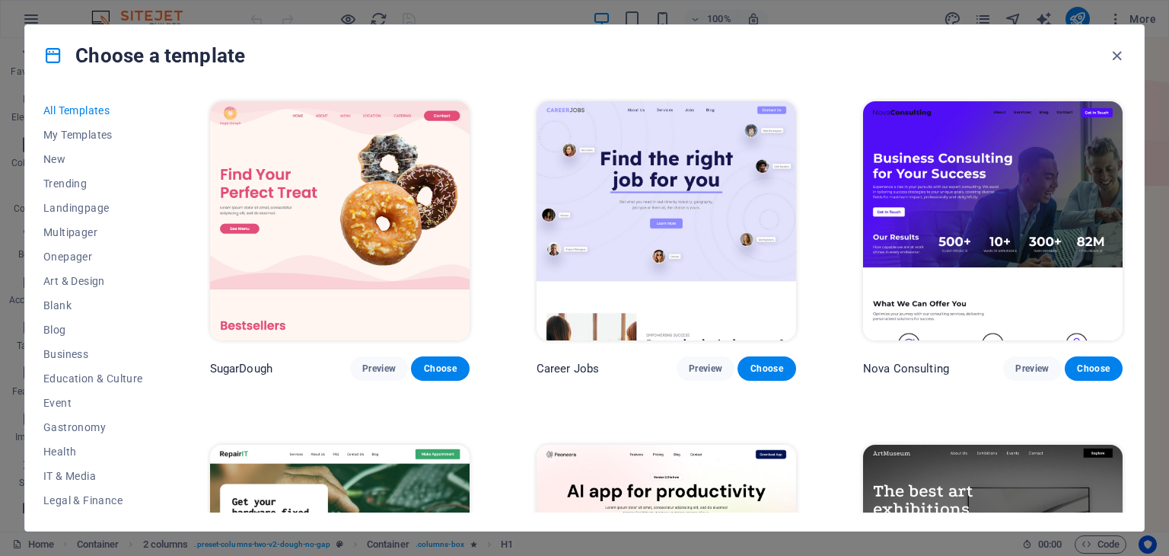
click at [1127, 105] on div "All Templates My Templates New Trending Landingpage Multipager Onepager Art & D…" at bounding box center [584, 308] width 1119 height 445
click at [84, 327] on span "Blog" at bounding box center [93, 330] width 100 height 12
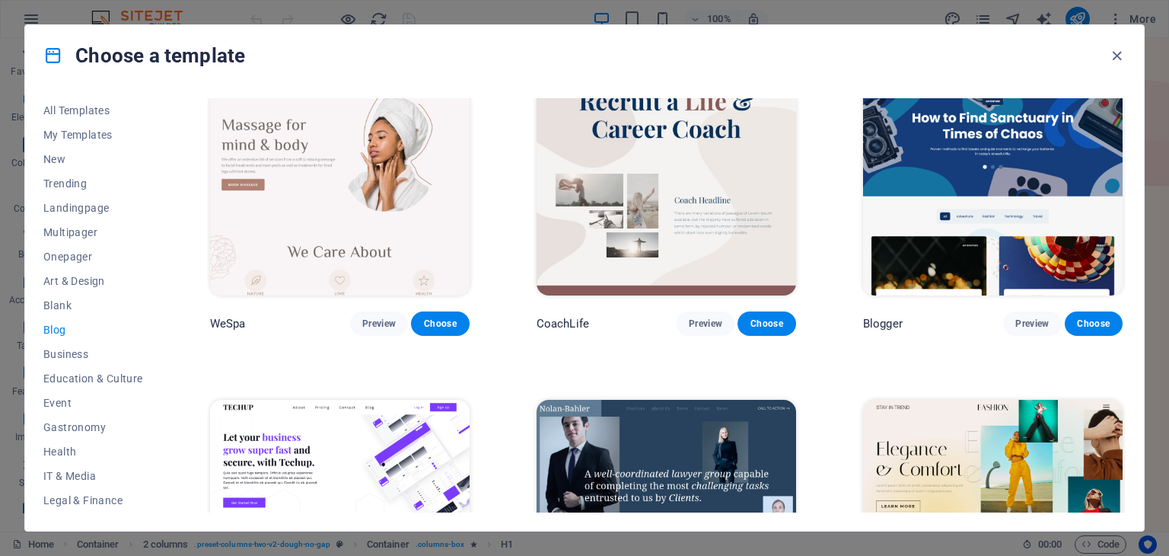
scroll to position [1428, 0]
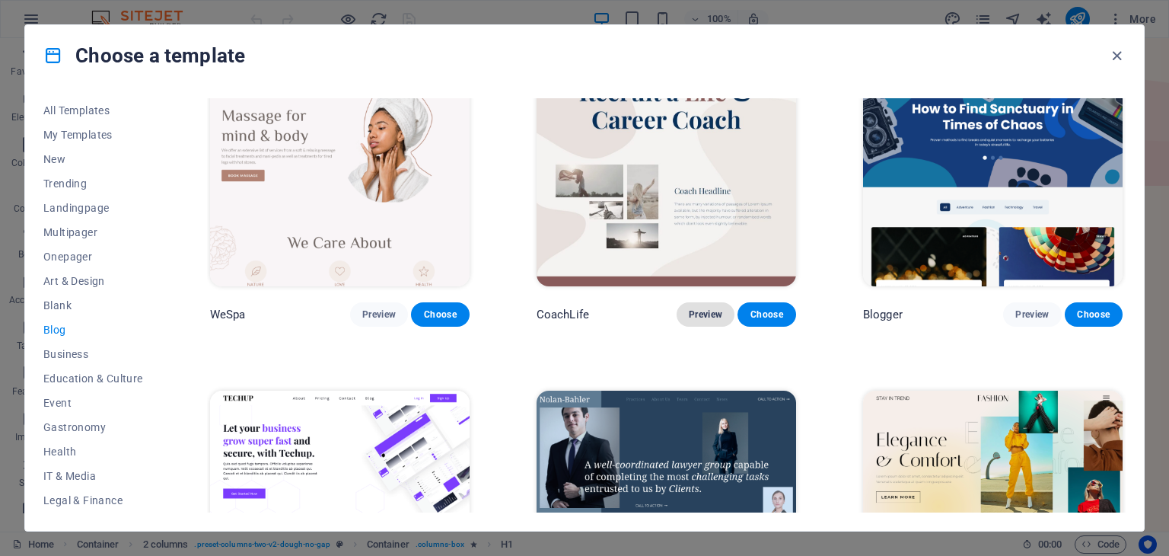
click at [706, 319] on button "Preview" at bounding box center [706, 314] width 58 height 24
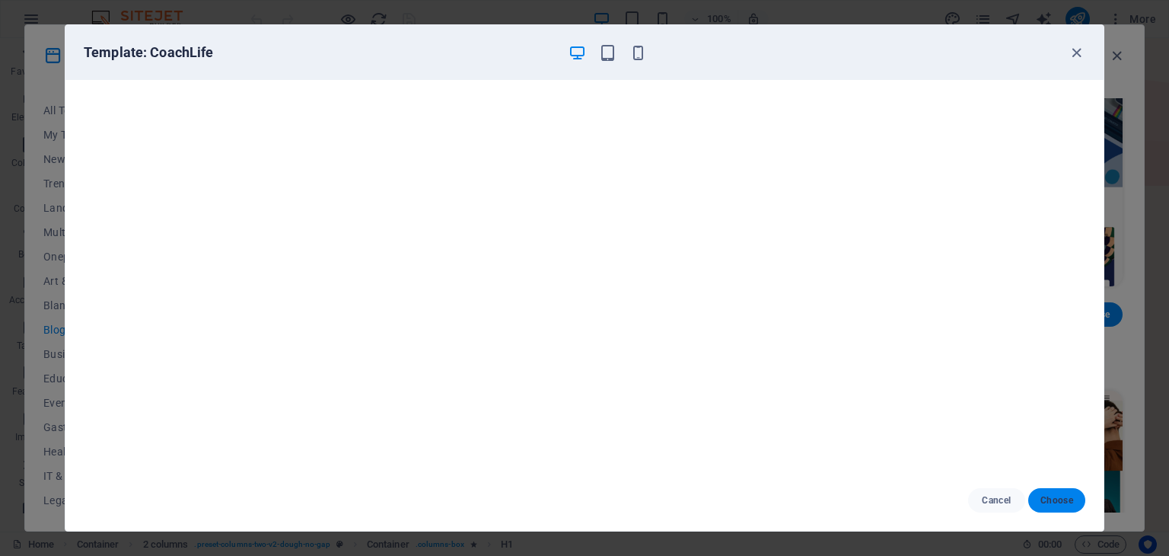
click at [1054, 508] on button "Choose" at bounding box center [1057, 500] width 57 height 24
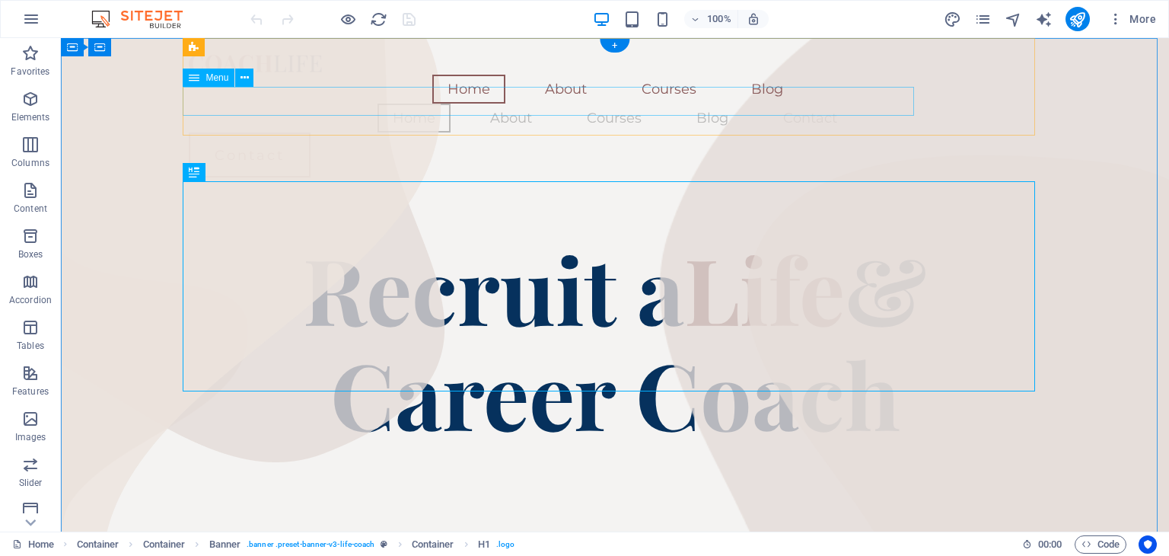
click at [342, 104] on nav "Home About Courses Blog Contact" at bounding box center [615, 118] width 853 height 29
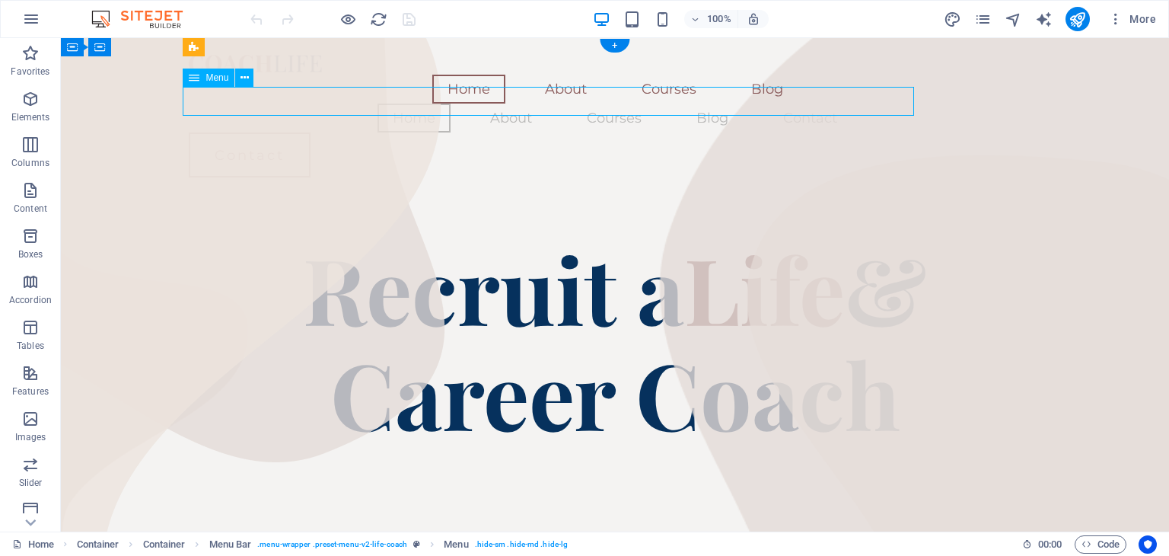
scroll to position [3, 0]
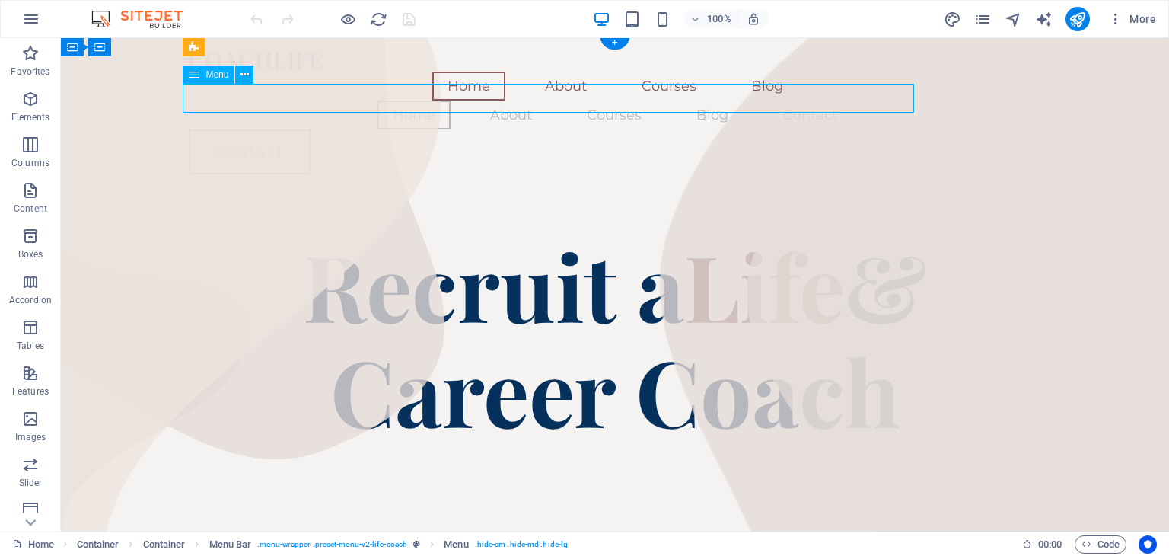
click at [248, 110] on nav "Home About Courses Blog Contact" at bounding box center [615, 114] width 853 height 29
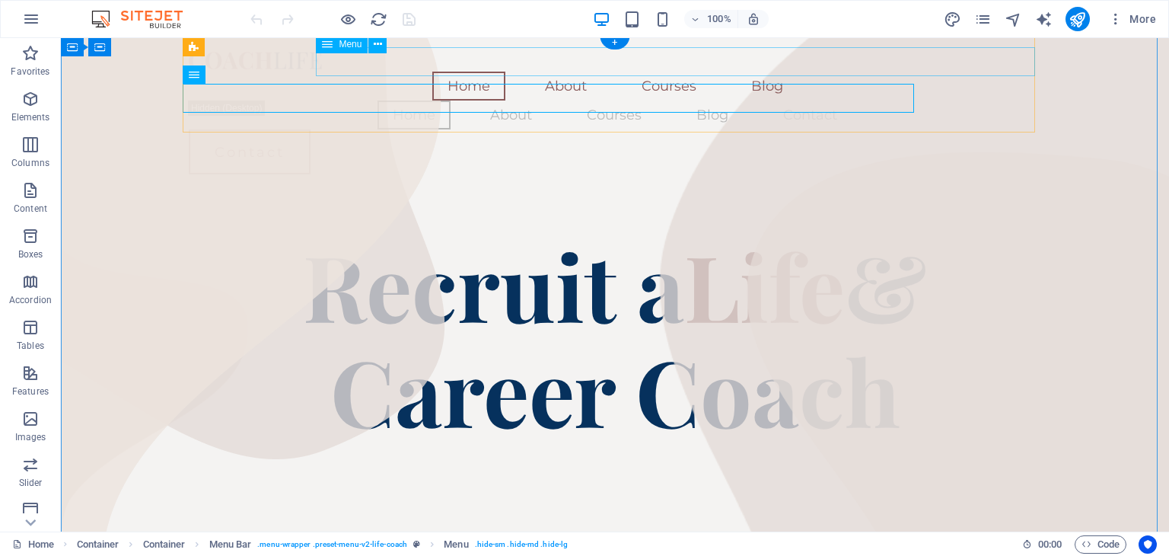
click at [742, 72] on nav "Home About Courses Blog" at bounding box center [615, 86] width 853 height 29
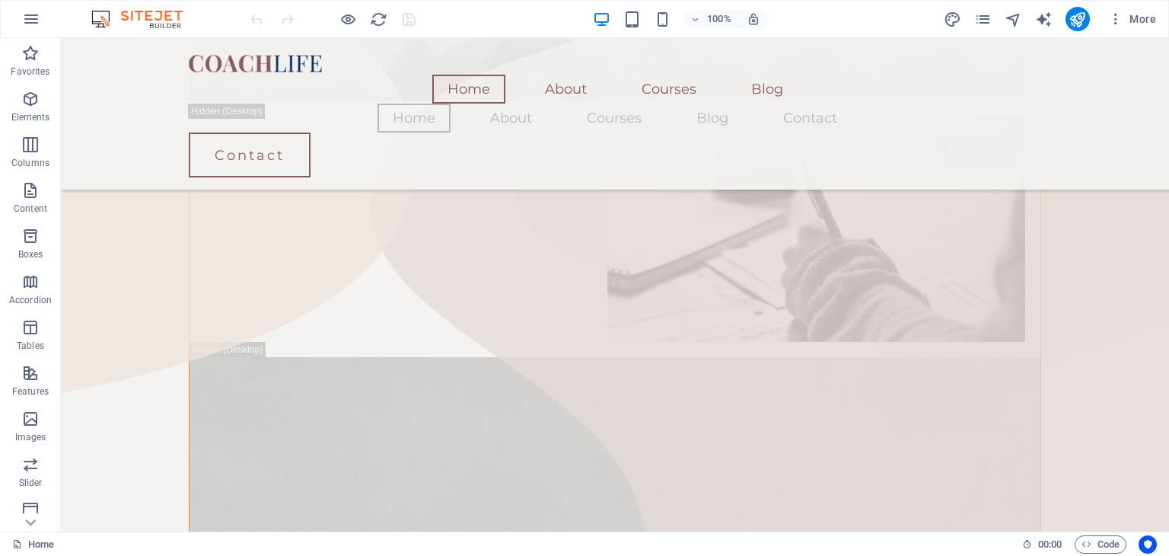
scroll to position [704, 0]
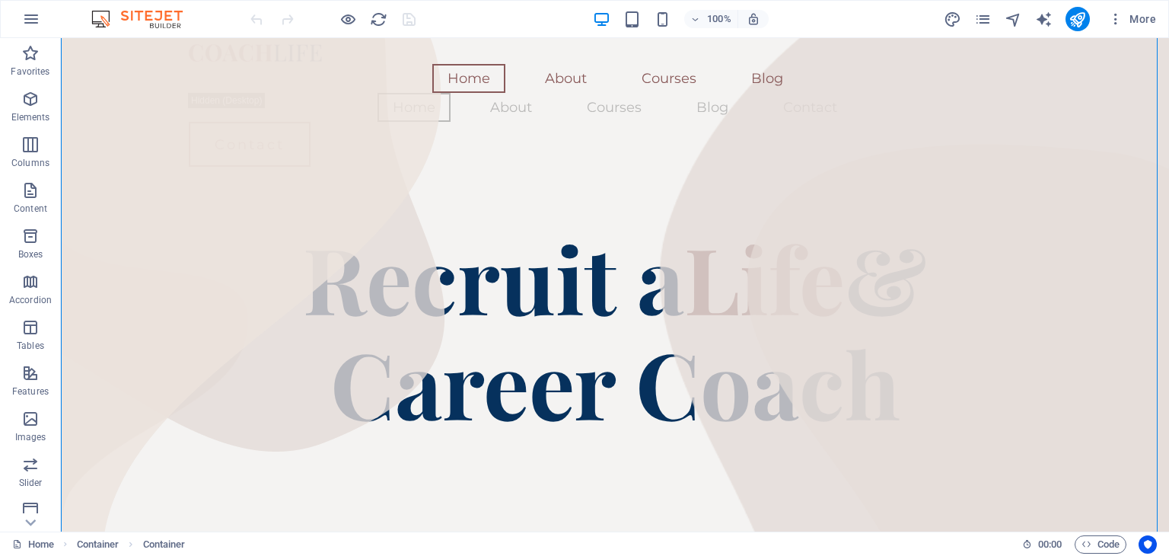
scroll to position [0, 0]
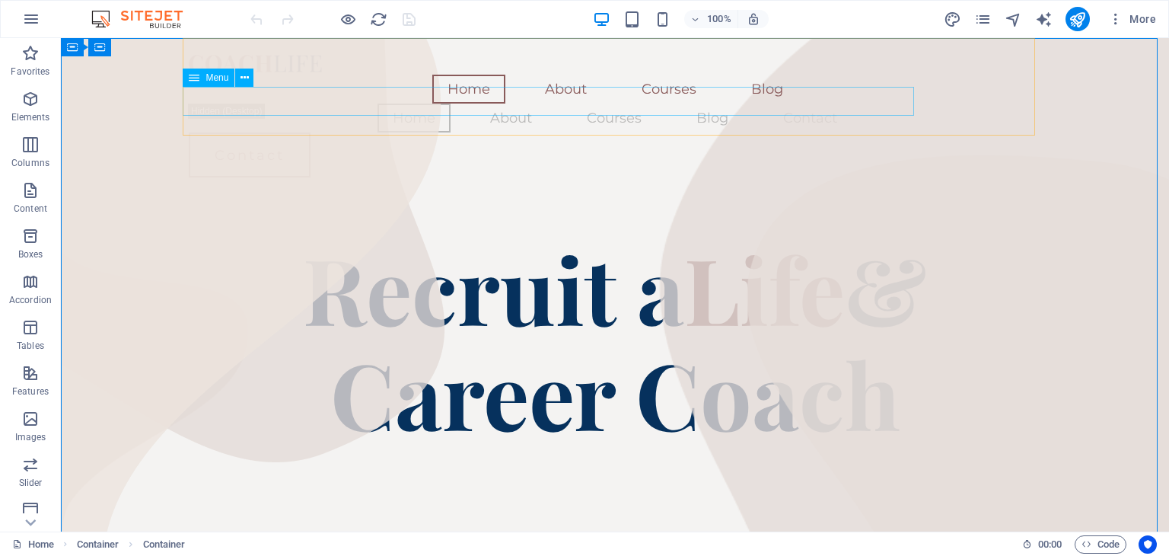
click at [222, 78] on span "Menu" at bounding box center [217, 77] width 23 height 9
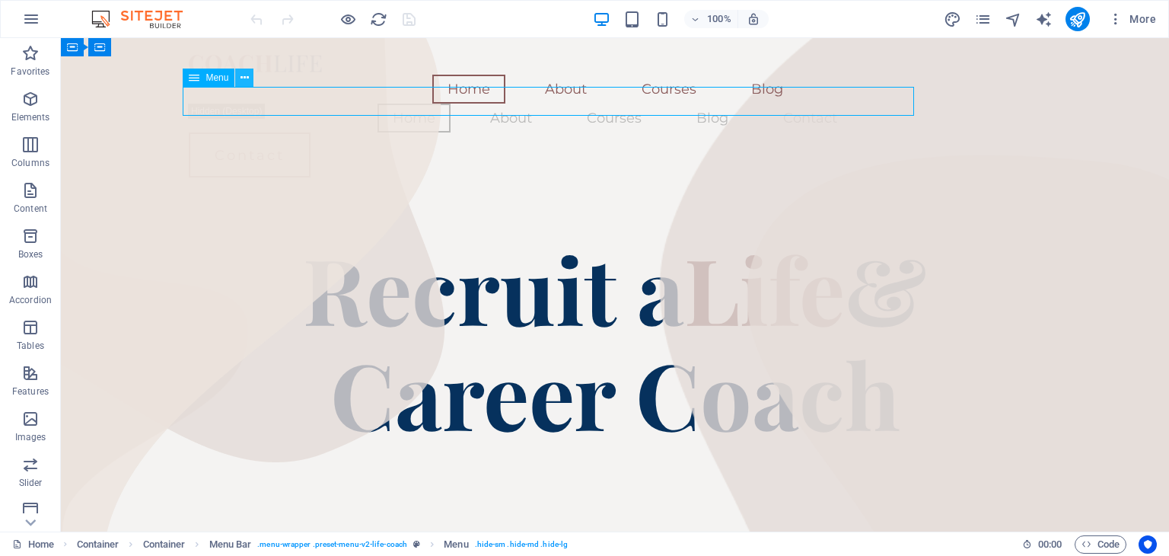
click at [244, 79] on icon at bounding box center [245, 78] width 8 height 16
drag, startPoint x: 563, startPoint y: 11, endPoint x: 624, endPoint y: 47, distance: 70.6
click at [624, 47] on div "+" at bounding box center [615, 46] width 30 height 14
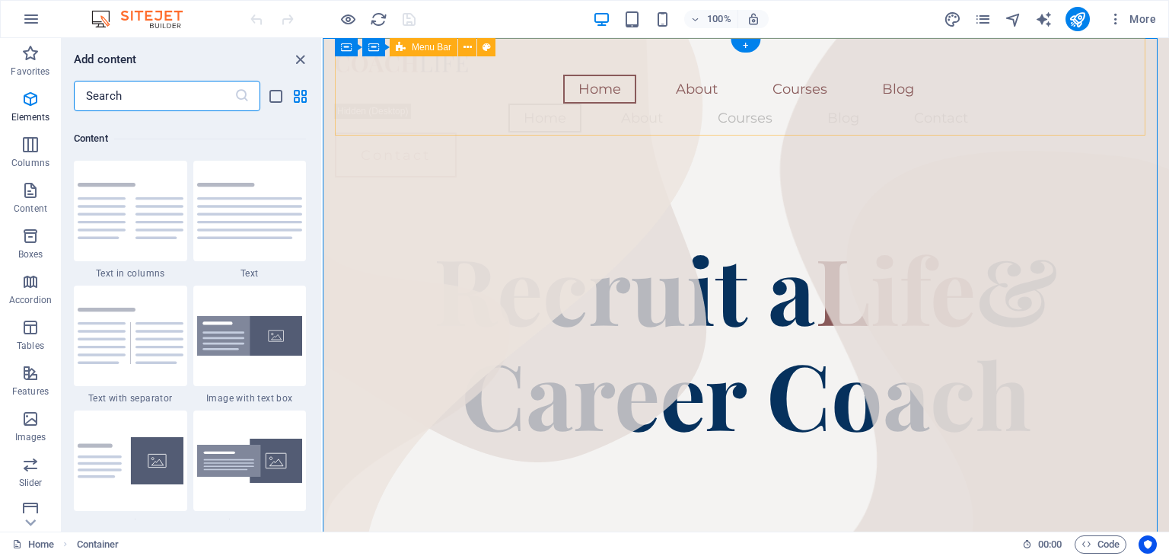
scroll to position [2664, 0]
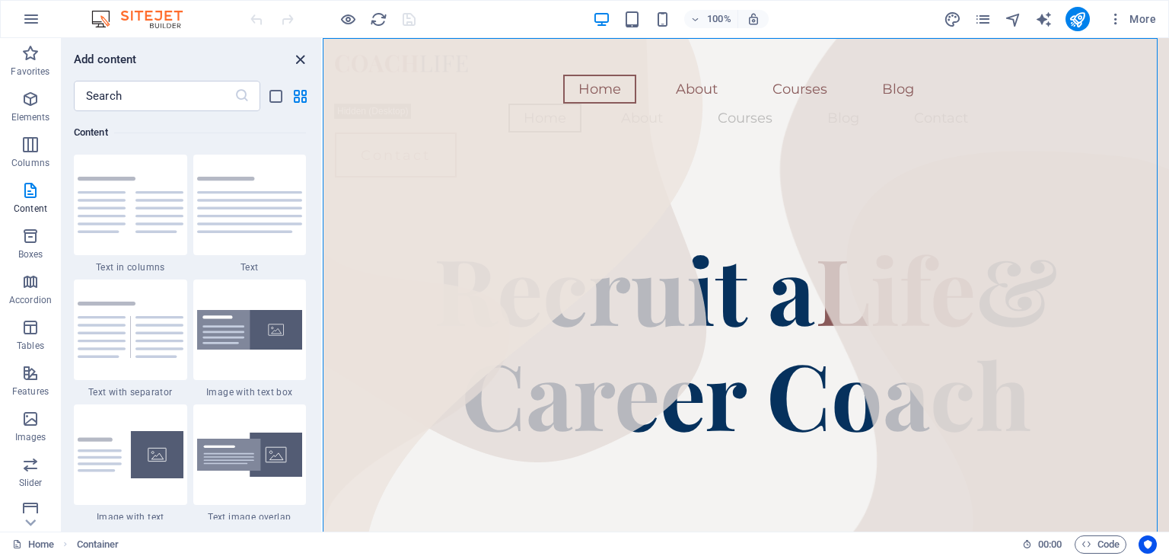
click at [297, 54] on icon "close panel" at bounding box center [301, 60] width 18 height 18
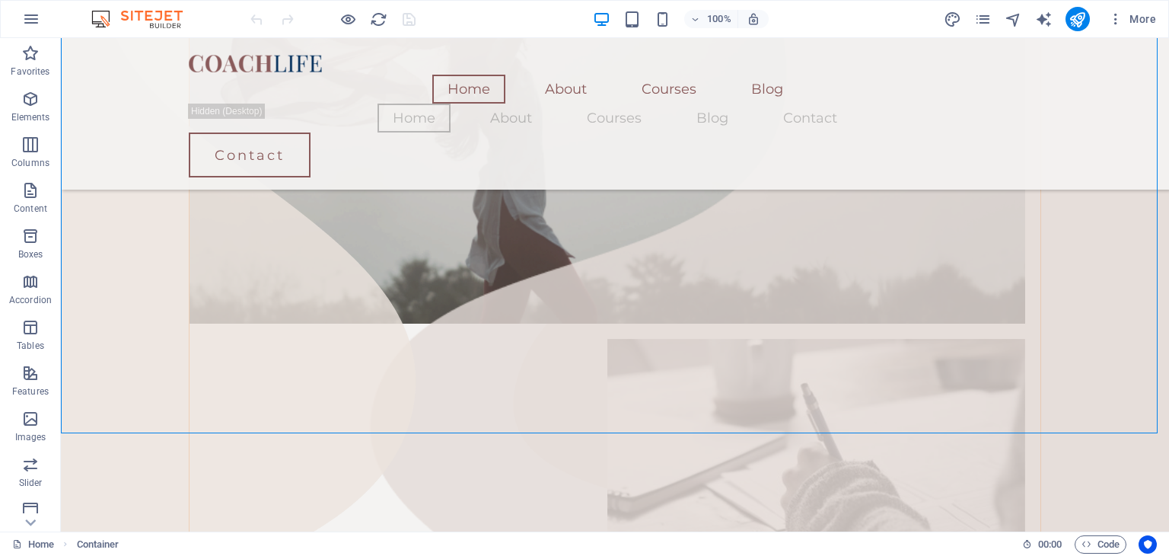
scroll to position [594, 0]
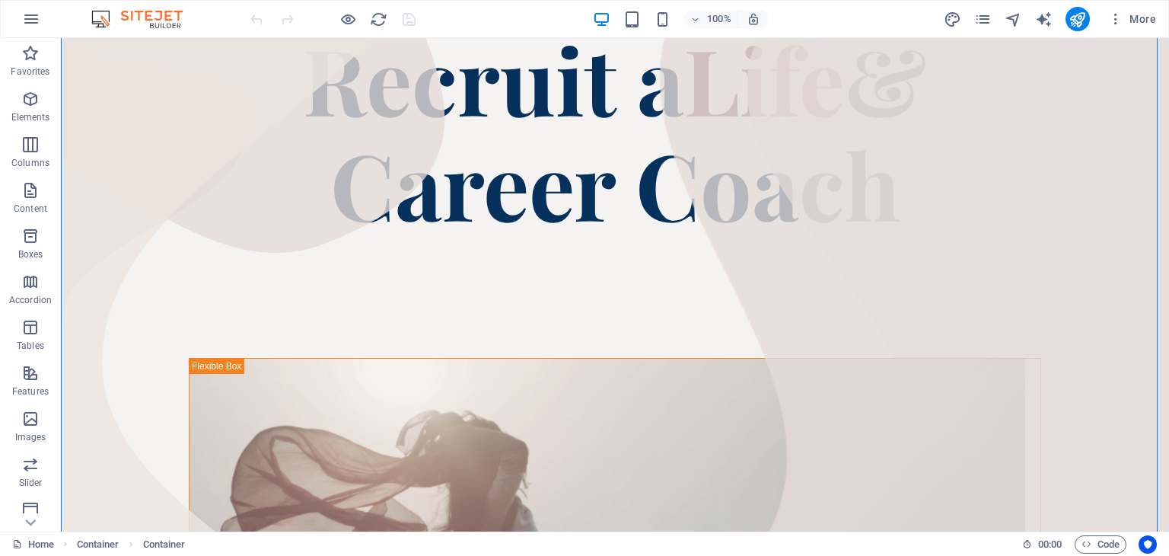
scroll to position [0, 0]
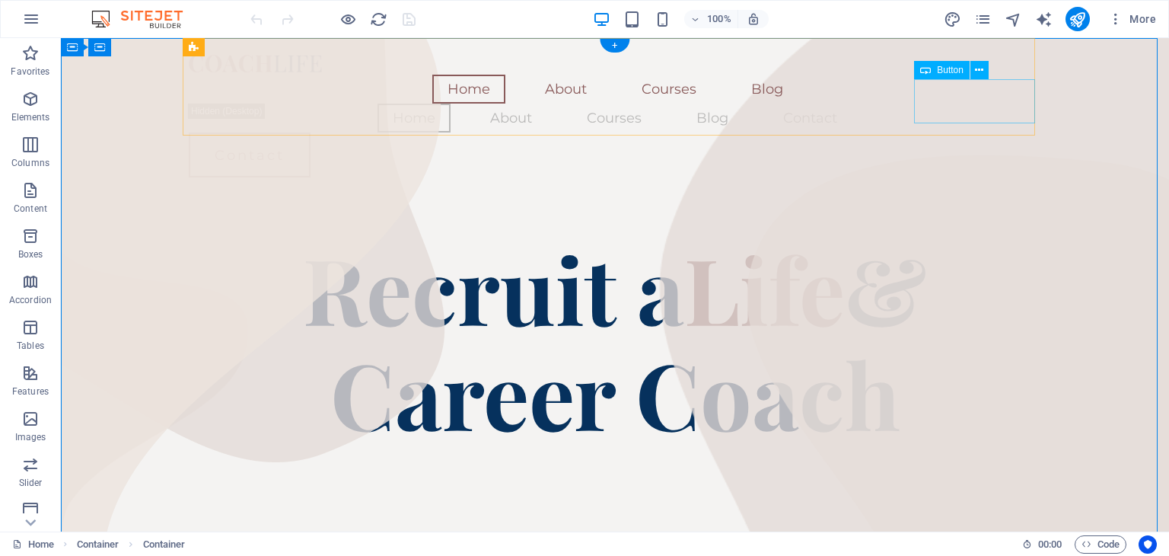
click at [959, 132] on div "Contact" at bounding box center [615, 154] width 853 height 45
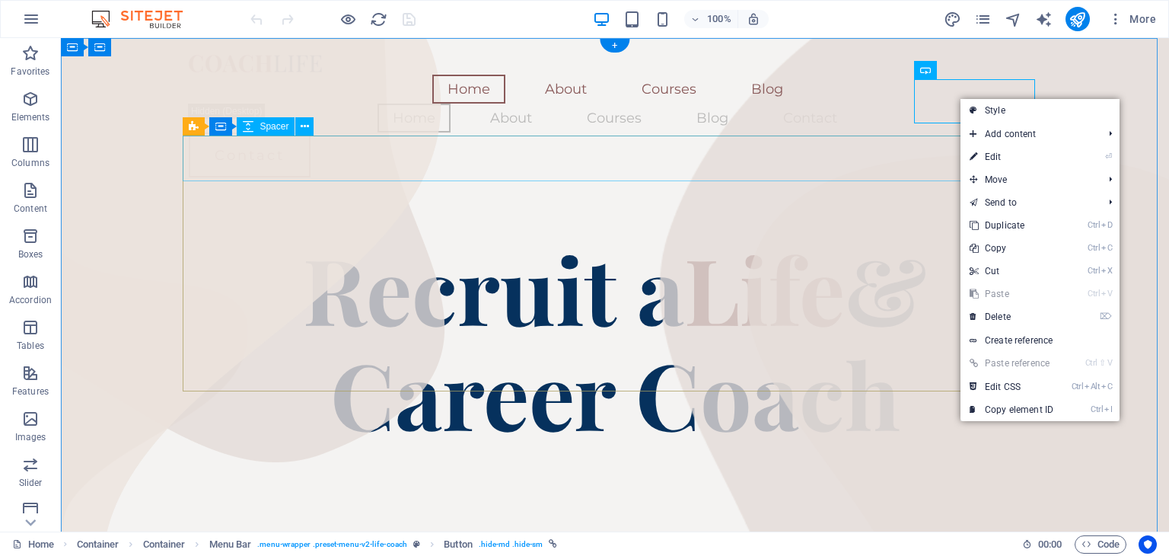
click at [879, 190] on div at bounding box center [615, 213] width 853 height 46
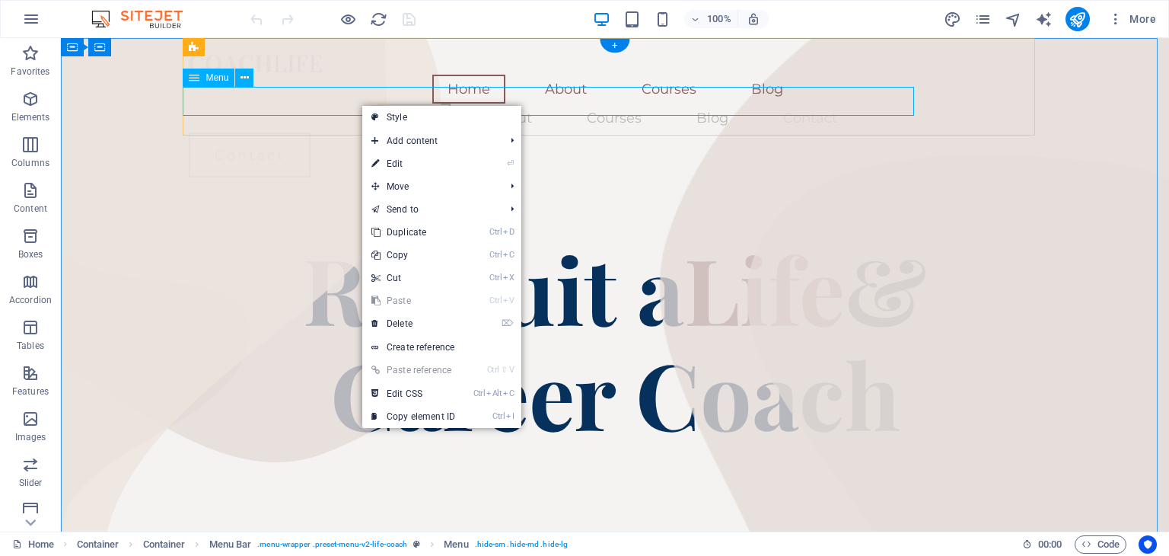
click at [346, 104] on nav "Home About Courses Blog Contact" at bounding box center [615, 118] width 853 height 29
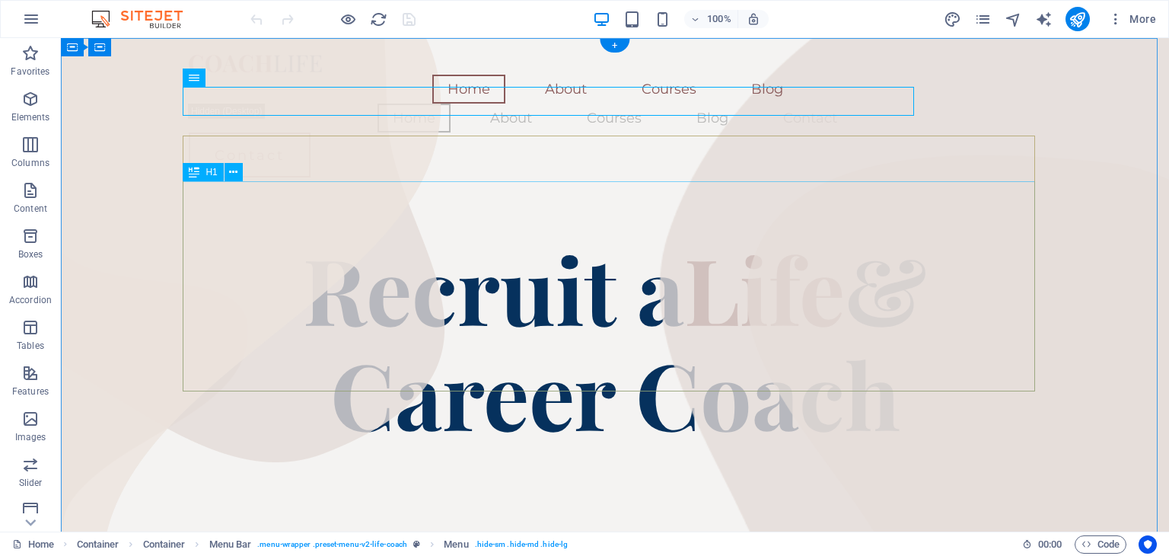
click at [996, 371] on div "Recruit a Life & Career Coach" at bounding box center [615, 340] width 853 height 210
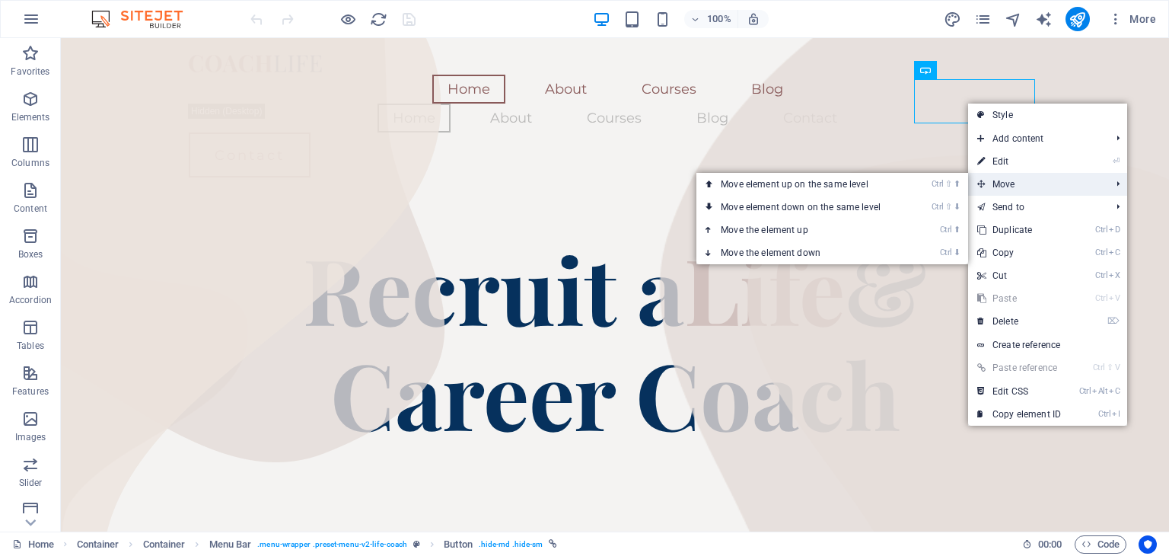
click at [1028, 187] on span "Move" at bounding box center [1036, 184] width 136 height 23
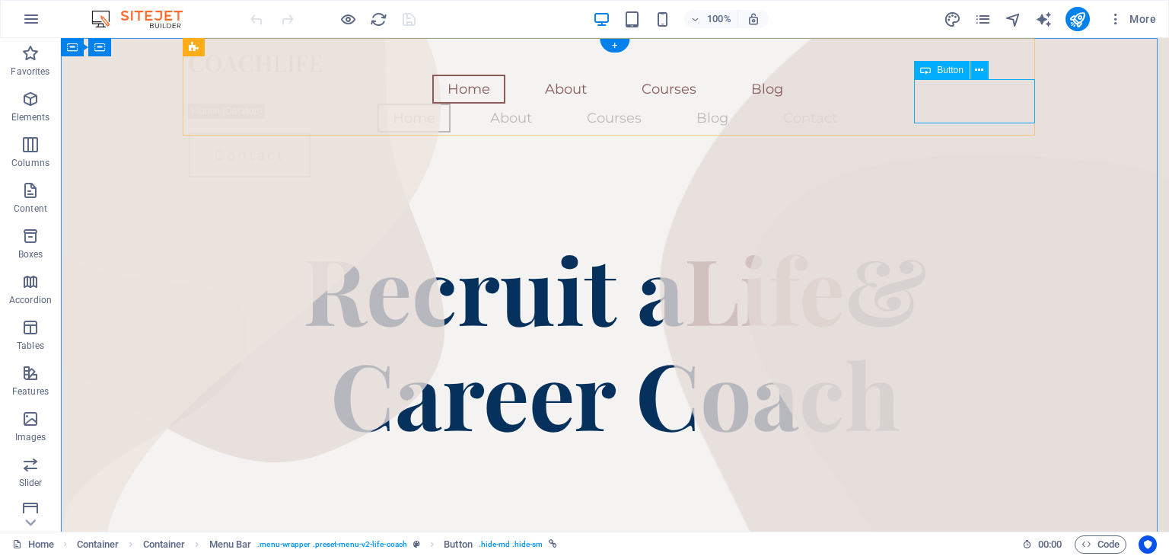
click at [970, 132] on div "Contact" at bounding box center [615, 154] width 853 height 45
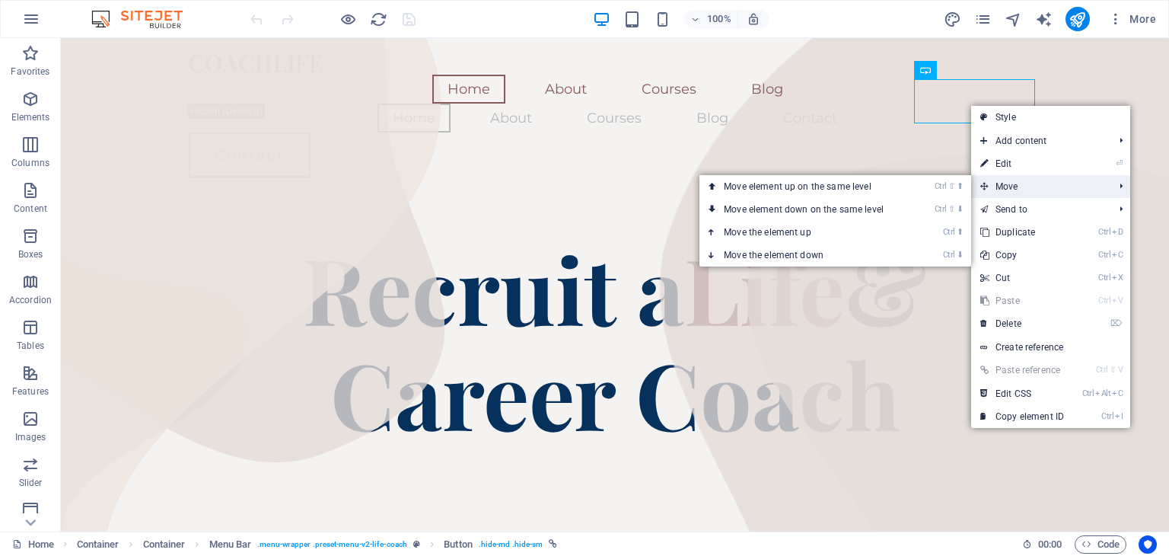
click at [995, 195] on span "Move" at bounding box center [1039, 186] width 136 height 23
click at [874, 230] on link "Ctrl ⬆ Move the element up" at bounding box center [807, 232] width 215 height 23
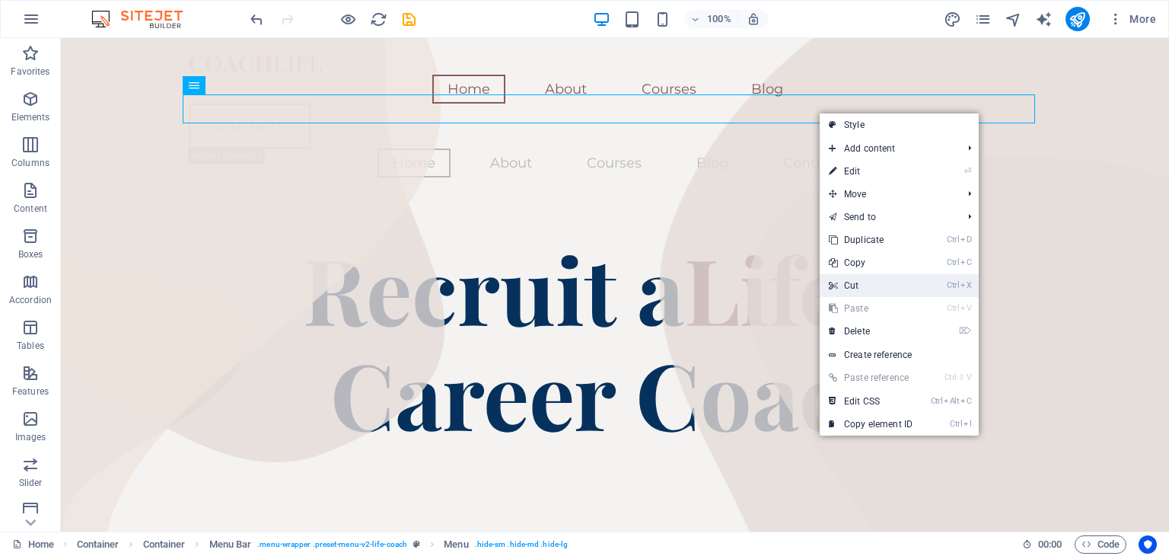
click at [909, 287] on link "Ctrl X Cut" at bounding box center [871, 285] width 102 height 23
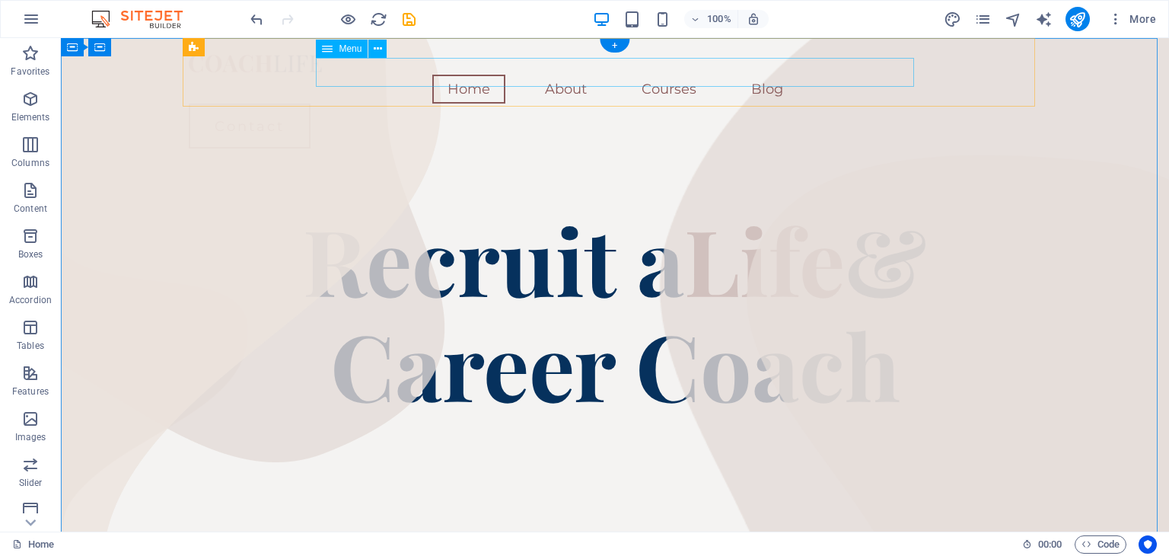
click at [764, 75] on nav "Home About Courses Blog" at bounding box center [615, 89] width 853 height 29
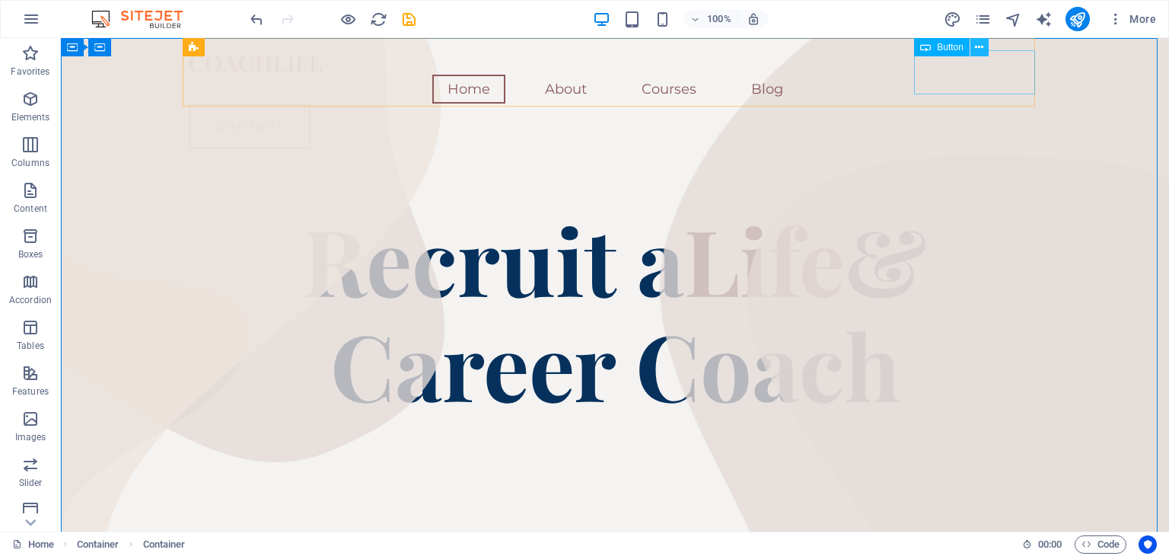
click at [983, 43] on icon at bounding box center [979, 48] width 8 height 16
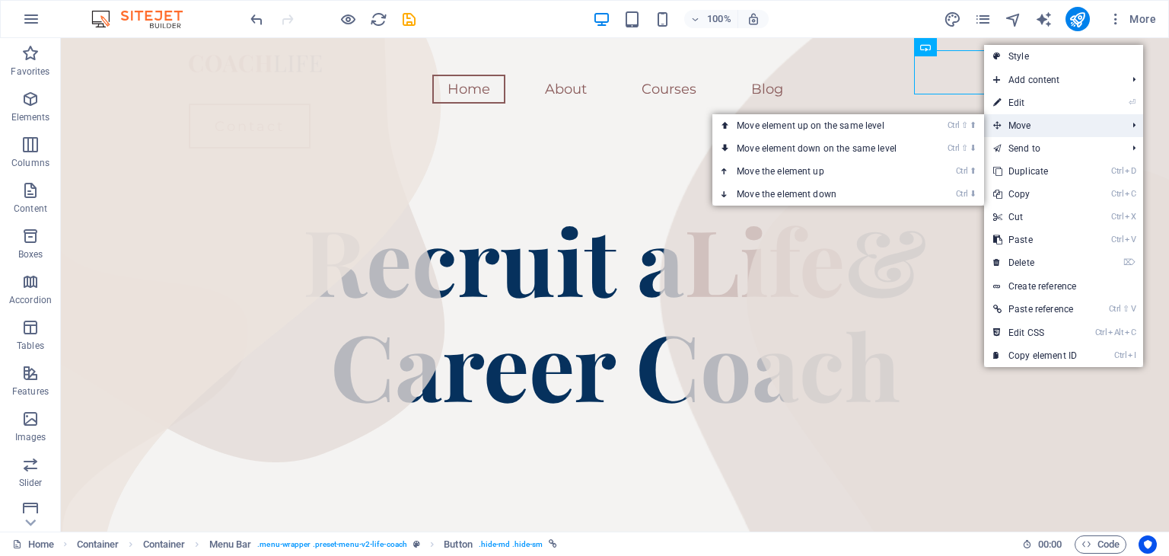
click at [1023, 129] on span "Move" at bounding box center [1052, 125] width 136 height 23
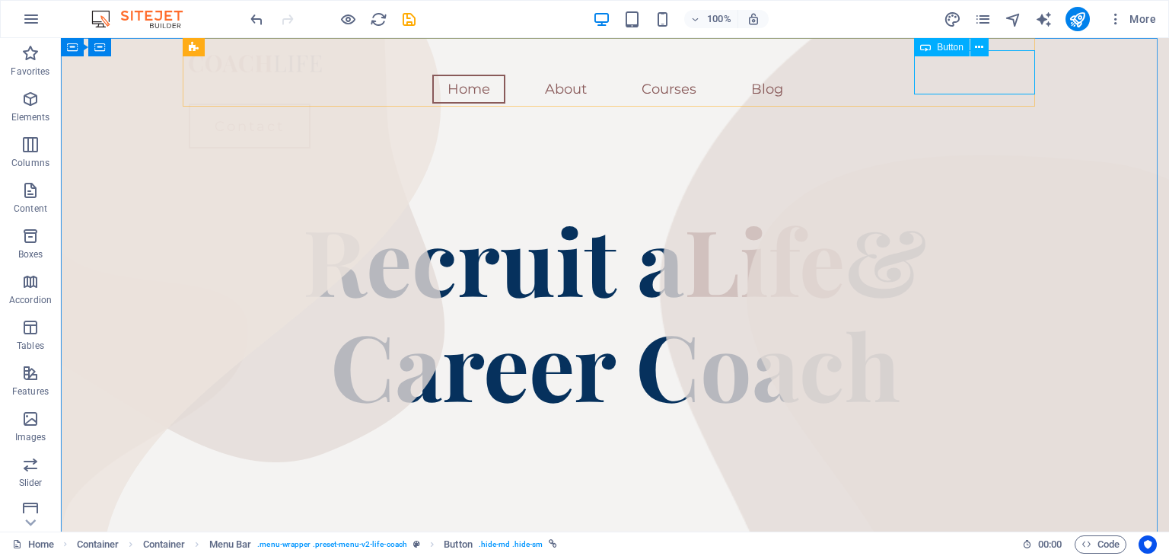
click at [946, 46] on span "Button" at bounding box center [950, 47] width 27 height 9
click at [938, 104] on div "Contact" at bounding box center [615, 126] width 853 height 45
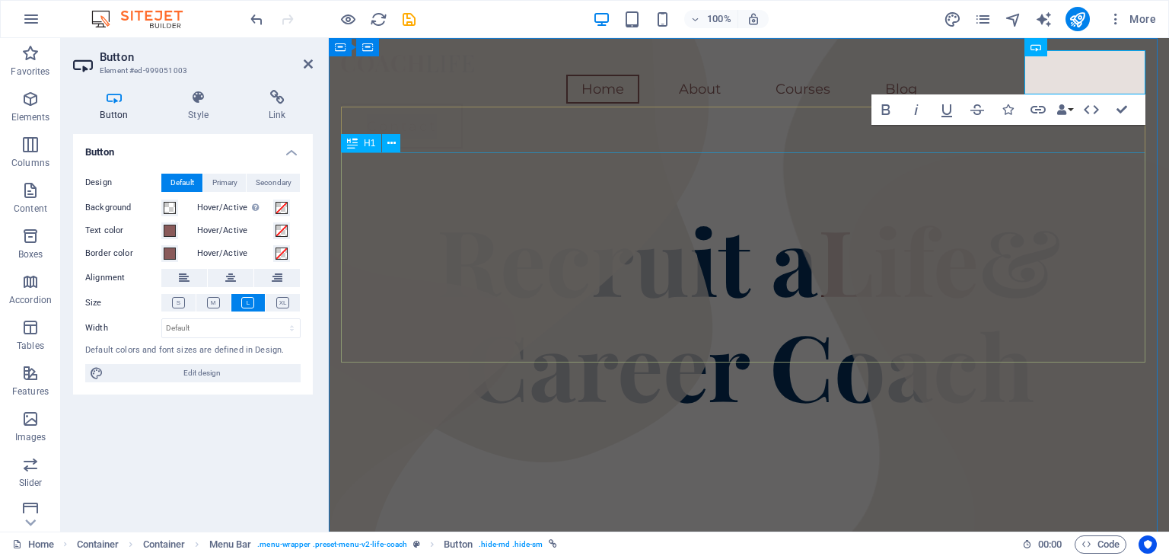
click at [1097, 231] on div "Recruit a Life & Career Coach" at bounding box center [749, 311] width 816 height 210
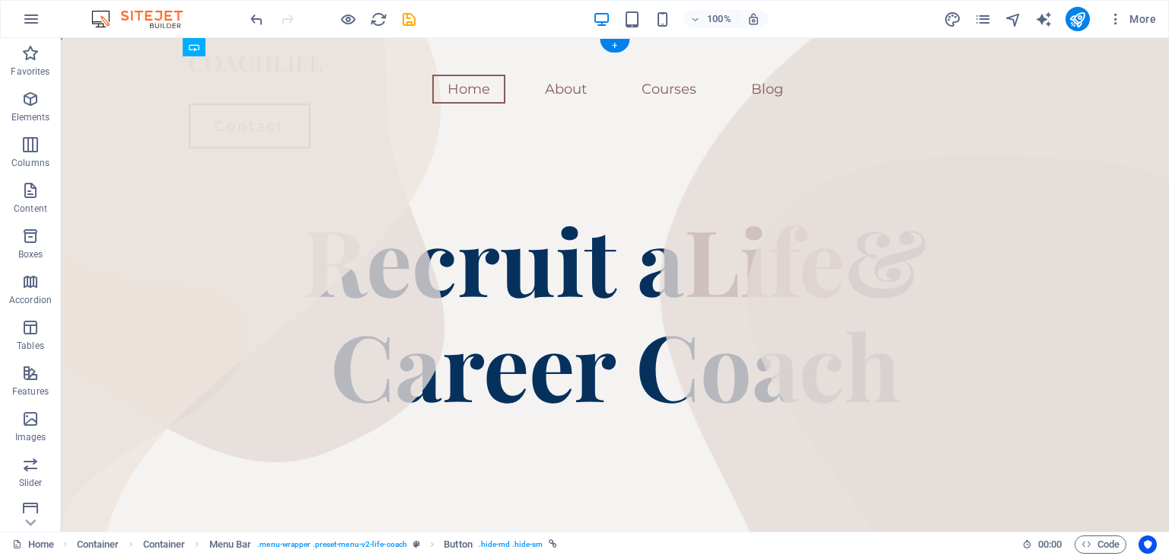
drag, startPoint x: 1005, startPoint y: 88, endPoint x: 923, endPoint y: 77, distance: 83.0
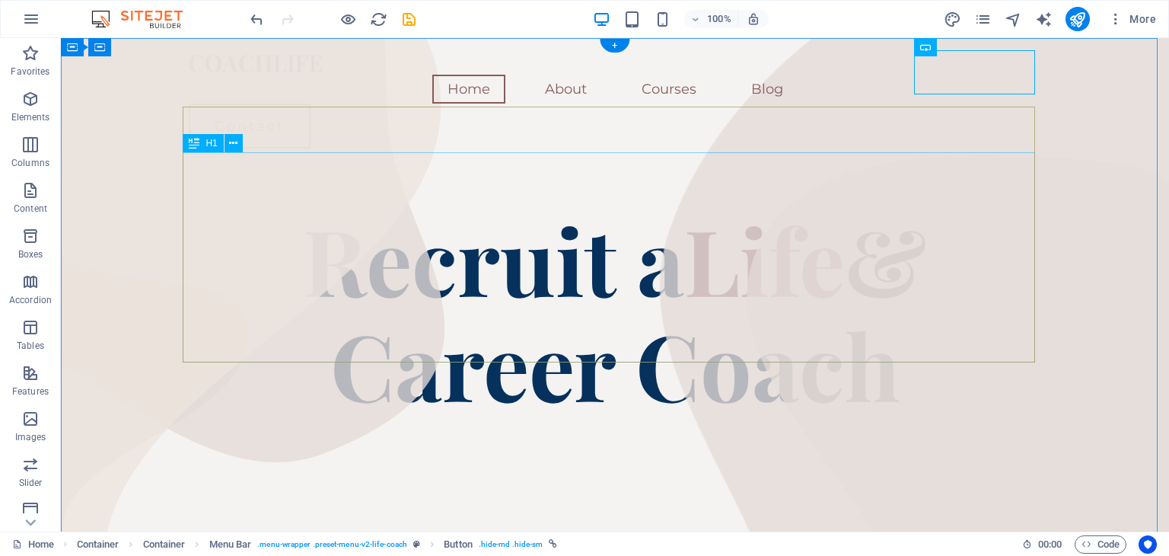
click at [982, 206] on div "Recruit a Life & Career Coach" at bounding box center [615, 311] width 853 height 210
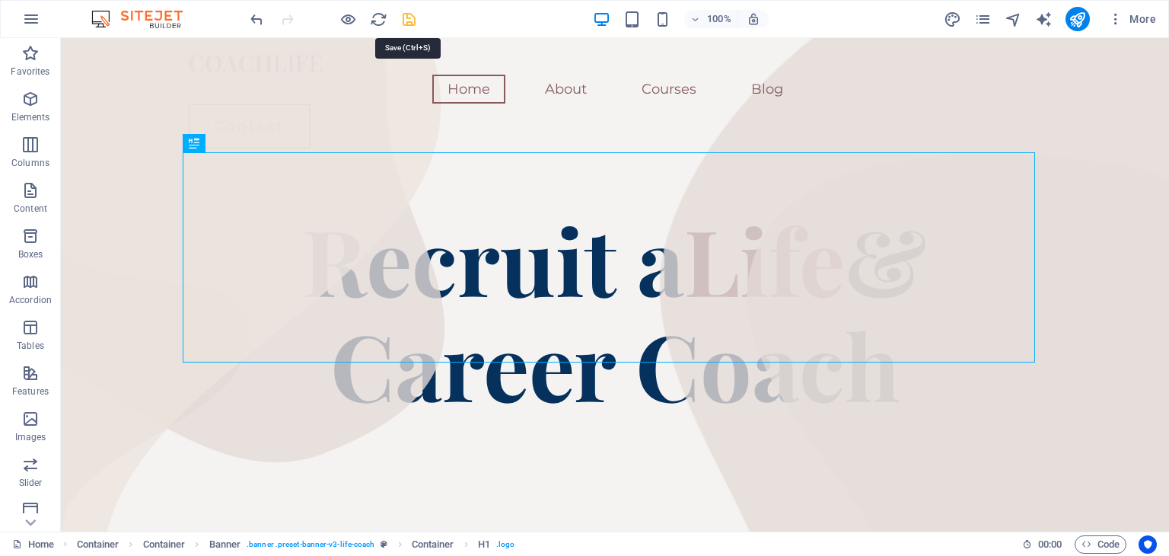
click at [412, 21] on icon "save" at bounding box center [409, 20] width 18 height 18
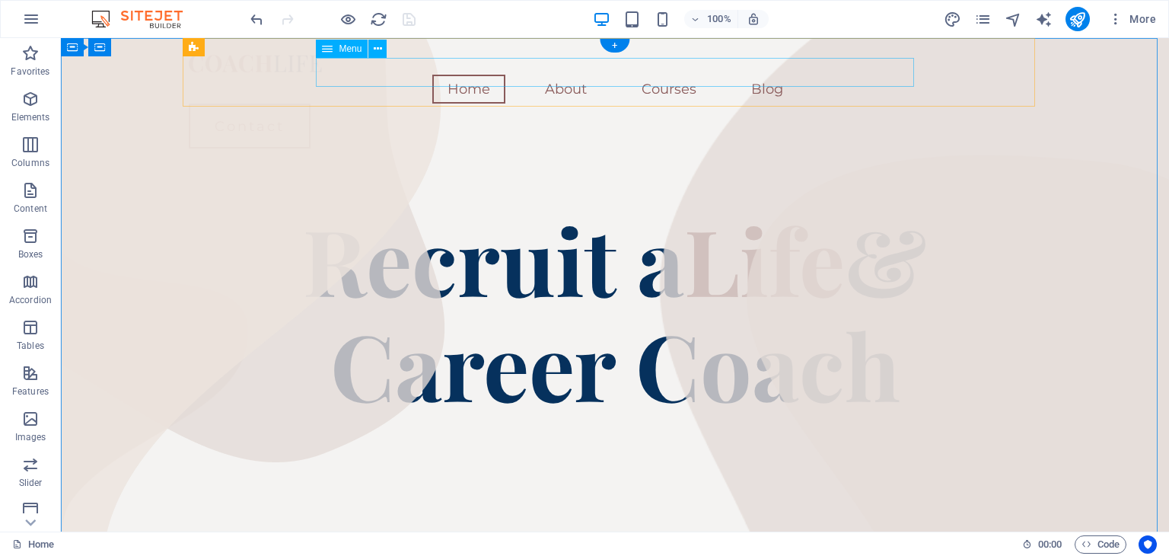
click at [755, 75] on nav "Home About Courses Blog" at bounding box center [615, 89] width 853 height 29
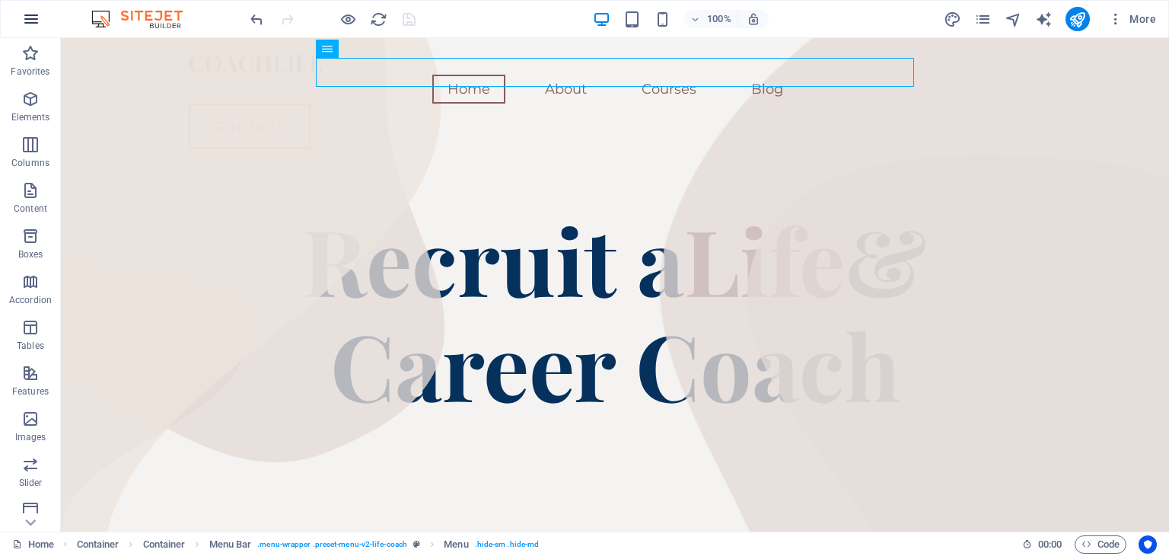
click at [33, 21] on icon "button" at bounding box center [31, 19] width 18 height 18
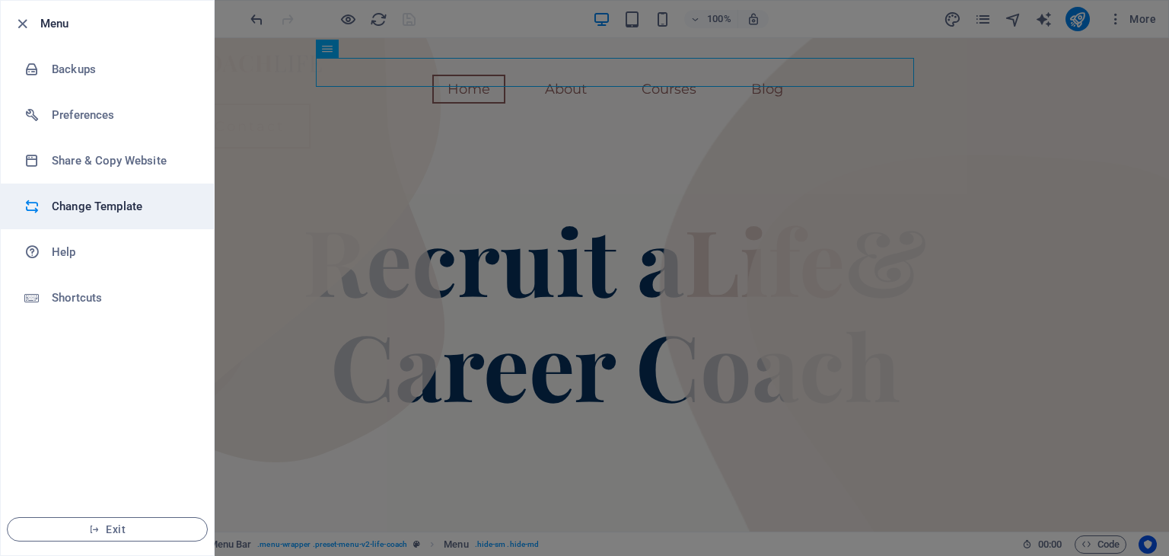
drag, startPoint x: 79, startPoint y: 212, endPoint x: 79, endPoint y: 220, distance: 8.4
click at [79, 220] on li "Change Template" at bounding box center [107, 206] width 213 height 46
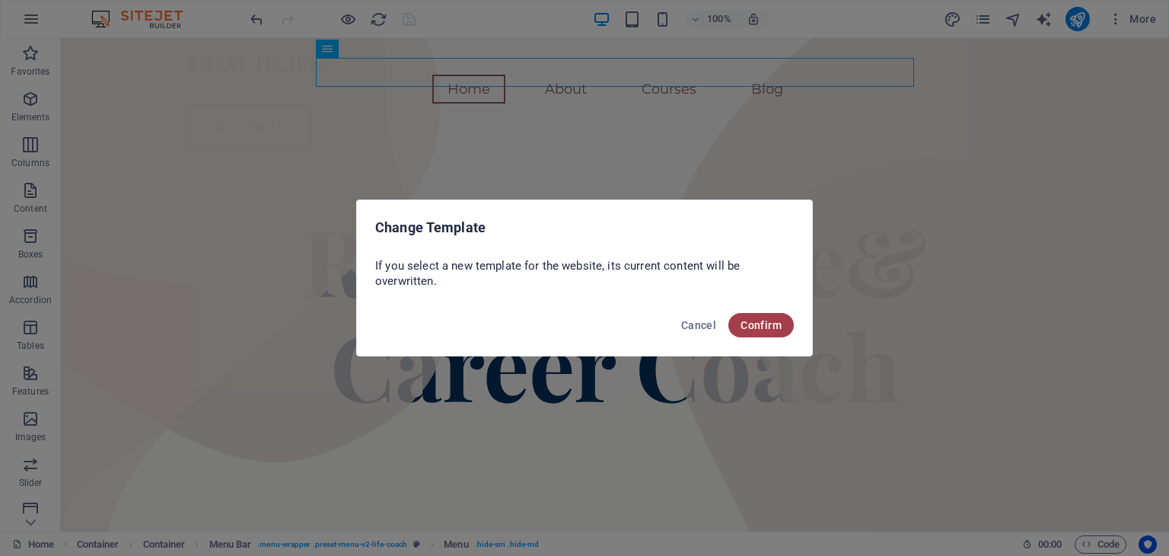
click at [757, 336] on button "Confirm" at bounding box center [761, 325] width 65 height 24
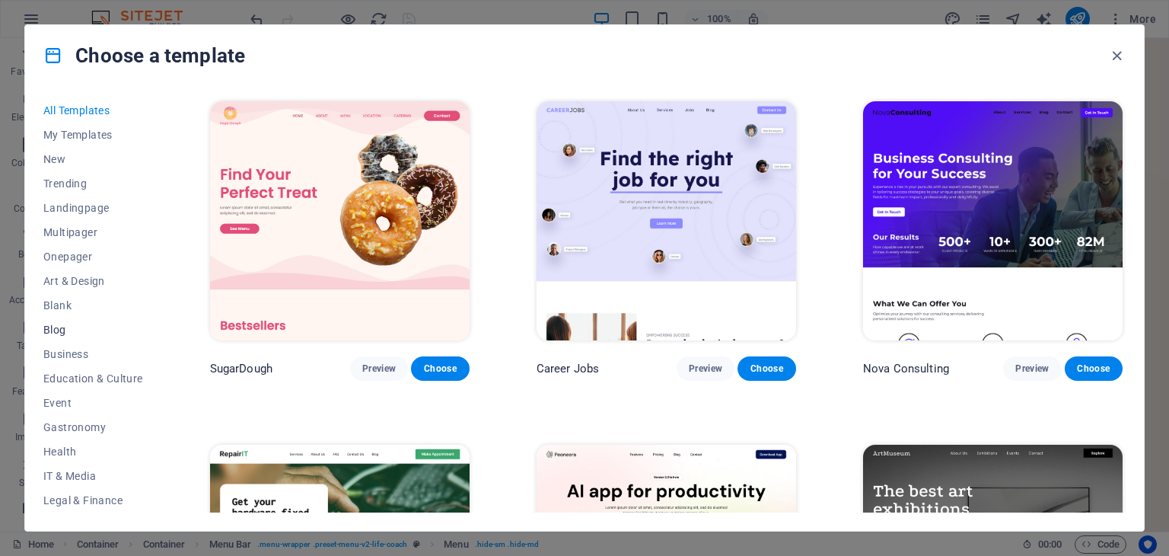
click at [65, 333] on span "Blog" at bounding box center [93, 330] width 100 height 12
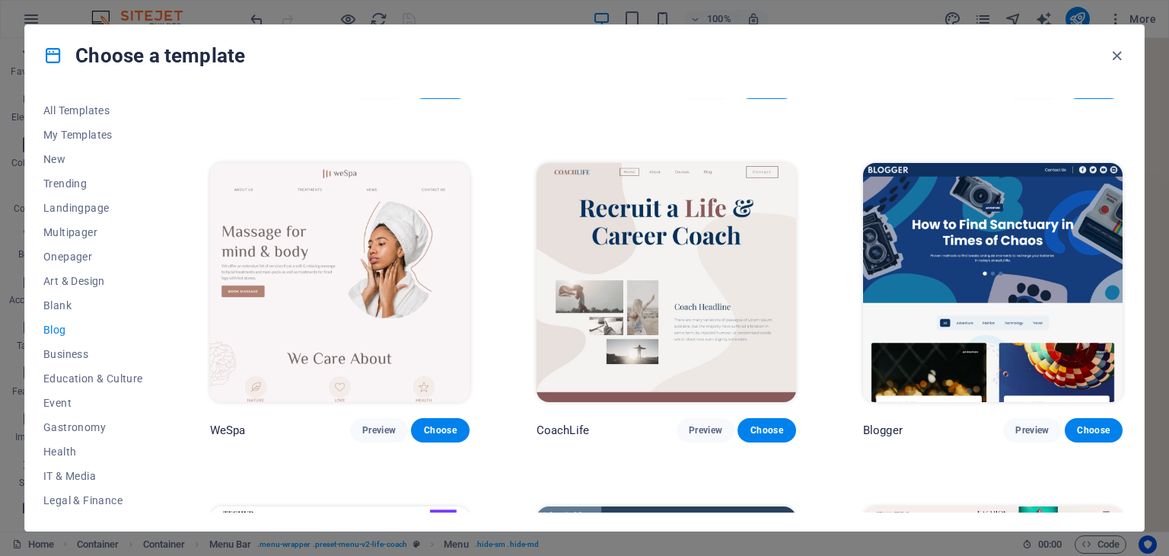
scroll to position [1322, 0]
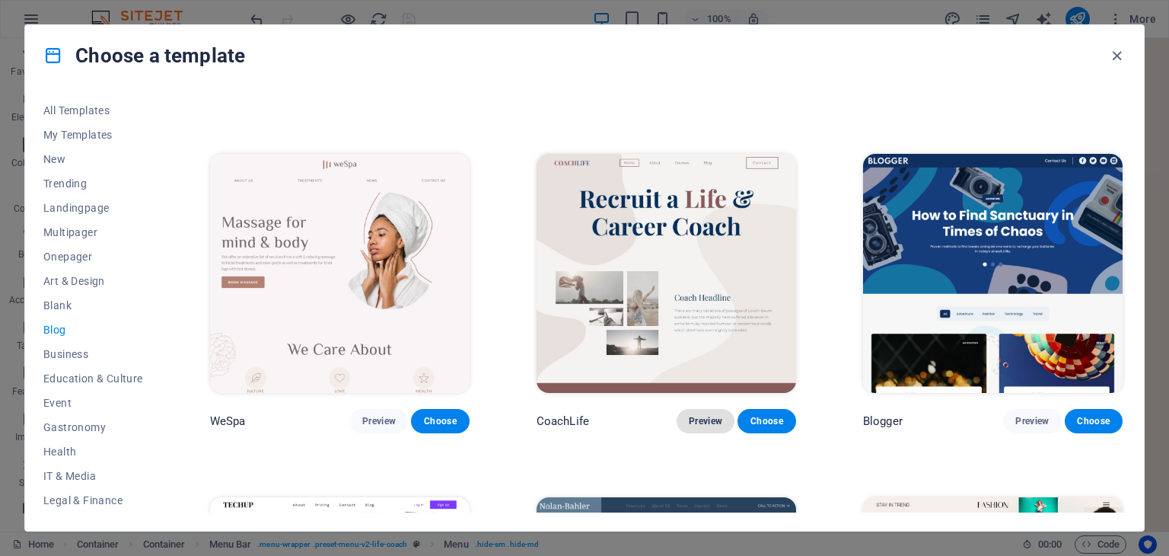
click at [703, 419] on button "Preview" at bounding box center [706, 421] width 58 height 24
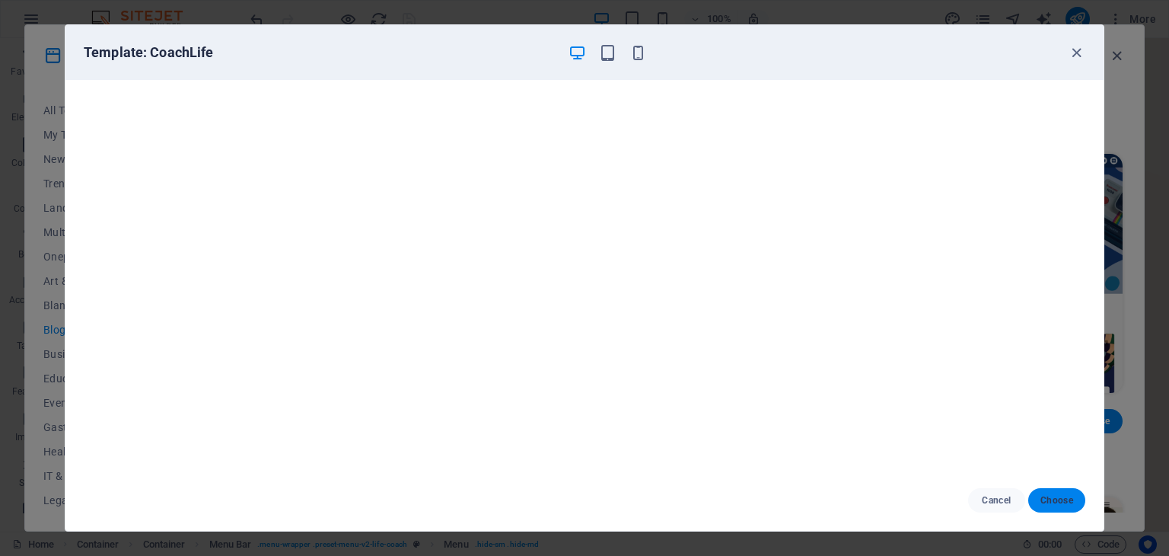
click at [1071, 507] on button "Choose" at bounding box center [1057, 500] width 57 height 24
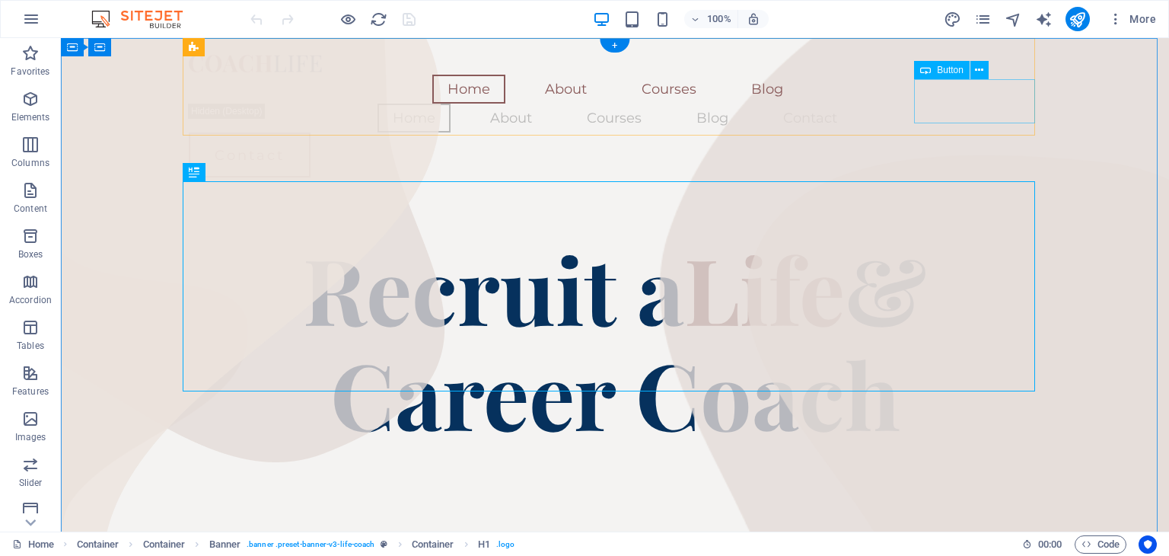
click at [962, 132] on div "Contact" at bounding box center [615, 154] width 853 height 45
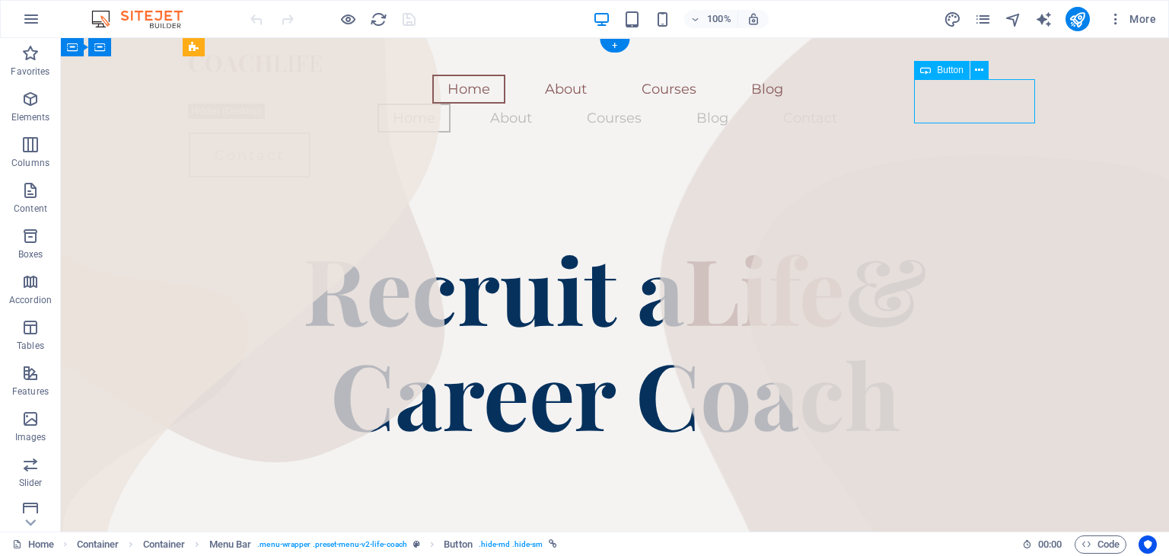
click at [955, 132] on div "Contact" at bounding box center [615, 154] width 853 height 45
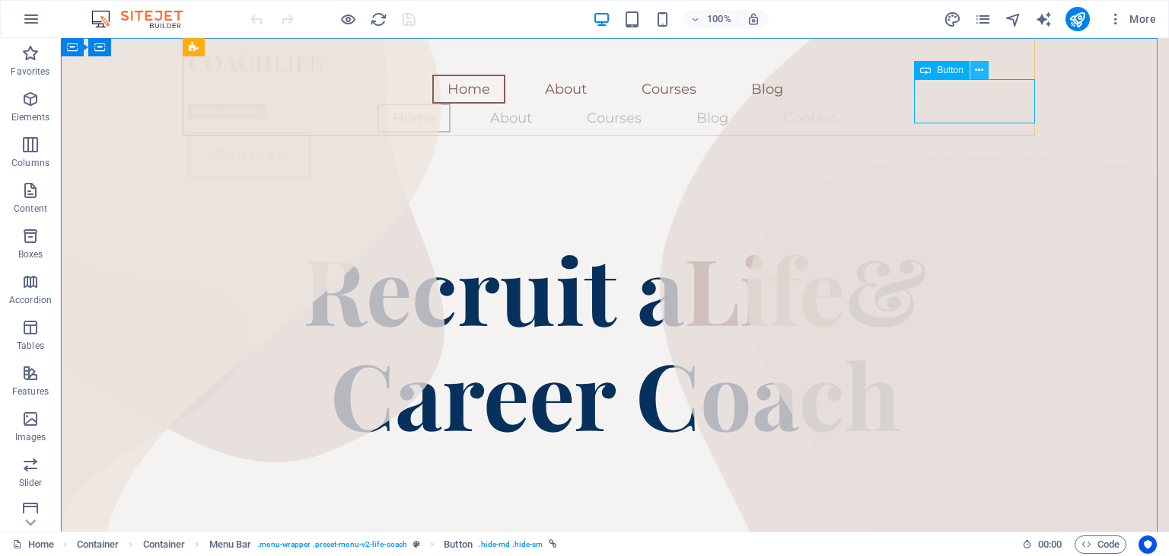
click at [978, 75] on icon at bounding box center [979, 70] width 8 height 16
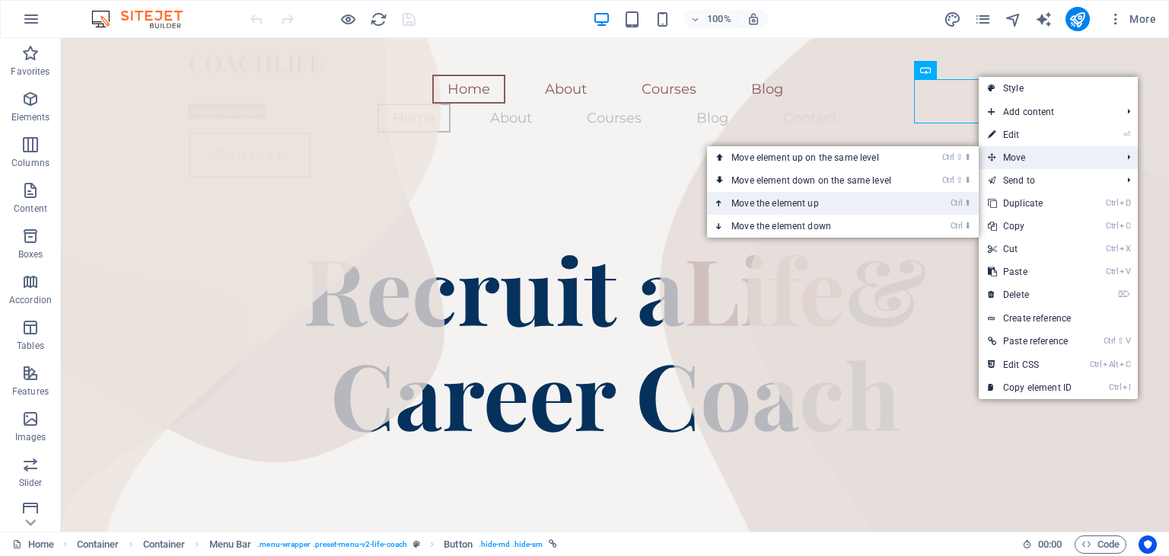
click at [867, 208] on link "Ctrl ⬆ Move the element up" at bounding box center [814, 203] width 215 height 23
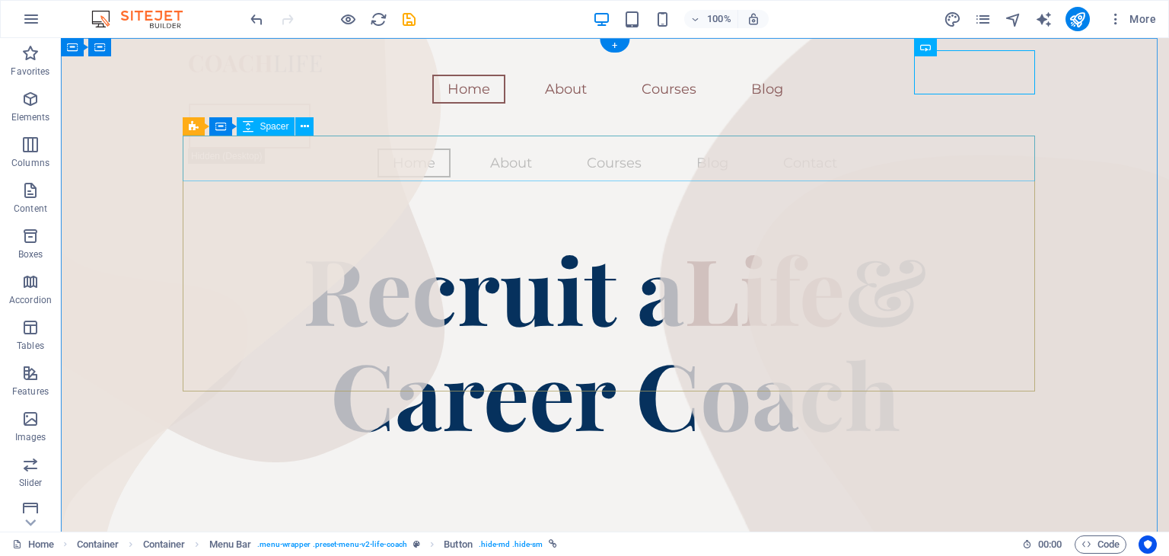
click at [865, 190] on div at bounding box center [615, 213] width 853 height 46
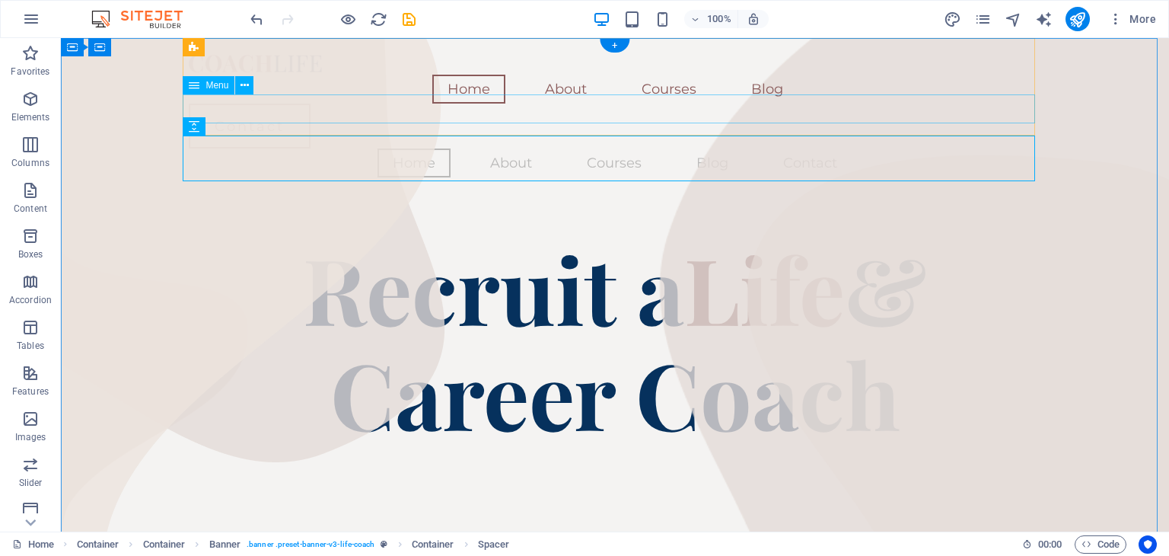
click at [408, 148] on nav "Home About Courses Blog Contact" at bounding box center [615, 162] width 853 height 29
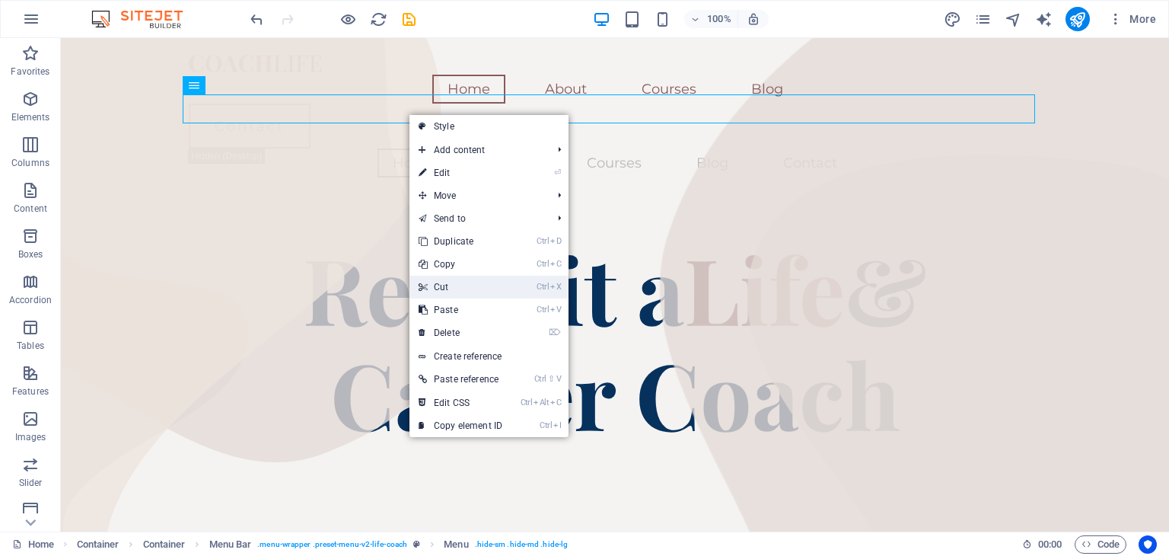
click at [469, 286] on link "Ctrl X Cut" at bounding box center [461, 287] width 102 height 23
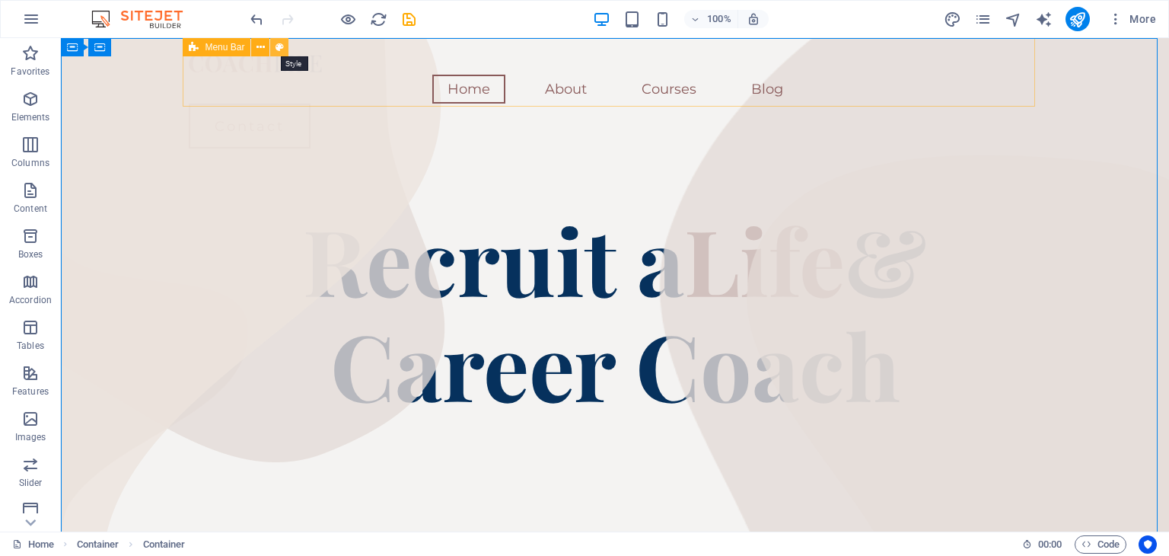
click at [283, 46] on button at bounding box center [279, 47] width 18 height 18
select select "rem"
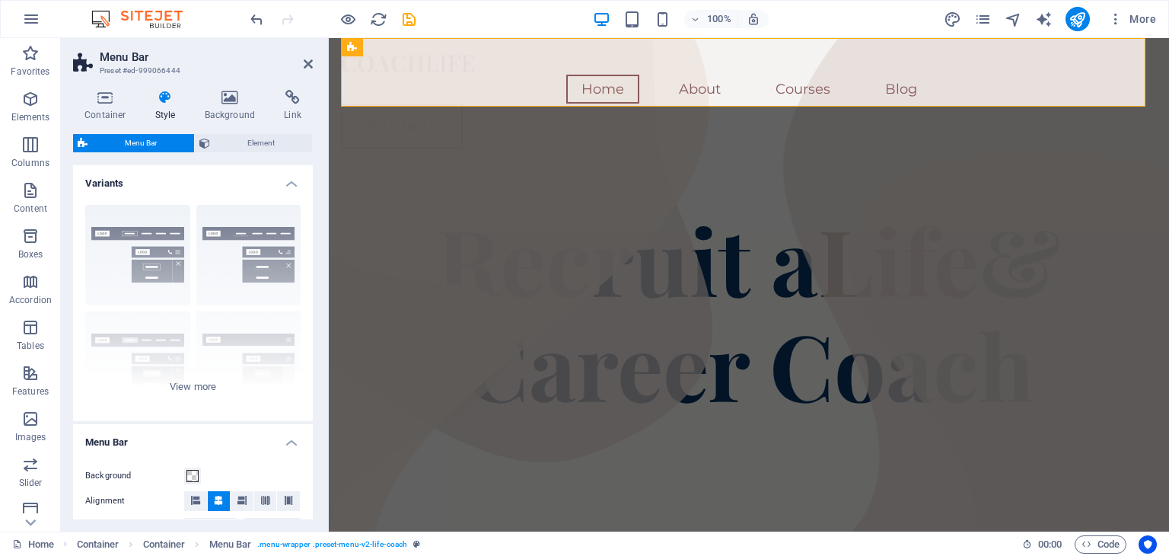
click at [306, 56] on h2 "Menu Bar" at bounding box center [206, 57] width 213 height 14
click at [310, 64] on icon at bounding box center [308, 64] width 9 height 12
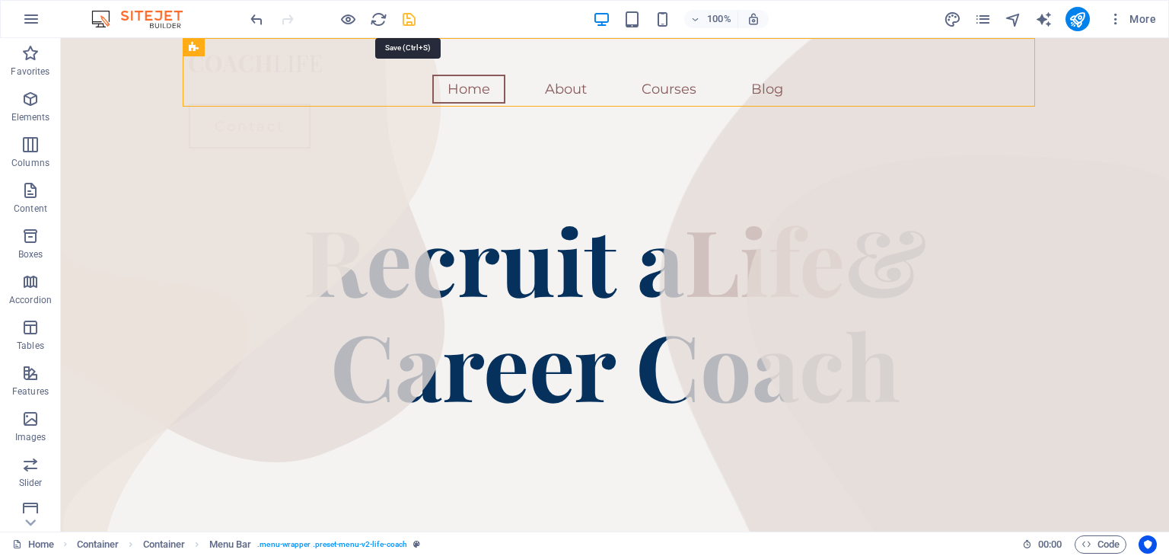
click at [413, 24] on icon "save" at bounding box center [409, 20] width 18 height 18
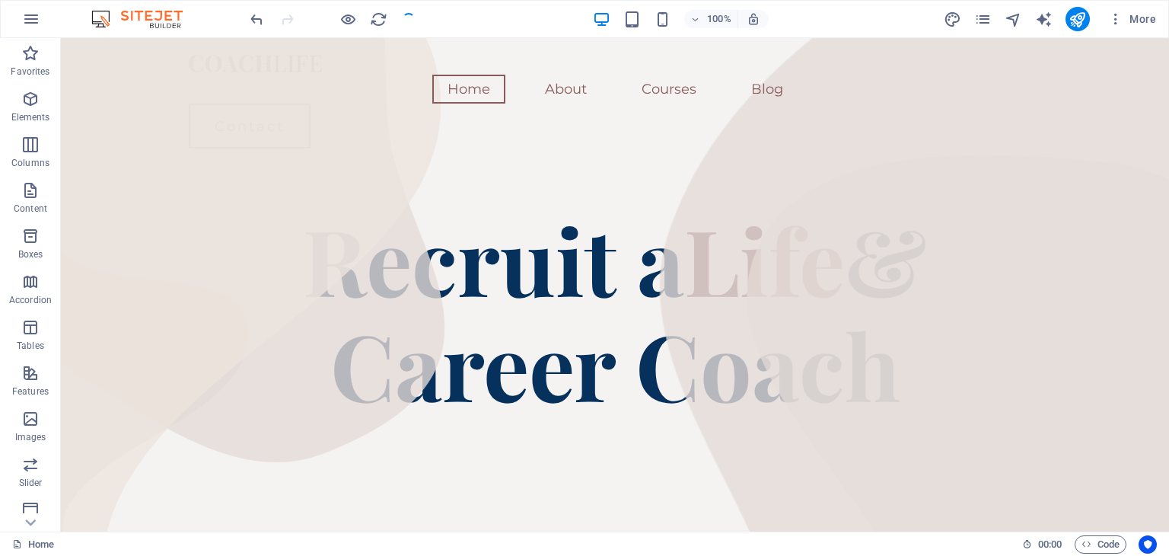
click at [413, 24] on div at bounding box center [332, 19] width 171 height 24
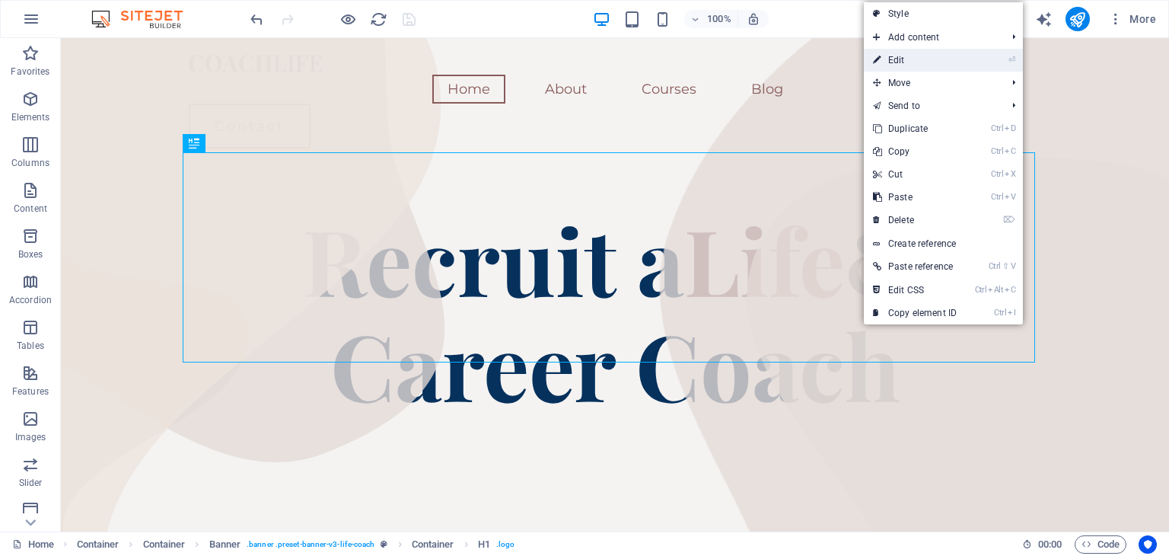
click at [927, 63] on link "⏎ Edit" at bounding box center [915, 60] width 102 height 23
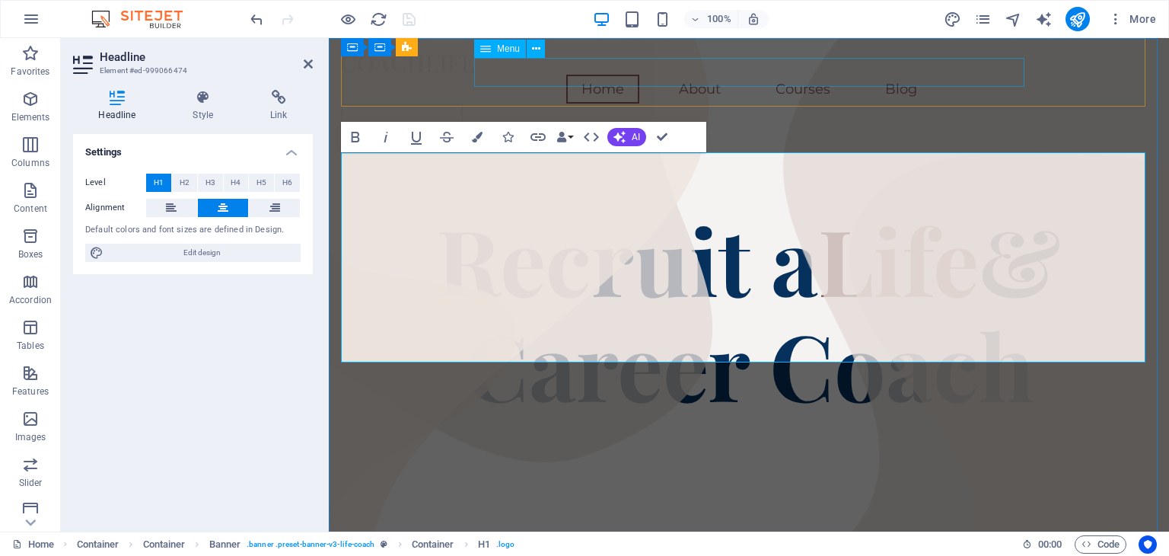
click at [927, 75] on nav "Home About Courses Blog" at bounding box center [749, 89] width 816 height 29
select select
select select "1"
select select
select select "2"
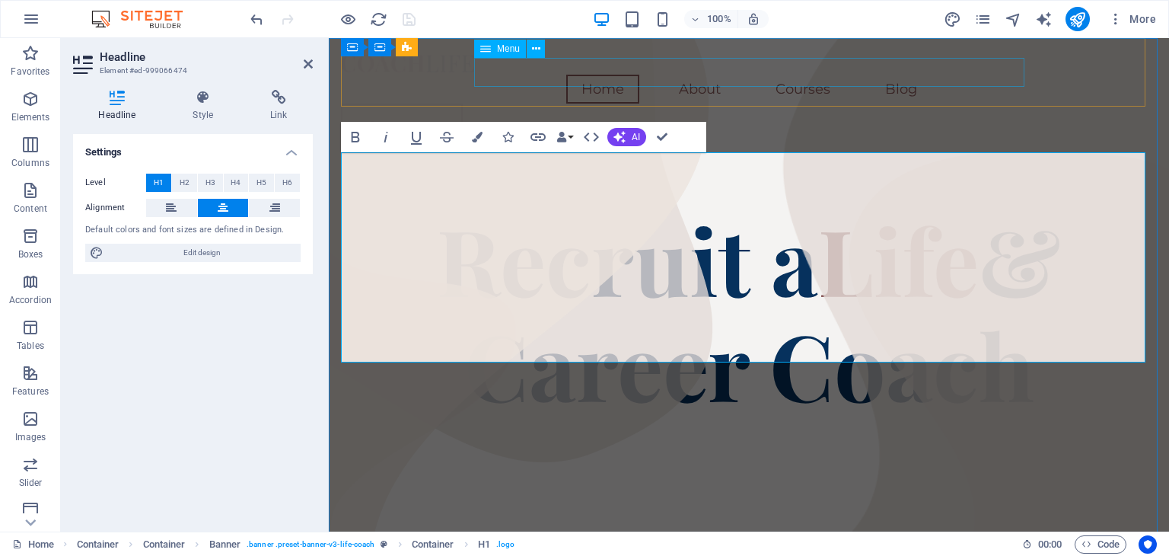
select select
select select "3"
select select
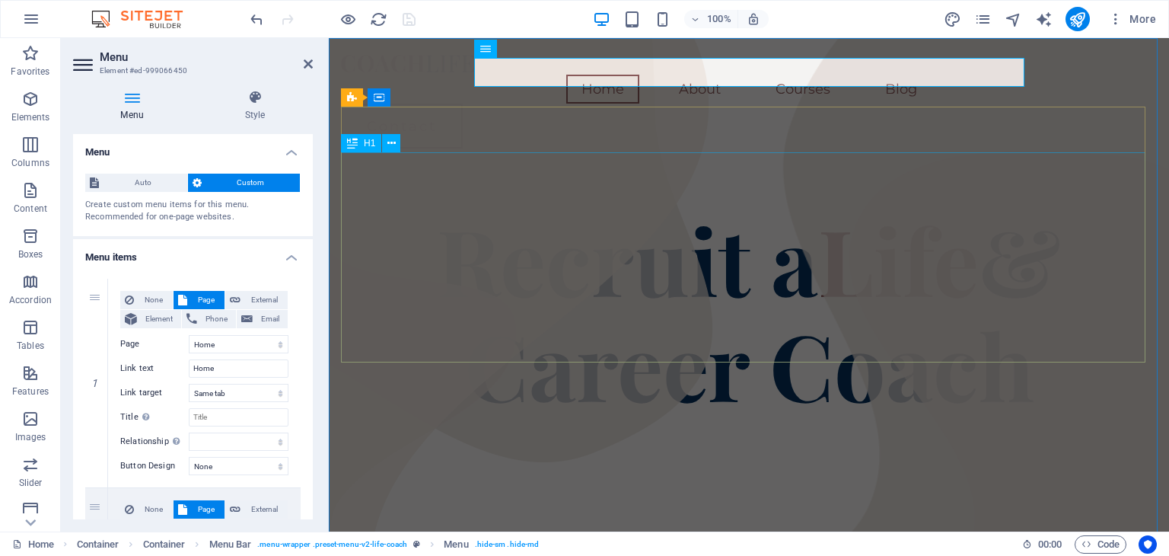
click at [869, 223] on div "Recruit a Life & Career Coach" at bounding box center [749, 311] width 816 height 210
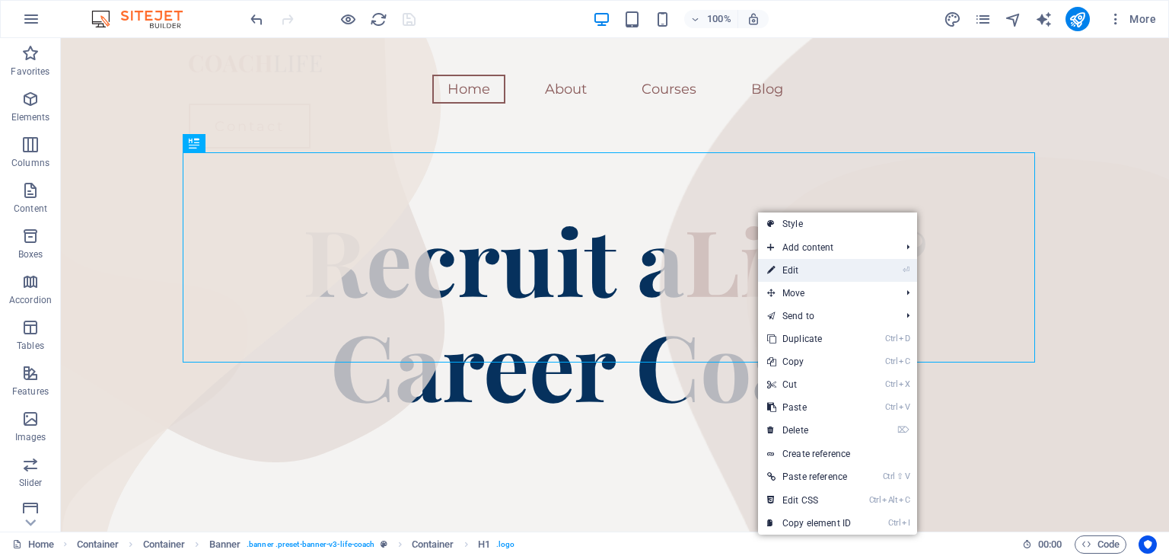
click at [804, 275] on link "⏎ Edit" at bounding box center [809, 270] width 102 height 23
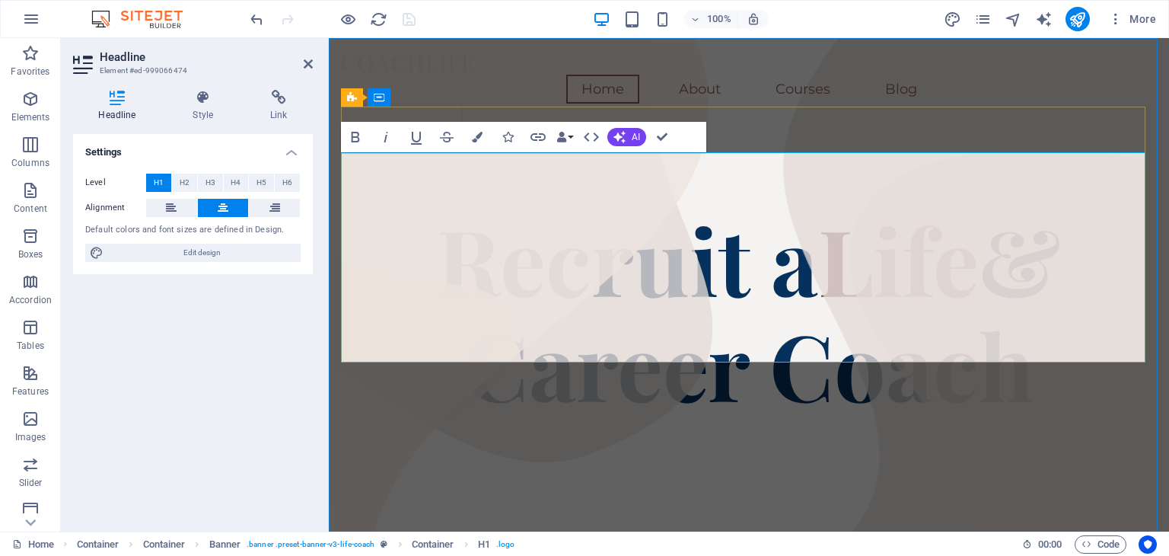
click at [804, 275] on span "& Career Coach" at bounding box center [763, 311] width 598 height 227
click at [710, 198] on span "Recruit a" at bounding box center [627, 259] width 381 height 122
click at [729, 215] on span "Recruit a" at bounding box center [627, 259] width 381 height 122
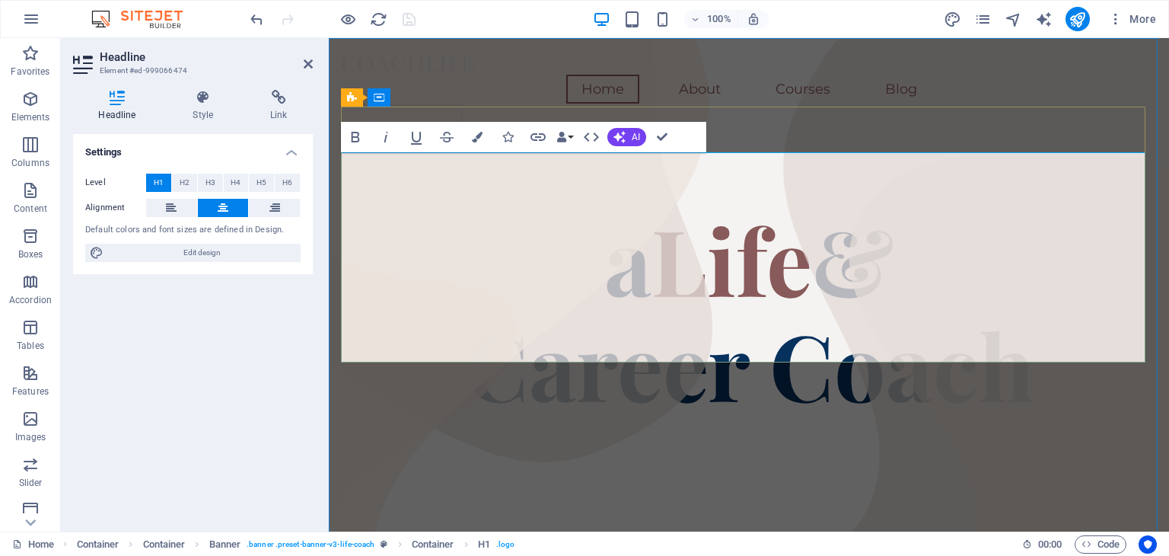
click at [1026, 326] on span "& Career Coach" at bounding box center [749, 311] width 570 height 227
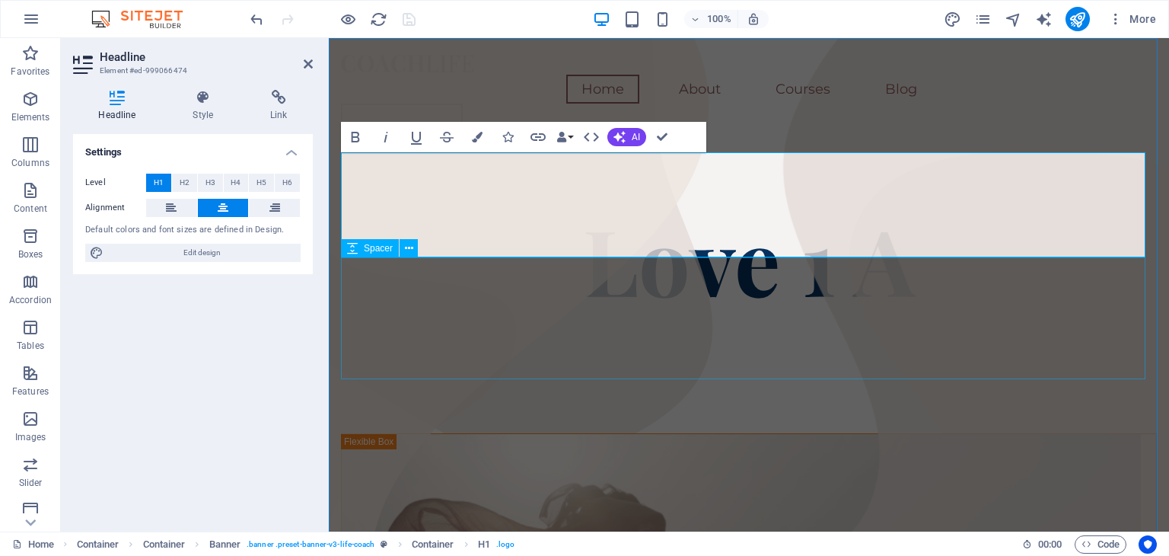
scroll to position [8, 0]
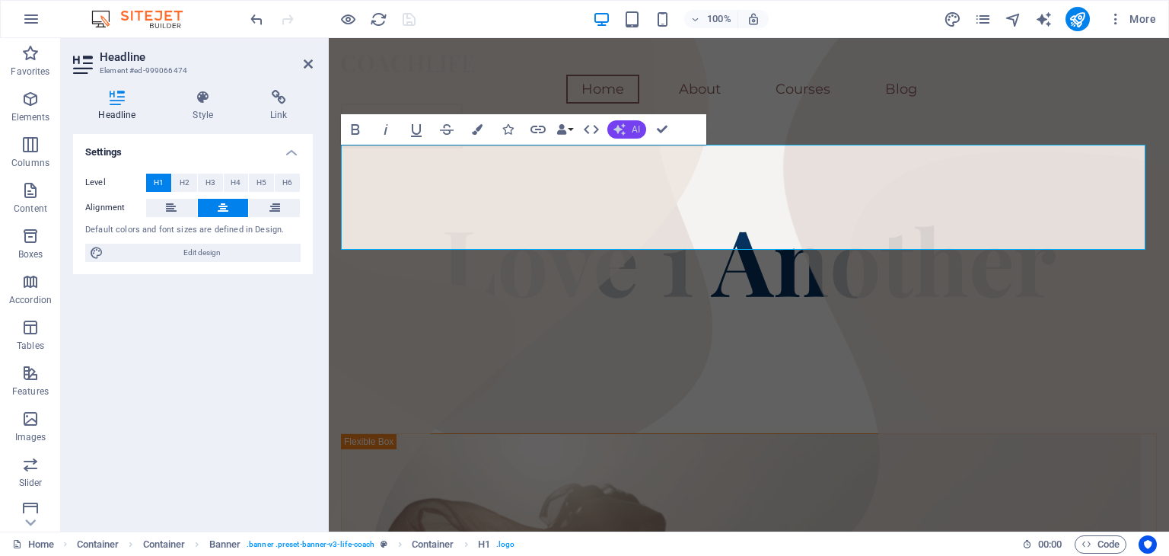
click at [636, 127] on span "AI" at bounding box center [636, 129] width 8 height 9
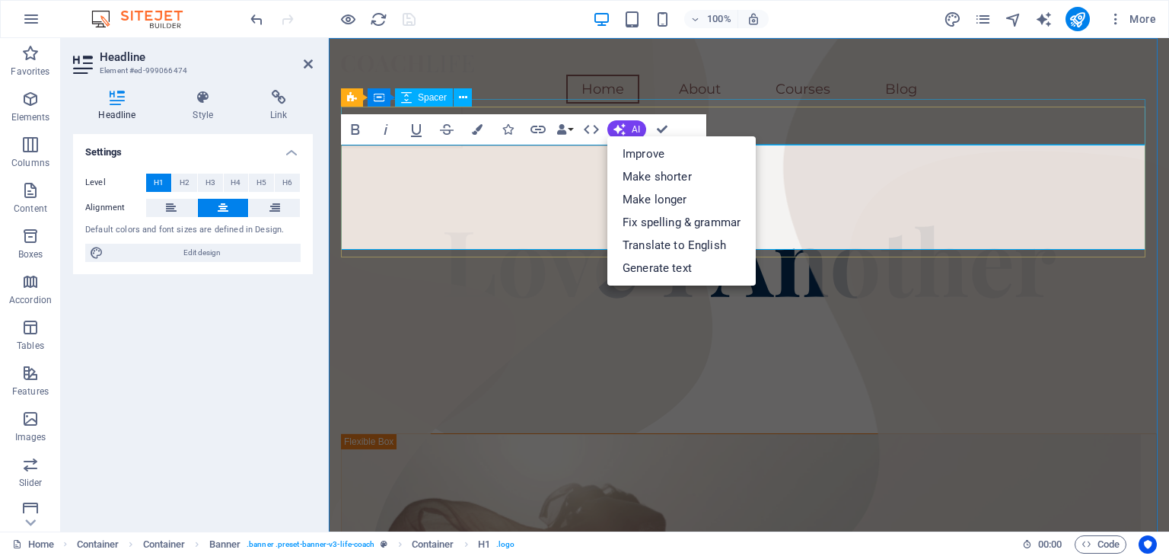
click at [786, 161] on div at bounding box center [749, 184] width 816 height 46
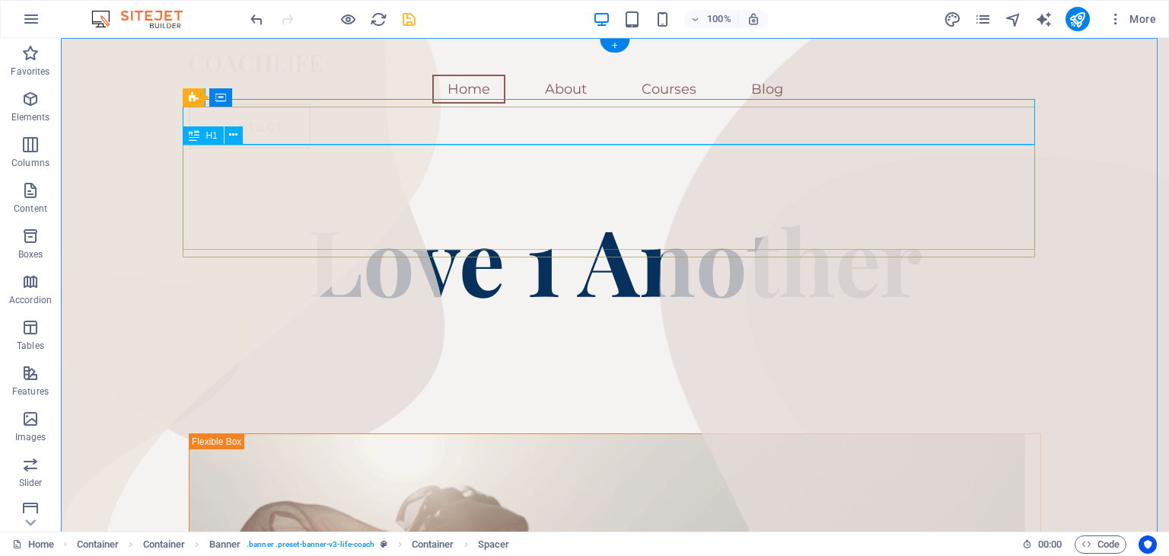
click at [883, 206] on div "Love 1 Another" at bounding box center [615, 258] width 853 height 105
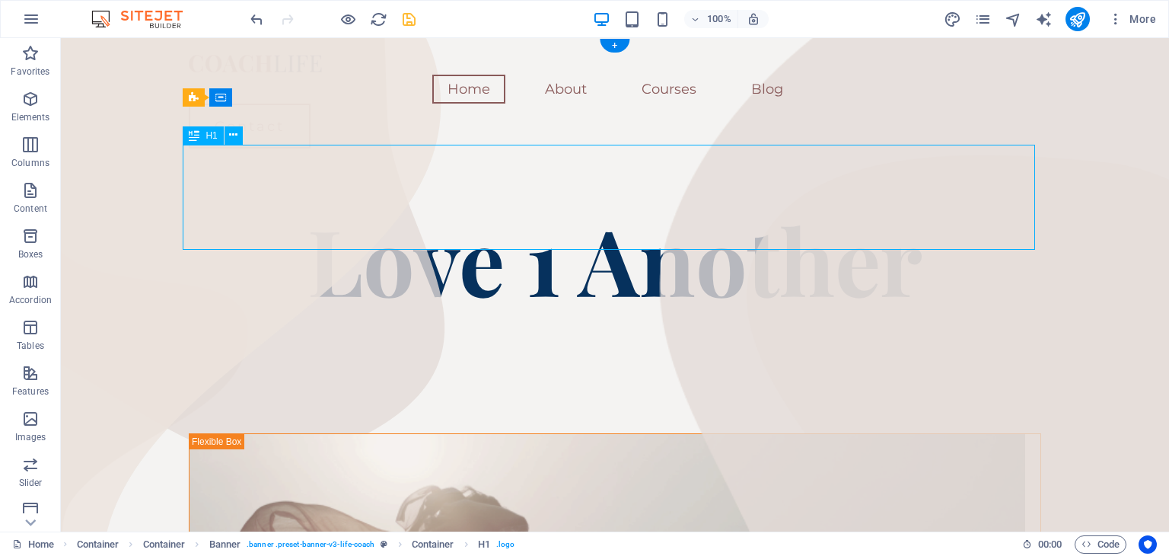
click at [885, 206] on div "Love 1 Another" at bounding box center [615, 258] width 853 height 105
click at [900, 206] on div "Love 1 Another" at bounding box center [615, 258] width 853 height 105
click at [1151, 22] on span "More" at bounding box center [1132, 18] width 48 height 15
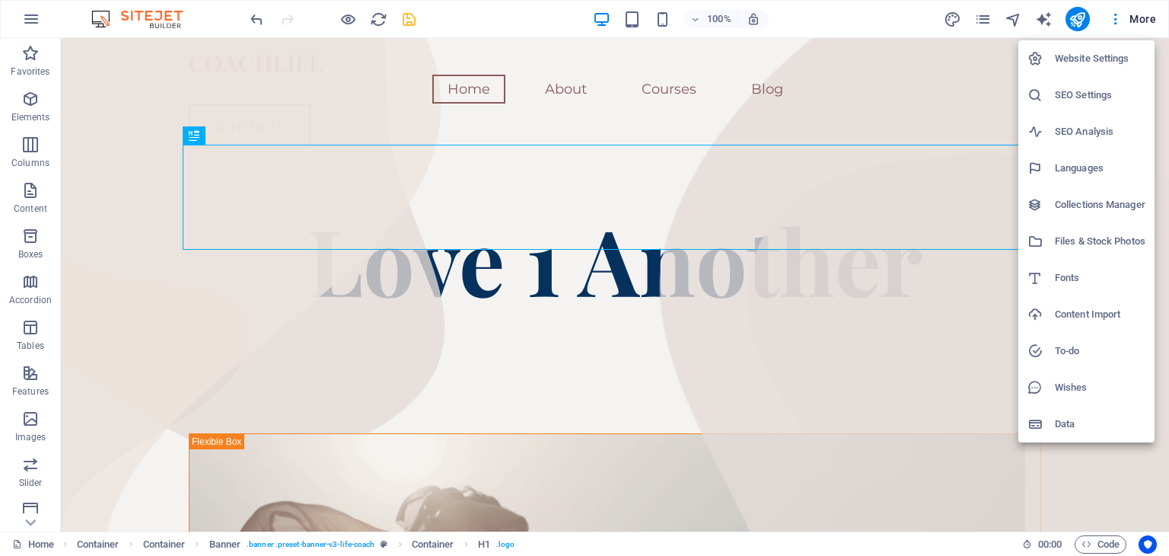
click at [409, 21] on div at bounding box center [584, 278] width 1169 height 556
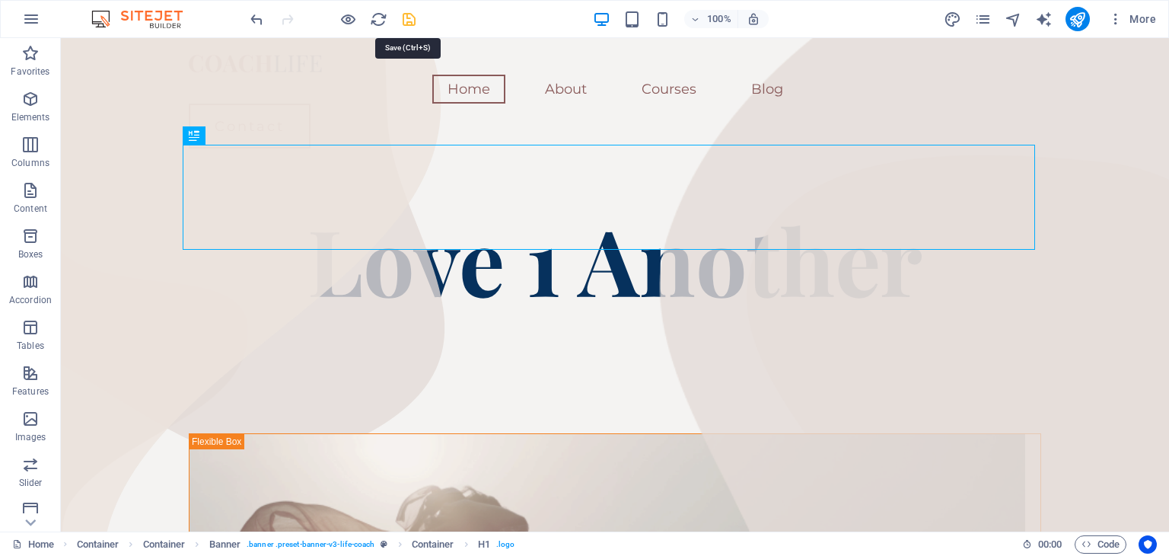
click at [409, 21] on icon "save" at bounding box center [409, 20] width 18 height 18
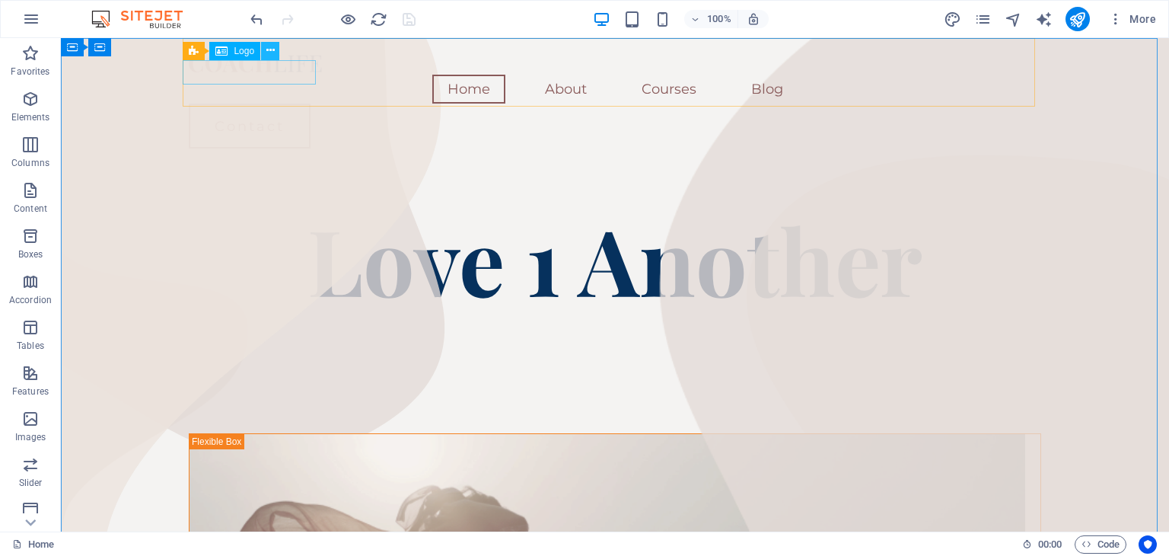
click at [271, 51] on icon at bounding box center [270, 51] width 8 height 16
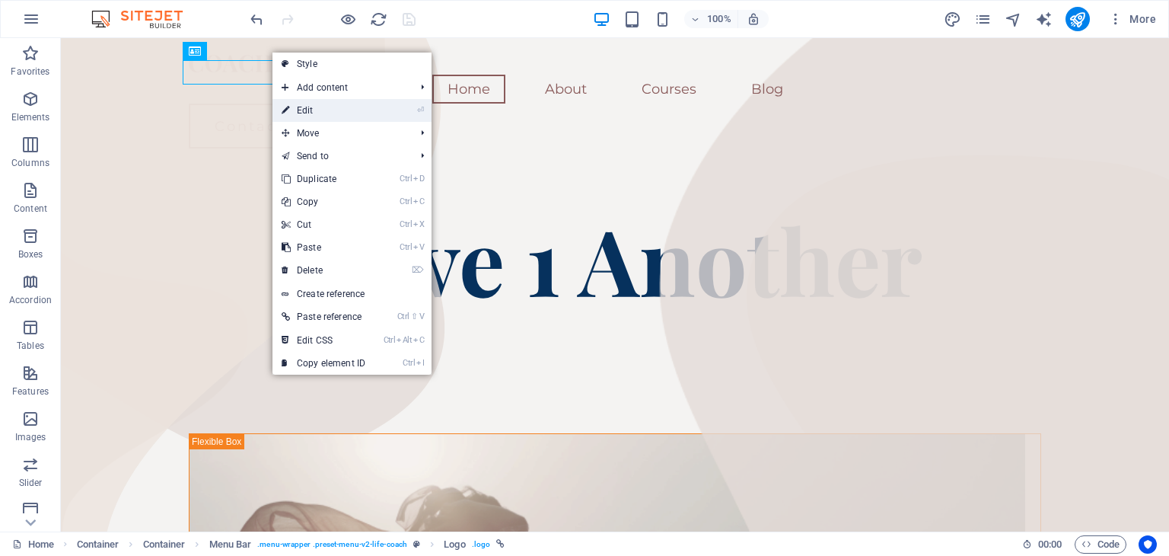
click at [314, 110] on link "⏎ Edit" at bounding box center [324, 110] width 102 height 23
select select "px"
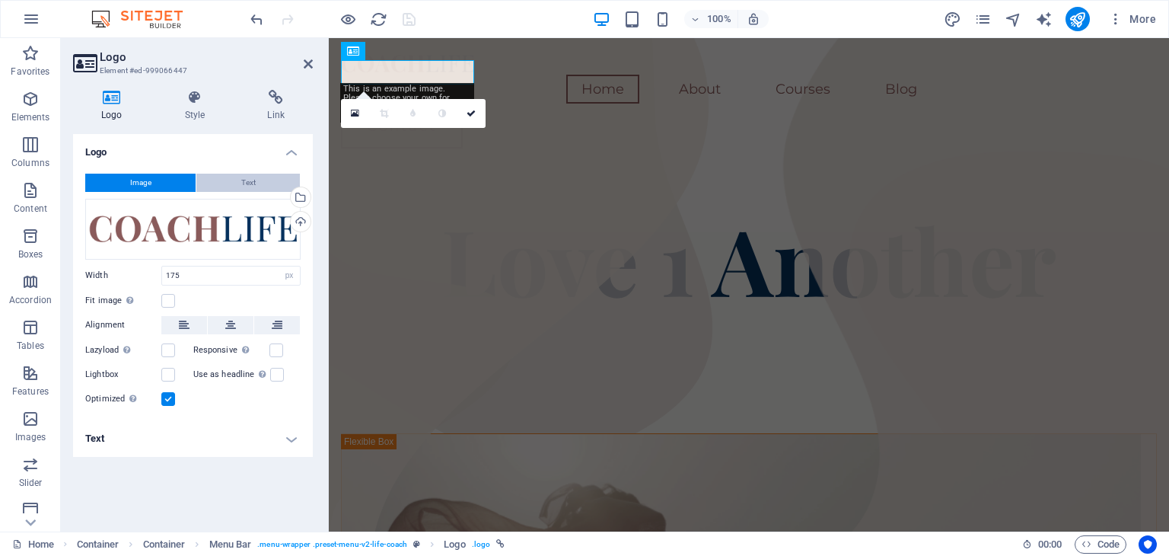
click at [266, 184] on button "Text" at bounding box center [248, 183] width 104 height 18
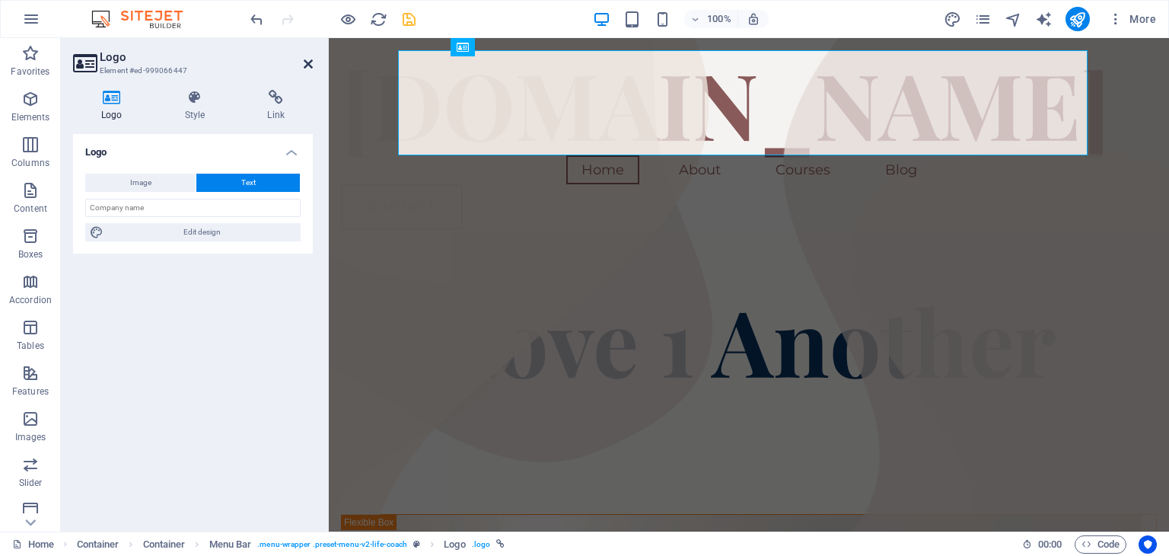
click at [311, 66] on icon at bounding box center [308, 64] width 9 height 12
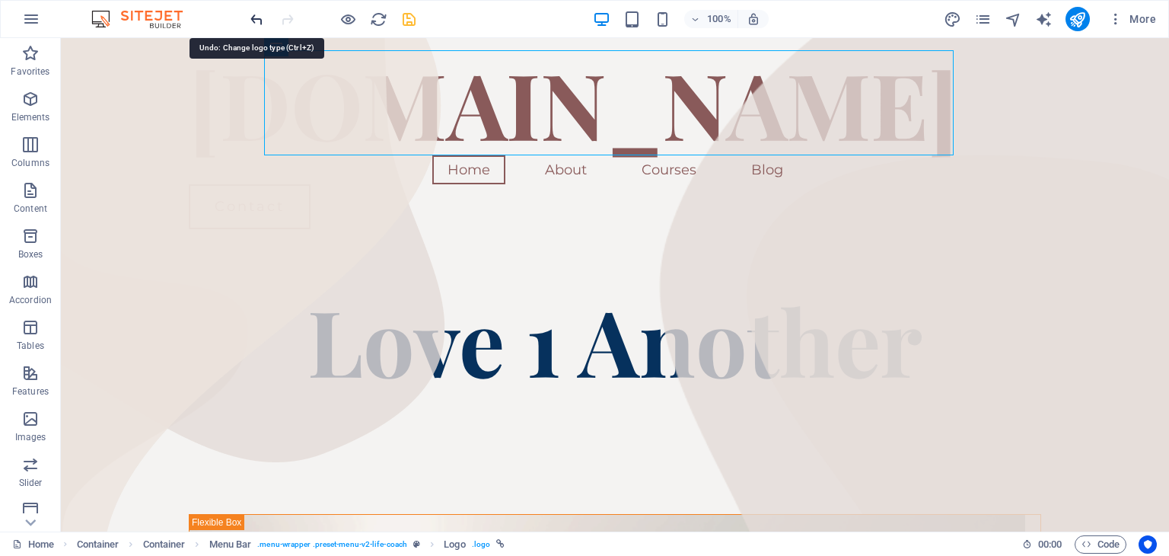
click at [256, 17] on icon "undo" at bounding box center [257, 20] width 18 height 18
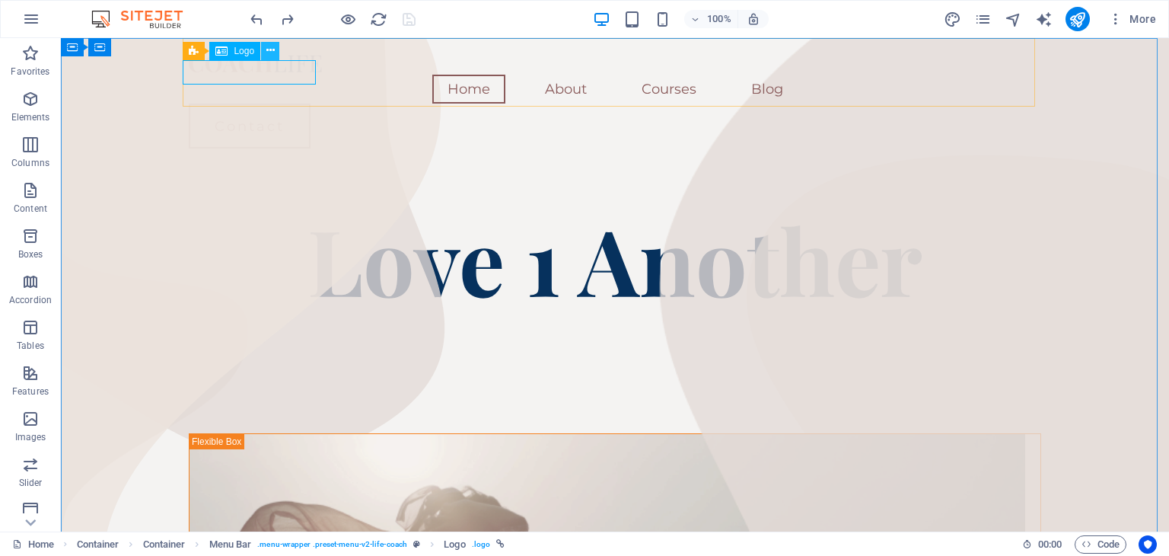
click at [274, 53] on icon at bounding box center [270, 51] width 8 height 16
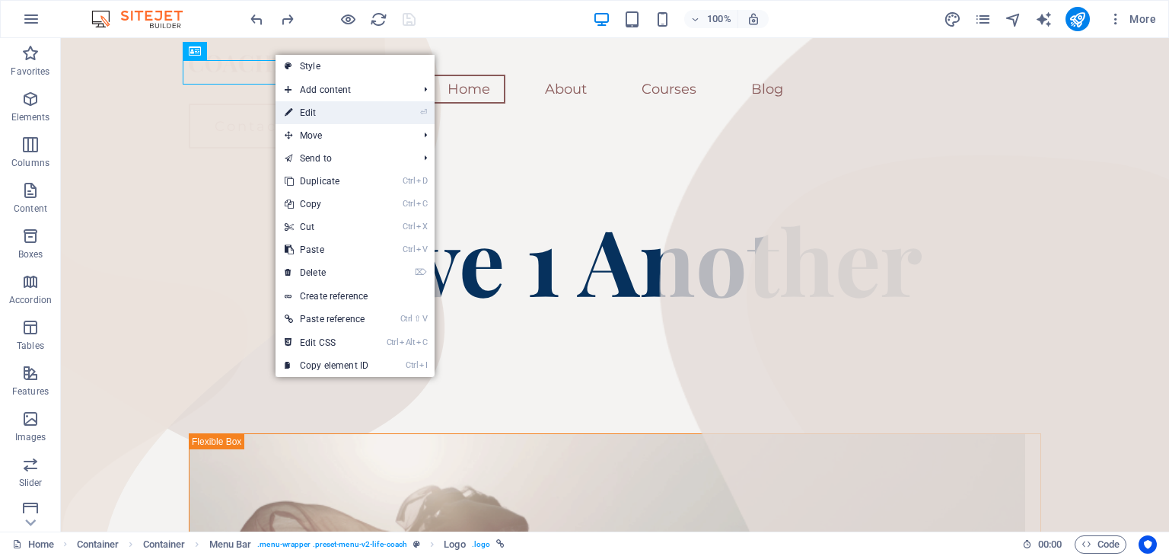
click at [303, 112] on link "⏎ Edit" at bounding box center [327, 112] width 102 height 23
select select "px"
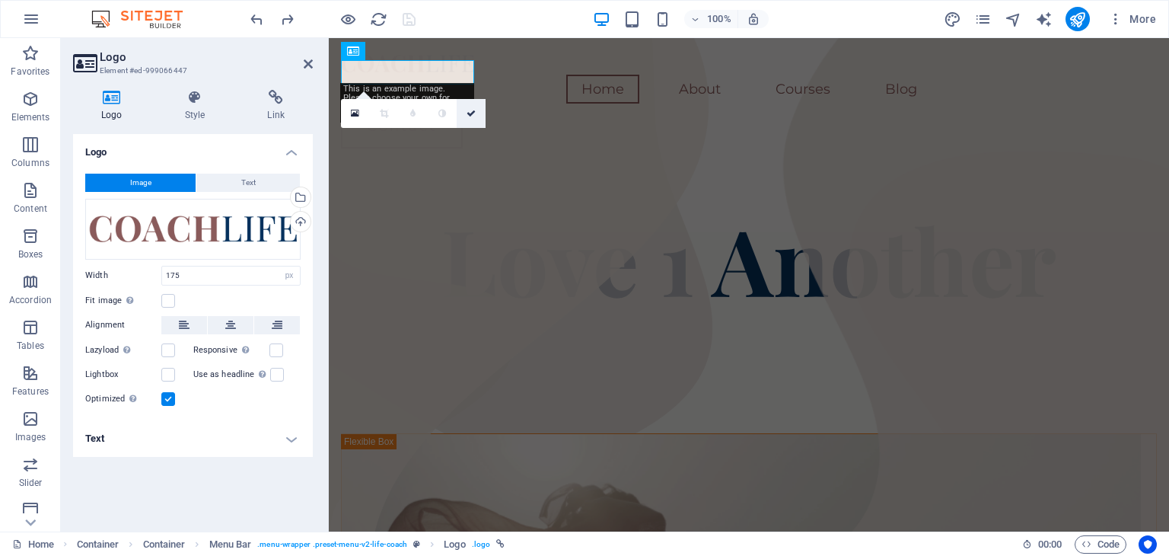
click at [467, 115] on icon at bounding box center [471, 113] width 9 height 9
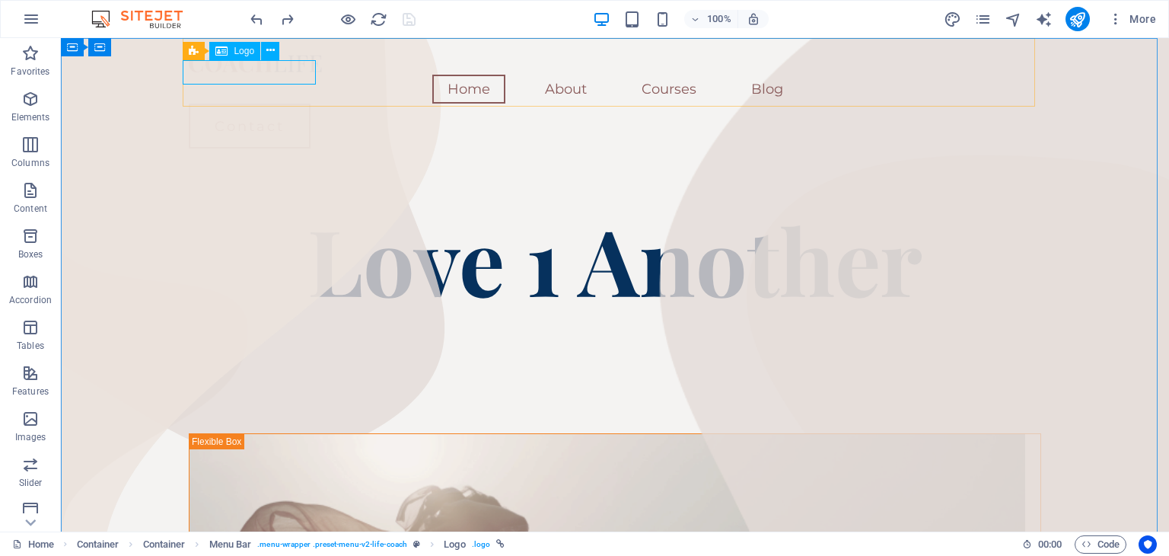
click at [243, 51] on span "Logo" at bounding box center [244, 50] width 21 height 9
click at [269, 51] on icon at bounding box center [270, 51] width 8 height 16
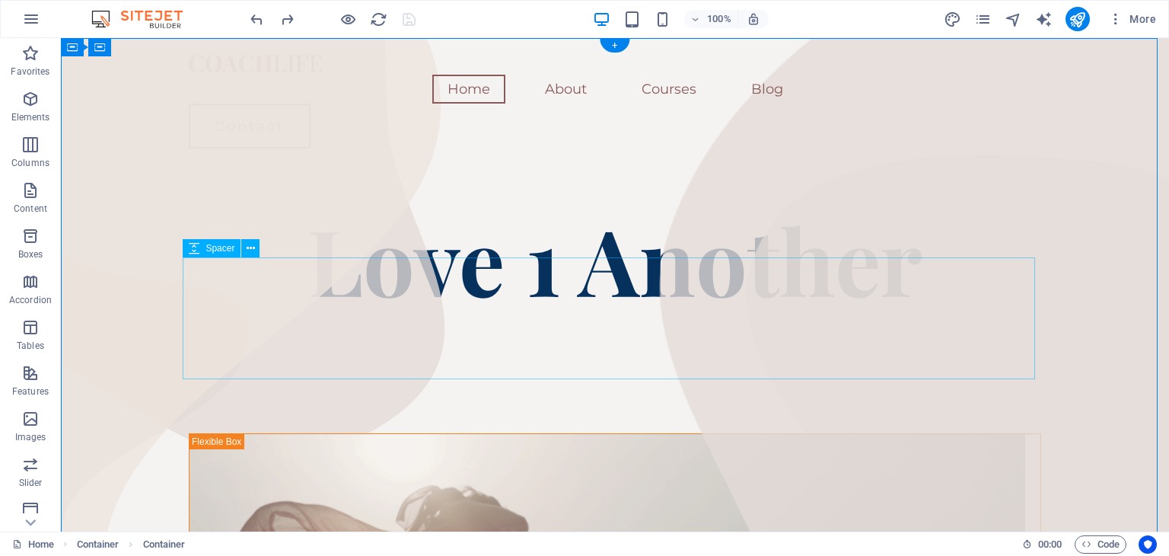
click at [726, 311] on div at bounding box center [615, 372] width 853 height 122
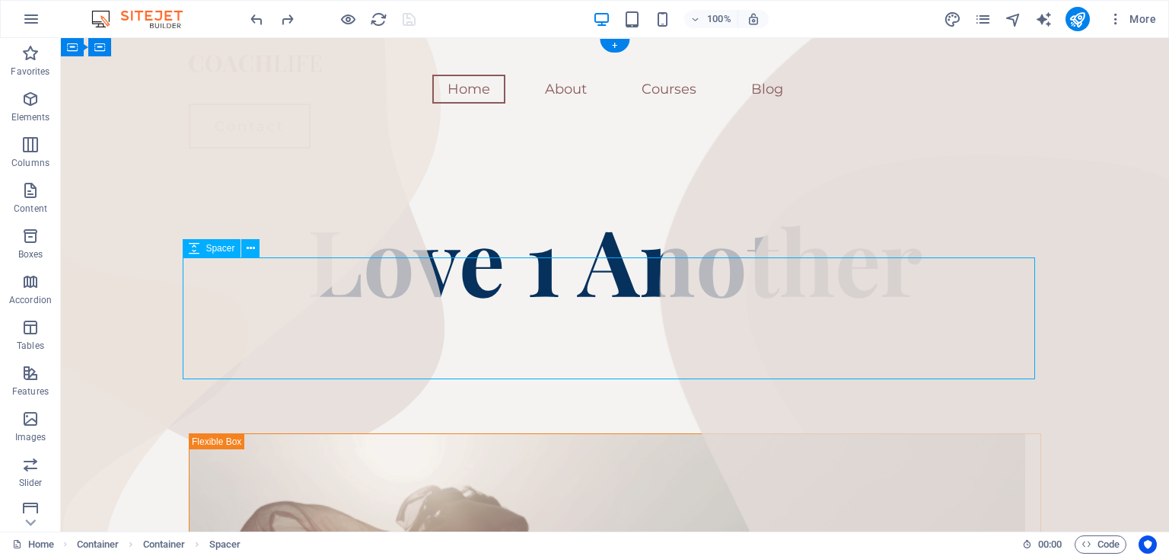
click at [728, 311] on div at bounding box center [615, 372] width 853 height 122
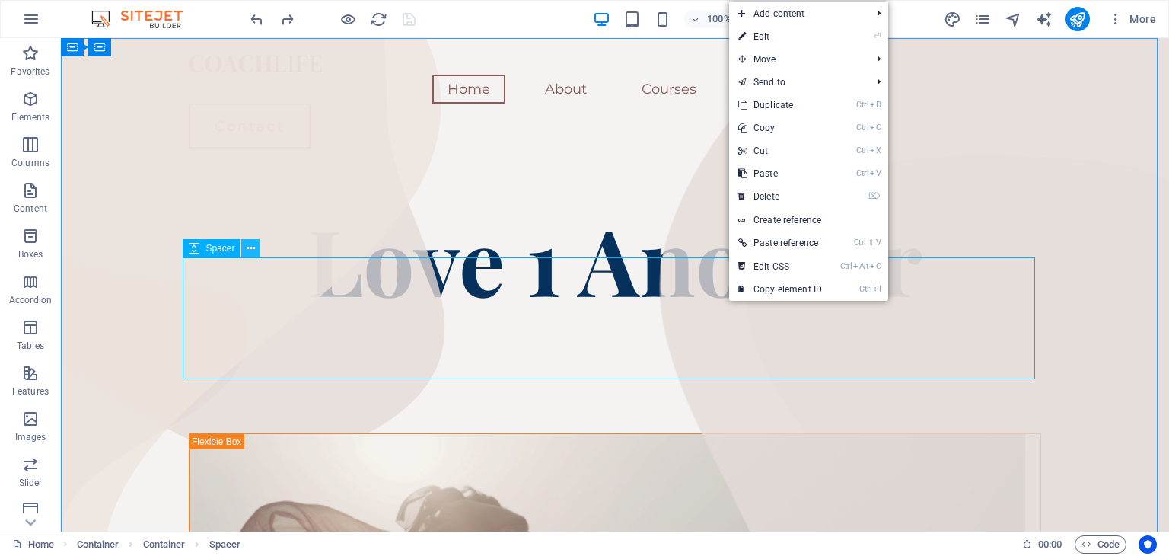
click at [250, 249] on icon at bounding box center [251, 249] width 8 height 16
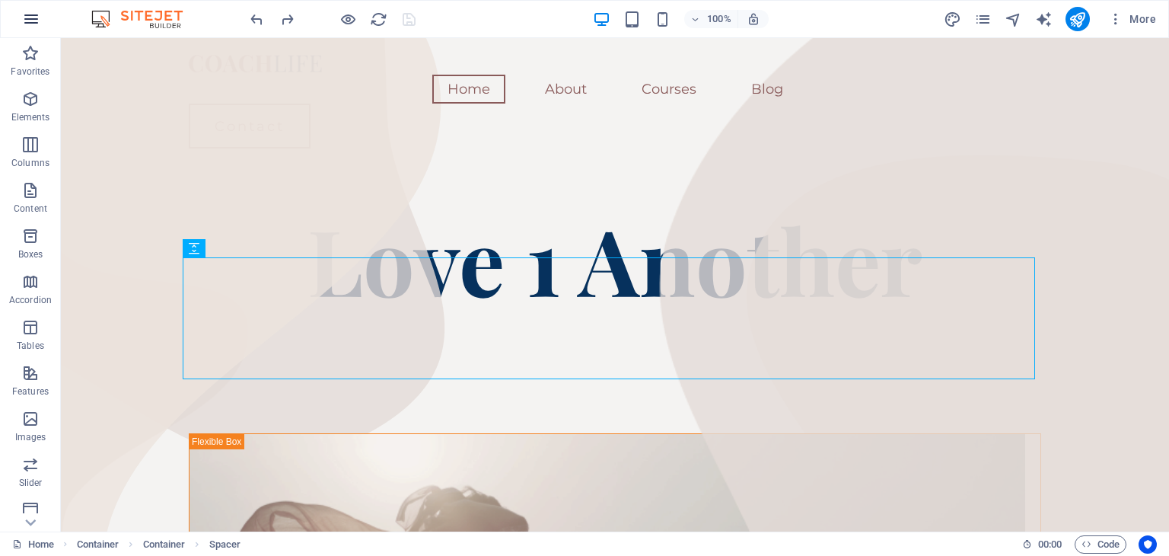
click at [24, 16] on icon "button" at bounding box center [31, 19] width 18 height 18
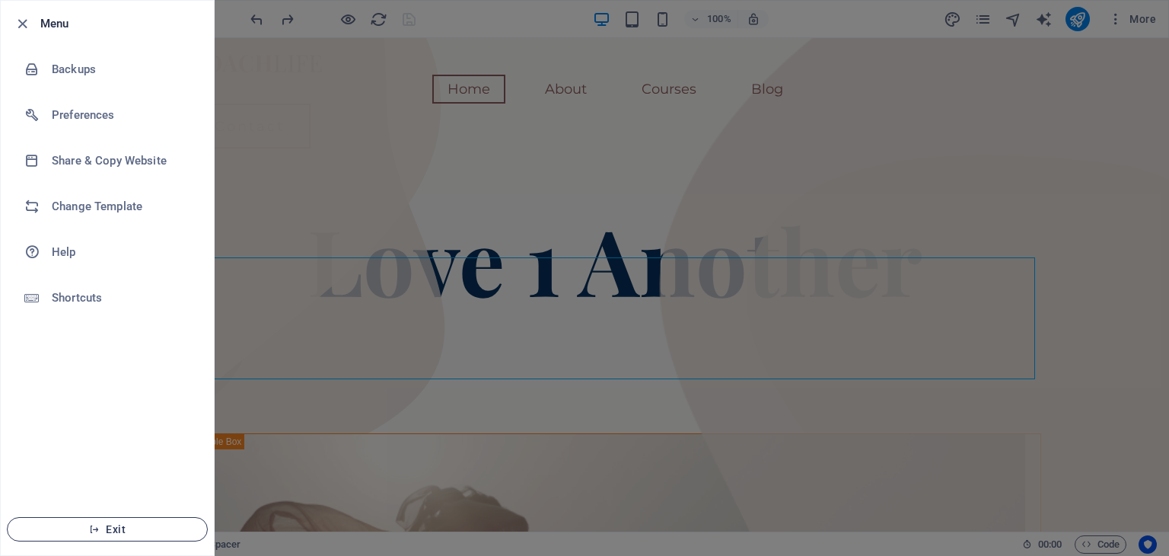
click at [131, 524] on span "Exit" at bounding box center [107, 529] width 175 height 12
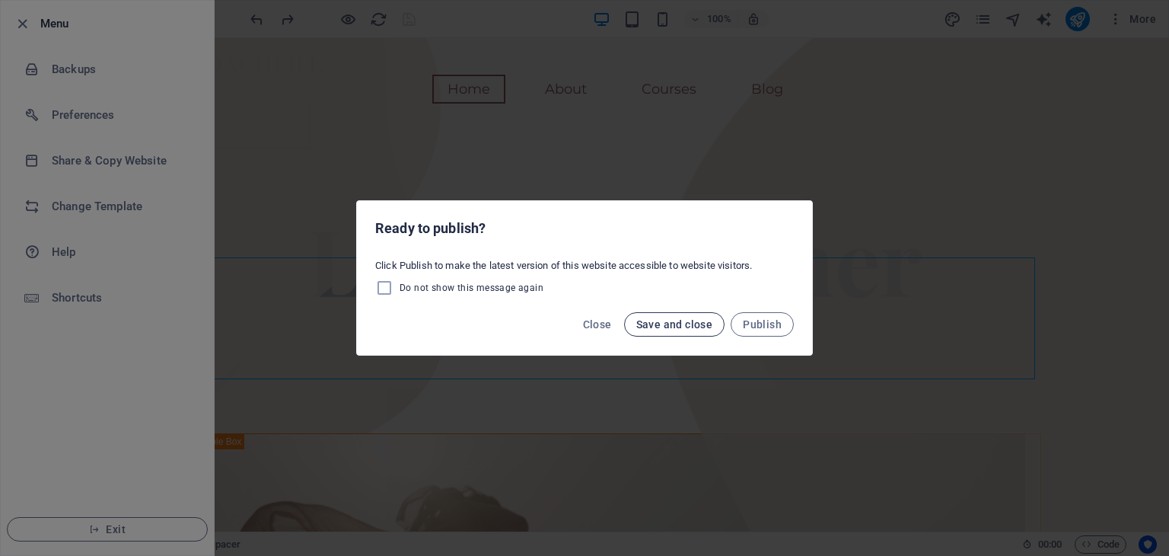
click at [665, 328] on span "Save and close" at bounding box center [674, 324] width 77 height 12
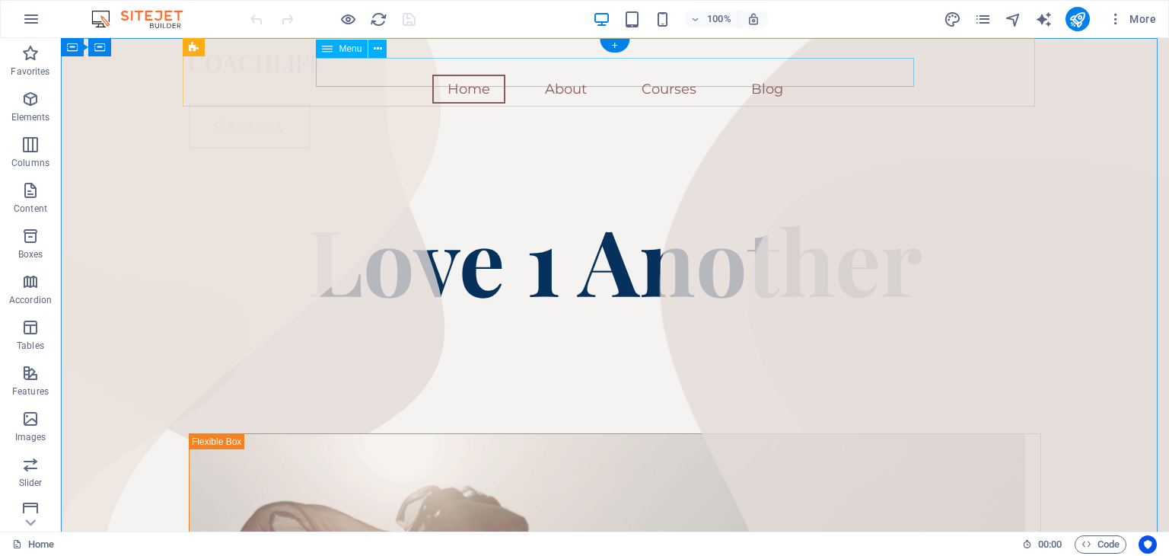
click at [777, 75] on nav "Home About Courses Blog" at bounding box center [615, 89] width 853 height 29
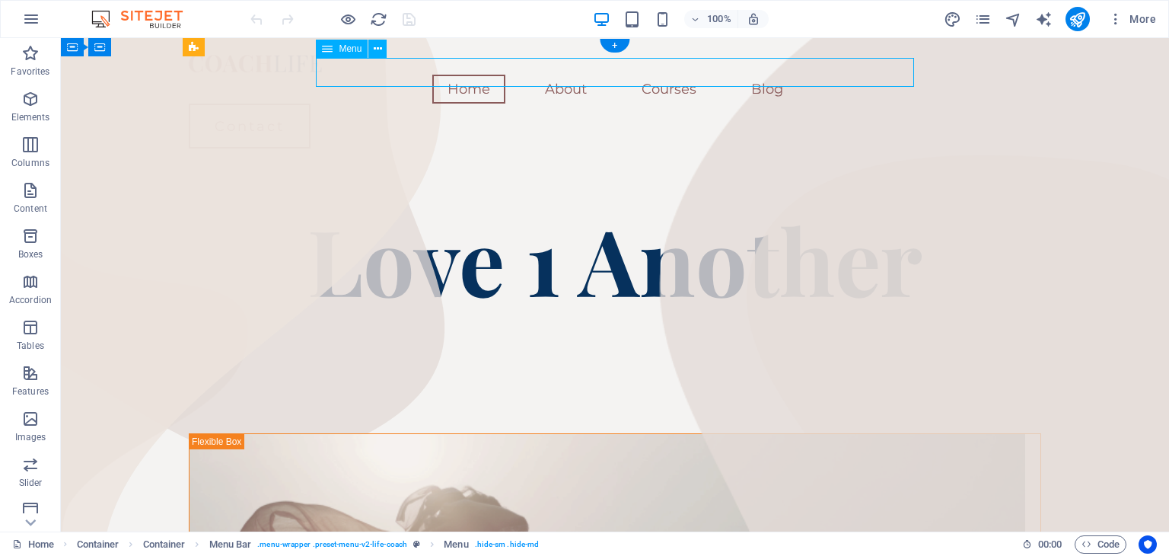
click at [777, 75] on nav "Home About Courses Blog" at bounding box center [615, 89] width 853 height 29
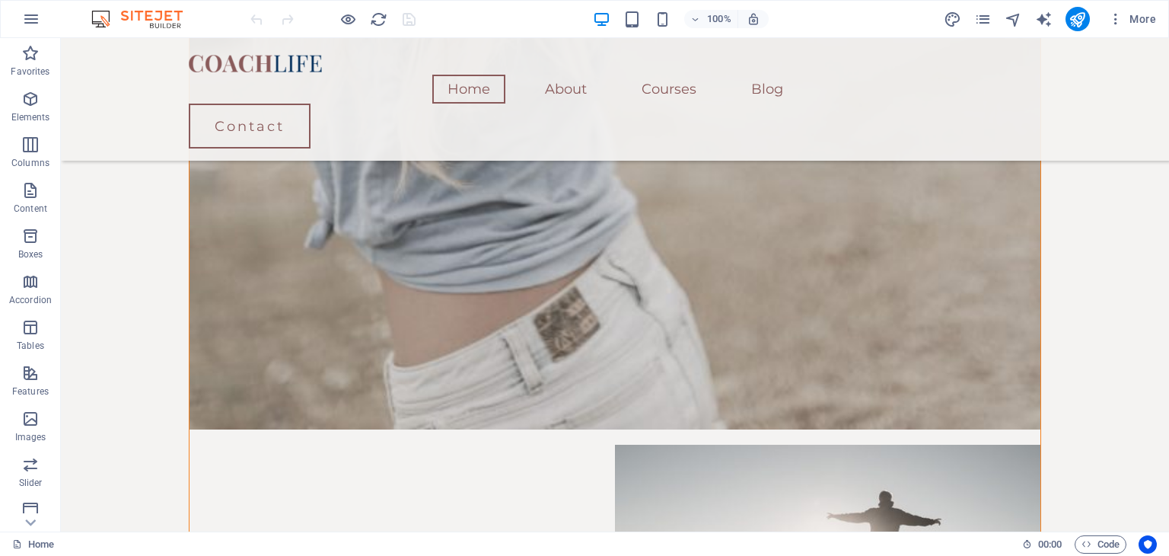
scroll to position [2110, 0]
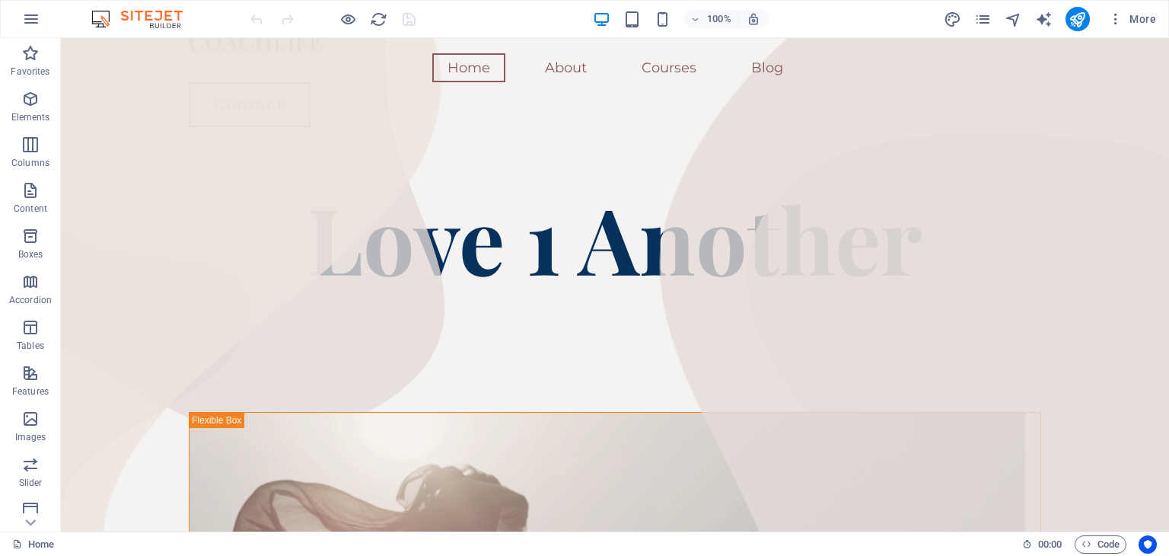
scroll to position [0, 0]
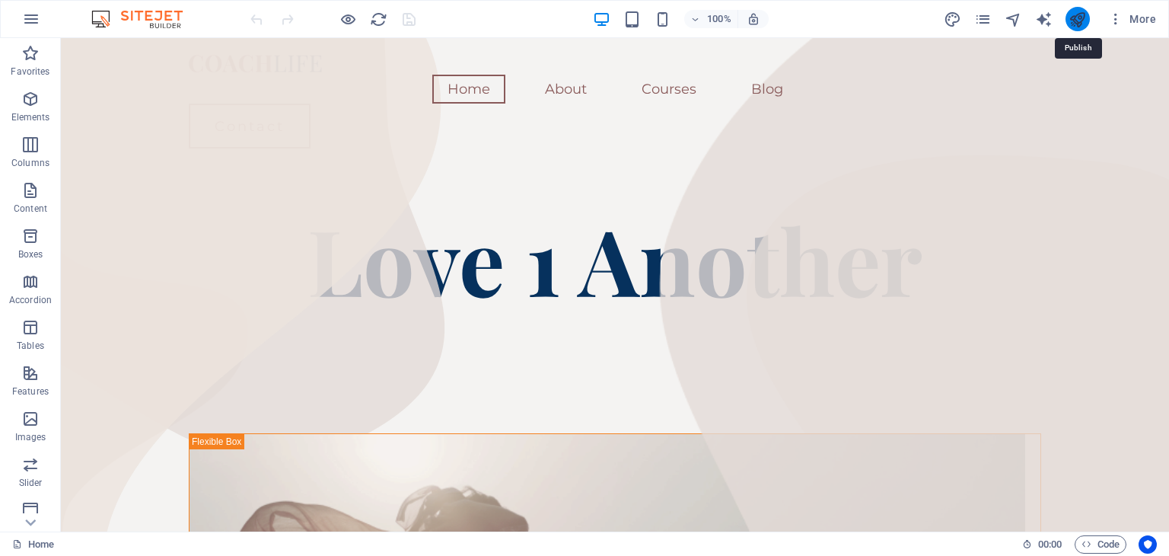
click at [1078, 26] on icon "publish" at bounding box center [1078, 20] width 18 height 18
